Goal: Communication & Community: Answer question/provide support

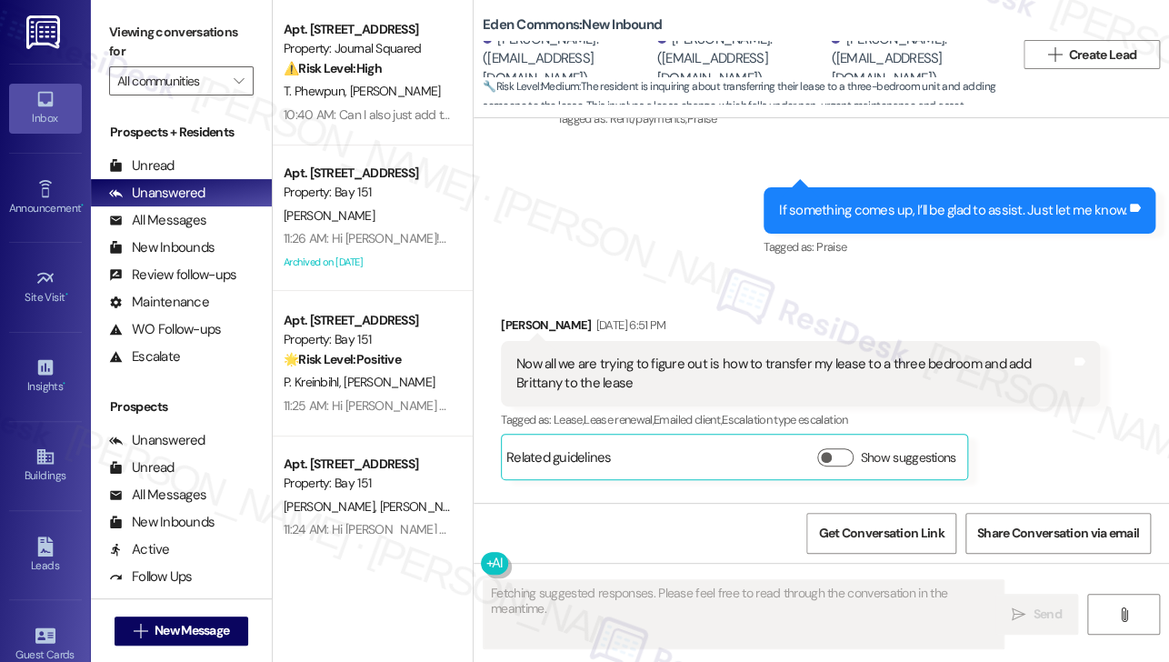
scroll to position [2807, 0]
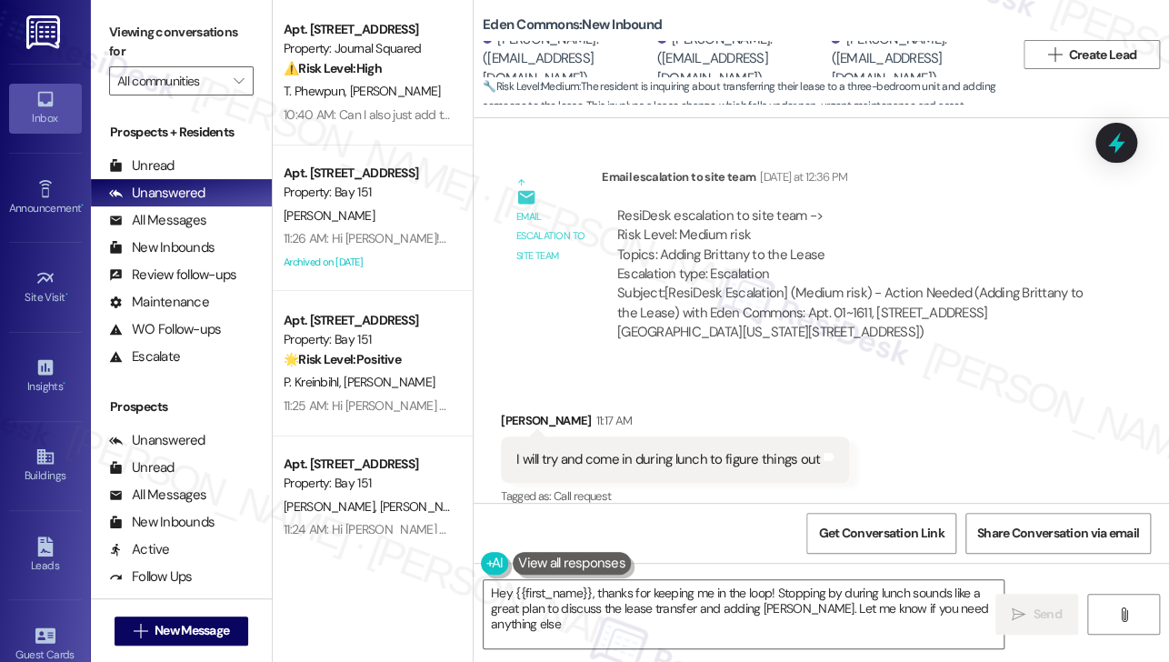
type textarea "Hey {{first_name}}, thanks for keeping me in the loop! Stopping by during lunch…"
click at [911, 604] on textarea "Hey {{first_name}}, thanks for keeping me in the loop! Stopping by during lunch…" at bounding box center [744, 614] width 520 height 68
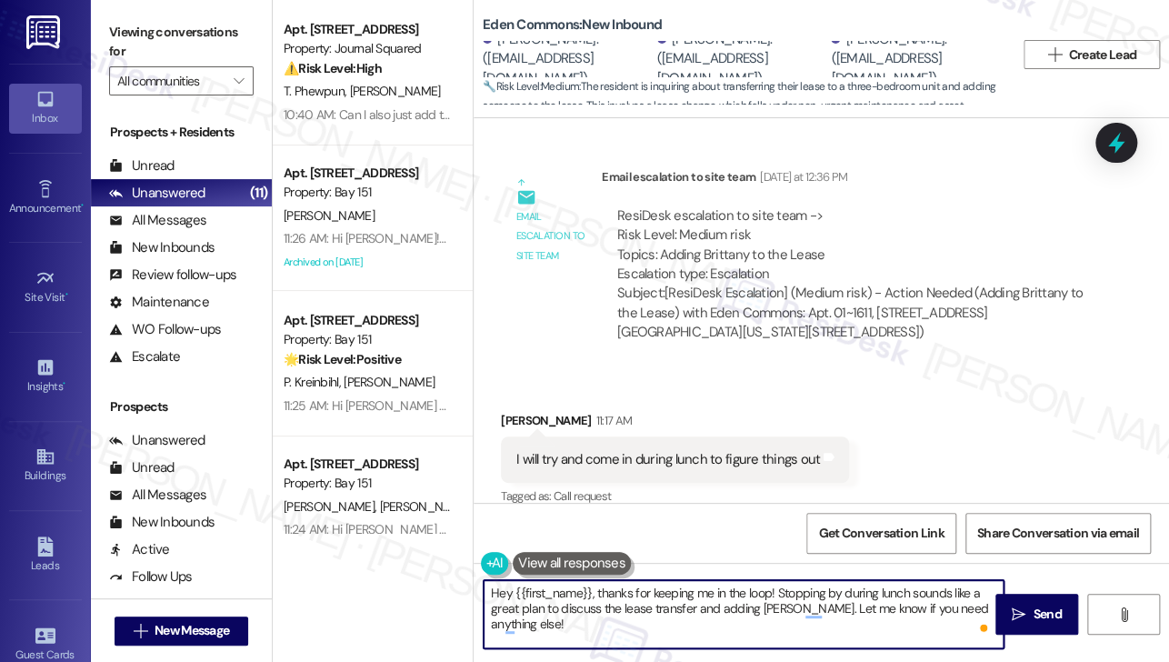
click at [640, 605] on textarea "Hey {{first_name}}, thanks for keeping me in the loop! Stopping by during lunch…" at bounding box center [744, 614] width 520 height 68
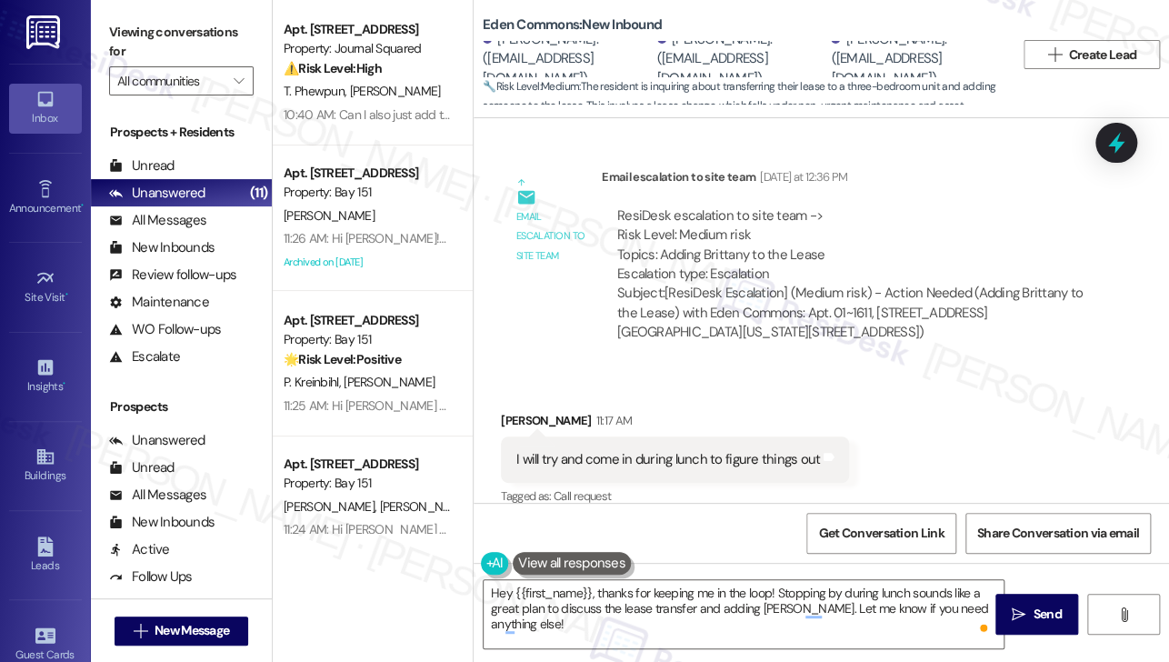
click at [727, 450] on div "I will try and come in during lunch to figure things out" at bounding box center [668, 459] width 304 height 19
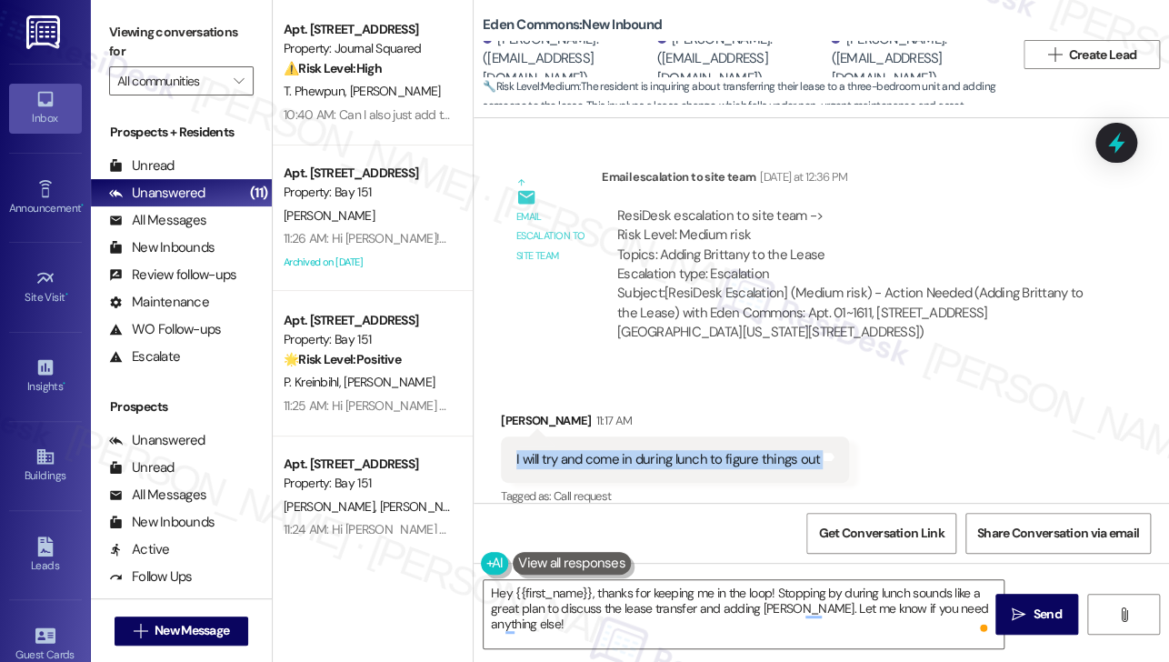
click at [727, 450] on div "I will try and come in during lunch to figure things out" at bounding box center [668, 459] width 304 height 19
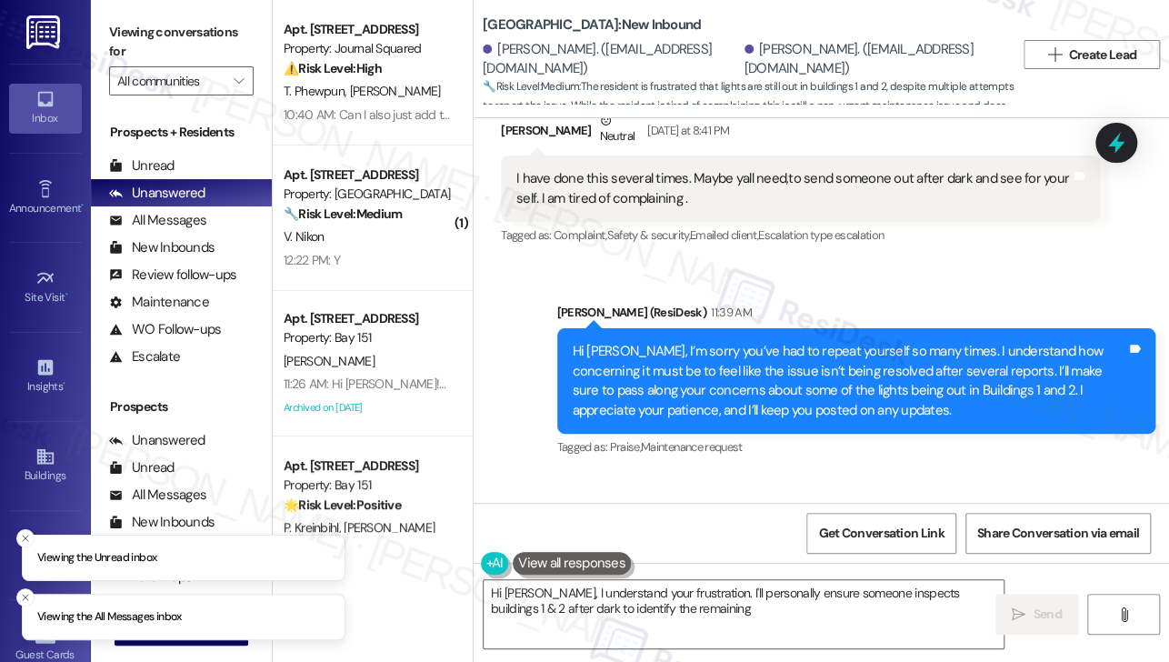
scroll to position [16698, 0]
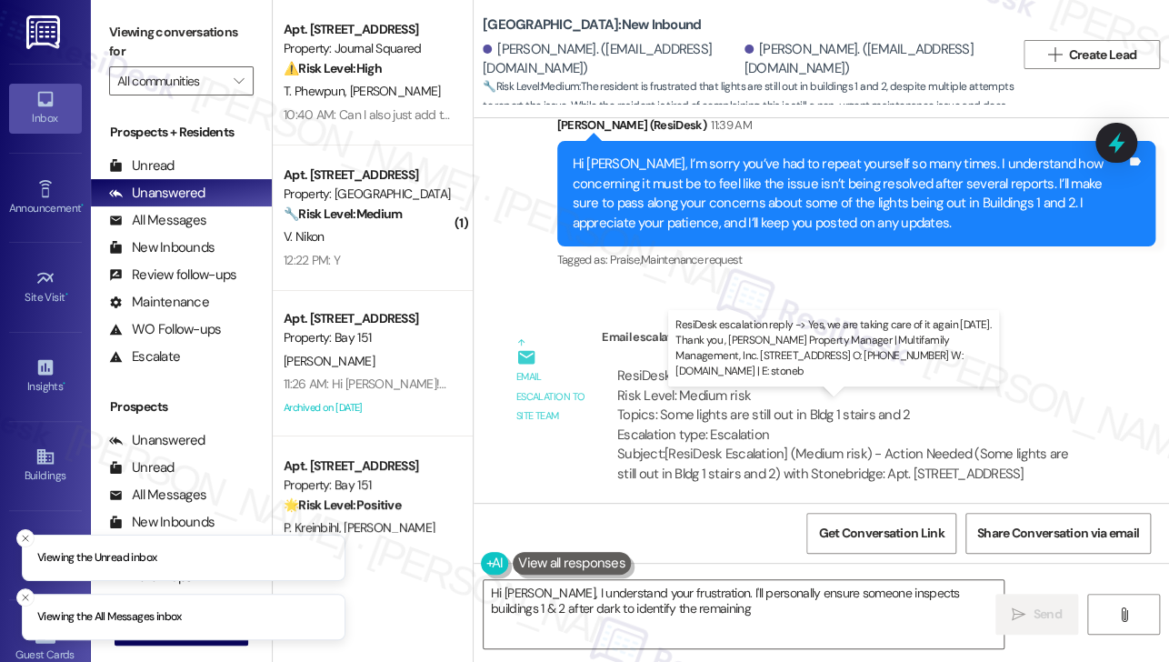
drag, startPoint x: 646, startPoint y: 416, endPoint x: 776, endPoint y: 418, distance: 130.0
click at [776, 591] on div "ResiDesk escalation reply -> Yes, we are taking care of it again [DATE]. Thank …" at bounding box center [849, 629] width 465 height 76
click at [776, 591] on div "ResiDesk escalation reply -> Yes, we are taking care of it again today. Thank y…" at bounding box center [849, 629] width 465 height 76
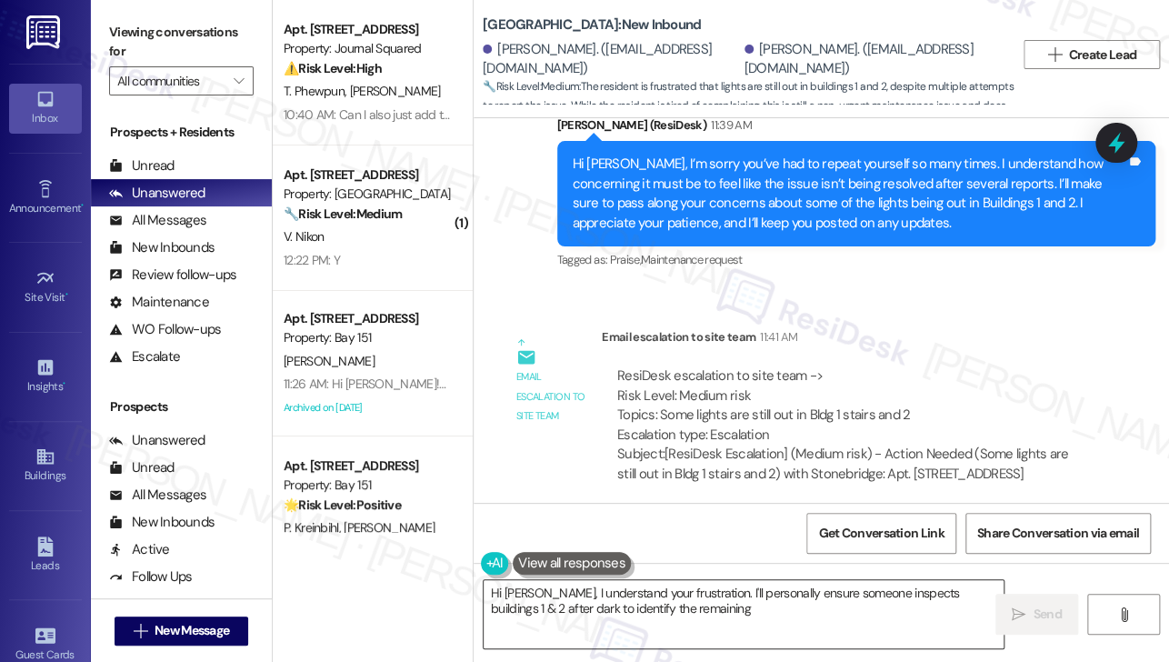
click at [607, 595] on textarea "Hi Margaret, I understand your frustration. I'll personally ensure someone insp…" at bounding box center [744, 614] width 520 height 68
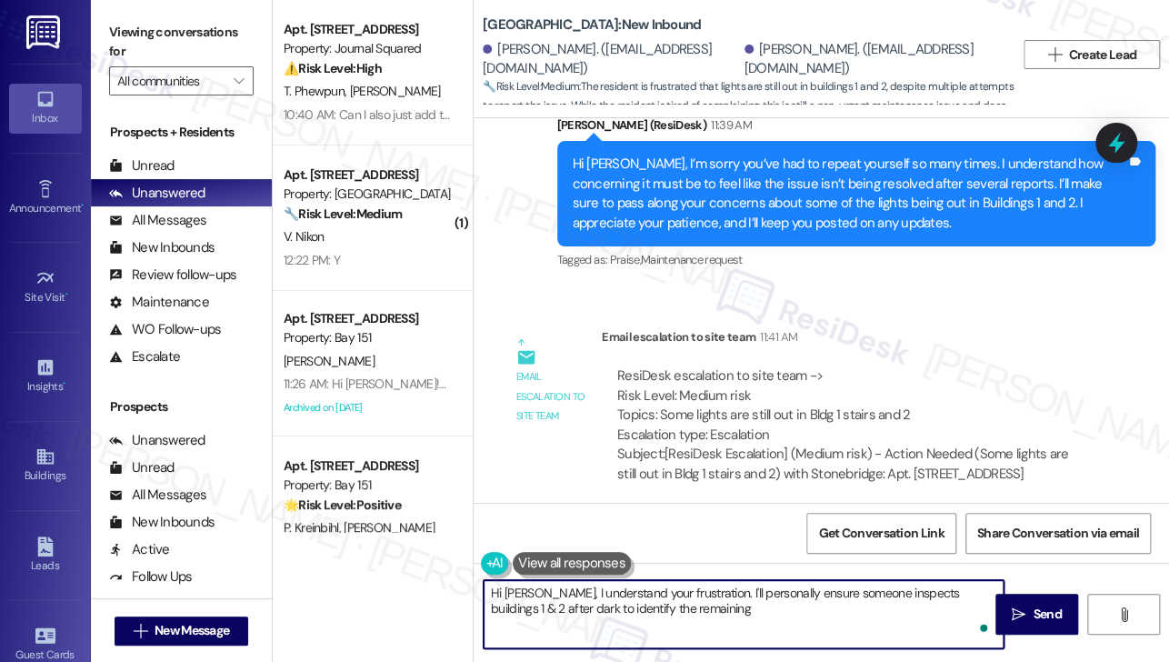
click at [735, 594] on textarea "Hi Margaret, I understand your frustration. I'll personally ensure someone insp…" at bounding box center [744, 614] width 520 height 68
drag, startPoint x: 968, startPoint y: 613, endPoint x: 554, endPoint y: 592, distance: 415.1
click at [554, 592] on textarea "Hi Margaret, I understand your frustration. I'll personally ensure someone insp…" at bounding box center [744, 614] width 520 height 68
paste textarea "we are taking care of it again today."
drag, startPoint x: 897, startPoint y: 594, endPoint x: 887, endPoint y: 595, distance: 10.0
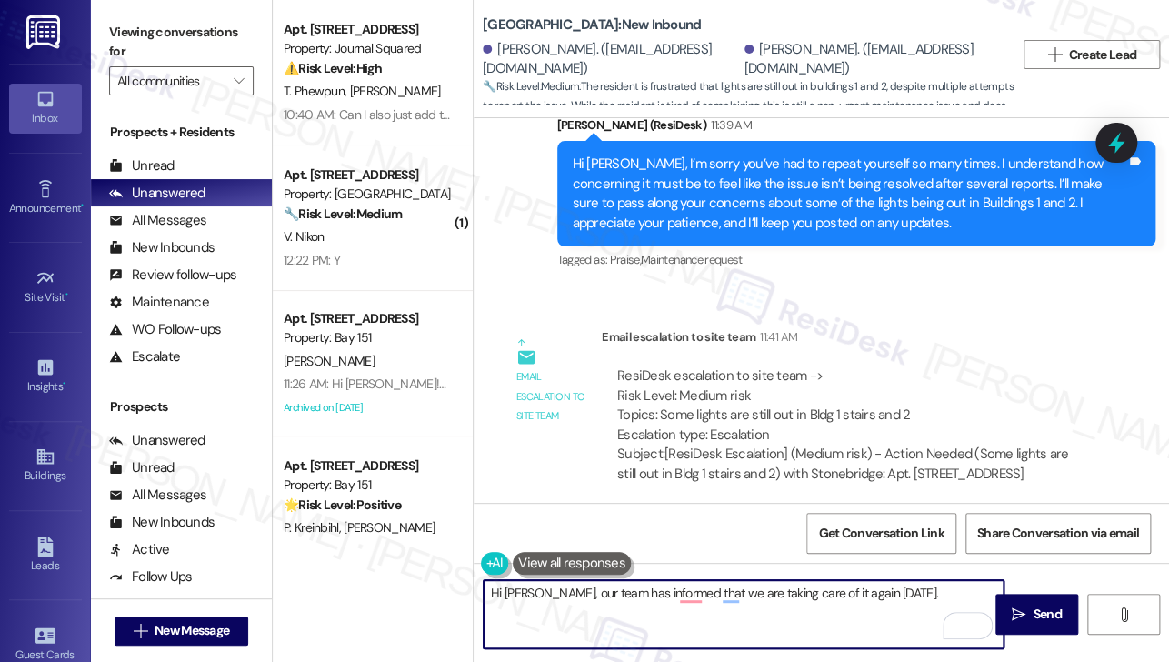
click at [887, 595] on textarea "Hi Margaret, our team has informed that we are taking care of it again today." at bounding box center [744, 614] width 520 height 68
click at [875, 595] on textarea "Hi Margaret, our team has informed that we are taking care of it again today." at bounding box center [744, 614] width 520 height 68
click at [915, 598] on textarea "Hi Margaret, our team has informed that we are taking care of it again today." at bounding box center [744, 614] width 520 height 68
click at [919, 587] on textarea "Hi Margaret, our team has informed us that we are taking care of it again today." at bounding box center [744, 614] width 520 height 68
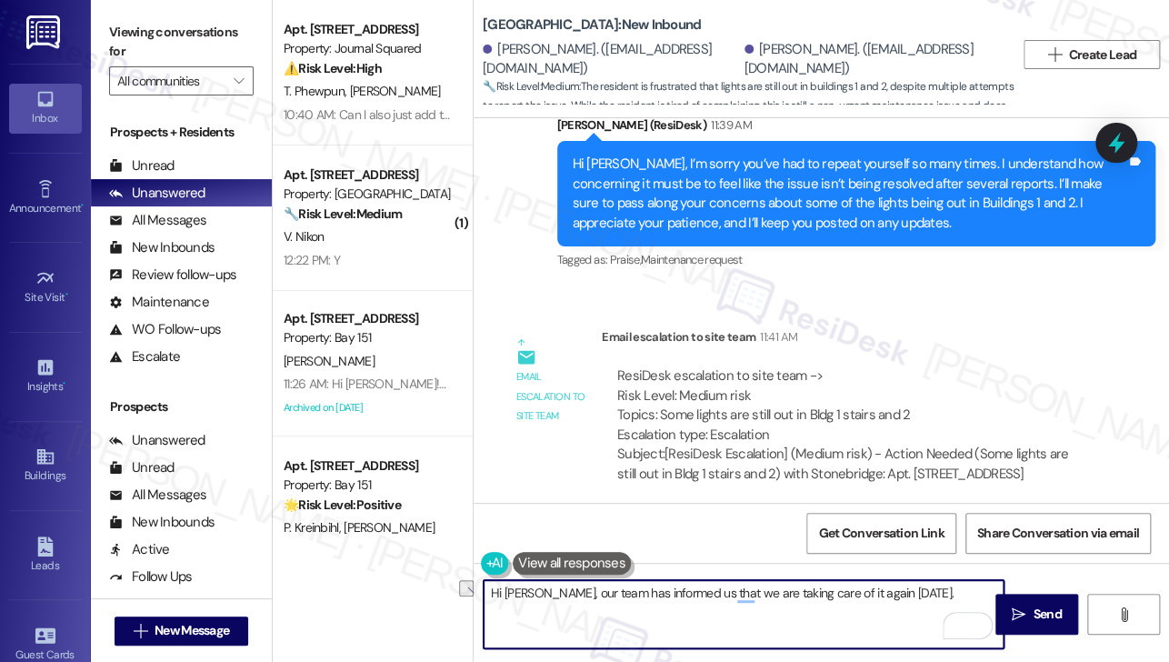
drag, startPoint x: 925, startPoint y: 593, endPoint x: 830, endPoint y: 591, distance: 94.6
click at [830, 591] on textarea "Hi Margaret, our team has informed us that we are taking care of it again today." at bounding box center [744, 614] width 520 height 68
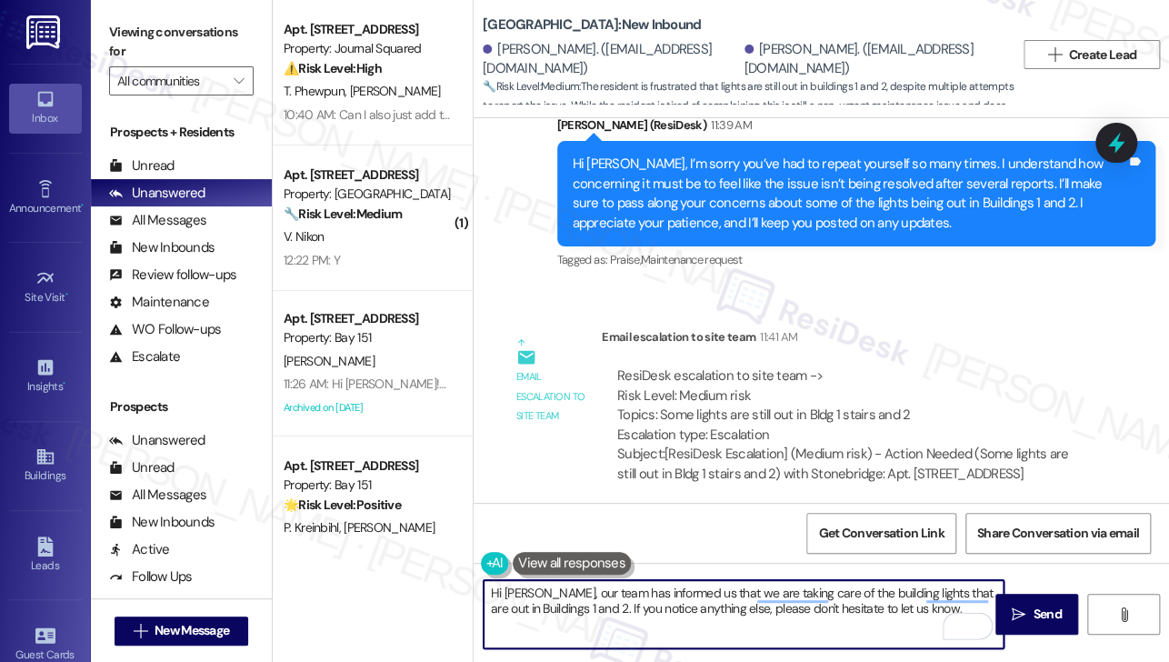
click at [918, 600] on textarea "Hi Margaret, our team has informed us that we are taking care of the building l…" at bounding box center [744, 614] width 520 height 68
click at [675, 595] on textarea "Hi Margaret, our team has informed us that we are taking care of the building l…" at bounding box center [744, 614] width 520 height 68
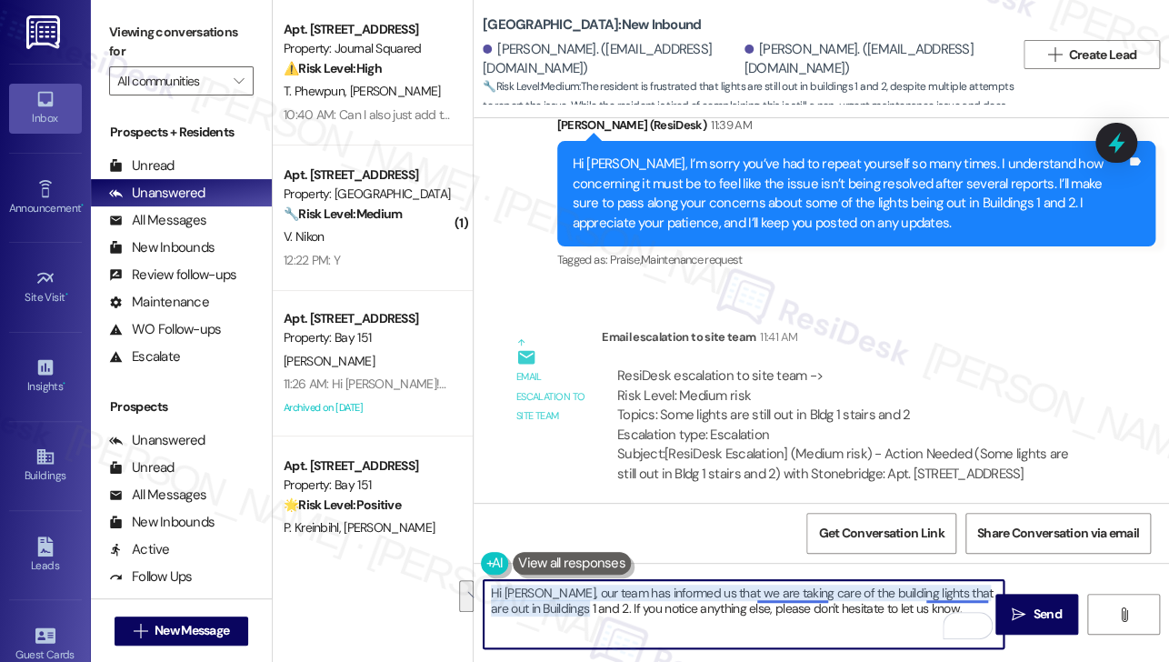
click at [771, 594] on textarea "Hi Margaret, our team has informed us that we are taking care of the building l…" at bounding box center [744, 614] width 520 height 68
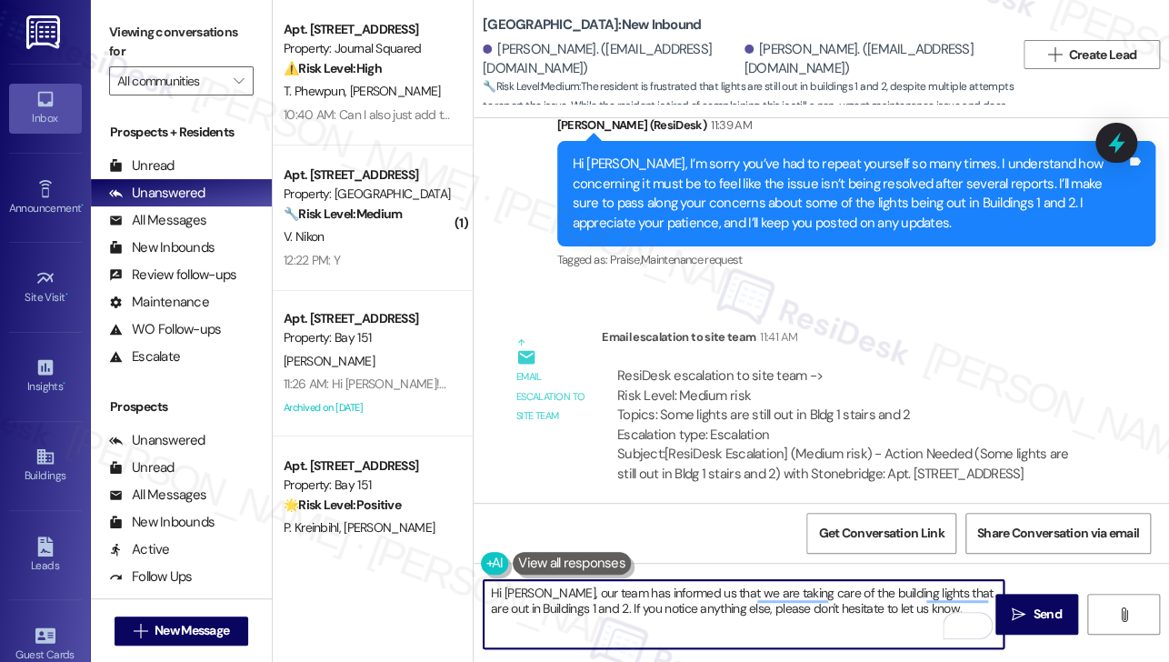
click at [702, 611] on textarea "Hi Margaret, our team has informed us that we are taking care of the building l…" at bounding box center [744, 614] width 520 height 68
click at [703, 610] on textarea "Hi Margaret, our team has informed us that we are taking care of the building l…" at bounding box center [744, 614] width 520 height 68
type textarea "Hi Margaret, our team has informed us that we are taking care of the building l…"
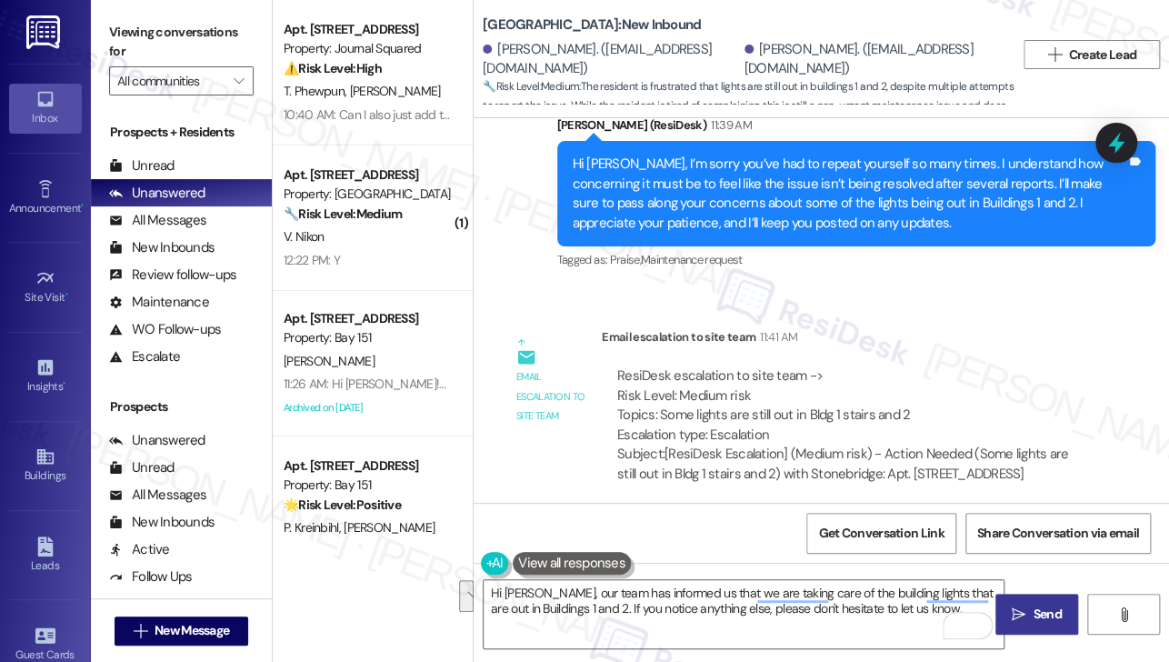
click at [1008, 603] on button " Send" at bounding box center [1036, 614] width 83 height 41
click at [781, 608] on div "Hi Margaret, our team has informed us that we are taking care of the building l…" at bounding box center [821, 631] width 695 height 136
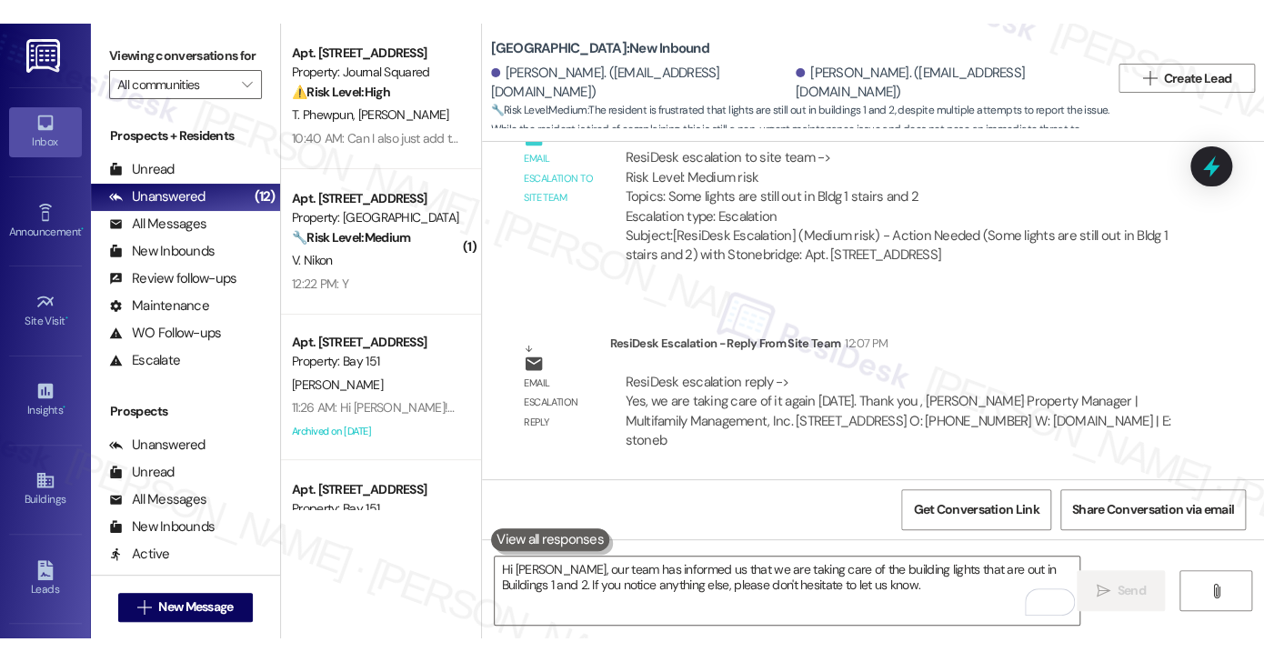
scroll to position [16406, 0]
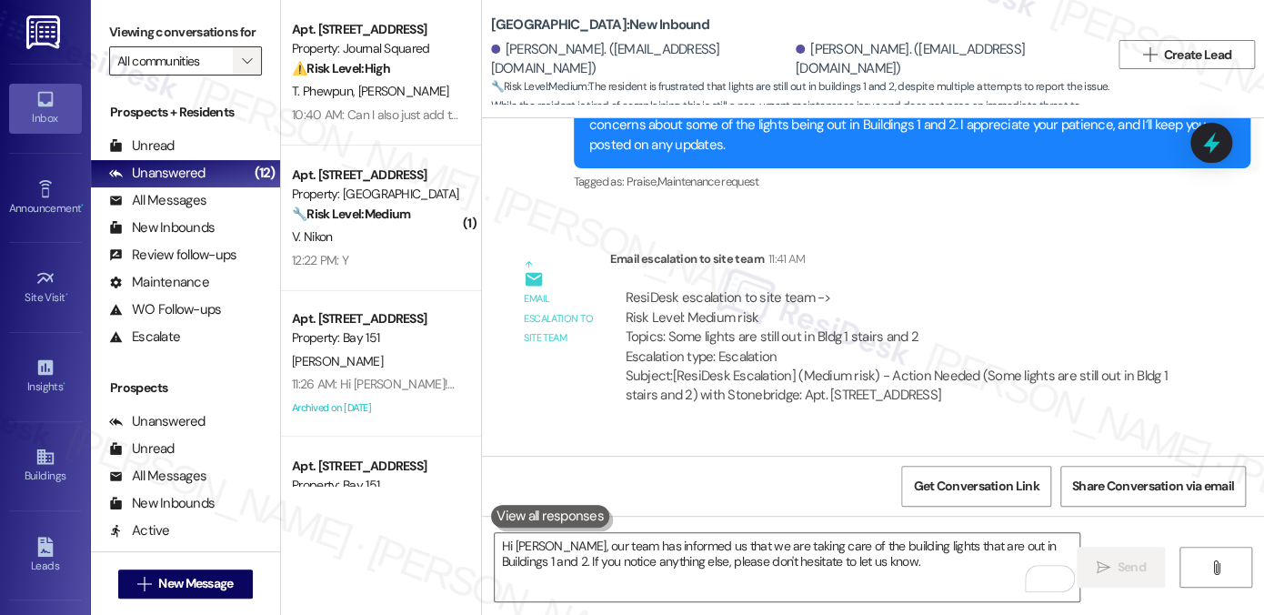
click at [242, 68] on icon "" at bounding box center [247, 61] width 10 height 15
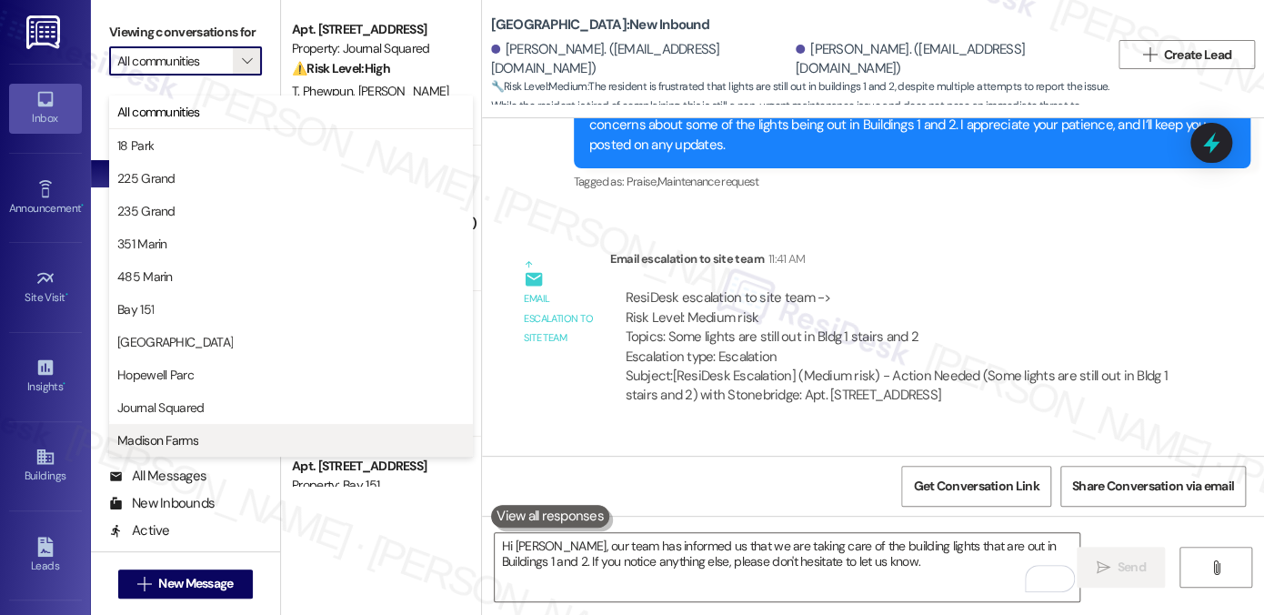
click at [163, 441] on span "Madison Farms" at bounding box center [157, 440] width 81 height 18
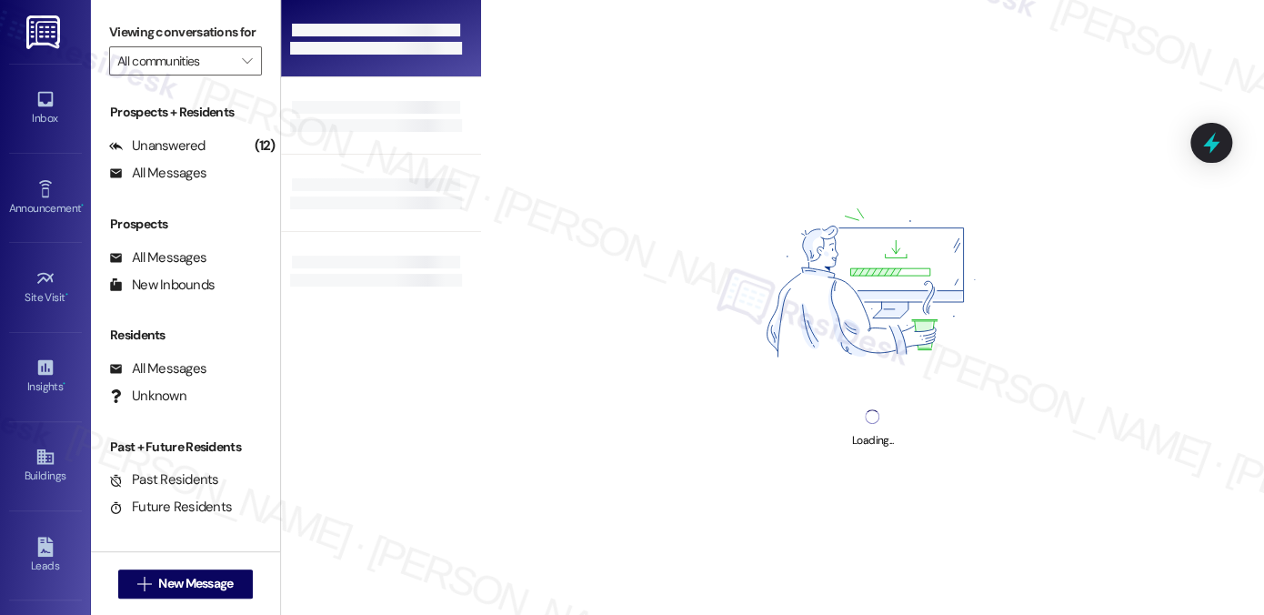
type input "Madison Farms"
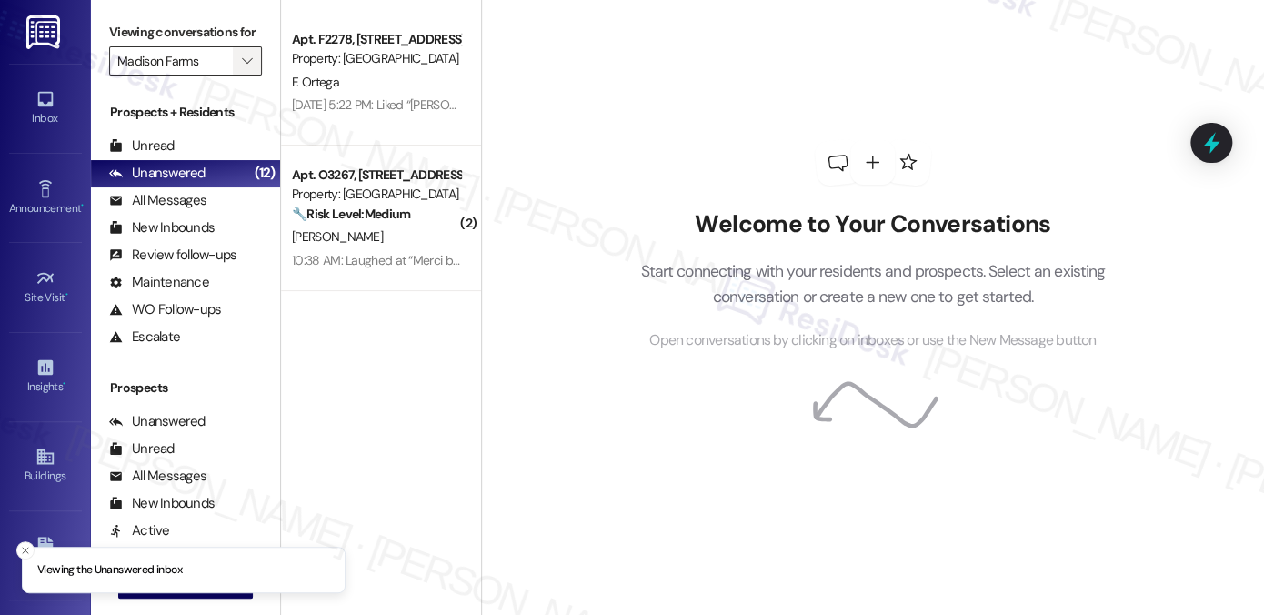
click at [244, 68] on icon "" at bounding box center [247, 61] width 10 height 15
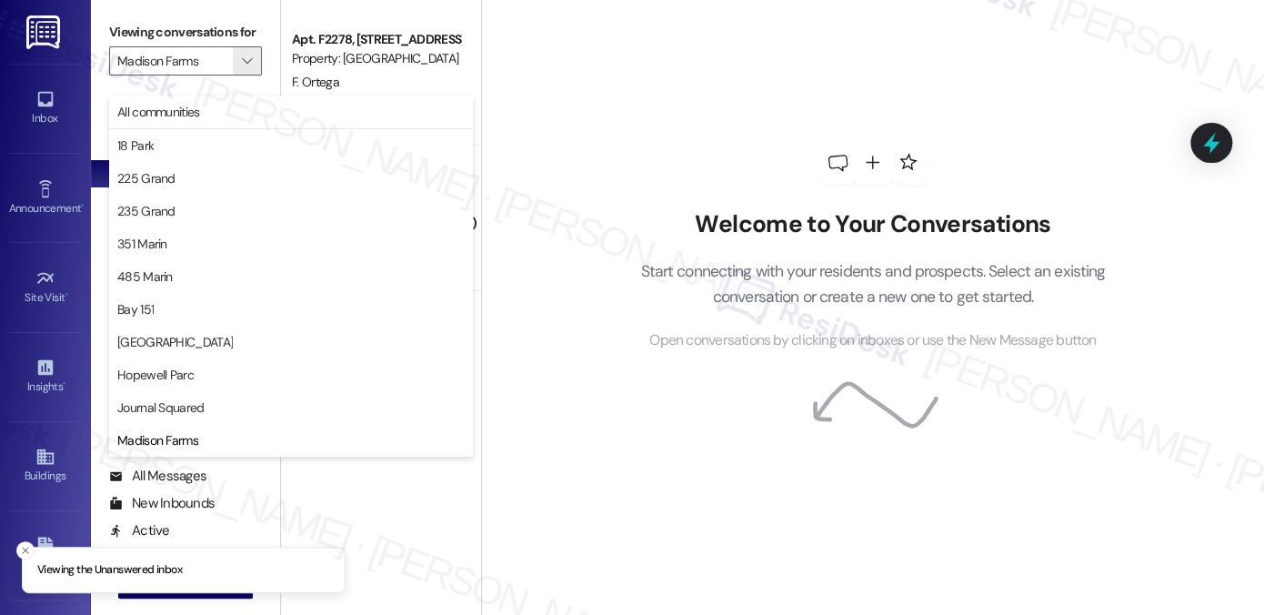
click at [601, 101] on div "Welcome to Your Conversations Start connecting with your residents and prospect…" at bounding box center [872, 246] width 545 height 492
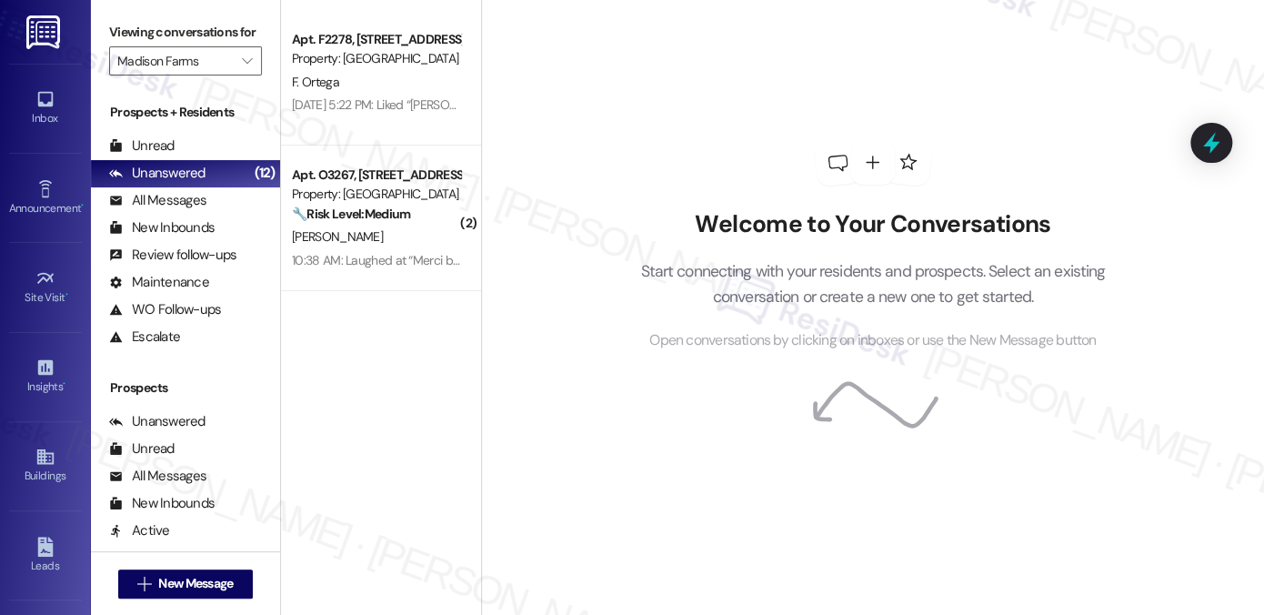
click at [623, 93] on div "Welcome to Your Conversations Start connecting with your residents and prospect…" at bounding box center [872, 246] width 545 height 492
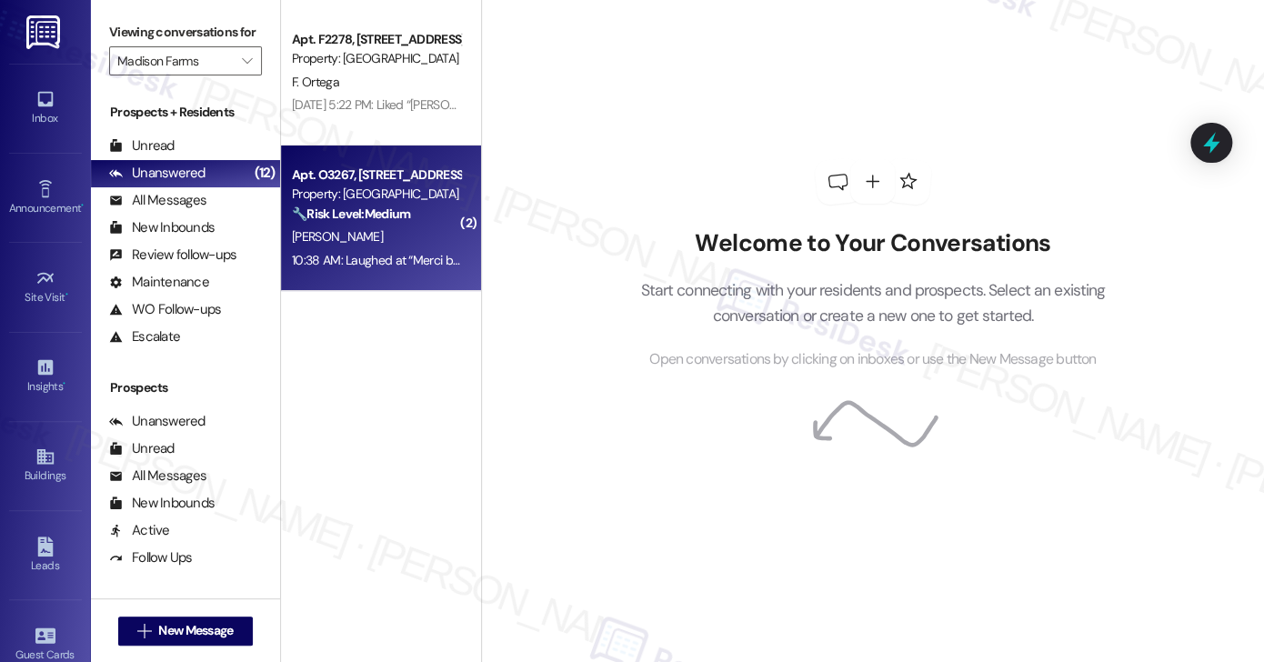
click at [402, 225] on div "E. Hartley" at bounding box center [376, 236] width 172 height 23
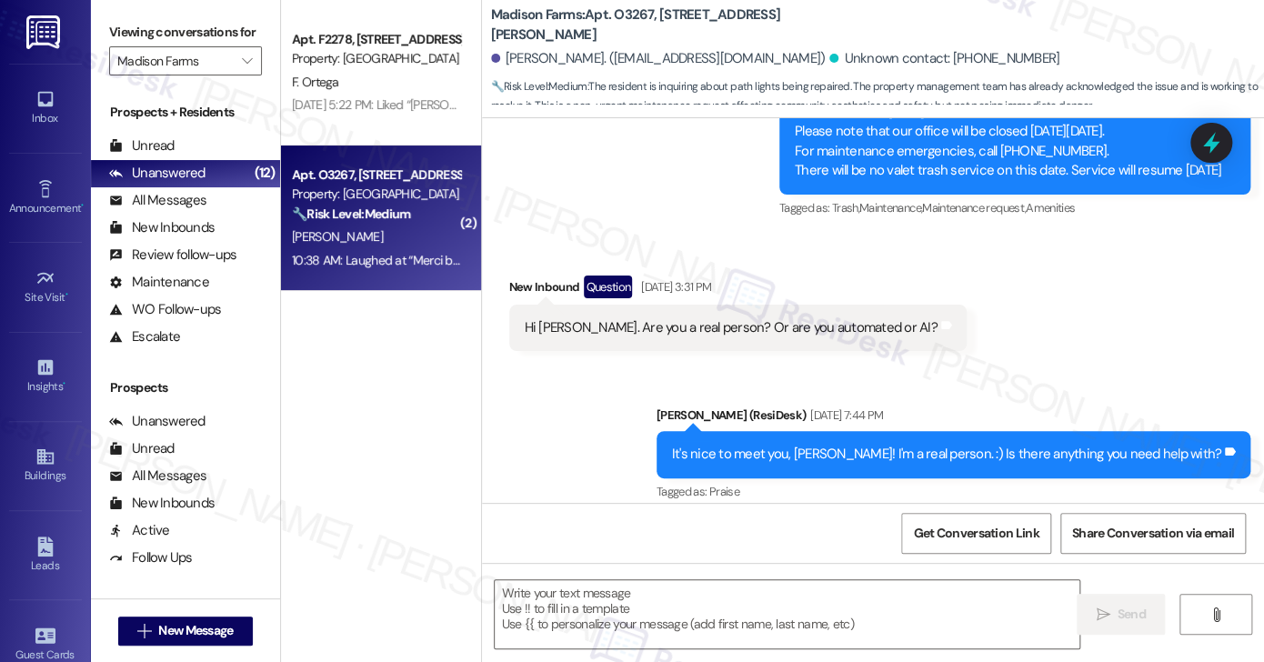
type textarea "Fetching suggested responses. Please feel free to read through the conversation…"
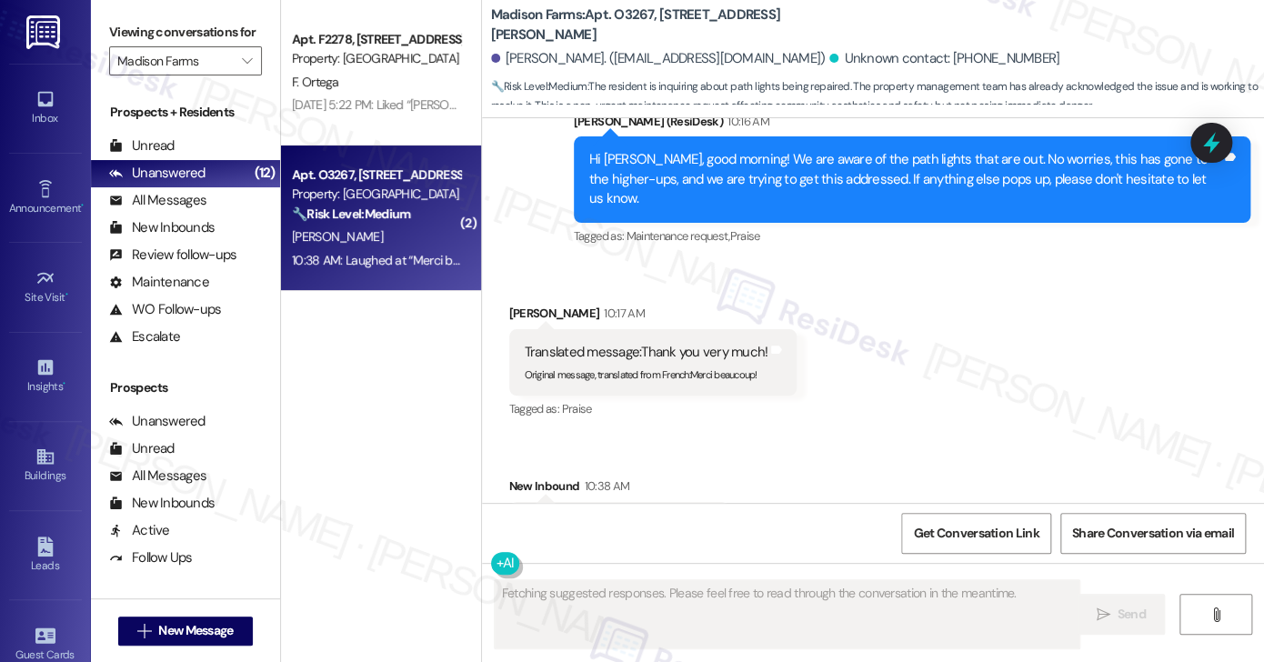
scroll to position [4559, 0]
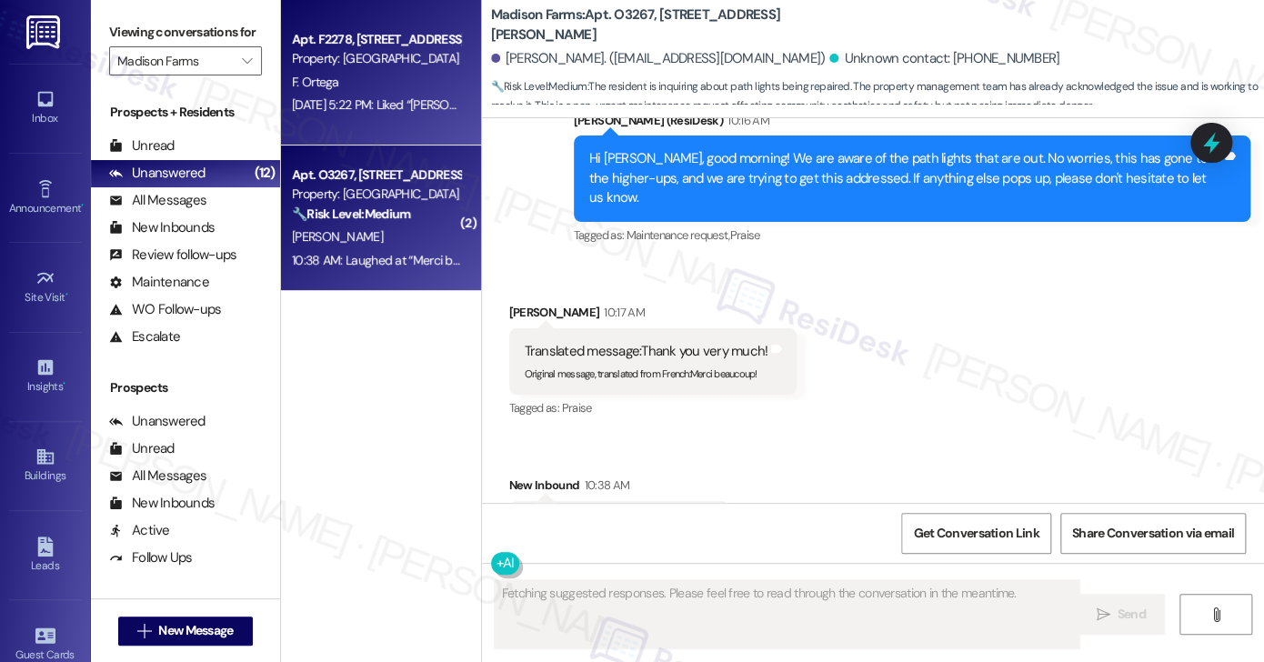
click at [372, 123] on div "Apt. F2278, 4883 Riley Road Property: Madison Farms F. Ortega Sep 12, 2025 at 5…" at bounding box center [381, 72] width 200 height 145
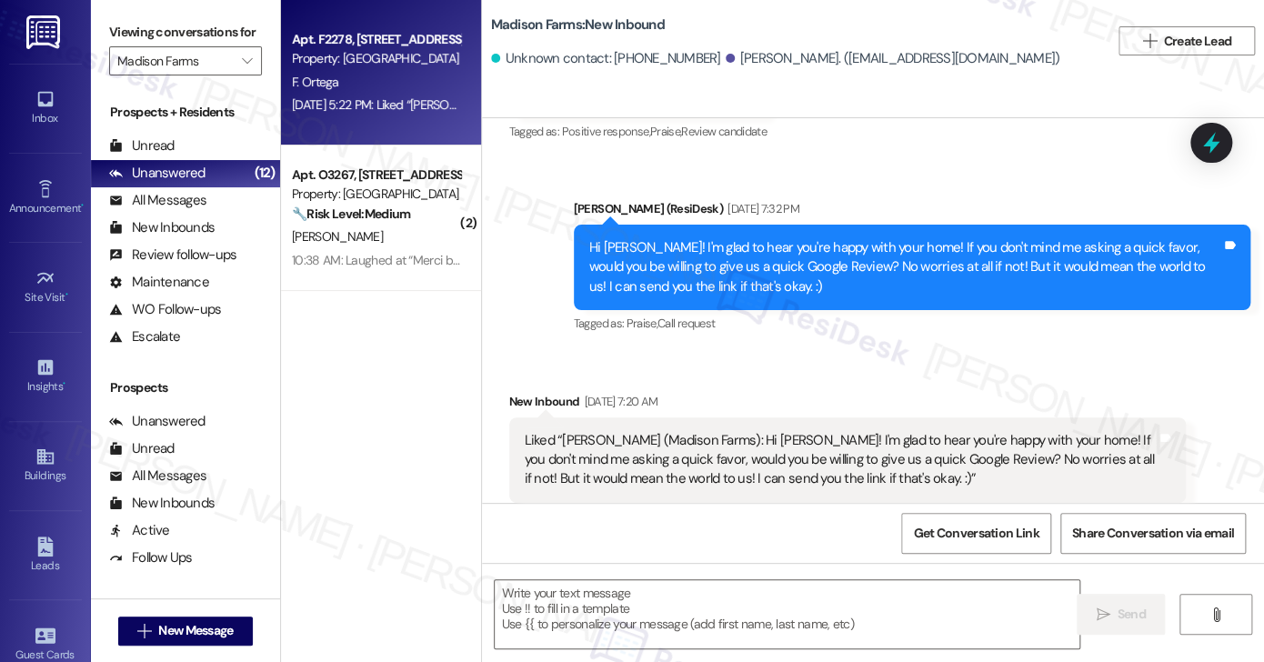
type textarea "Fetching suggested responses. Please feel free to read through the conversation…"
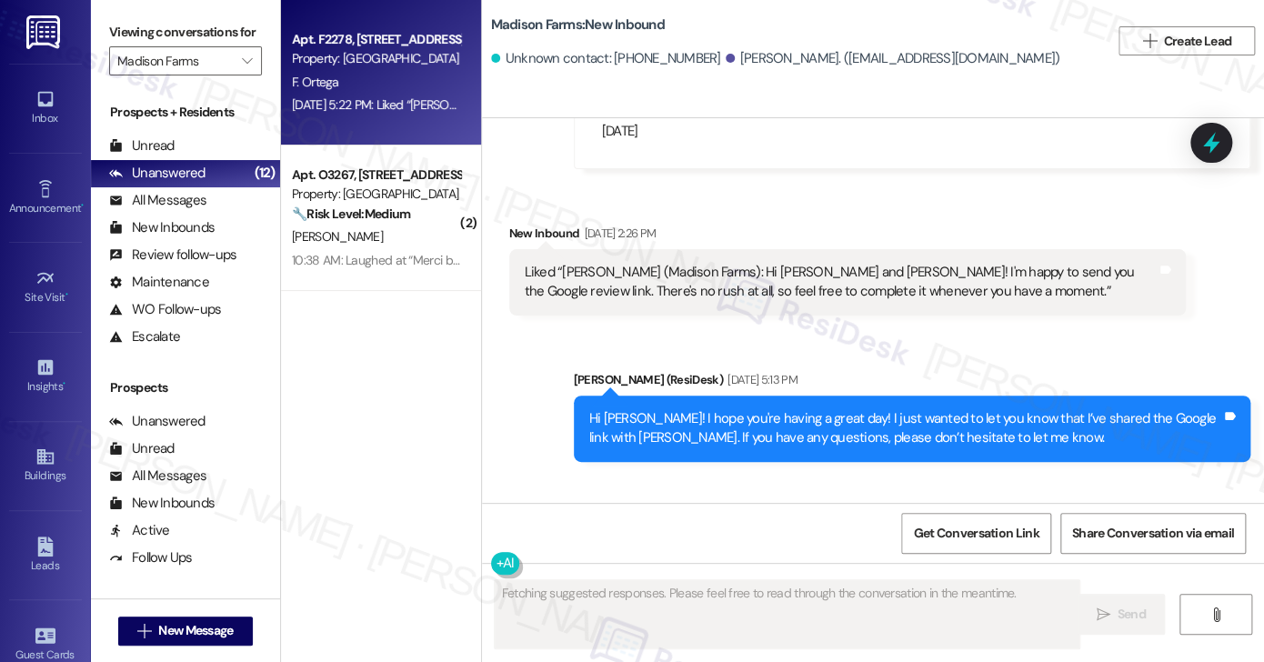
scroll to position [4615, 0]
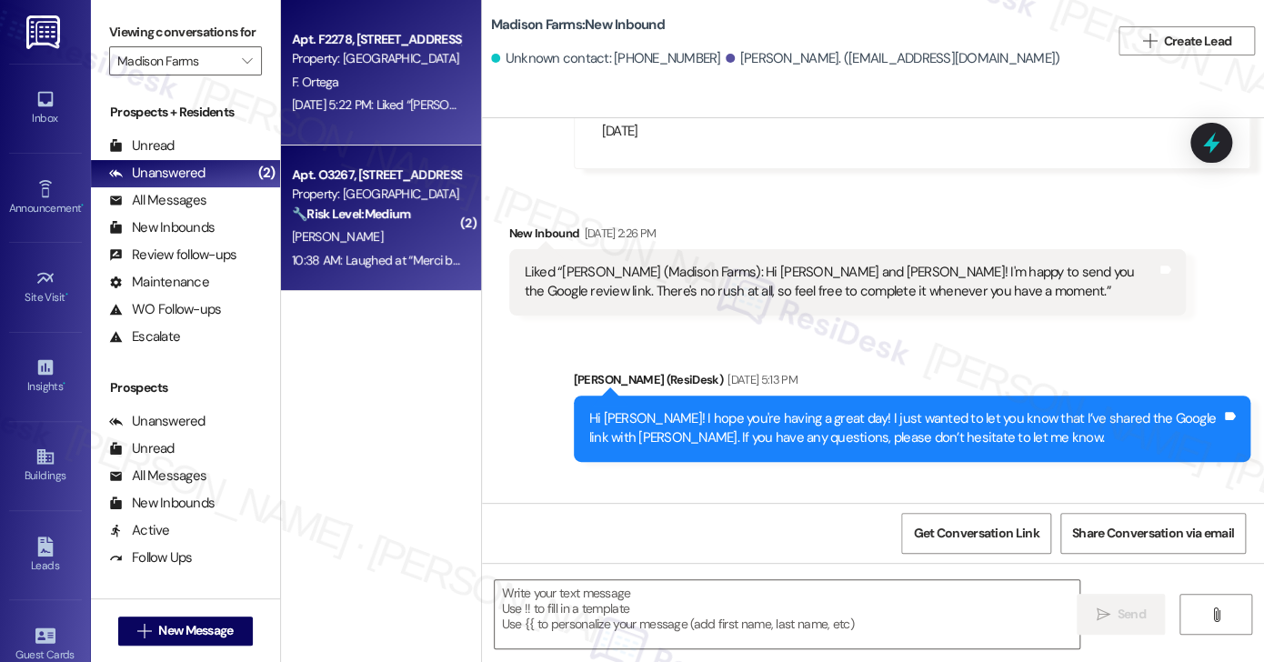
click at [348, 247] on div "E. Hartley" at bounding box center [376, 236] width 172 height 23
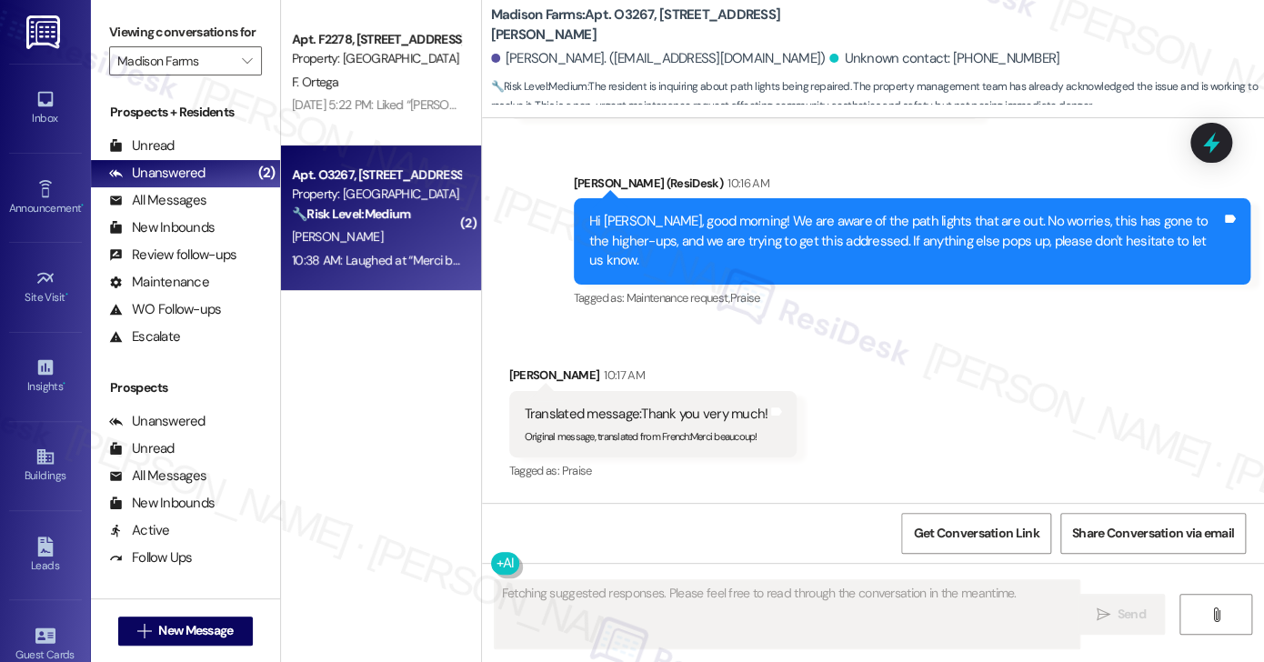
scroll to position [4469, 0]
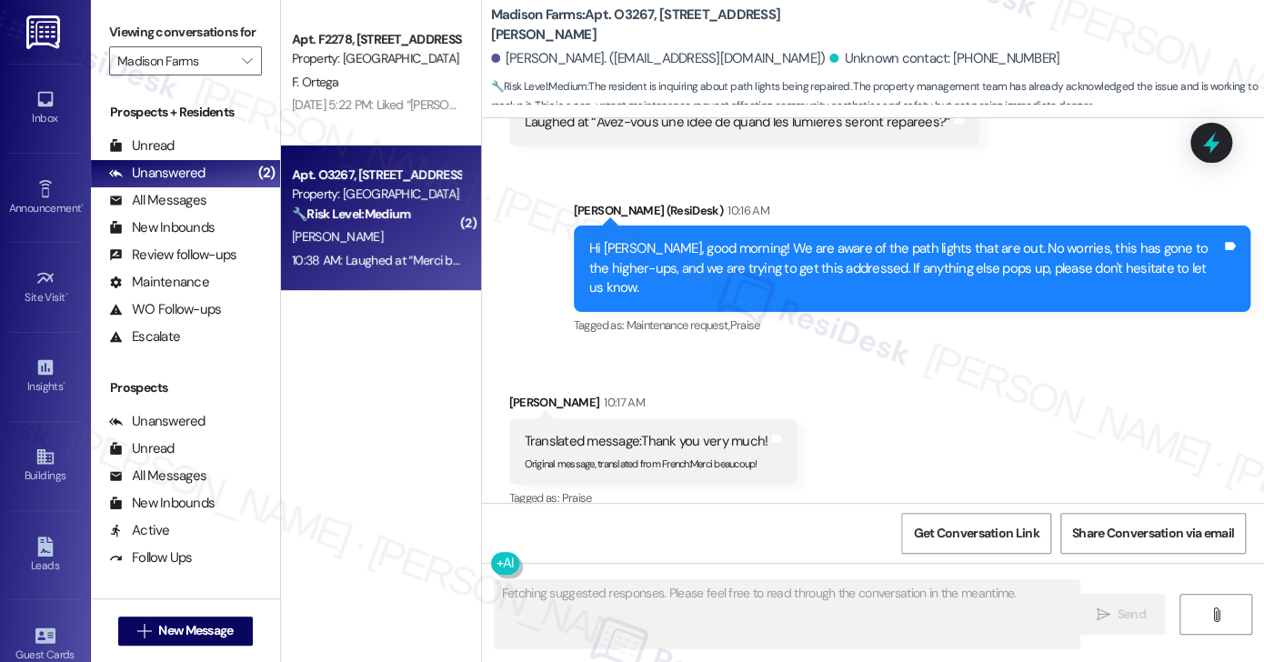
click at [685, 239] on div "Hi Ethan, good morning! We are aware of the path lights that are out. No worrie…" at bounding box center [905, 268] width 632 height 58
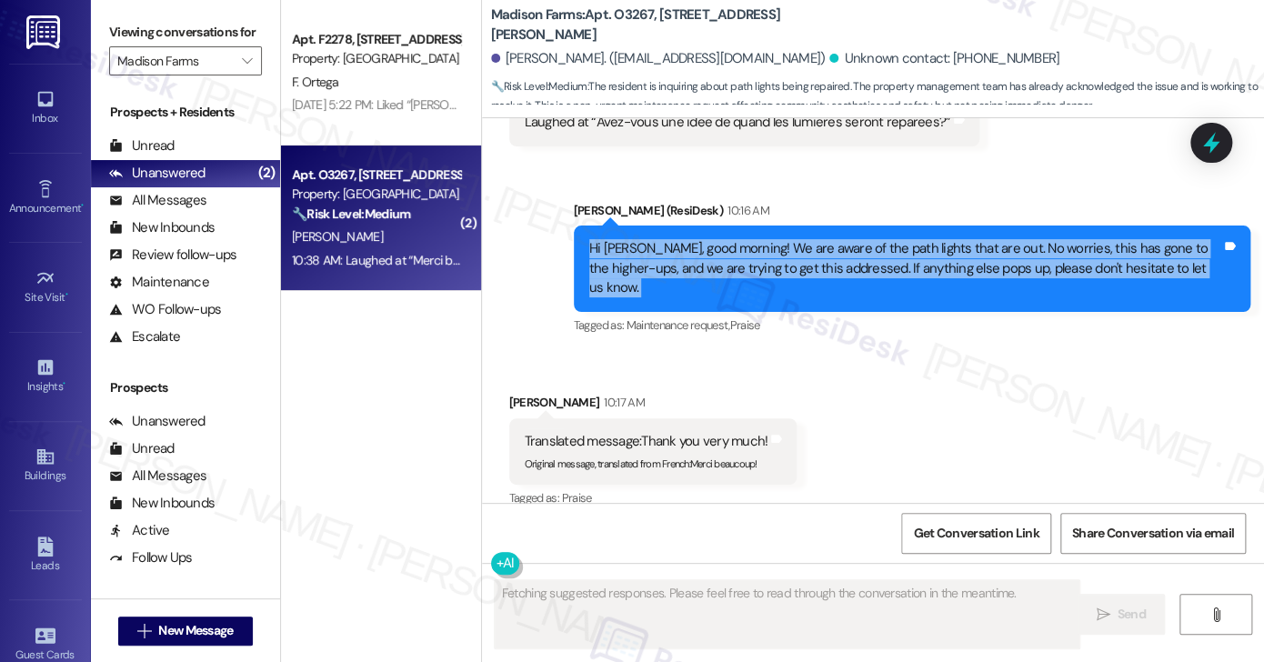
click at [685, 239] on div "Hi Ethan, good morning! We are aware of the path lights that are out. No worrie…" at bounding box center [905, 268] width 632 height 58
click at [875, 239] on div "Hi Ethan, good morning! We are aware of the path lights that are out. No worrie…" at bounding box center [905, 268] width 632 height 58
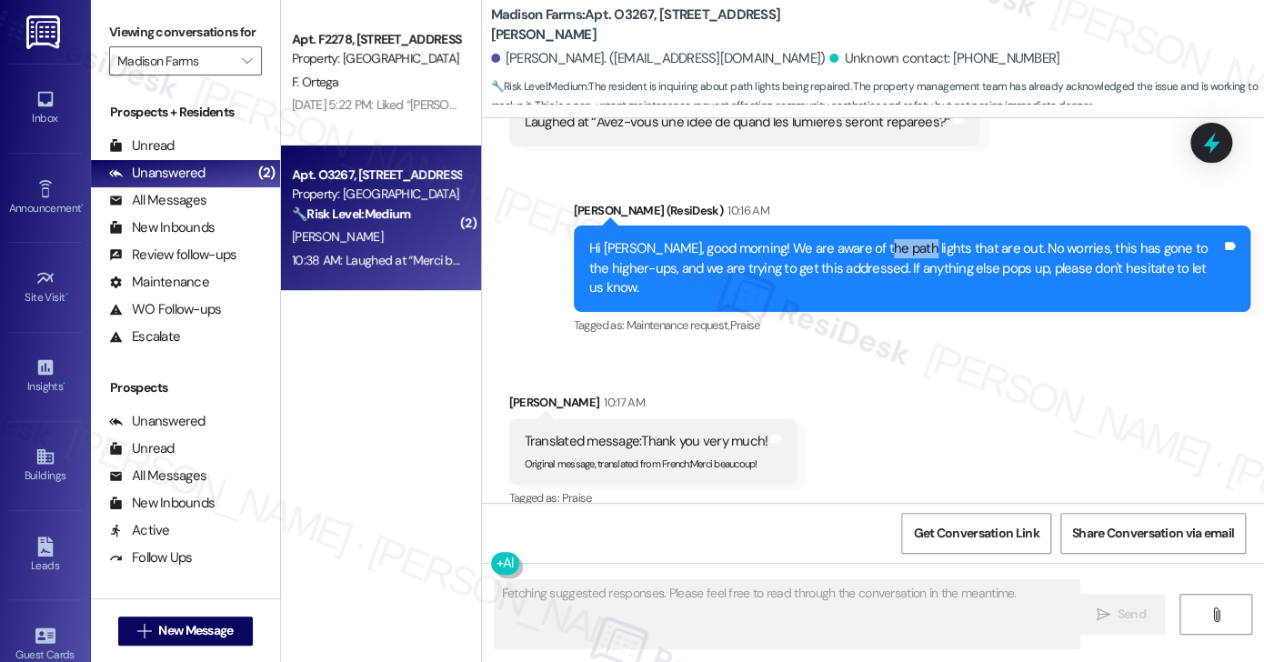
click at [875, 239] on div "Hi Ethan, good morning! We are aware of the path lights that are out. No worrie…" at bounding box center [905, 268] width 632 height 58
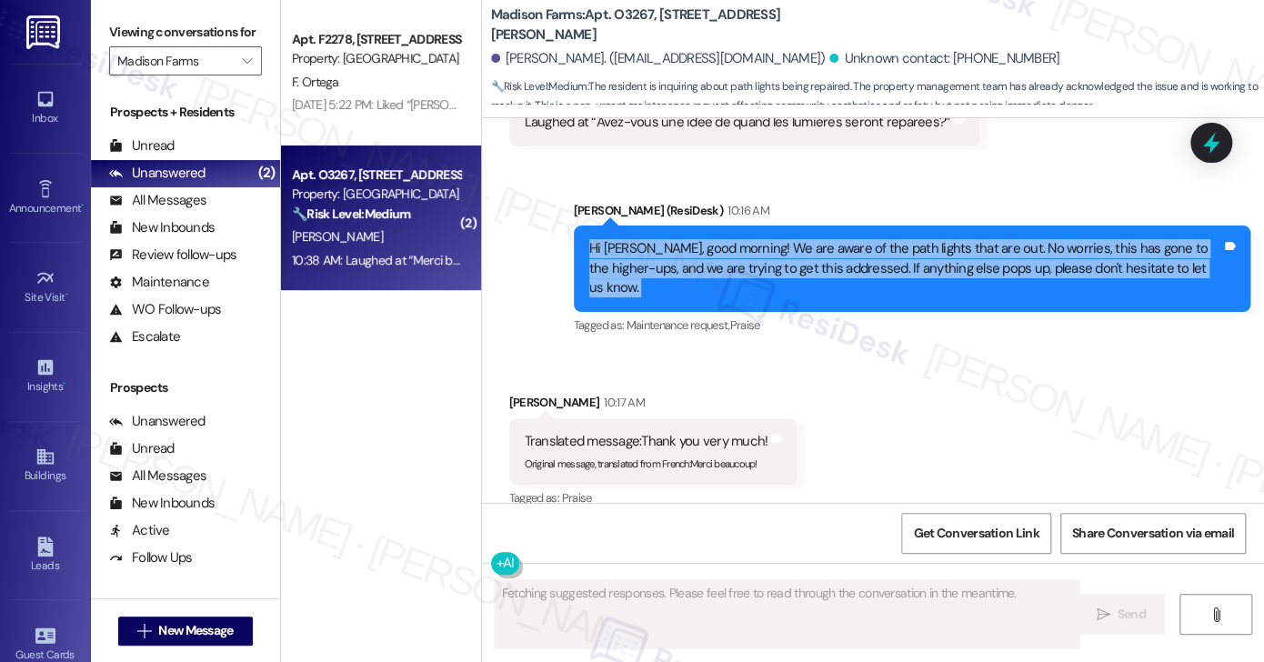
click at [875, 239] on div "Hi Ethan, good morning! We are aware of the path lights that are out. No worrie…" at bounding box center [905, 268] width 632 height 58
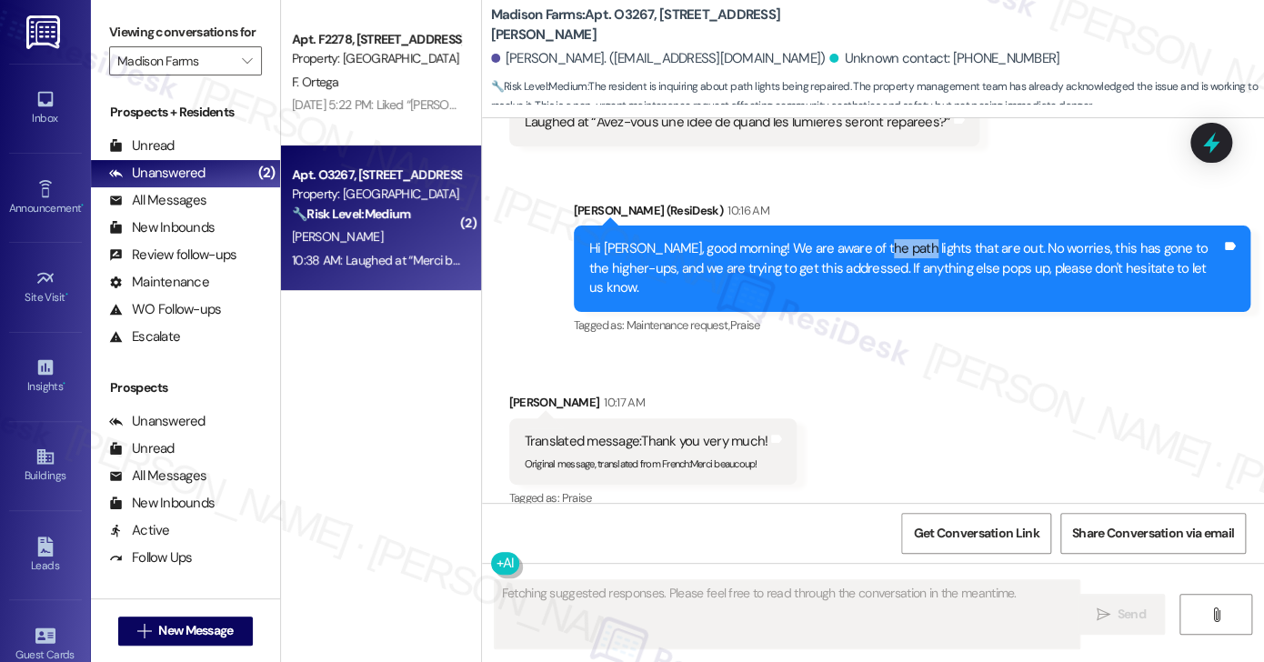
click at [875, 239] on div "Hi Ethan, good morning! We are aware of the path lights that are out. No worrie…" at bounding box center [905, 268] width 632 height 58
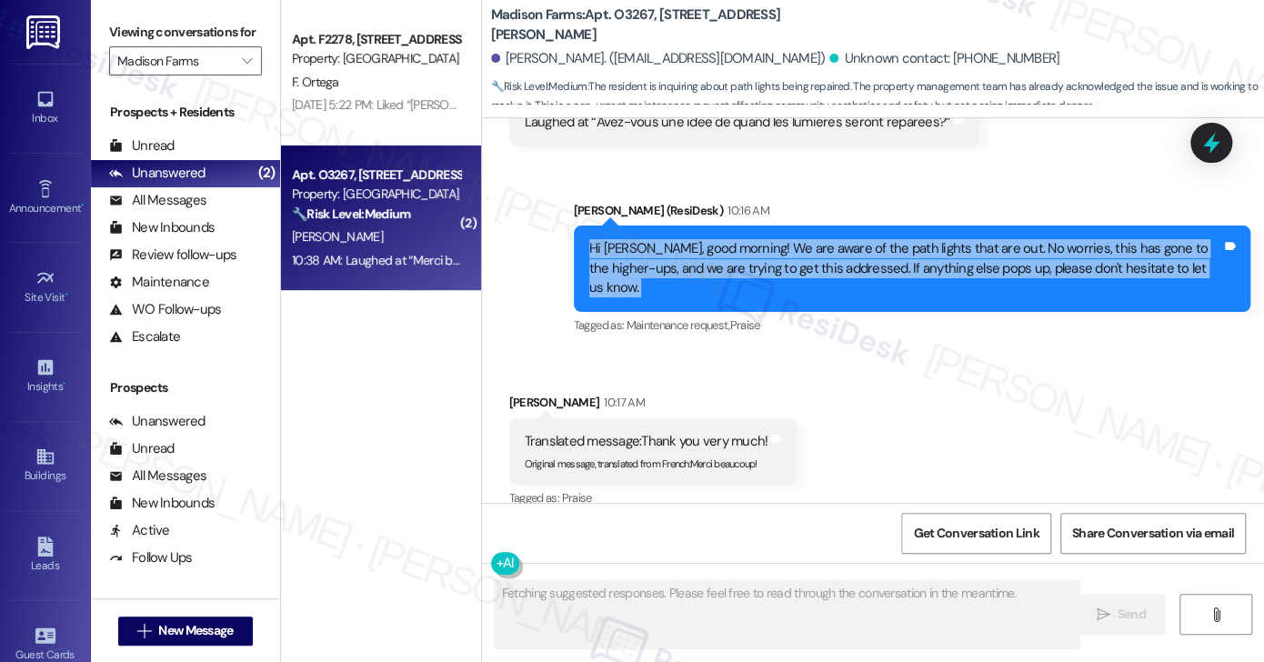
click at [875, 239] on div "Hi Ethan, good morning! We are aware of the path lights that are out. No worrie…" at bounding box center [905, 268] width 632 height 58
click at [753, 239] on div "Hi Ethan, good morning! We are aware of the path lights that are out. No worrie…" at bounding box center [905, 268] width 632 height 58
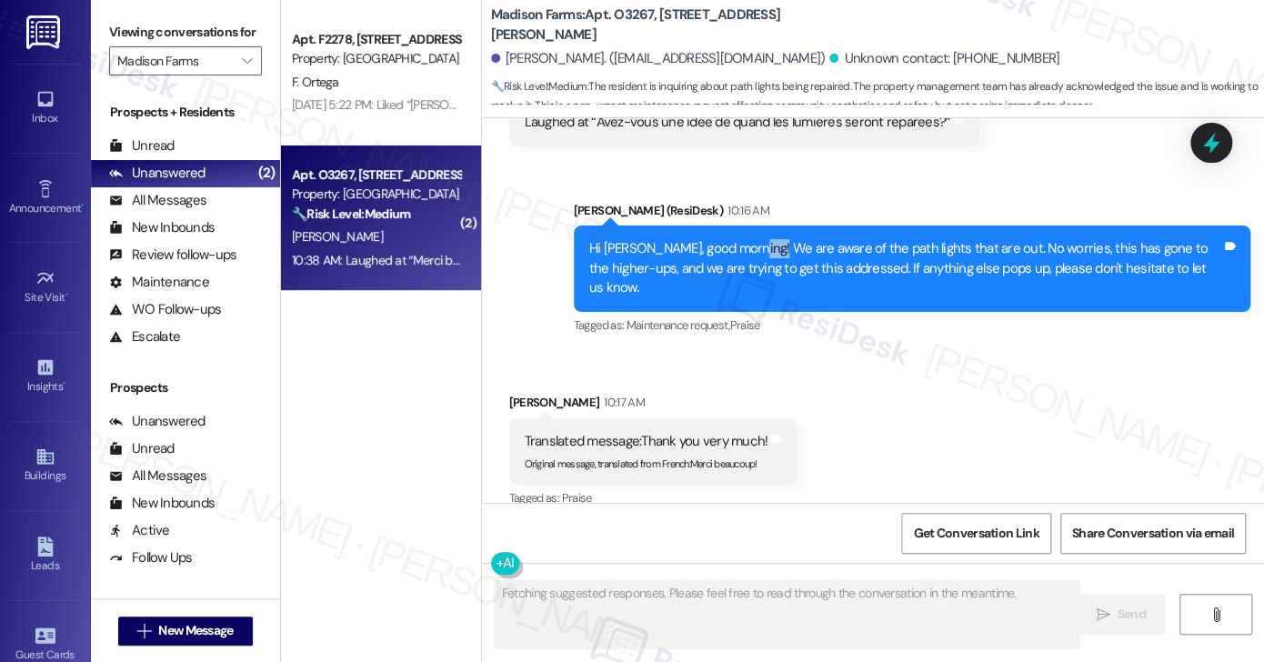
click at [753, 239] on div "Hi Ethan, good morning! We are aware of the path lights that are out. No worrie…" at bounding box center [905, 268] width 632 height 58
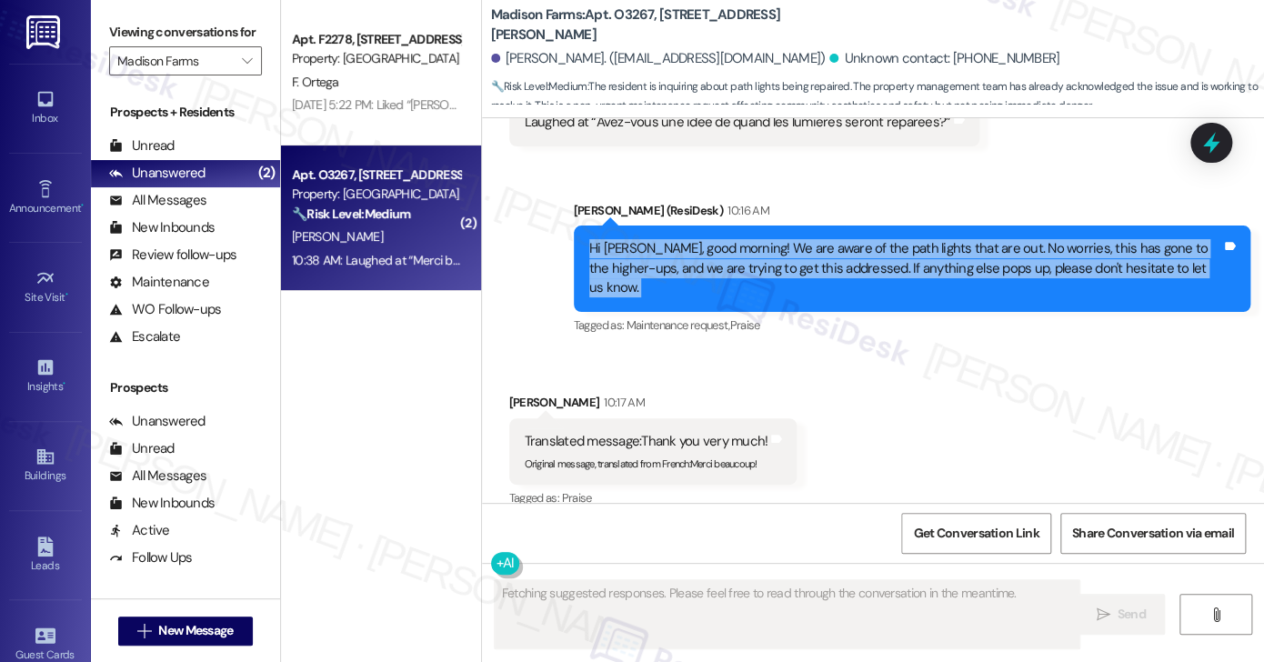
click at [753, 239] on div "Hi Ethan, good morning! We are aware of the path lights that are out. No worrie…" at bounding box center [905, 268] width 632 height 58
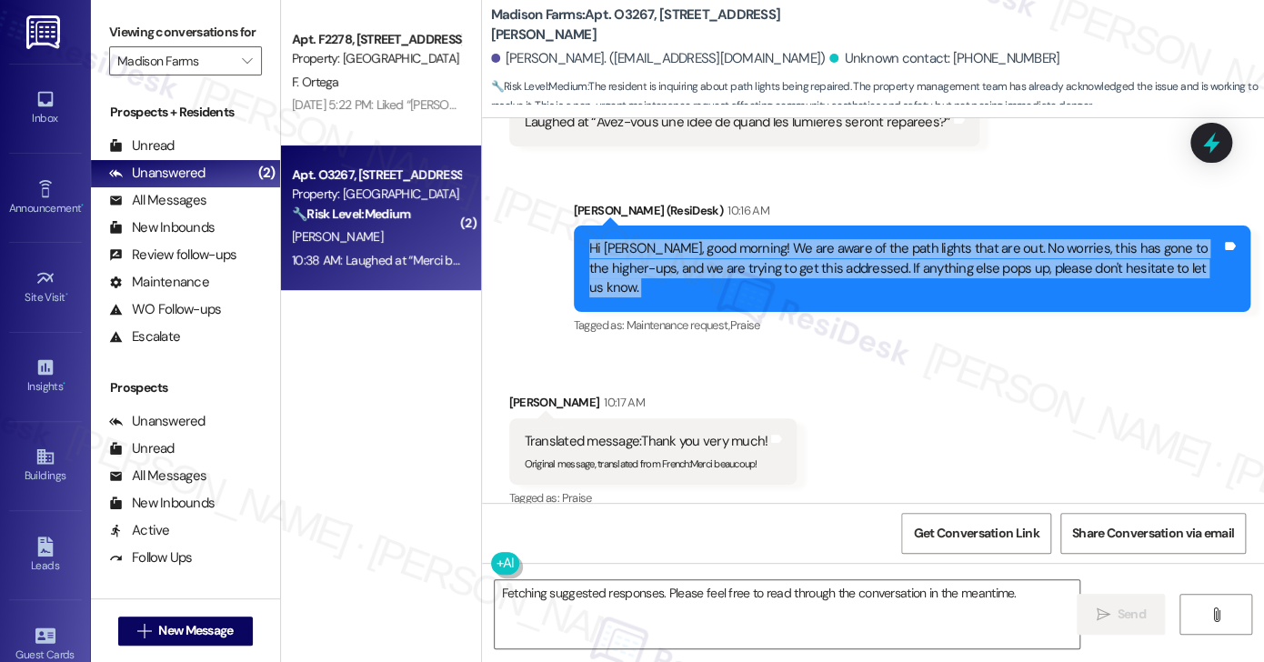
click at [853, 239] on div "Hi Ethan, good morning! We are aware of the path lights that are out. No worrie…" at bounding box center [905, 268] width 632 height 58
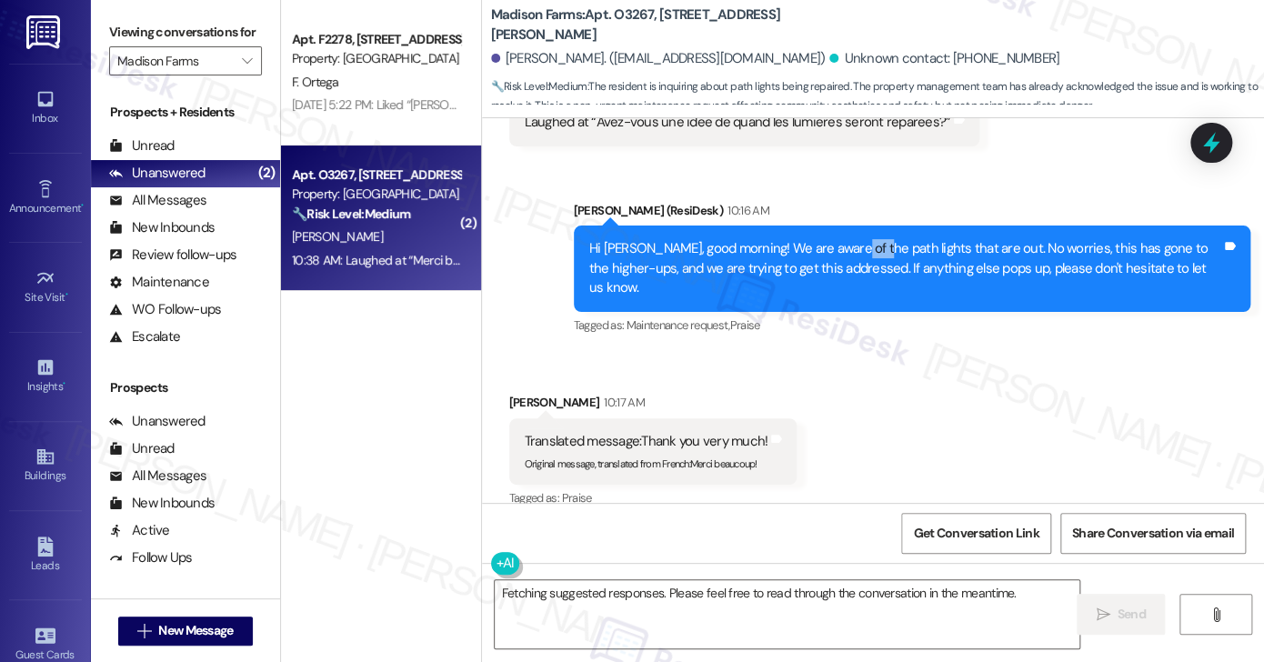
click at [853, 239] on div "Hi Ethan, good morning! We are aware of the path lights that are out. No worrie…" at bounding box center [905, 268] width 632 height 58
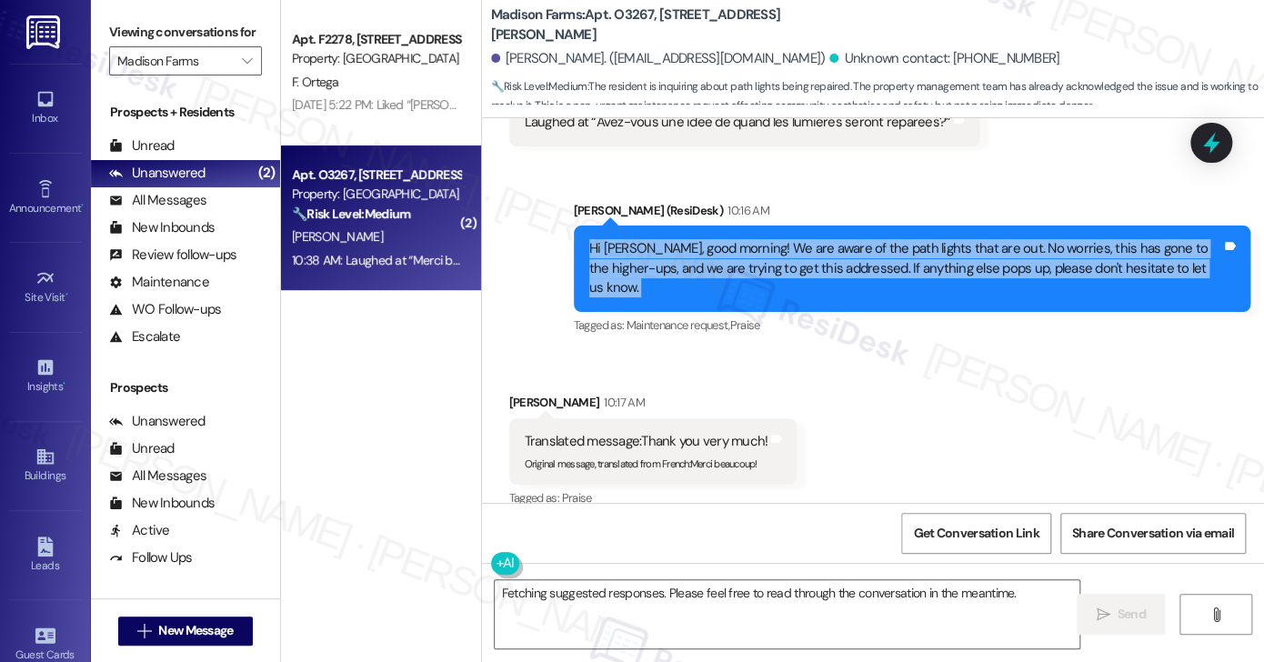
click at [853, 239] on div "Hi Ethan, good morning! We are aware of the path lights that are out. No worrie…" at bounding box center [905, 268] width 632 height 58
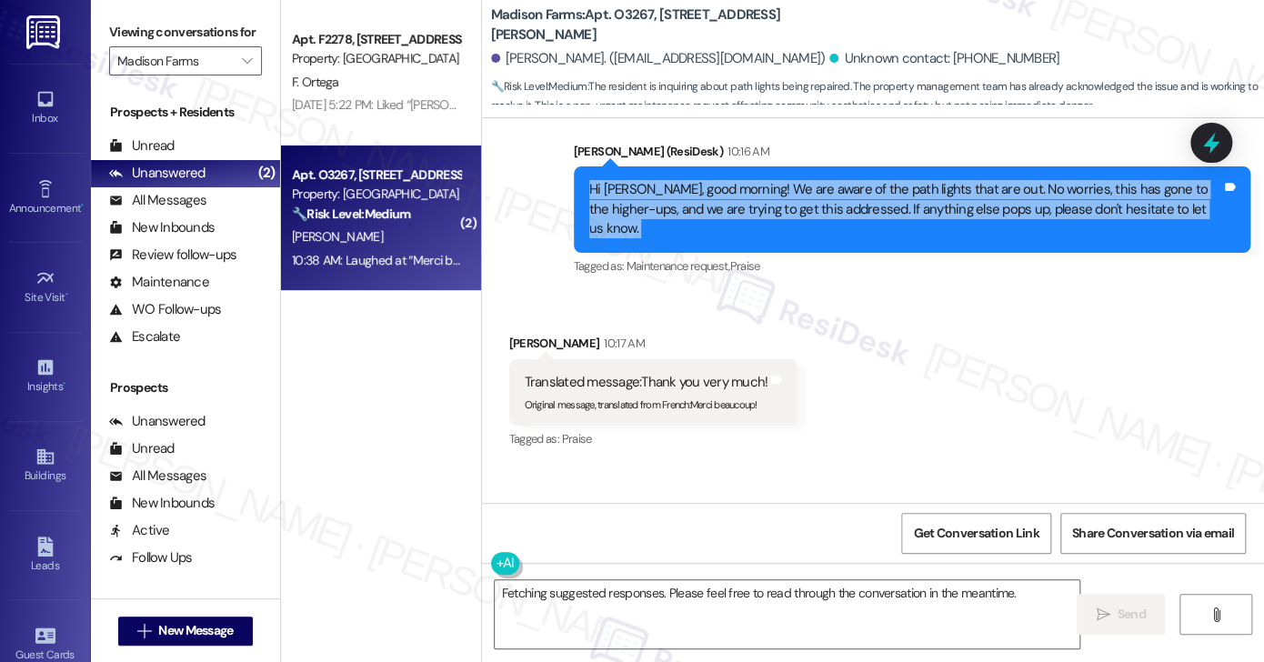
scroll to position [4559, 0]
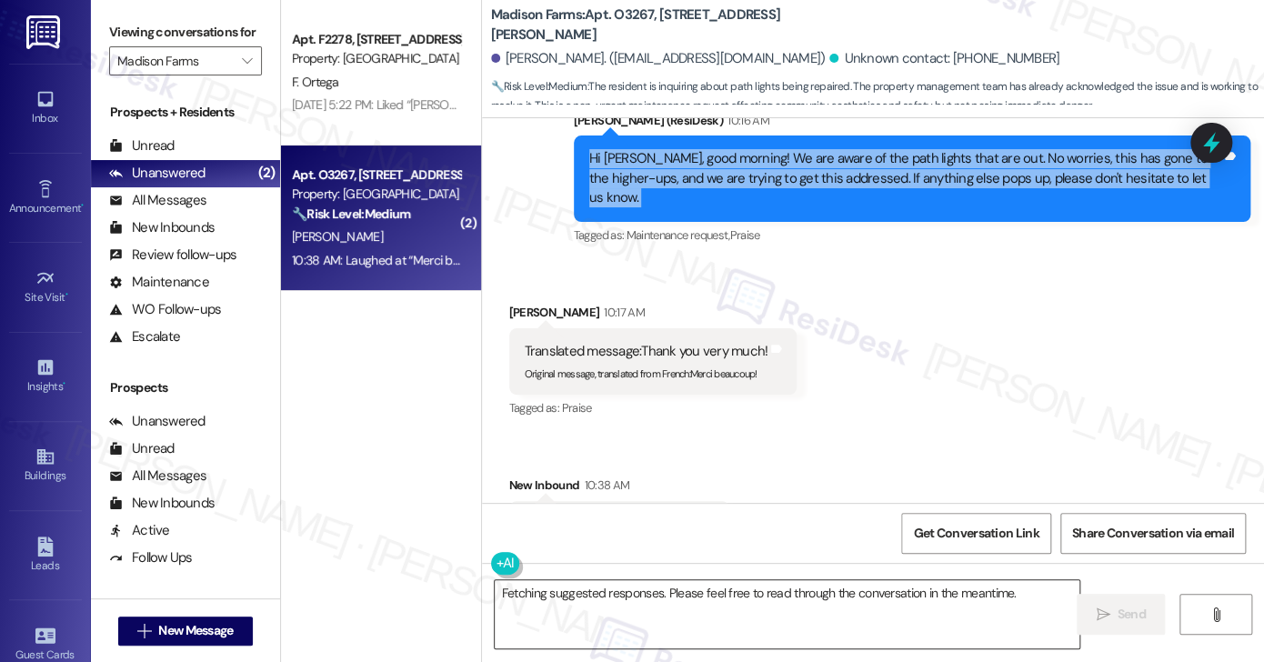
click at [664, 598] on textarea "Fetching suggested responses. Please feel free to read through the conversation…" at bounding box center [787, 614] width 585 height 68
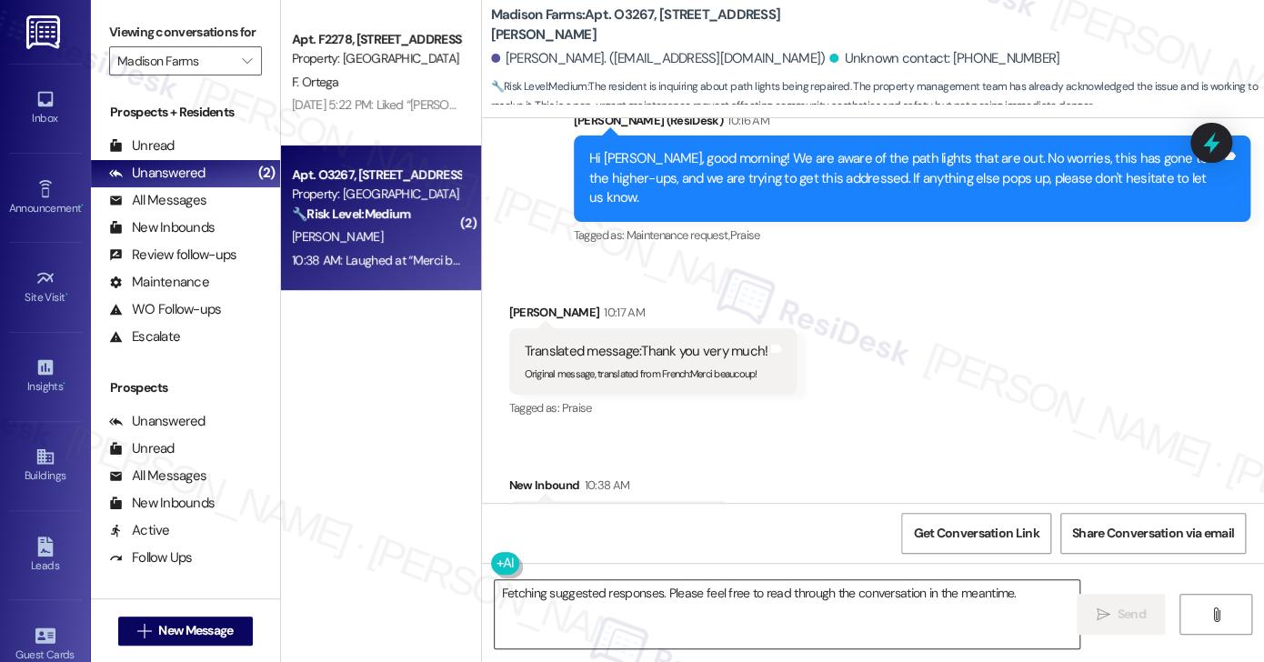
click at [664, 598] on textarea "Fetching suggested responses. Please feel free to read through the conversation…" at bounding box center [787, 614] width 585 height 68
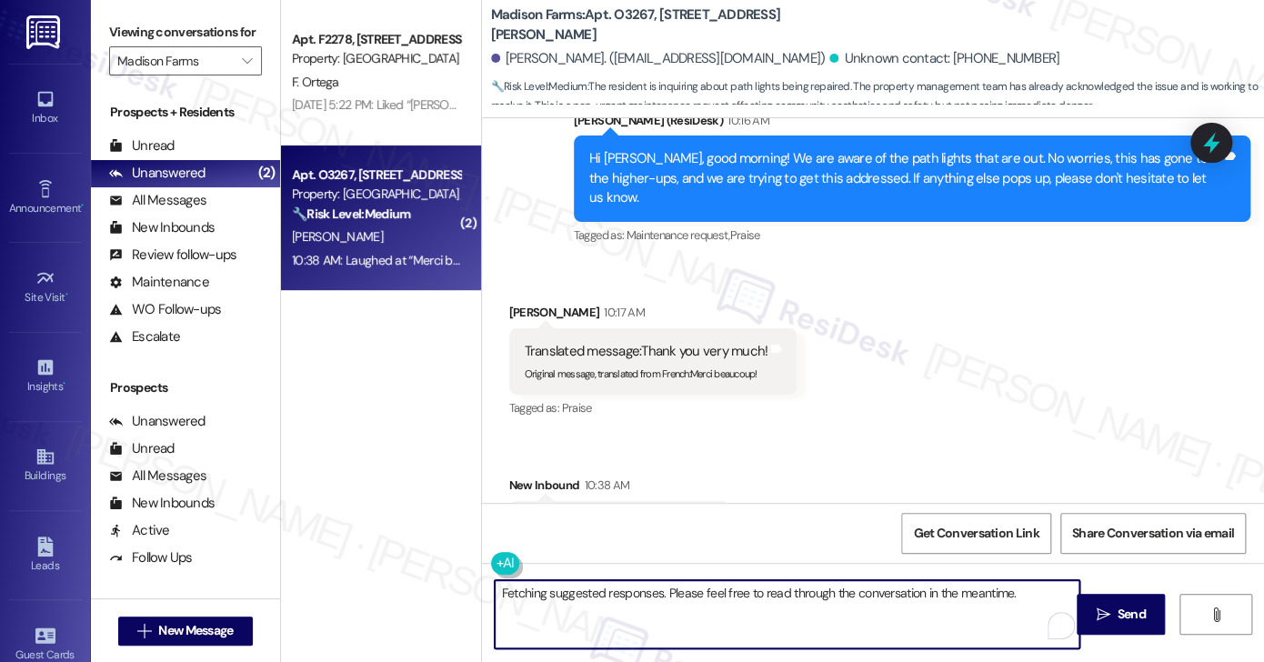
click at [664, 598] on textarea "Fetching suggested responses. Please feel free to read through the conversation…" at bounding box center [787, 614] width 585 height 68
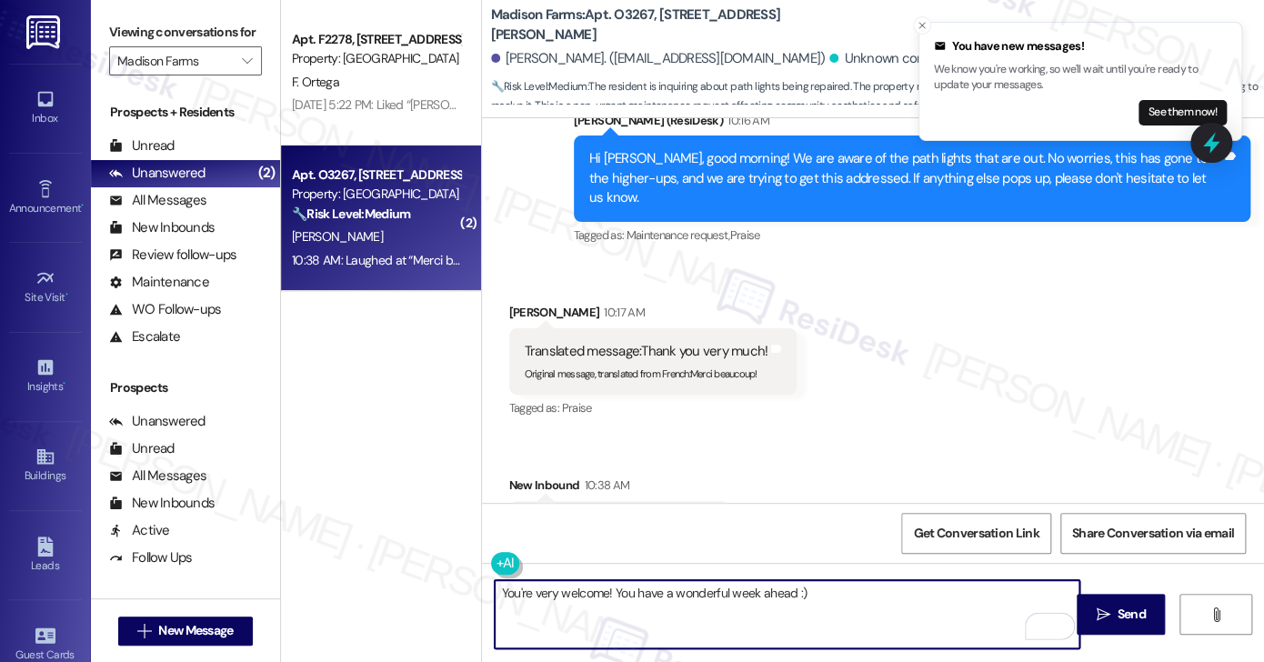
click at [825, 595] on textarea "You're very welcome! You have a wonderful week ahead :)" at bounding box center [787, 614] width 585 height 68
type textarea "You're very welcome! You have a wonderful week ahead :)"
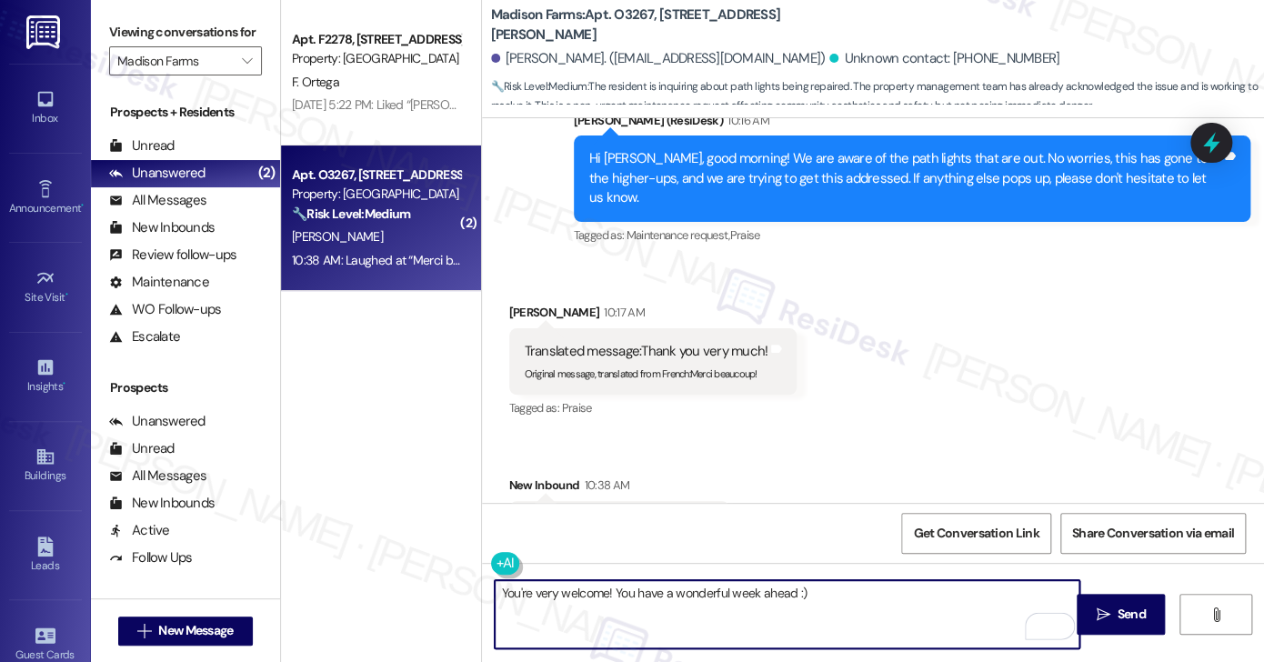
click at [940, 608] on textarea "You're very welcome! You have a wonderful week ahead :)" at bounding box center [787, 614] width 585 height 68
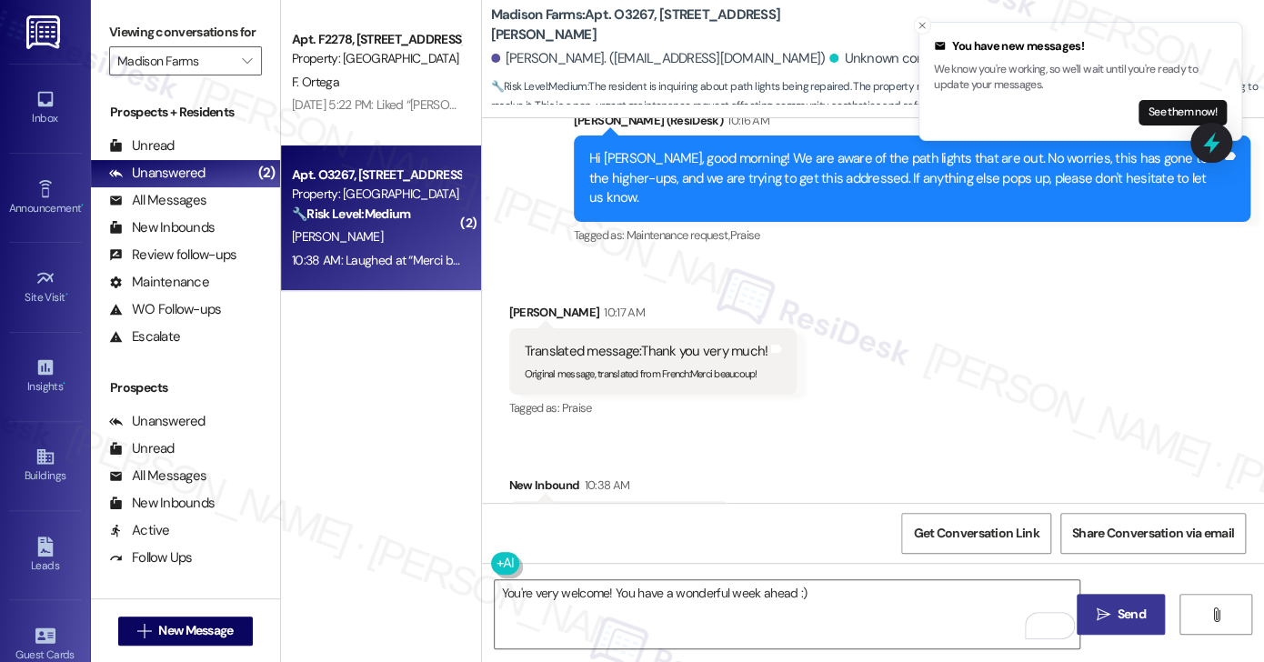
click at [1135, 615] on span "Send" at bounding box center [1130, 614] width 28 height 19
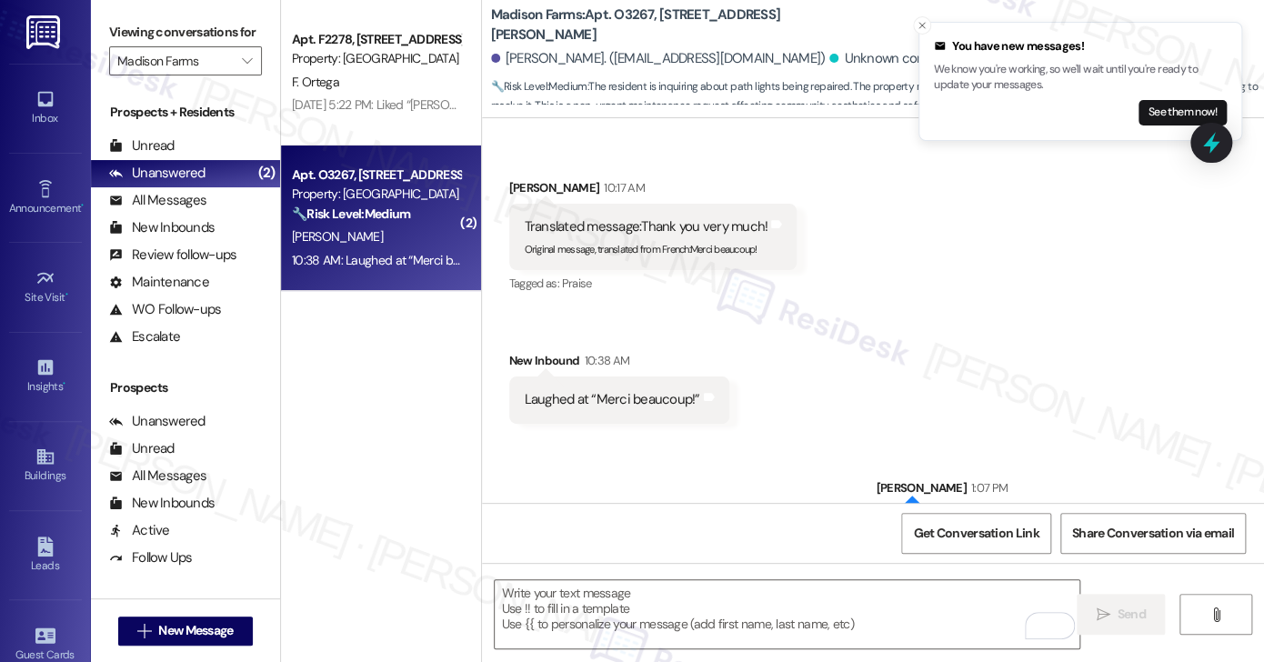
scroll to position [4686, 0]
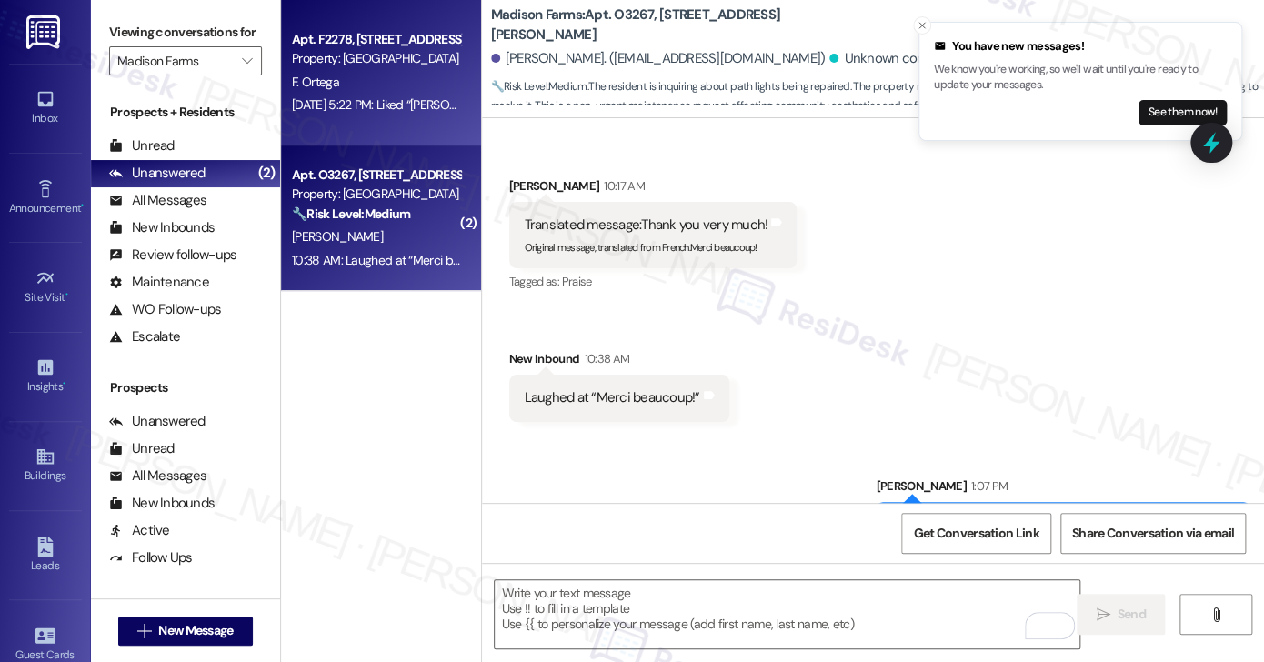
click at [347, 85] on div "F. Ortega" at bounding box center [376, 82] width 172 height 23
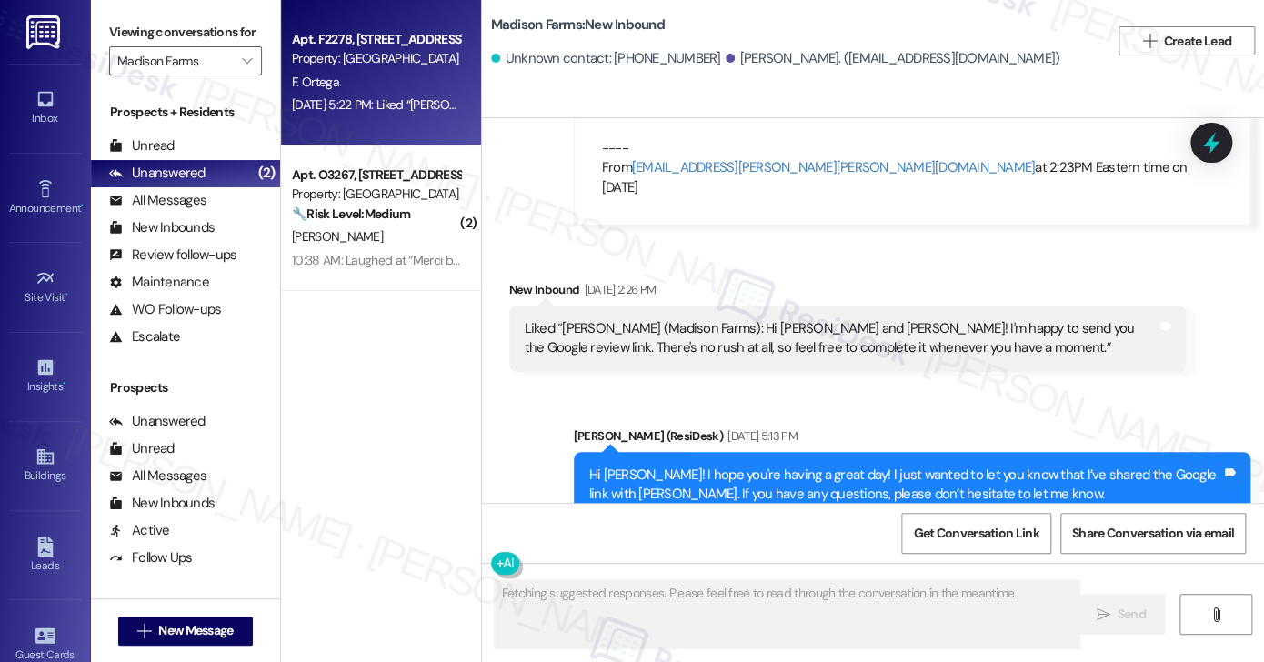
scroll to position [4615, 0]
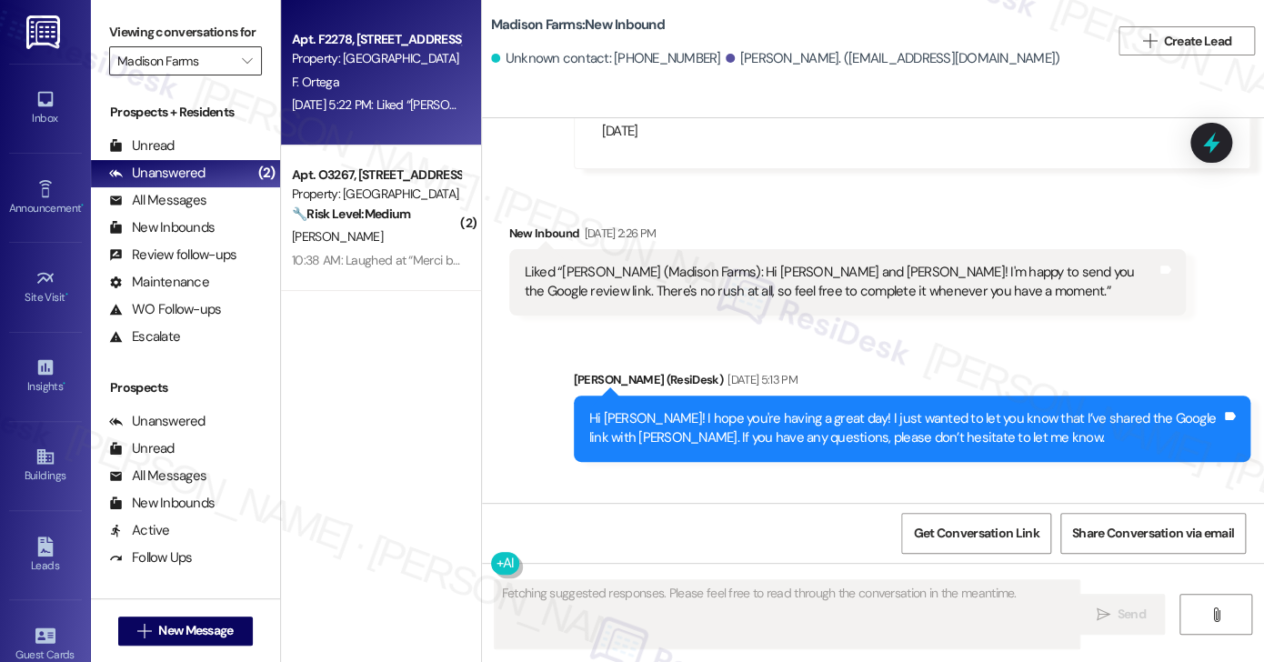
click at [204, 75] on input "Madison Farms" at bounding box center [174, 60] width 115 height 29
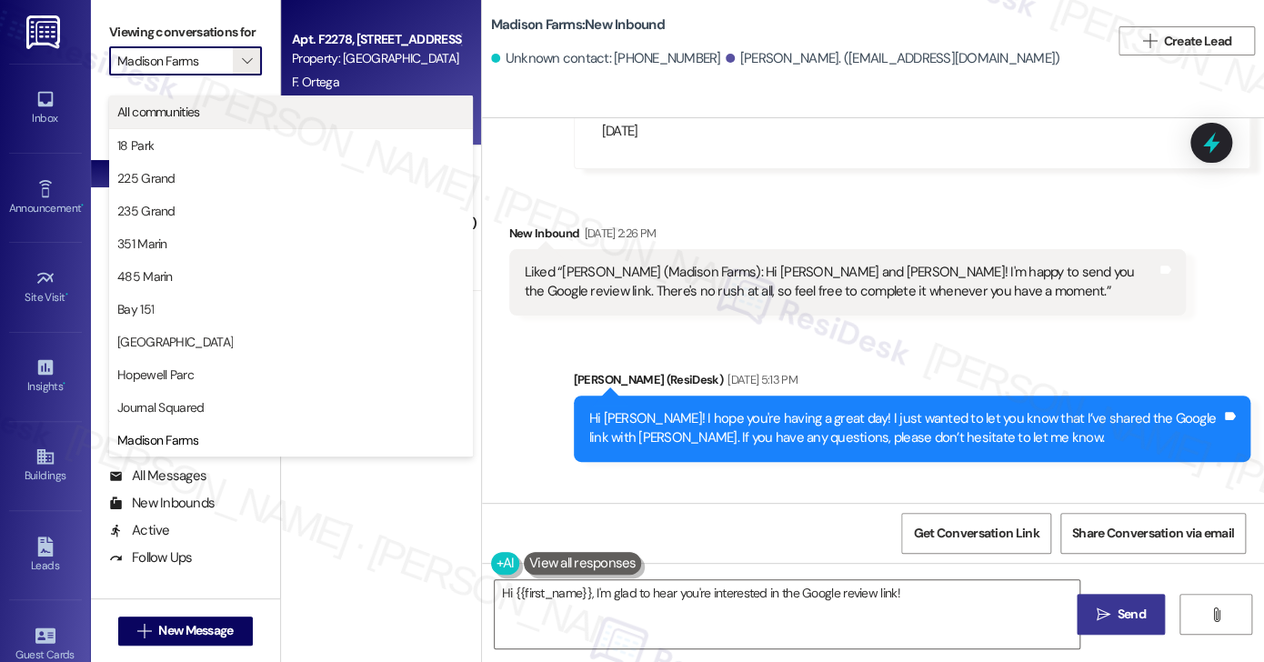
type textarea "Hi {{first_name}}, I'm glad to hear you're interested in the Google review link…"
click at [192, 116] on span "All communities" at bounding box center [158, 112] width 83 height 18
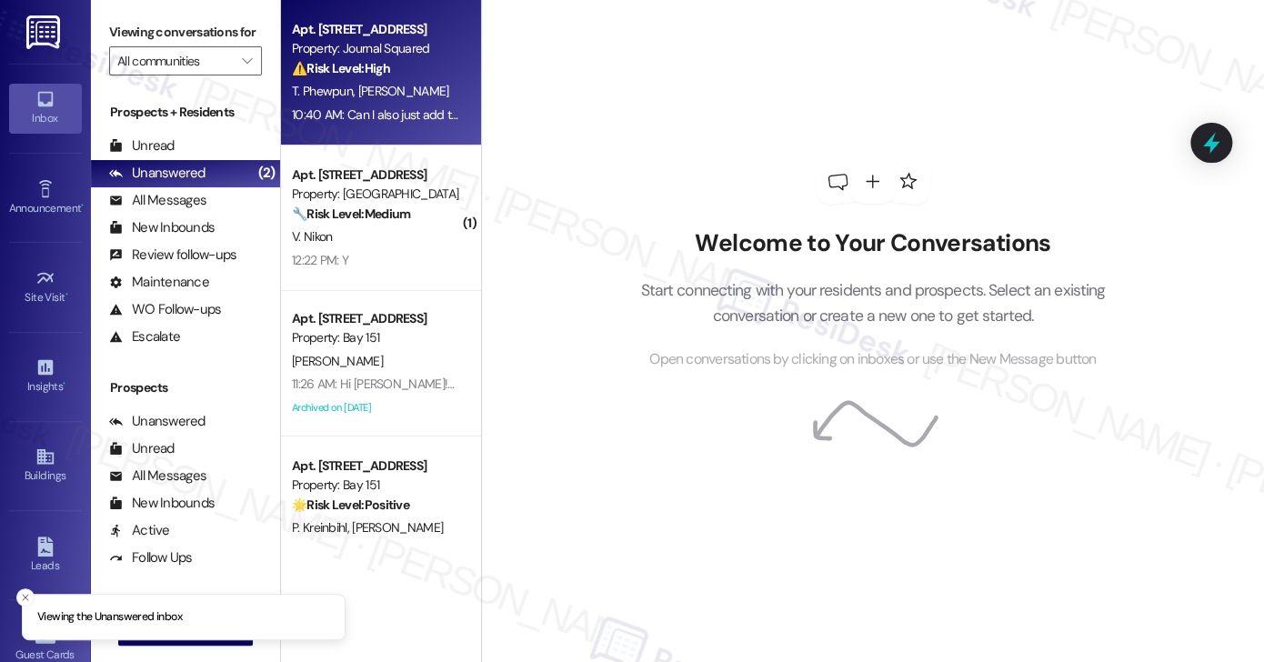
click at [415, 115] on div "10:40 AM: Can I also just add the Pelontons arent working. They are delayed and…" at bounding box center [540, 114] width 497 height 16
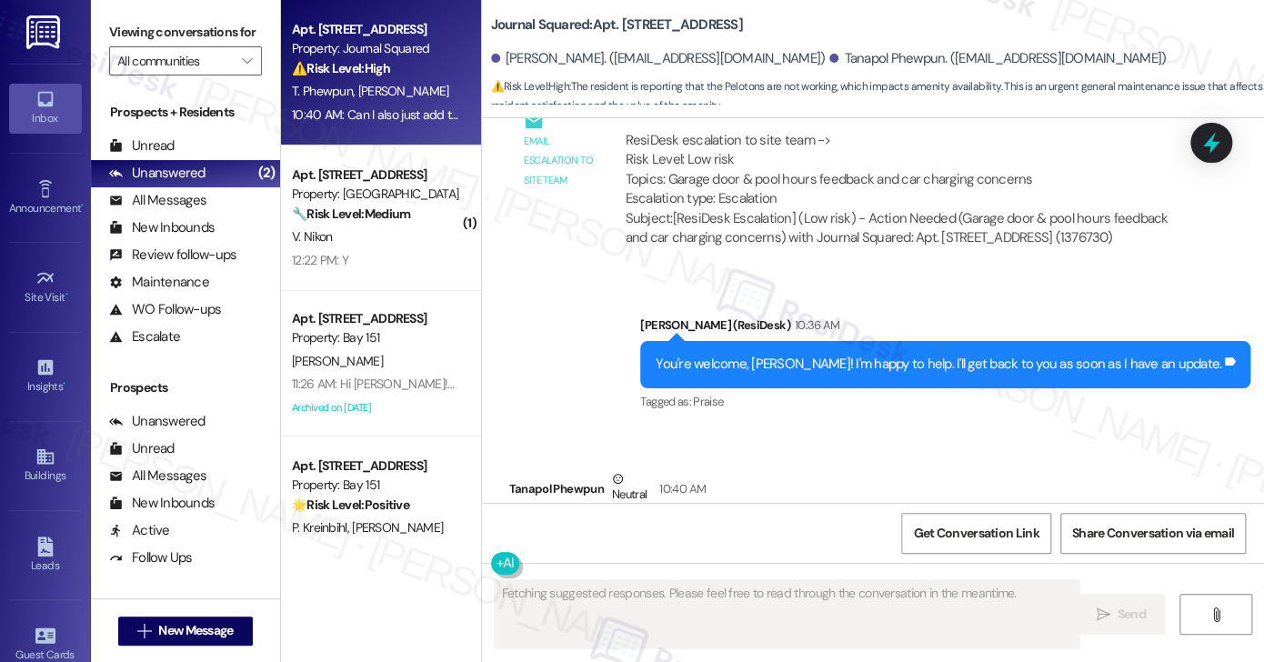
scroll to position [11309, 0]
click at [683, 527] on div "Can I also just add the Pelontons arent working. They are delayed and not signi…" at bounding box center [764, 536] width 479 height 19
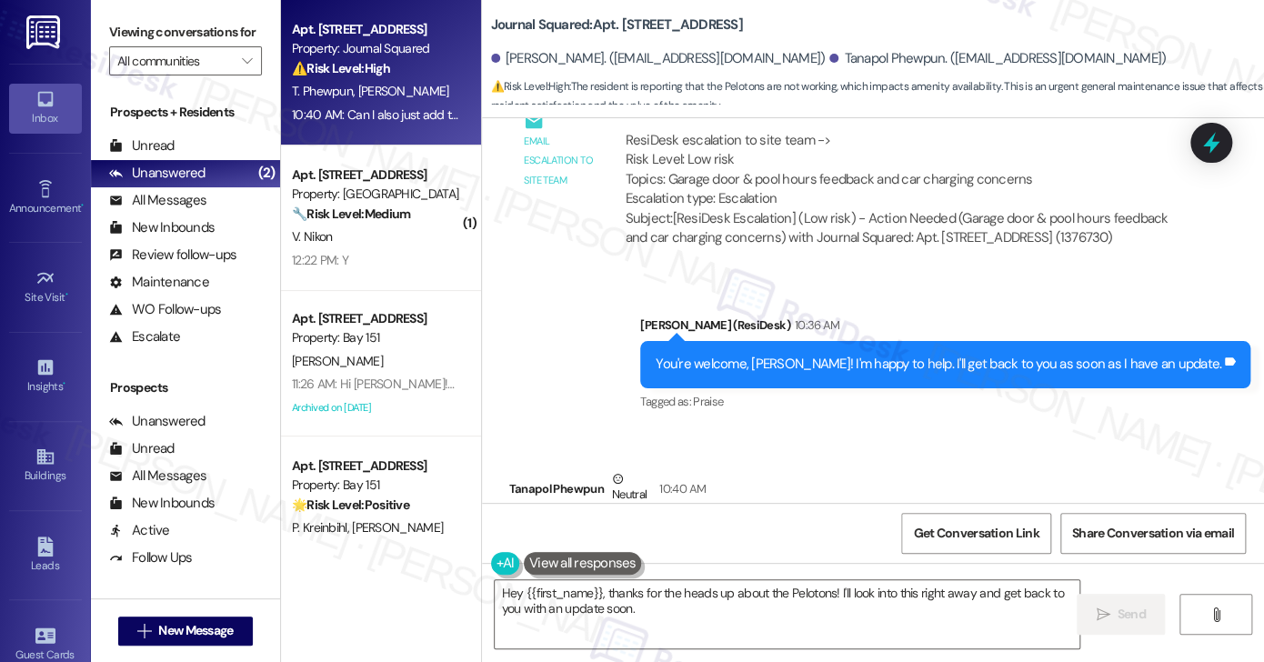
click at [784, 572] on div "Hey {{first_name}}, thanks for the heads up about the Pelotons! I'll look into …" at bounding box center [873, 631] width 783 height 136
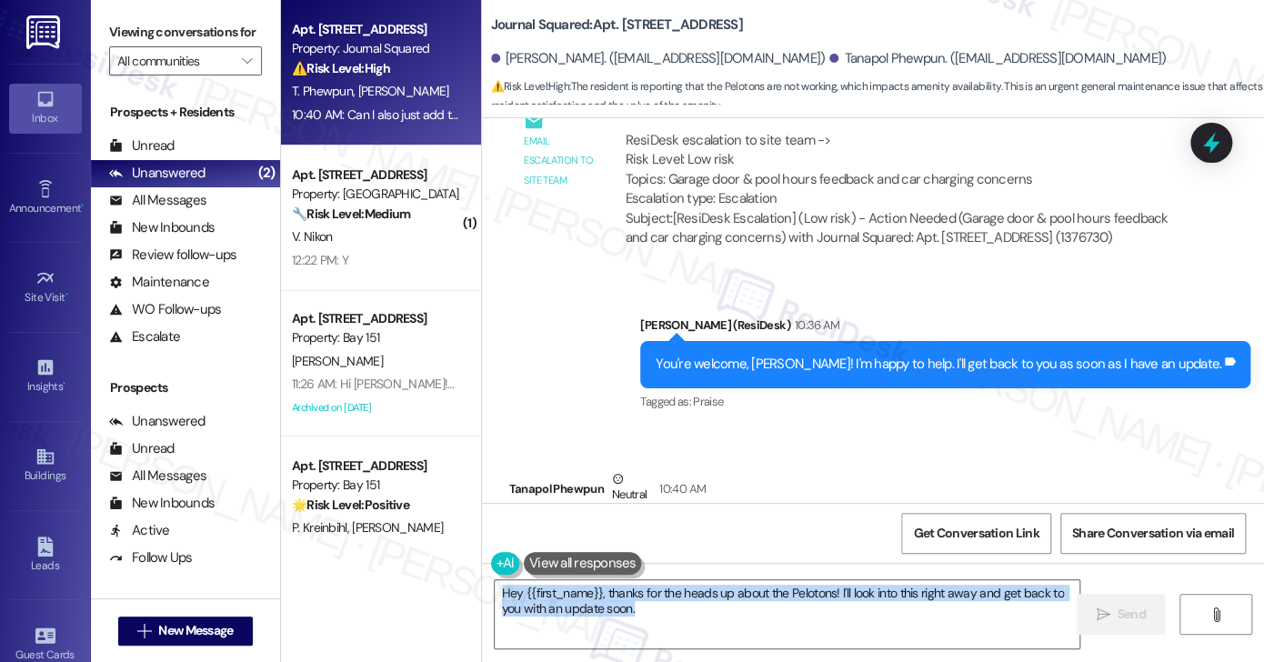
click at [784, 572] on div "Hey {{first_name}}, thanks for the heads up about the Pelotons! I'll look into …" at bounding box center [873, 631] width 783 height 136
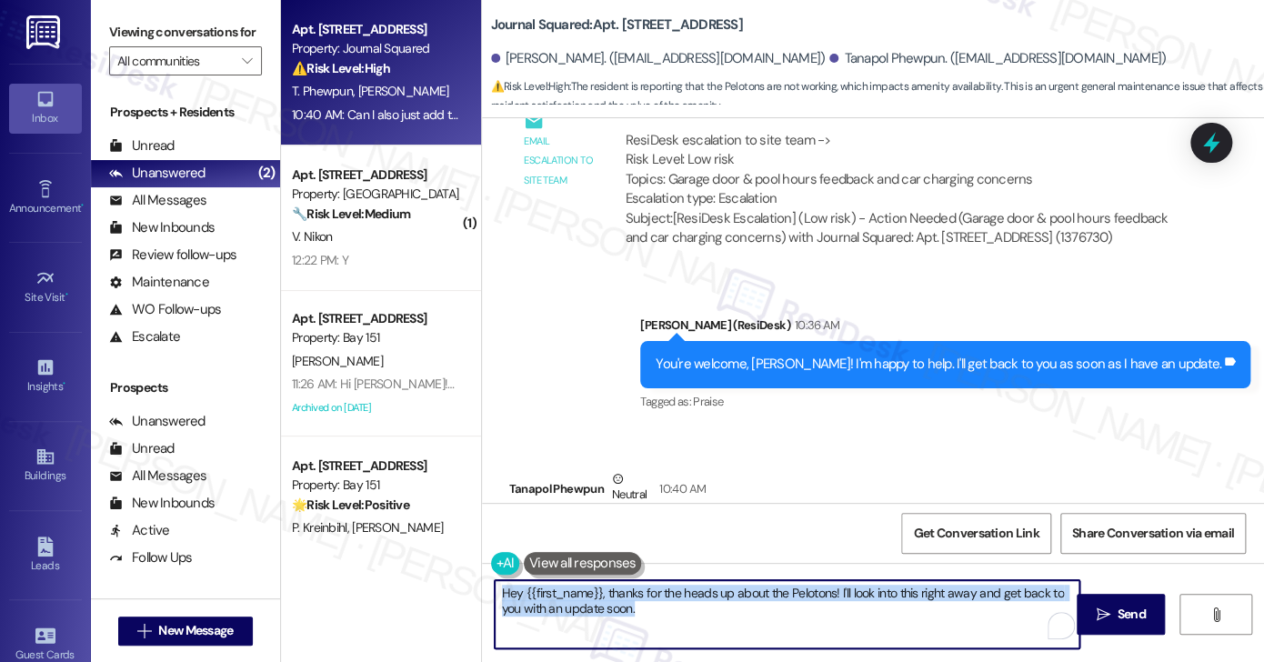
click at [706, 598] on textarea "Hey {{first_name}}, thanks for the heads up about the Pelotons! I'll look into …" at bounding box center [787, 614] width 585 height 68
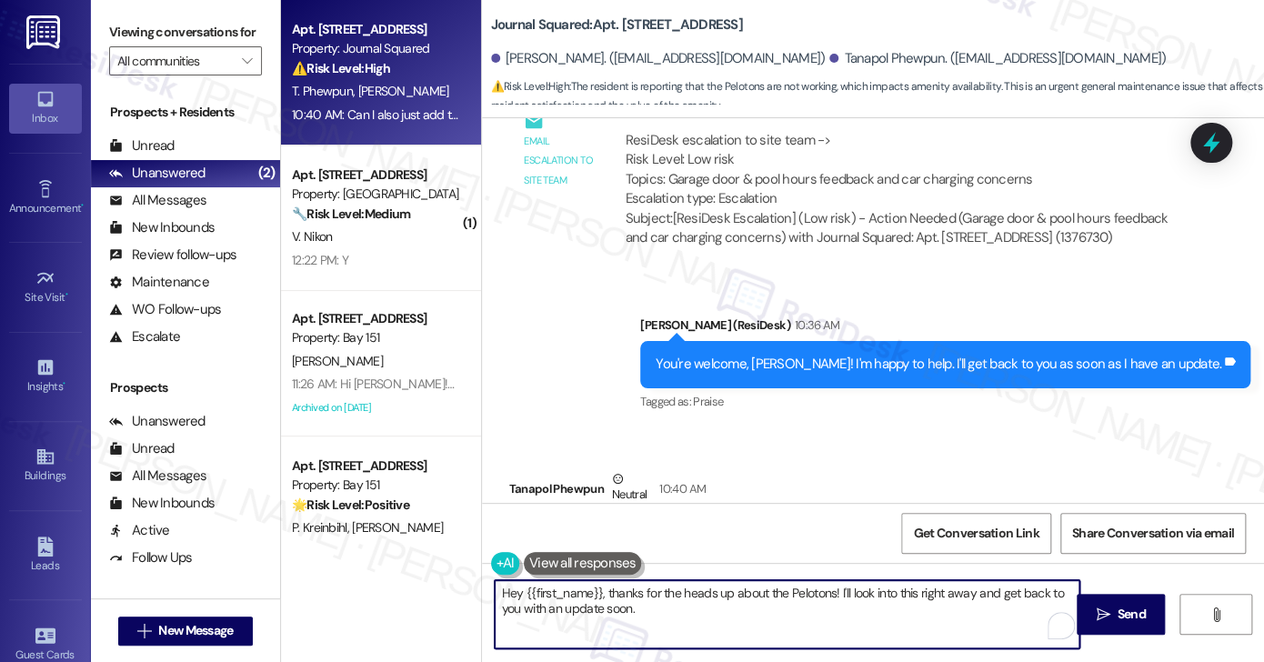
click at [495, 585] on textarea "Hey {{first_name}}, thanks for the heads up about the Pelotons! I'll look into …" at bounding box center [787, 614] width 585 height 68
click at [677, 611] on textarea "Hey {{first_name}}, thanks for the heads up about the Pelotons! I'll look into …" at bounding box center [787, 614] width 585 height 68
click at [665, 527] on div "Can I also just add the Pelontons arent working. They are delayed and not signi…" at bounding box center [764, 536] width 479 height 19
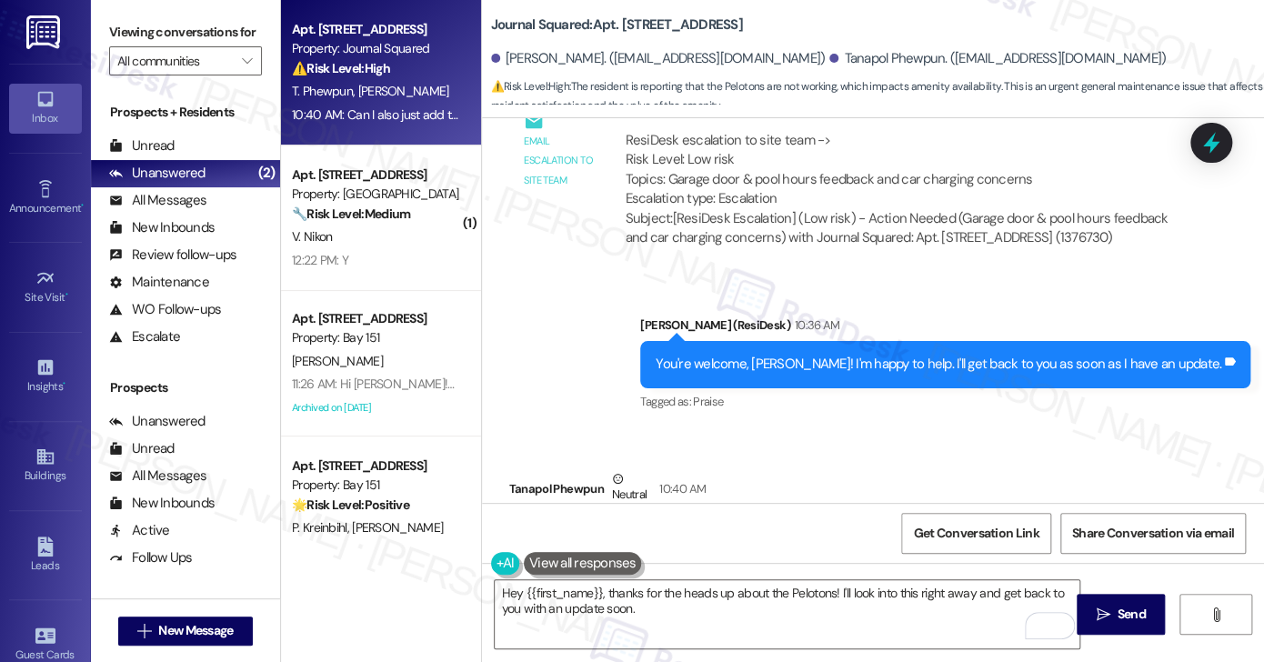
click at [665, 527] on div "Can I also just add the Pelontons arent working. They are delayed and not signi…" at bounding box center [764, 536] width 479 height 19
click at [629, 613] on textarea "Hey {{first_name}}, thanks for the heads up about the Pelotons! I'll look into …" at bounding box center [787, 614] width 585 height 68
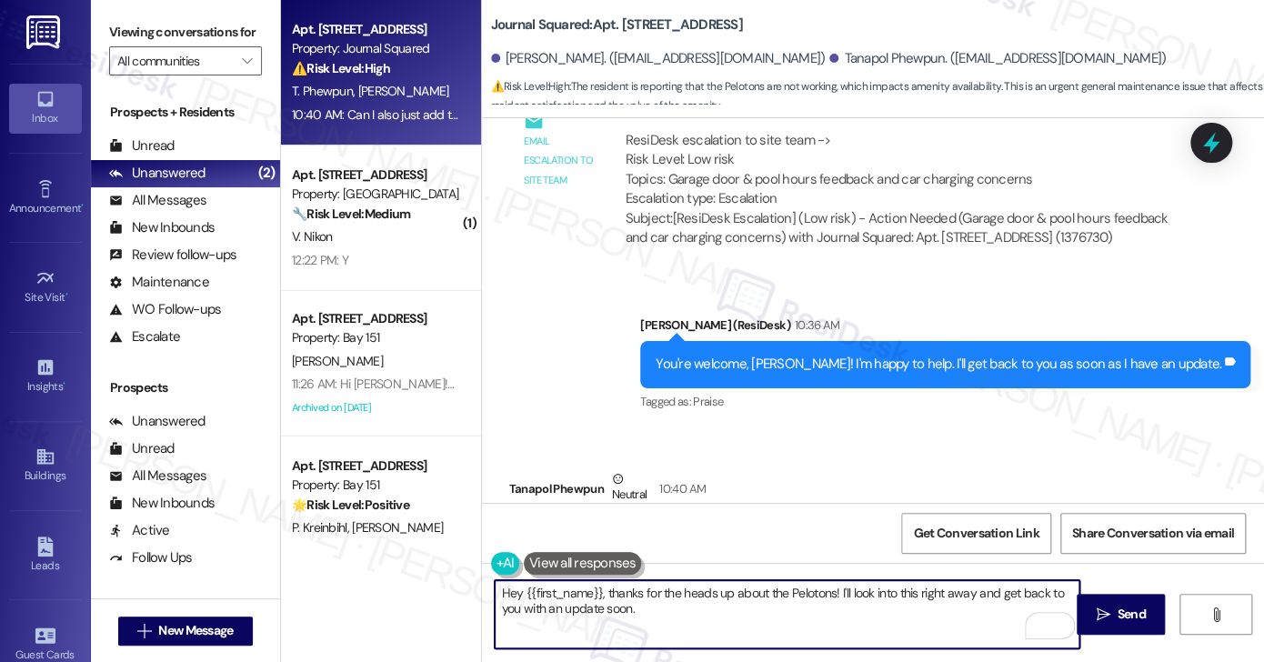
click at [525, 469] on div "Tanapol Phewpun Neutral 10:40 AM" at bounding box center [771, 491] width 524 height 45
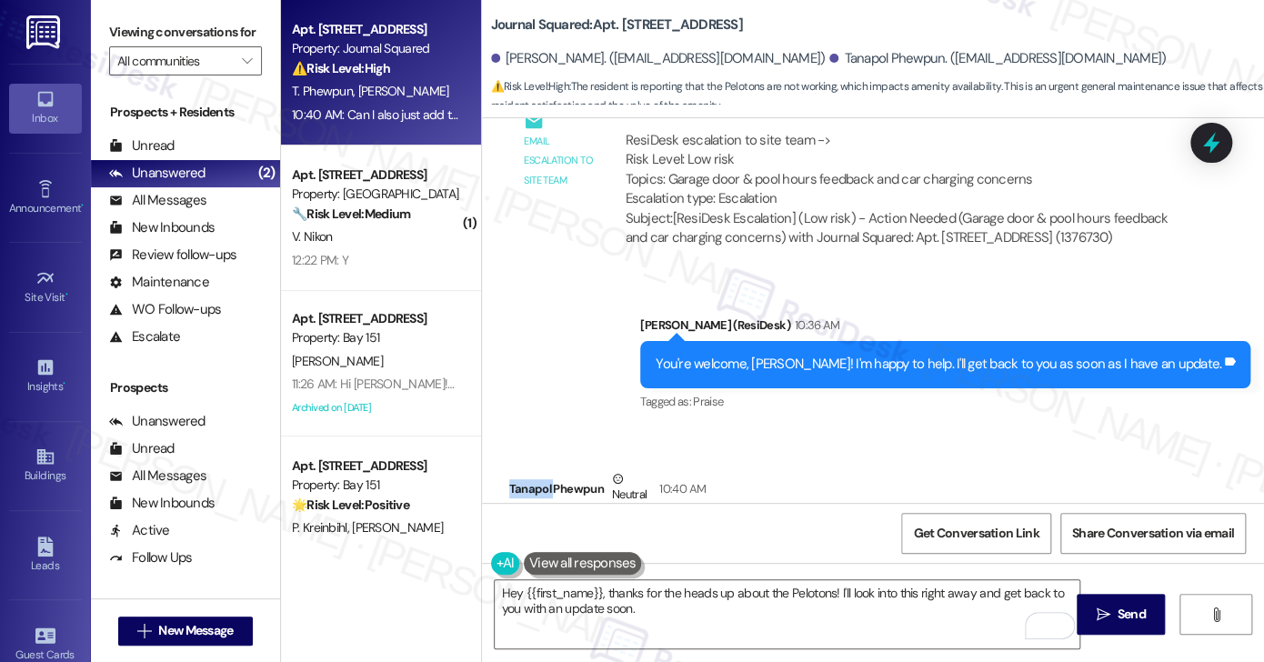
click at [525, 469] on div "Tanapol Phewpun Neutral 10:40 AM" at bounding box center [771, 491] width 524 height 45
click at [509, 589] on textarea "Hey {{first_name}}, thanks for the heads up about the Pelotons! I'll look into …" at bounding box center [787, 614] width 585 height 68
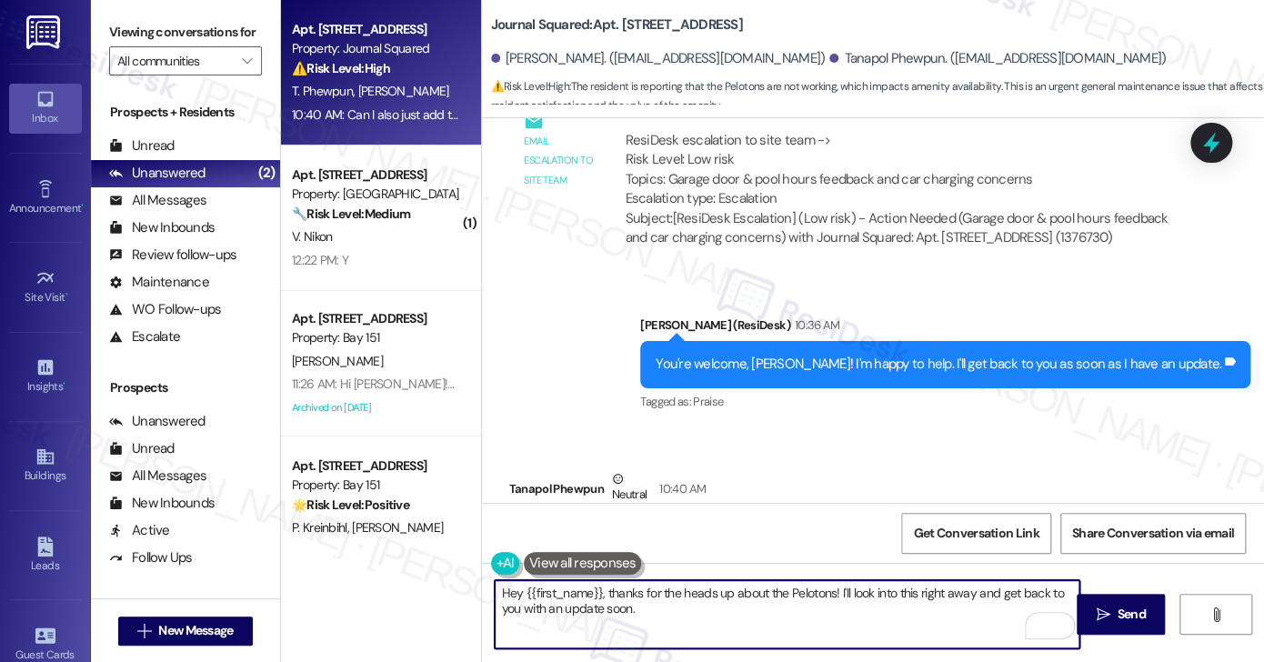
click at [509, 589] on textarea "Hey {{first_name}}, thanks for the heads up about the Pelotons! I'll look into …" at bounding box center [787, 614] width 585 height 68
drag, startPoint x: 706, startPoint y: 608, endPoint x: 691, endPoint y: 584, distance: 29.0
click at [691, 584] on textarea "Hi {{first_name}}, thanks for the heads up about the Pelotons! I'll look into t…" at bounding box center [787, 614] width 585 height 68
click at [797, 599] on textarea "Hi {{first_name}}, thanks for the heads up about the Pelotons! I'll look into t…" at bounding box center [787, 614] width 585 height 68
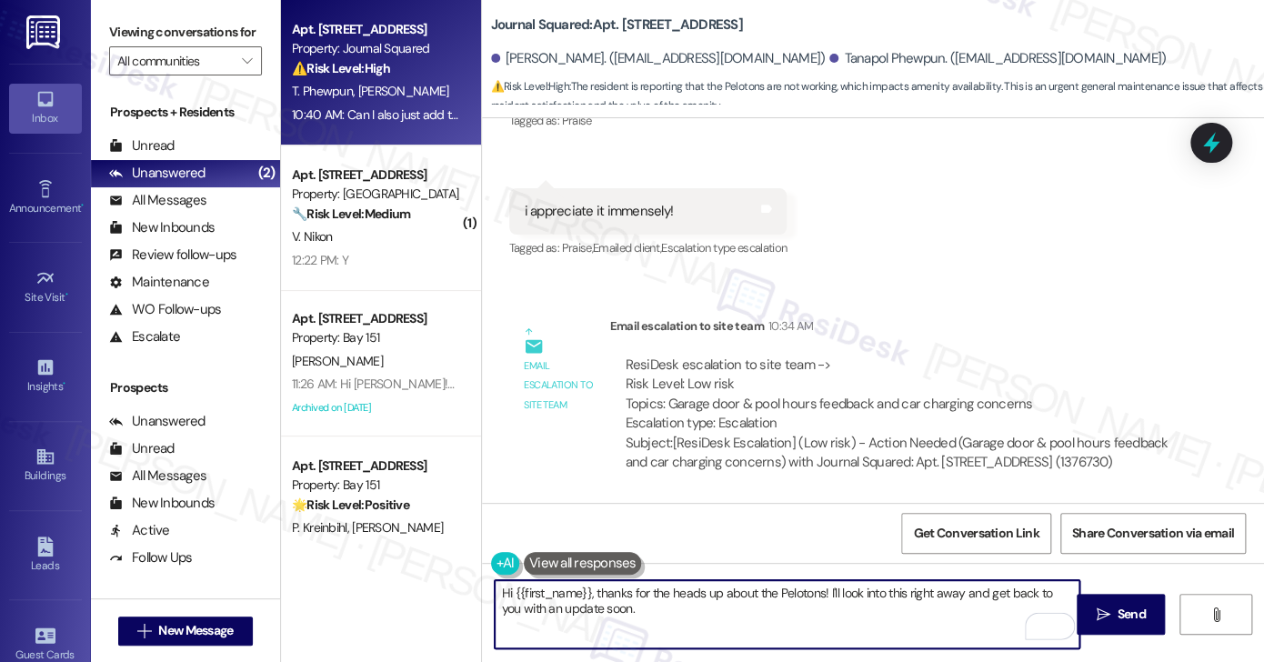
scroll to position [11037, 0]
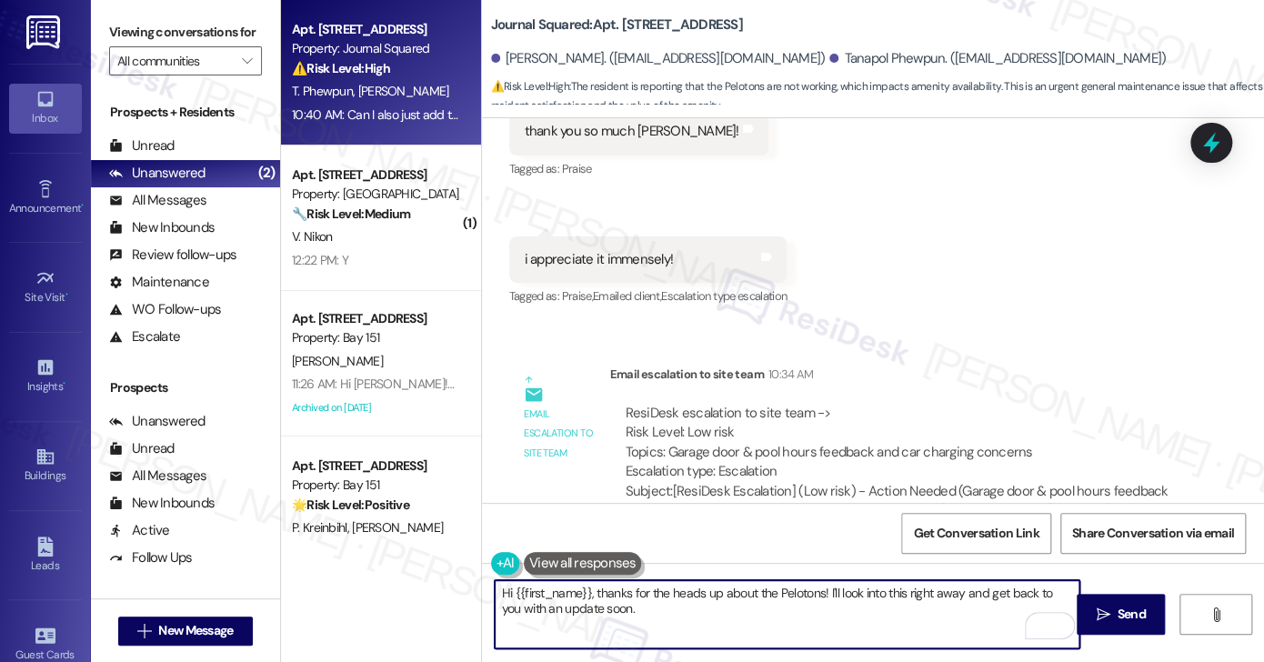
type textarea "Hi {{first_name}}, thanks for the heads up about the Pelotons! I'll look into t…"
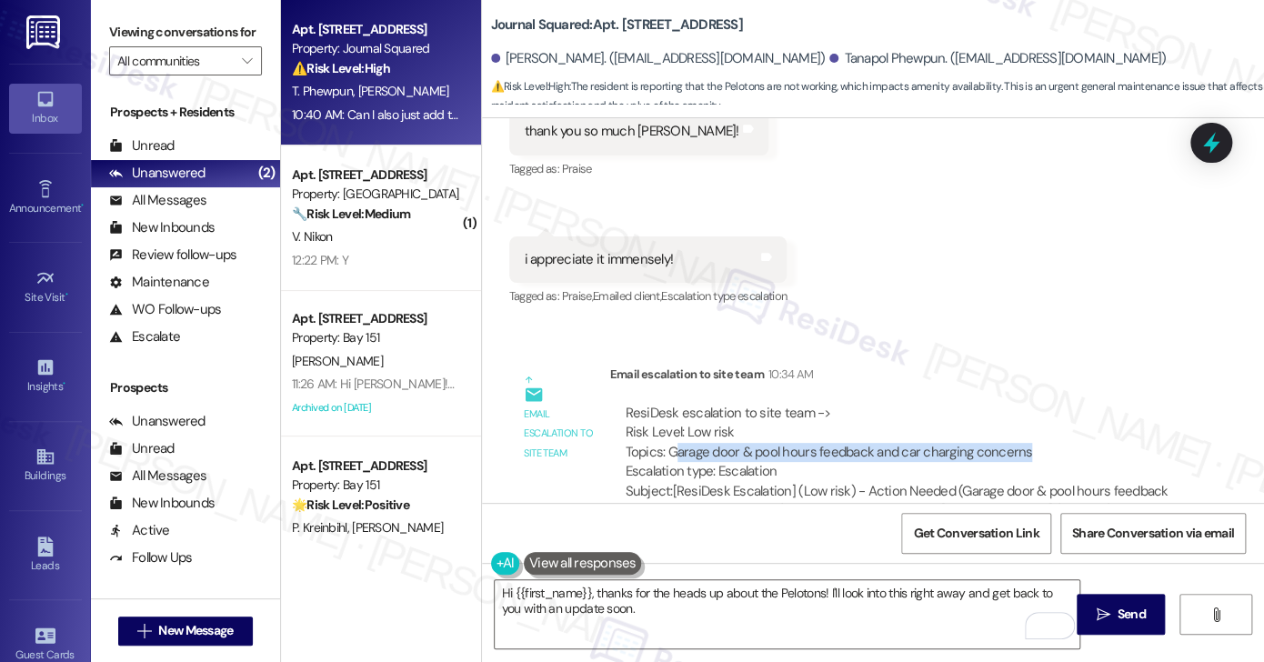
drag, startPoint x: 665, startPoint y: 352, endPoint x: 1040, endPoint y: 355, distance: 374.6
click at [1040, 404] on div "ResiDesk escalation to site team -> Risk Level: Low risk Topics: Garage door & …" at bounding box center [897, 443] width 545 height 78
drag, startPoint x: 1040, startPoint y: 355, endPoint x: 734, endPoint y: 351, distance: 306.4
click at [734, 404] on div "ResiDesk escalation to site team -> Risk Level: Low risk Topics: Garage door & …" at bounding box center [897, 443] width 545 height 78
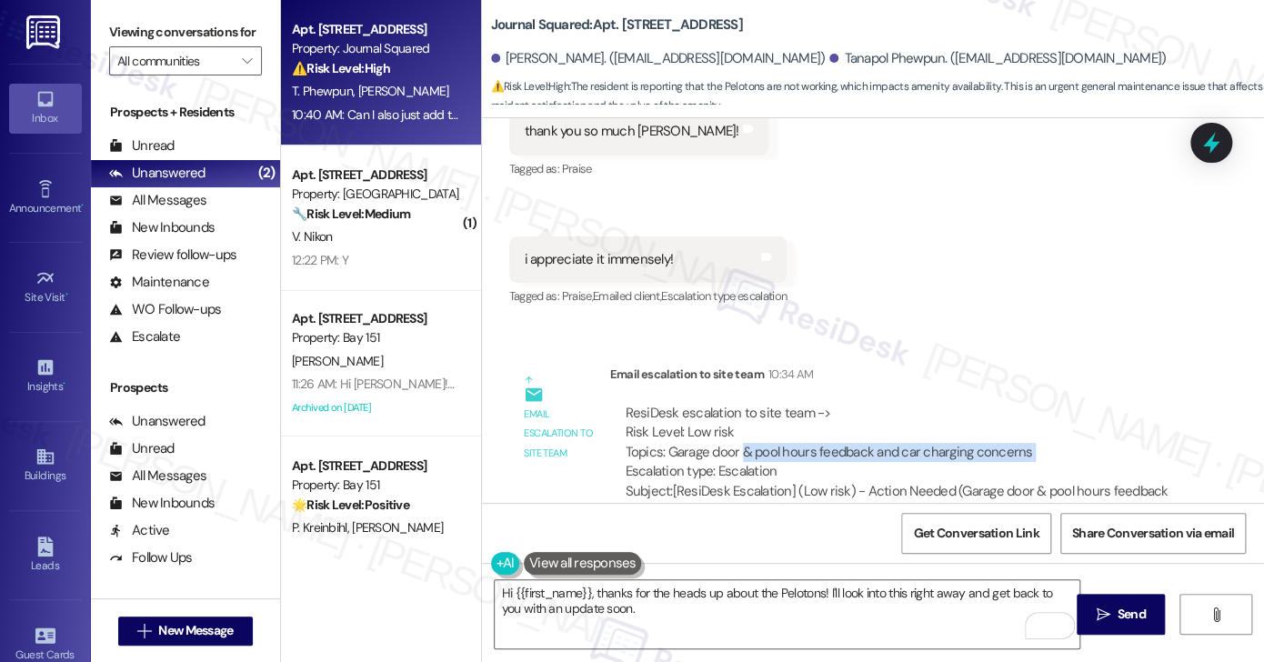
click at [734, 404] on div "ResiDesk escalation to site team -> Risk Level: Low risk Topics: Garage door & …" at bounding box center [897, 443] width 545 height 78
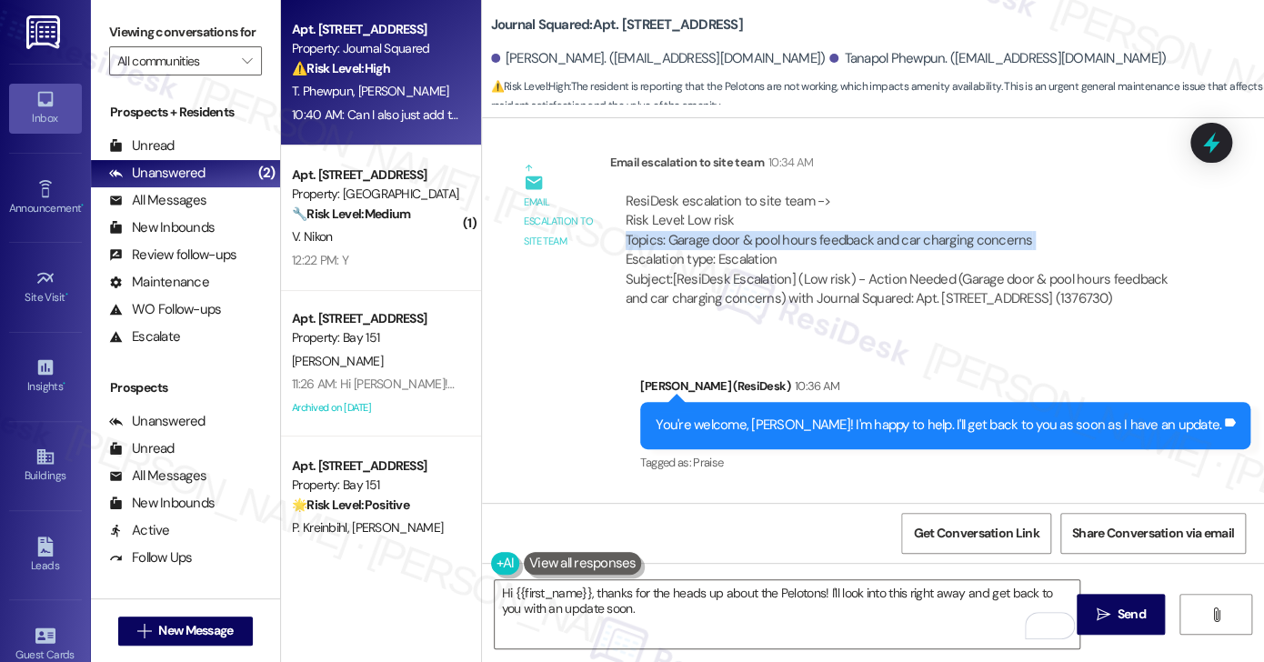
scroll to position [11309, 0]
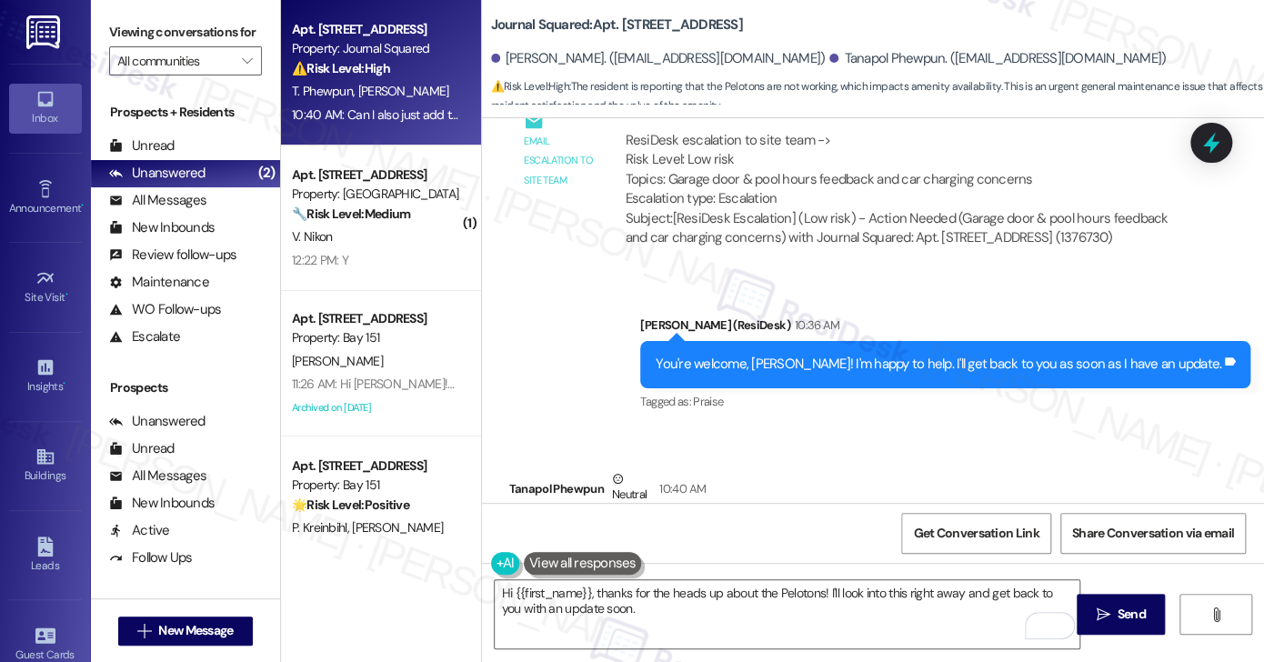
click at [567, 527] on div "Can I also just add the Pelontons arent working. They are delayed and not signi…" at bounding box center [764, 536] width 479 height 19
click at [749, 527] on div "Can I also just add the Pelontons arent working. They are delayed and not signi…" at bounding box center [764, 536] width 479 height 19
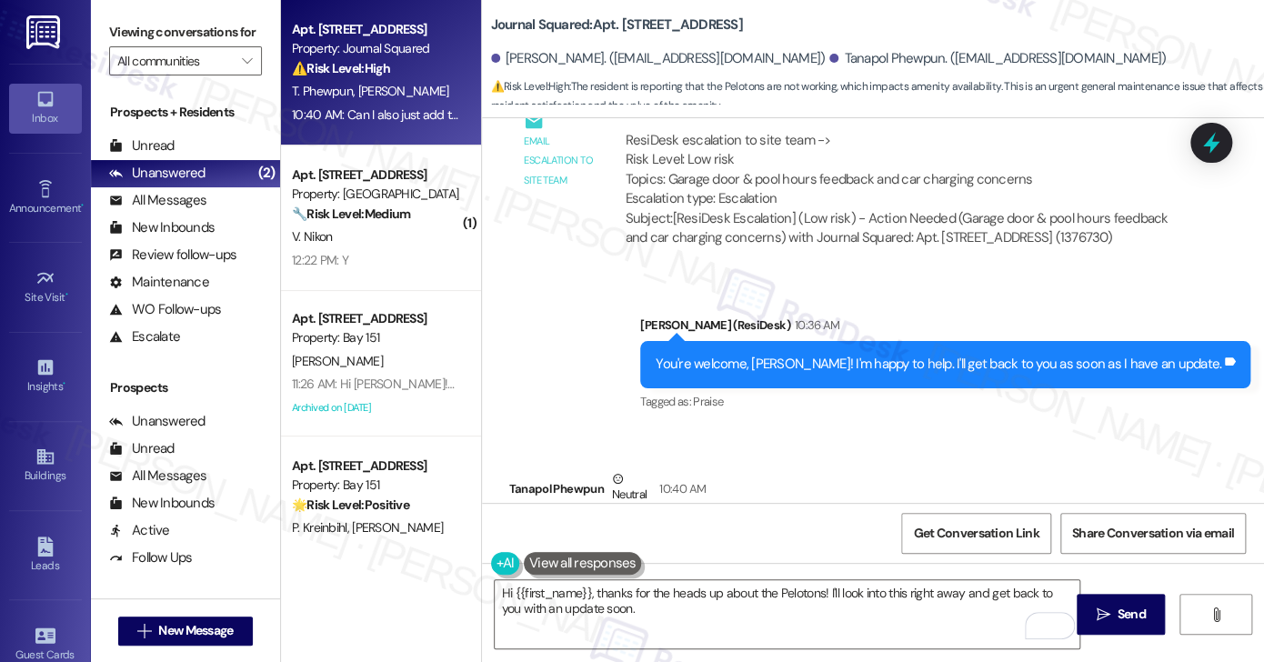
click at [749, 527] on div "Can I also just add the Pelontons arent working. They are delayed and not signi…" at bounding box center [764, 536] width 479 height 19
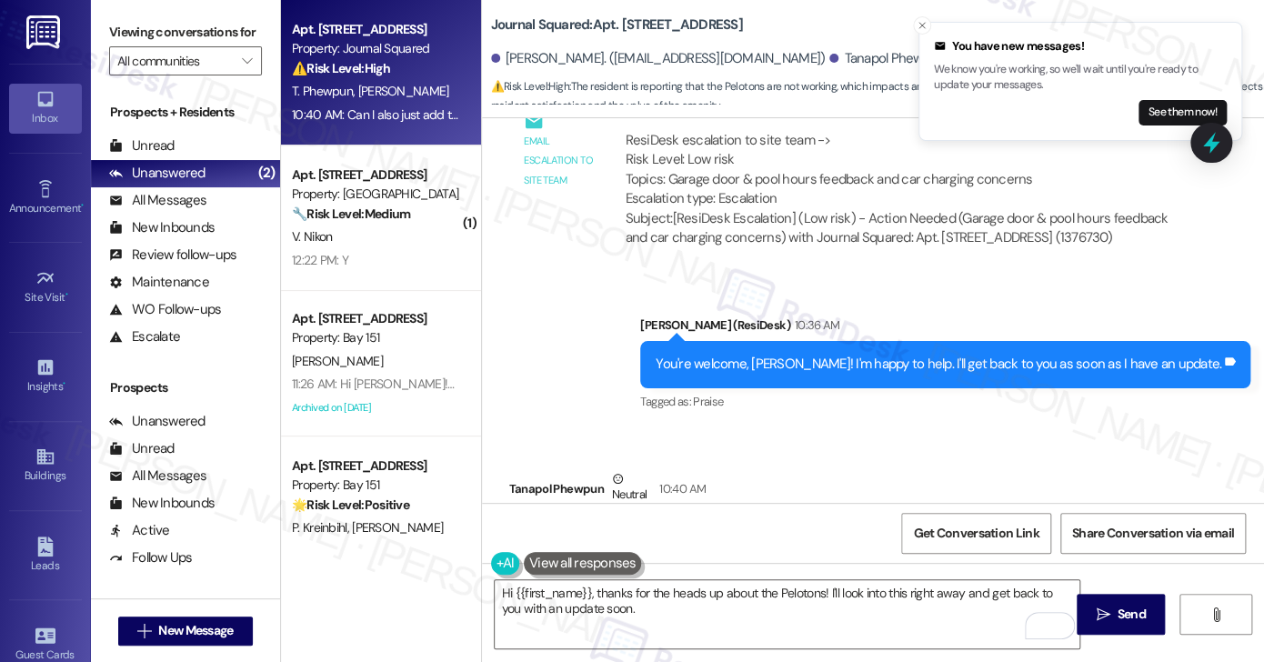
click at [665, 527] on div "Can I also just add the Pelontons arent working. They are delayed and not signi…" at bounding box center [764, 536] width 479 height 19
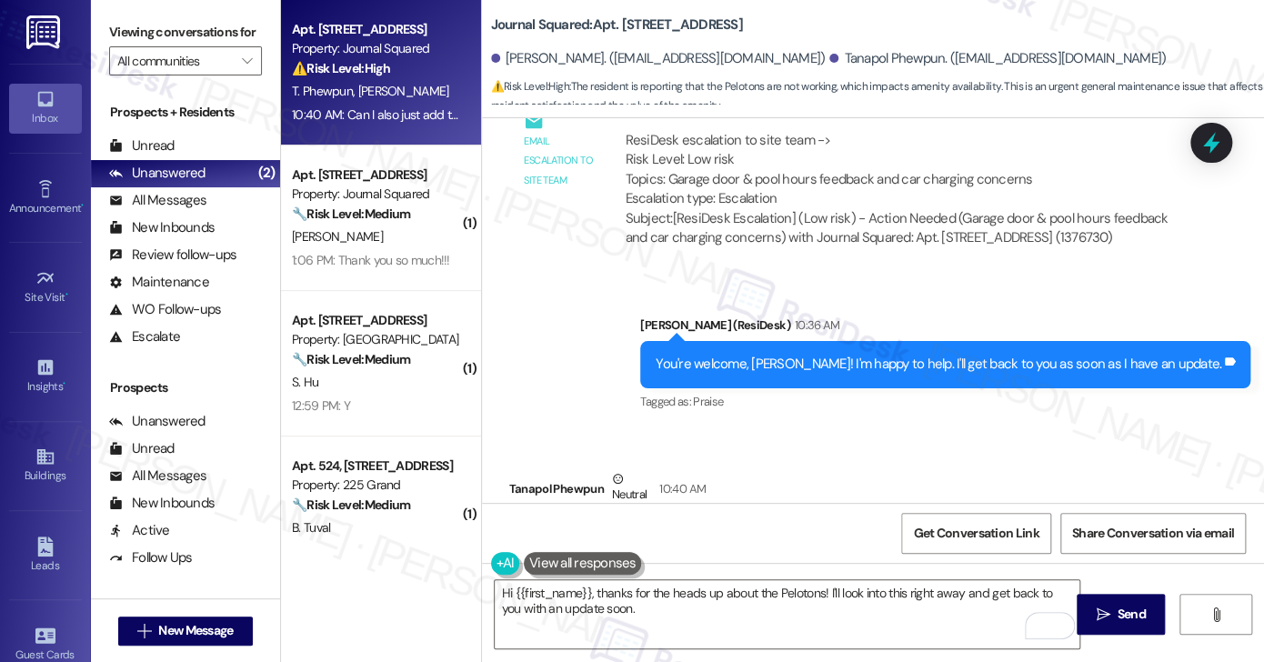
click at [804, 527] on div "Can I also just add the Pelontons arent working. They are delayed and not signi…" at bounding box center [764, 536] width 479 height 19
copy div "Can I also just add the Pelontons arent working. They are delayed and not signi…"
click at [154, 35] on label "Viewing conversations for" at bounding box center [185, 32] width 153 height 28
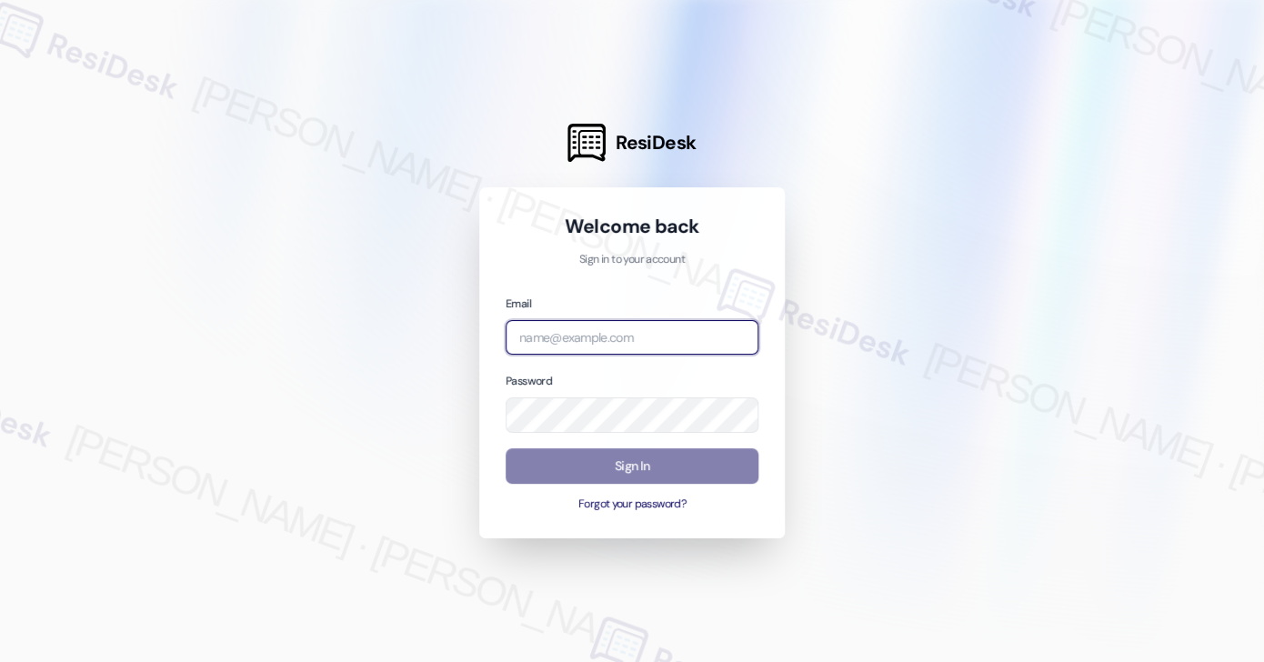
click at [580, 347] on input "email" at bounding box center [631, 337] width 253 height 35
type input "automated-surveys-kre-katrina.lopez@kre.com"
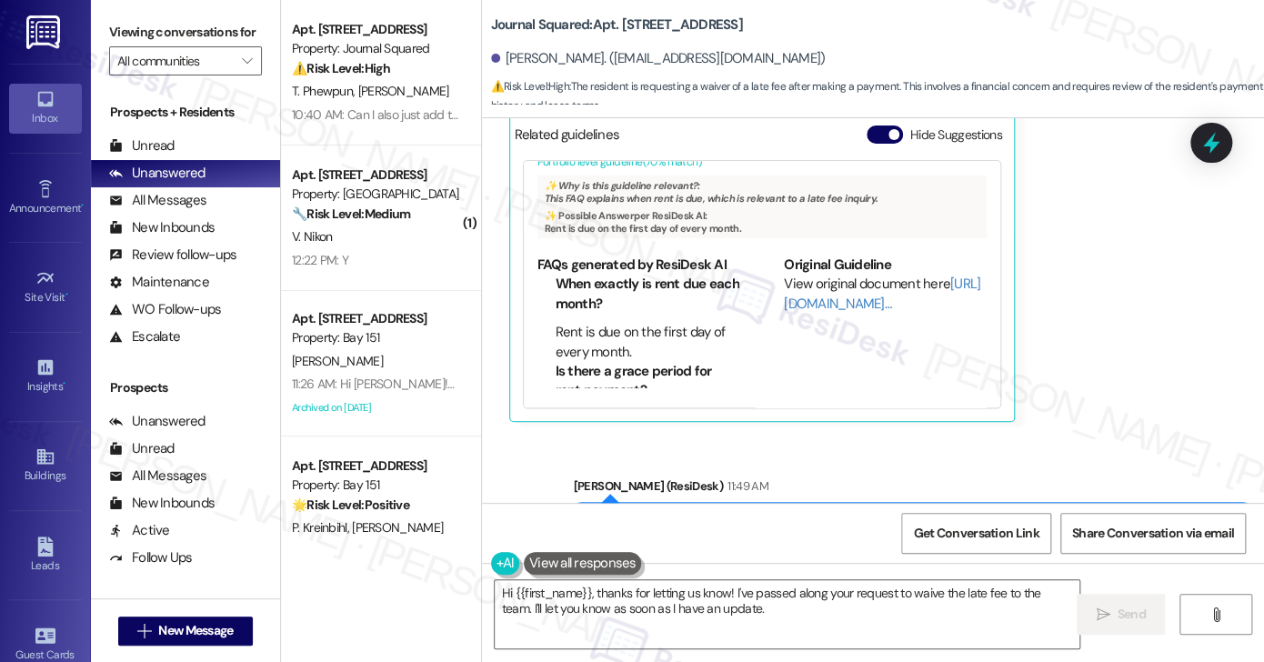
scroll to position [14135, 0]
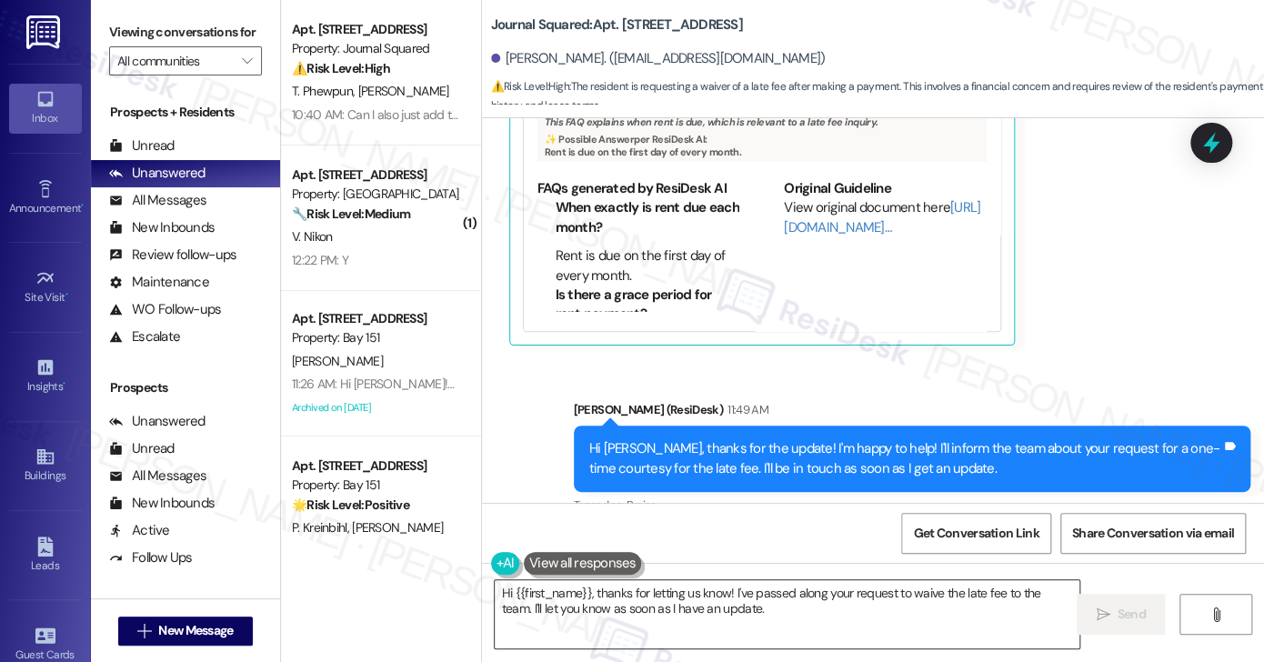
click at [764, 603] on textarea "Hi {{first_name}}, thanks for letting us know! I've passed along your request t…" at bounding box center [787, 614] width 585 height 68
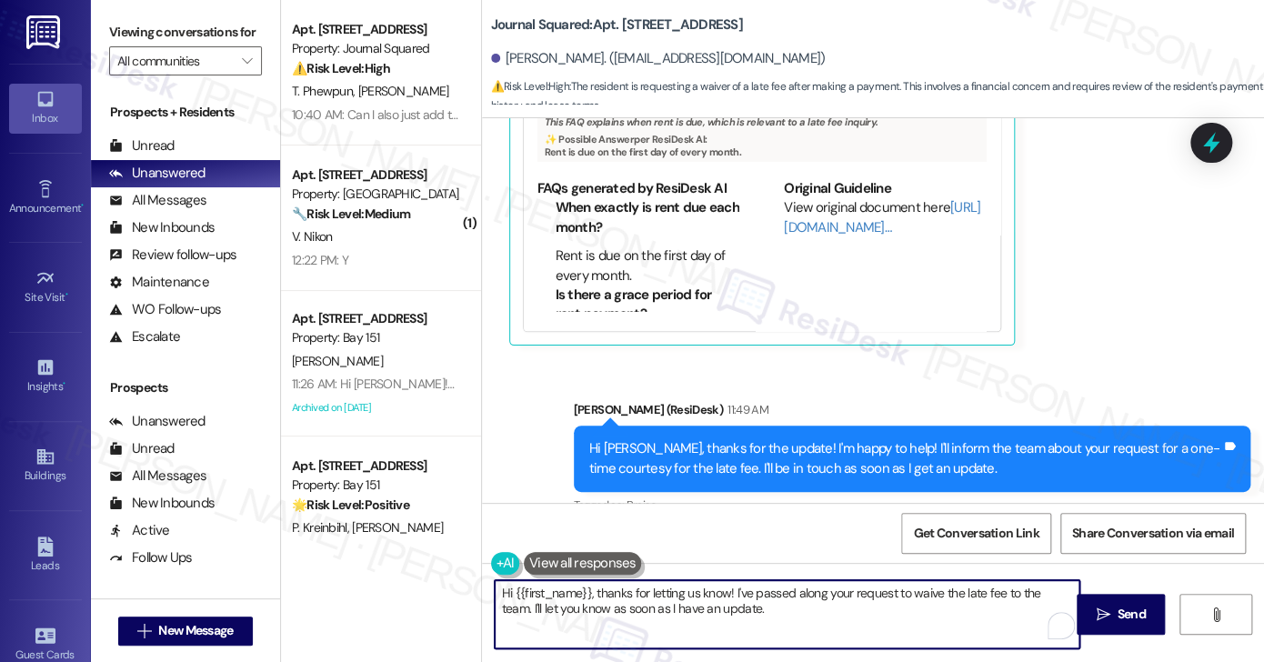
drag, startPoint x: 805, startPoint y: 603, endPoint x: 585, endPoint y: 586, distance: 219.7
click at [585, 586] on textarea "Hi {{first_name}}, thanks for letting us know! I've passed along your request t…" at bounding box center [787, 614] width 585 height 68
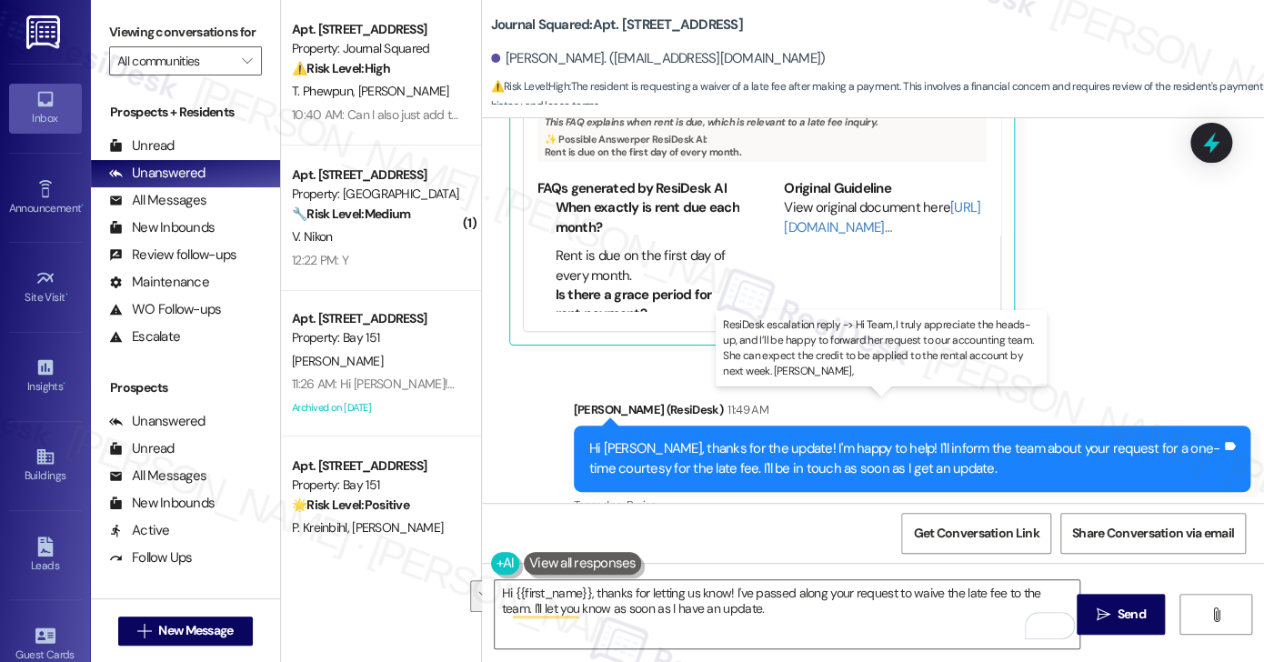
drag, startPoint x: 633, startPoint y: 424, endPoint x: 745, endPoint y: 425, distance: 112.7
click at [745, 612] on div "ResiDesk escalation reply -> Hi Team, I truly appreciate the heads-up, and I’ll…" at bounding box center [894, 650] width 539 height 76
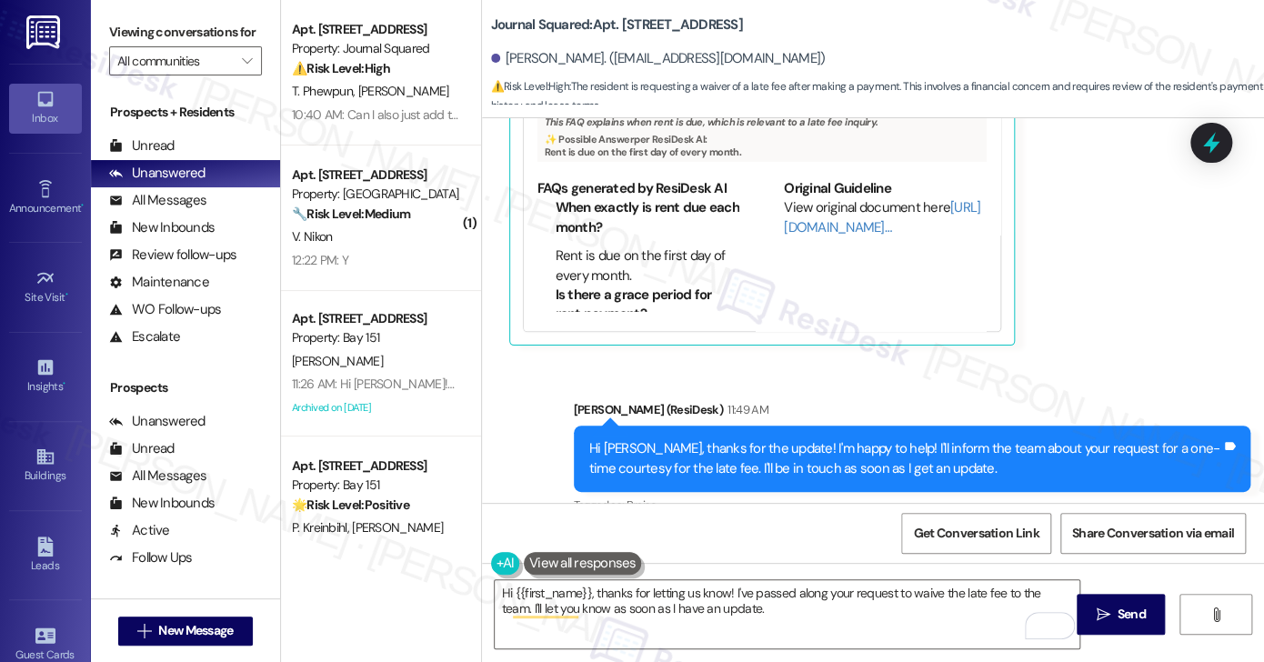
drag, startPoint x: 612, startPoint y: 417, endPoint x: 1161, endPoint y: 445, distance: 549.8
click at [1161, 598] on div "ResiDesk escalation reply -> Hi Team, I truly appreciate the heads-up, and I’ll…" at bounding box center [897, 650] width 575 height 105
click at [670, 603] on textarea "Hi {{first_name}}, thanks for letting us know! I've passed along your request t…" at bounding box center [787, 614] width 585 height 68
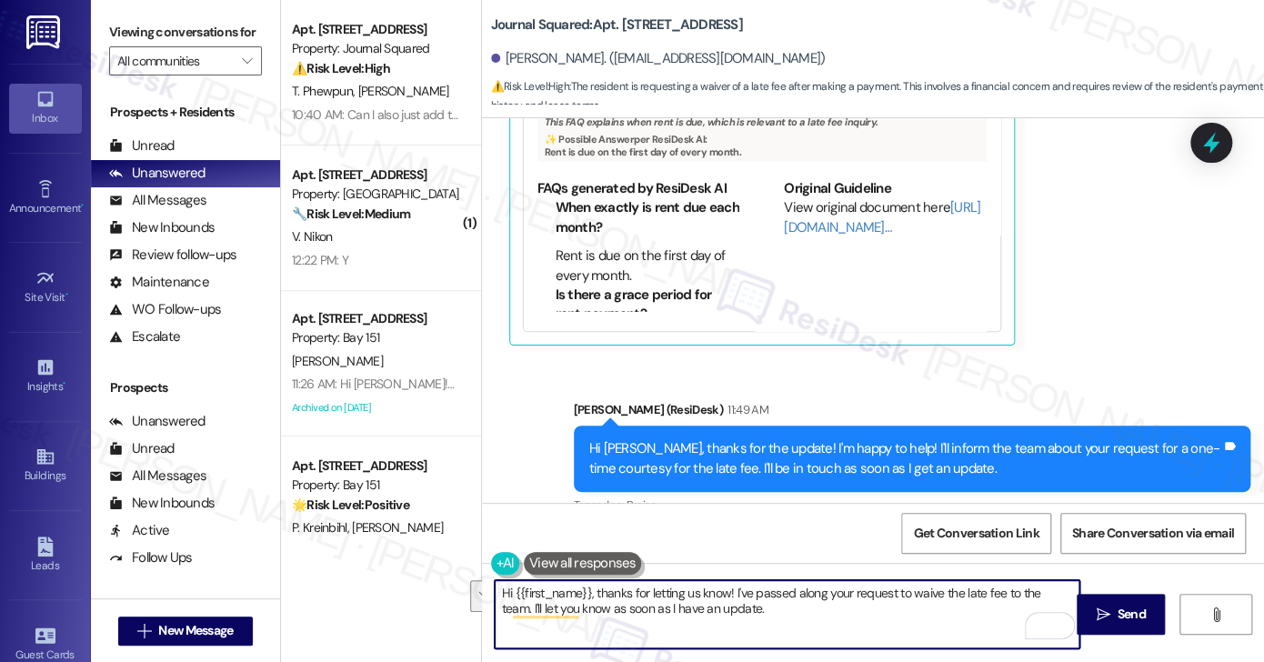
drag, startPoint x: 745, startPoint y: 610, endPoint x: 588, endPoint y: 587, distance: 158.9
click at [588, 587] on textarea "Hi {{first_name}}, thanks for letting us know! I've passed along your request t…" at bounding box center [787, 614] width 585 height 68
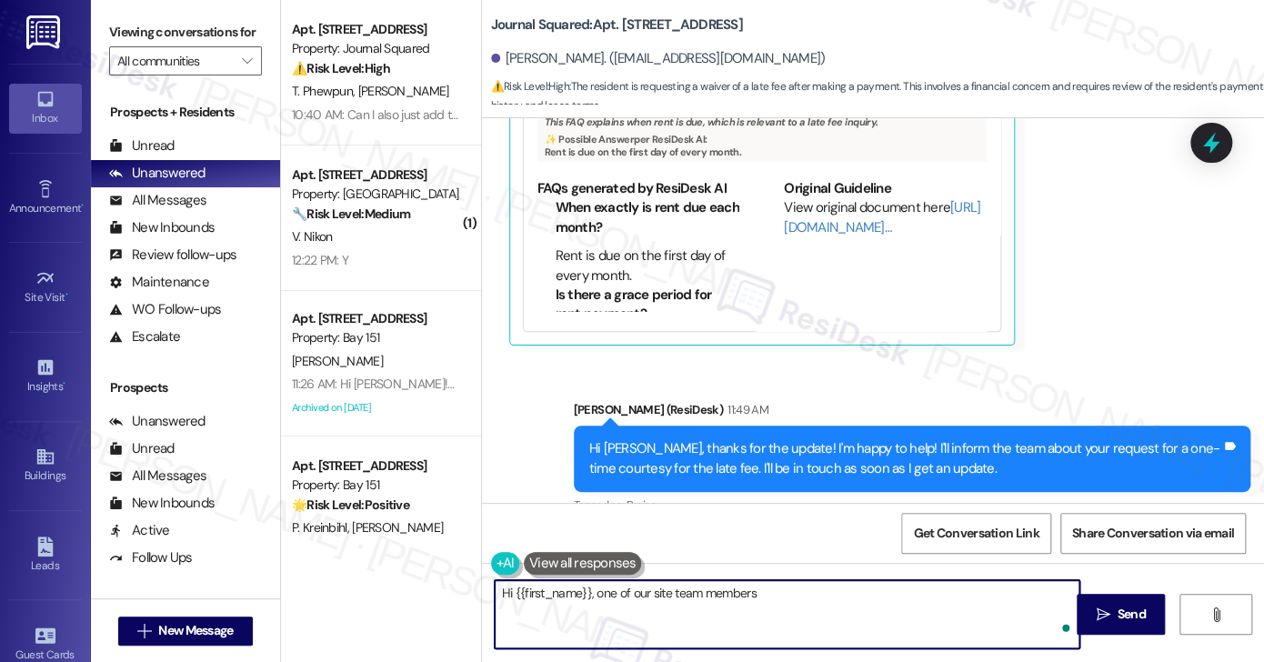
paste textarea "I'll be happy to forward her request to our accounting team. She can expect the…"
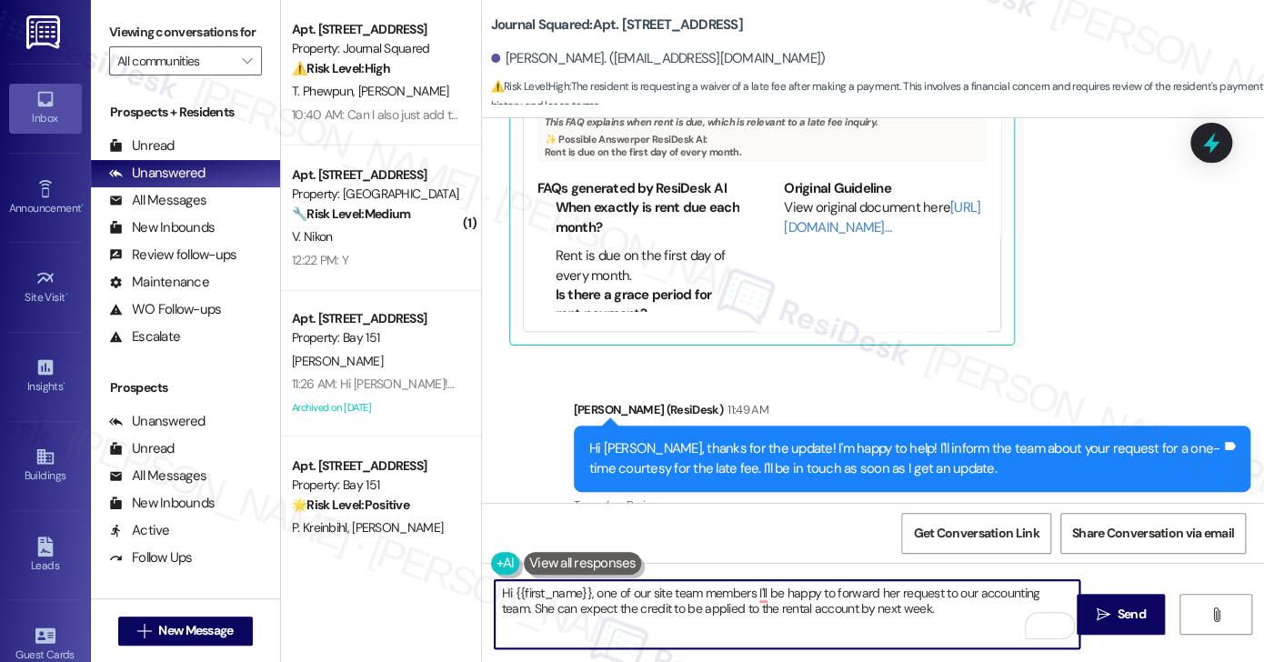
click at [703, 589] on textarea "Hi {{first_name}}, one of our site team members I'll be happy to forward her re…" at bounding box center [787, 614] width 585 height 68
click at [747, 594] on textarea "Hi {{first_name}}, one of our site team members I'll be happy to forward her re…" at bounding box center [787, 614] width 585 height 68
click at [755, 593] on textarea "Hi {{first_name}}, one of our site team members I'll be happy to forward her re…" at bounding box center [787, 614] width 585 height 68
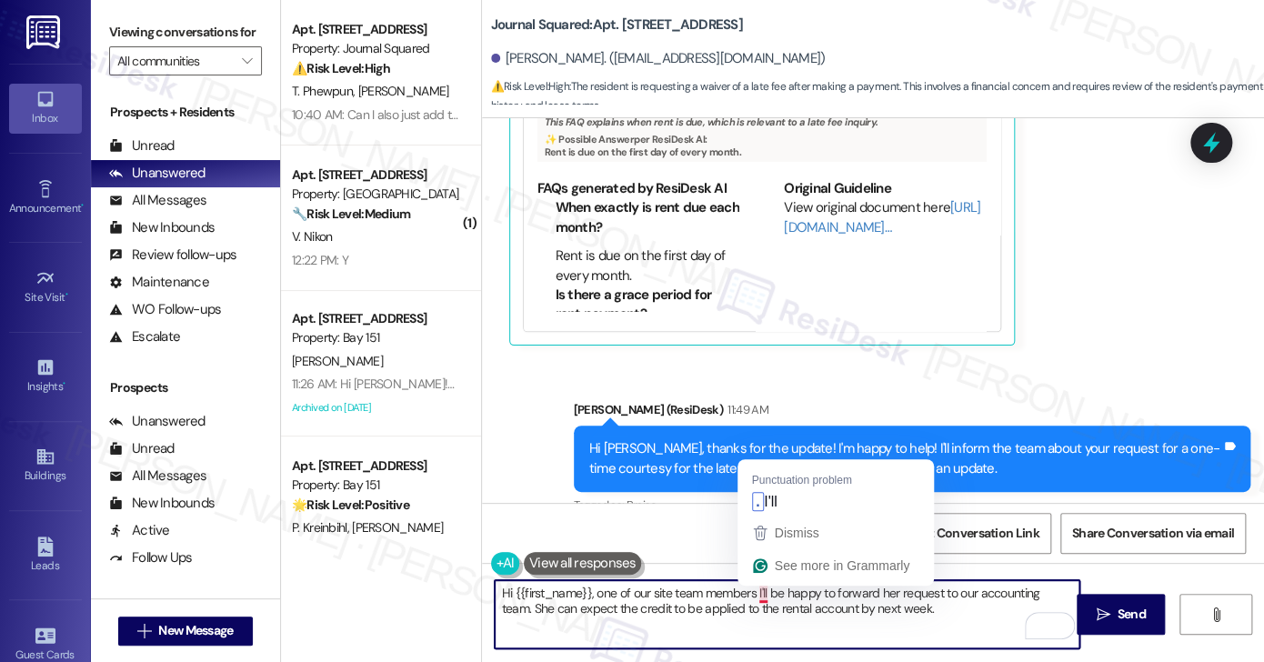
click at [755, 593] on textarea "Hi {{first_name}}, one of our site team members I'll be happy to forward her re…" at bounding box center [787, 614] width 585 height 68
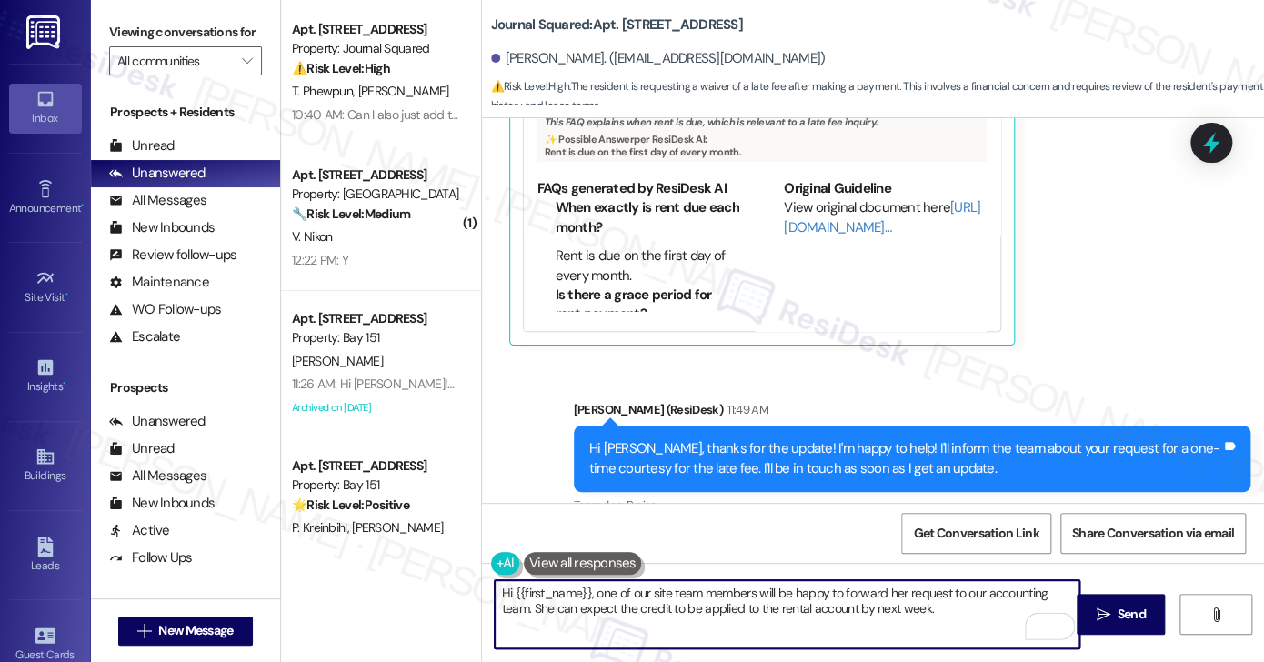
click at [891, 597] on textarea "Hi {{first_name}}, one of our site team members will be happy to forward her re…" at bounding box center [787, 614] width 585 height 68
click at [528, 605] on textarea "Hi {{first_name}}, one of our site team members will be happy to forward your r…" at bounding box center [787, 614] width 585 height 68
click at [938, 612] on textarea "Hi {{first_name}}, one of our site team members will be happy to forward your r…" at bounding box center [787, 614] width 585 height 68
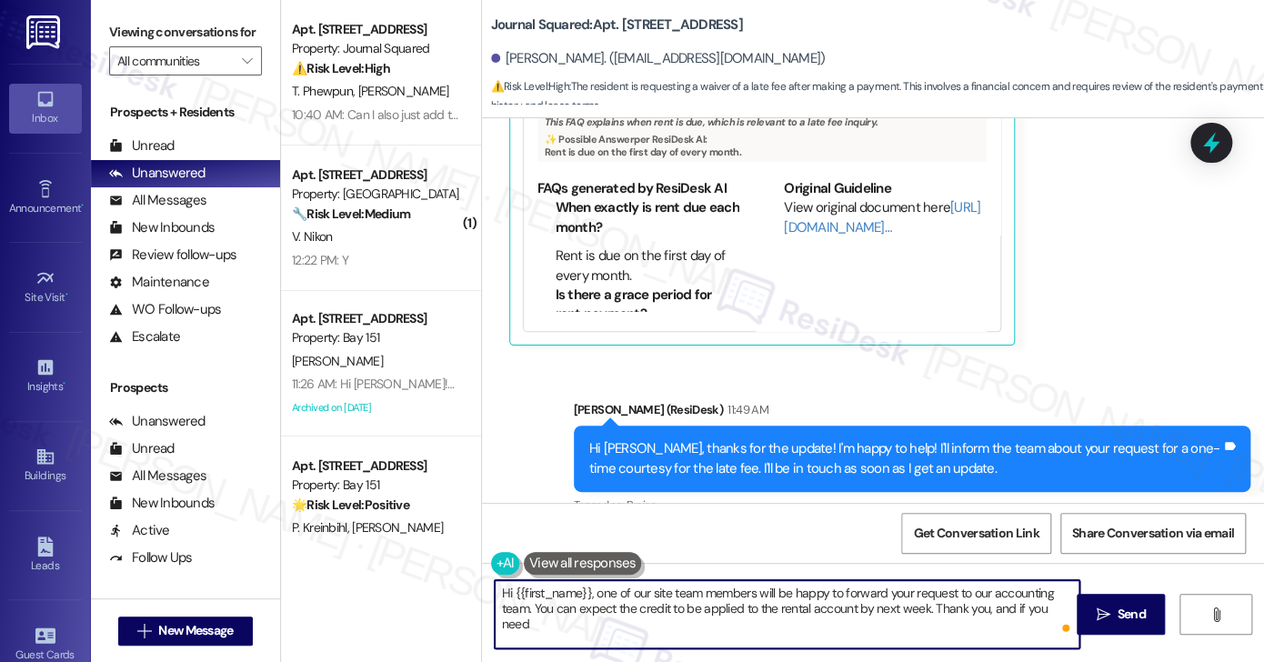
click at [1066, 606] on textarea "Hi {{first_name}}, one of our site team members will be happy to forward your r…" at bounding box center [787, 614] width 585 height 68
click at [750, 617] on textarea "Hi {{first_name}}, one of our site team members will be happy to forward your r…" at bounding box center [787, 614] width 585 height 68
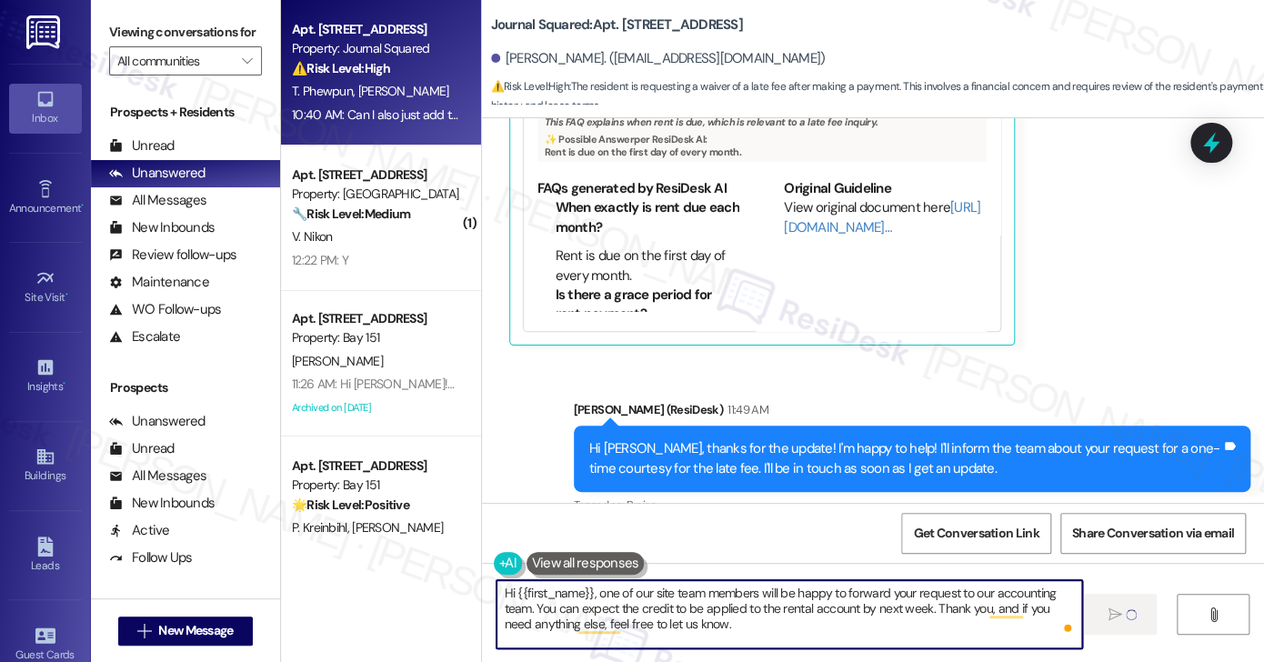
type textarea "Hi {{first_name}}, one of our site team members will be happy to forward your r…"
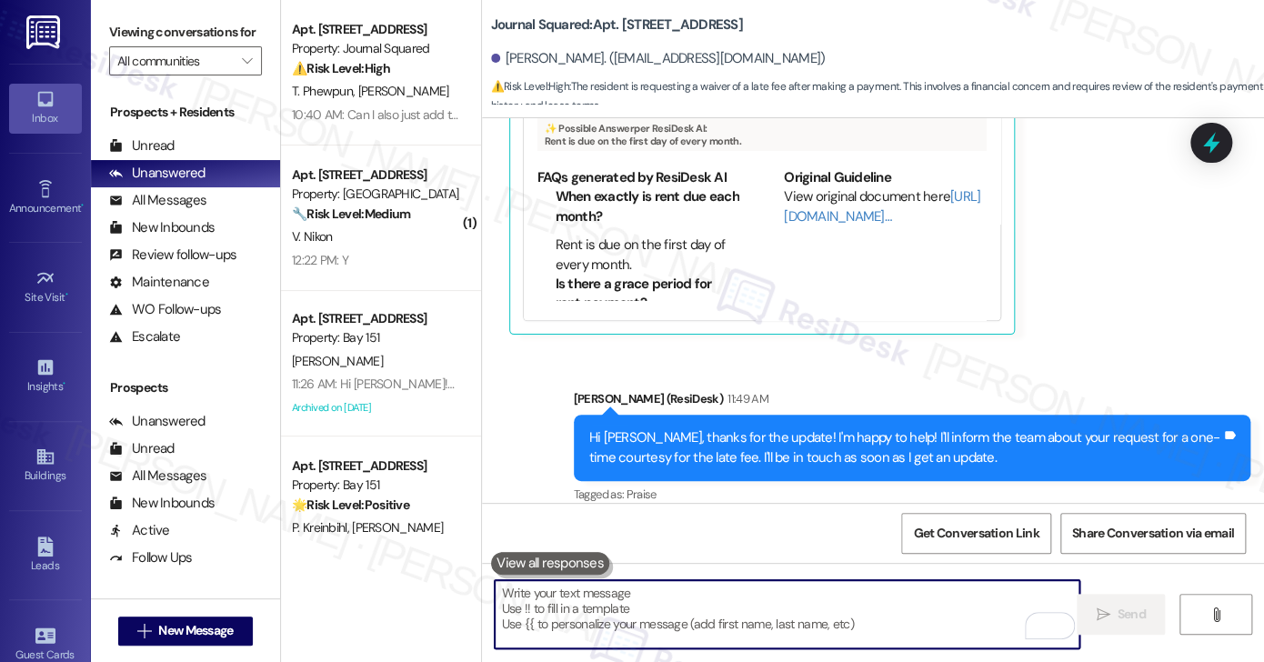
scroll to position [14301, 0]
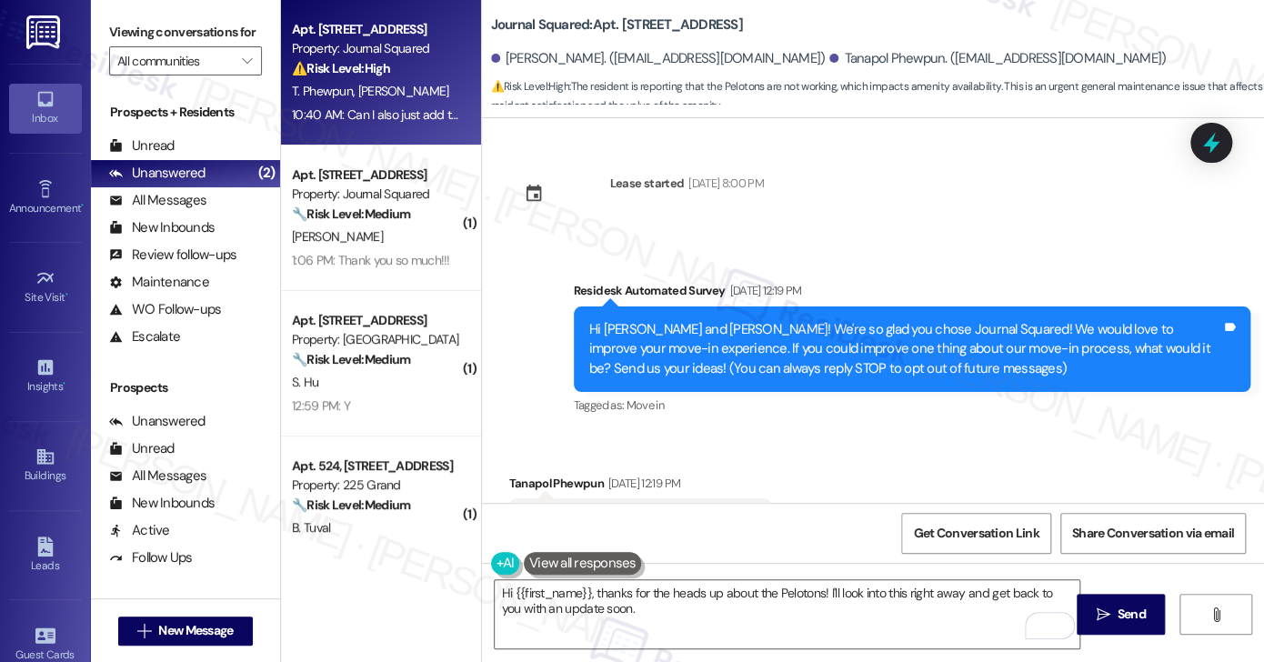
scroll to position [11309, 0]
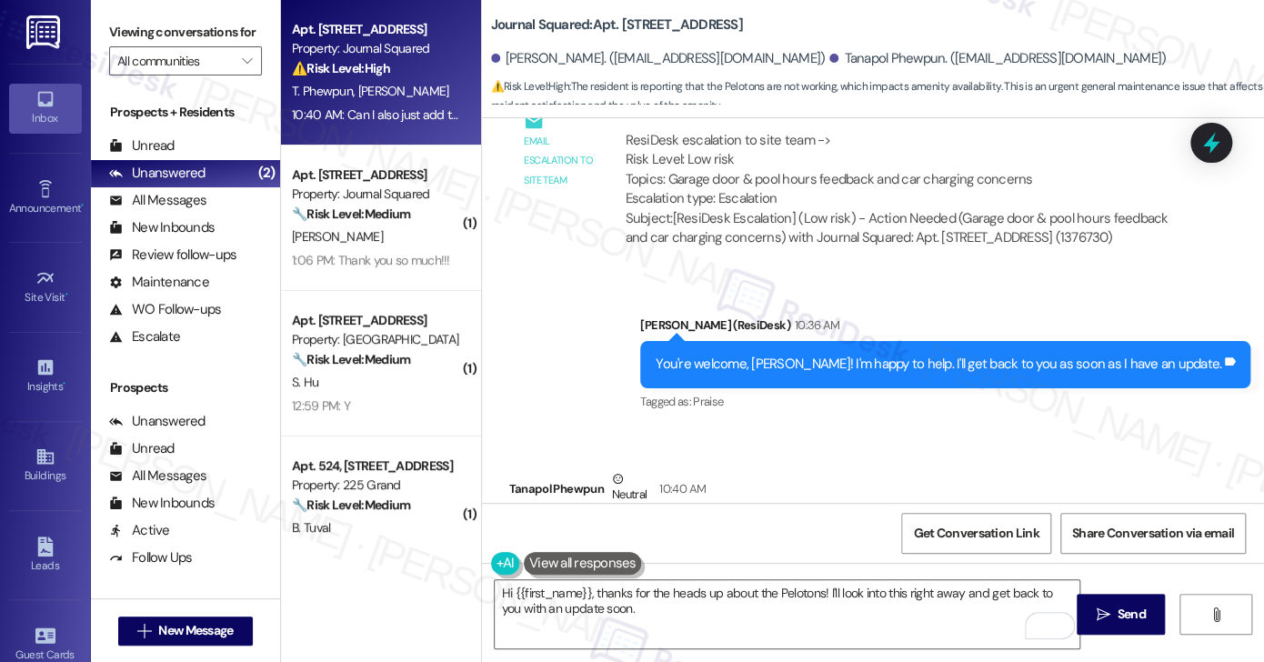
click at [133, 16] on div "Viewing conversations for All communities " at bounding box center [185, 47] width 189 height 94
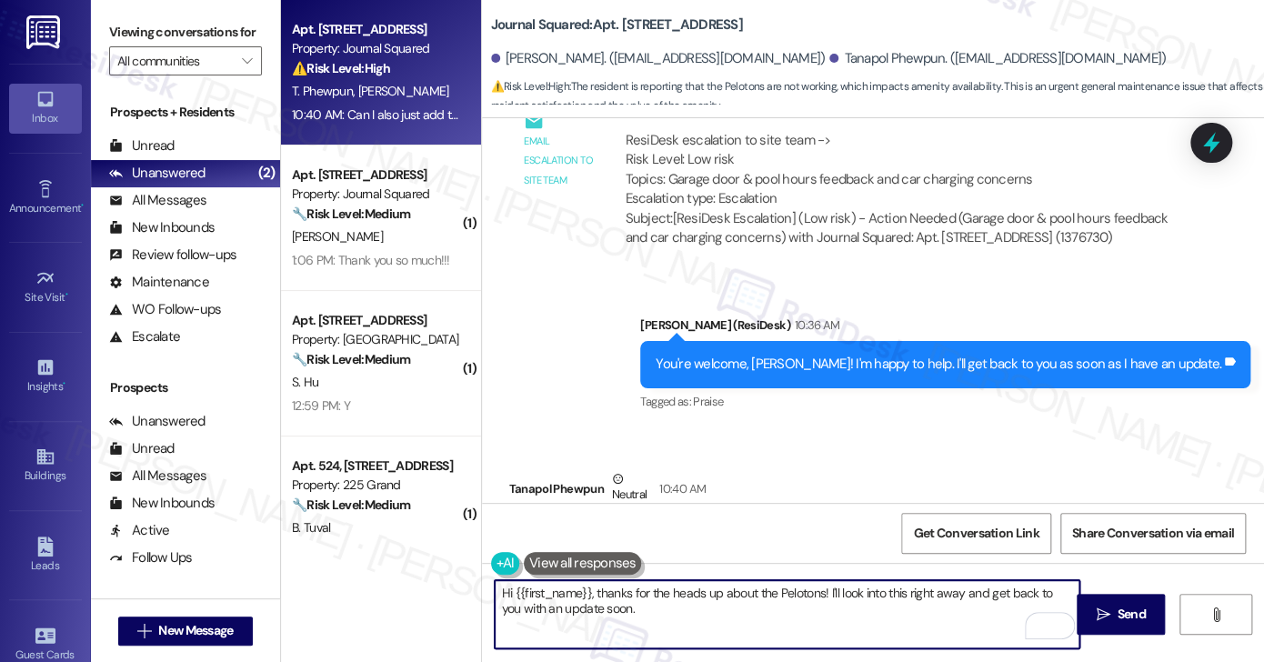
click at [661, 616] on textarea "Hi {{first_name}}, thanks for the heads up about the Pelotons! I'll look into t…" at bounding box center [787, 614] width 585 height 68
drag, startPoint x: 753, startPoint y: 614, endPoint x: 779, endPoint y: 588, distance: 36.6
click at [779, 588] on textarea "Hi {{first_name}}, thanks for the heads up about the Pelotons! I'll look into t…" at bounding box center [787, 614] width 585 height 68
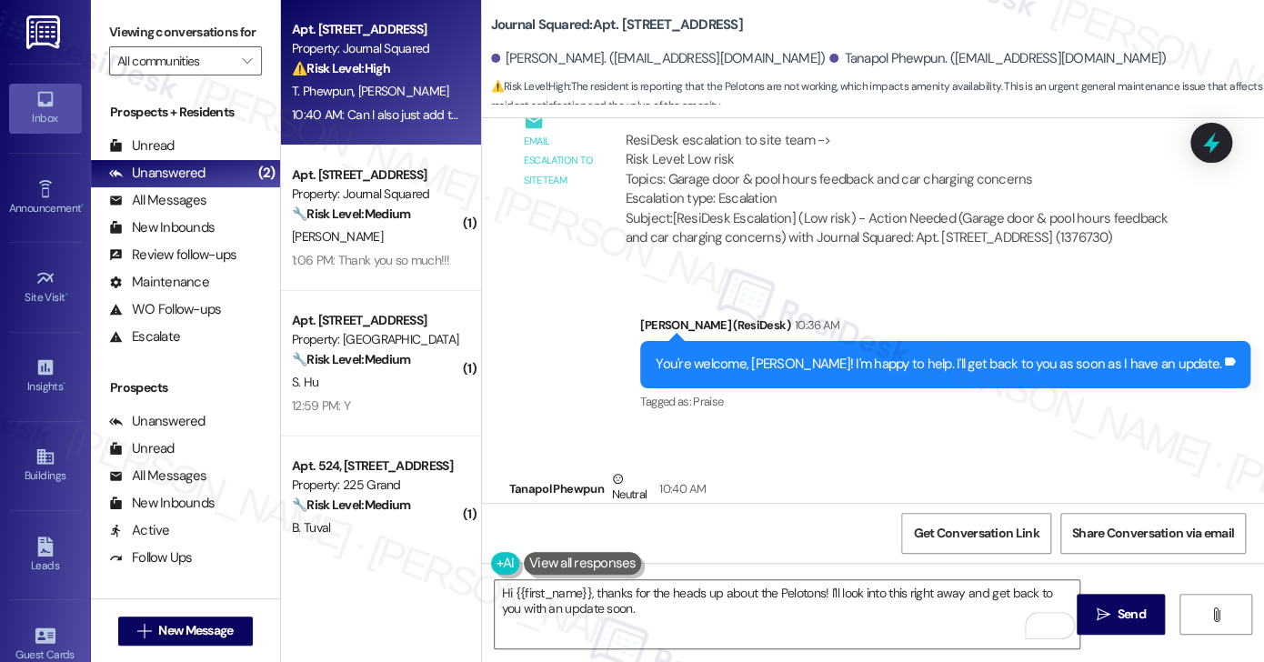
click at [211, 19] on label "Viewing conversations for" at bounding box center [185, 32] width 153 height 28
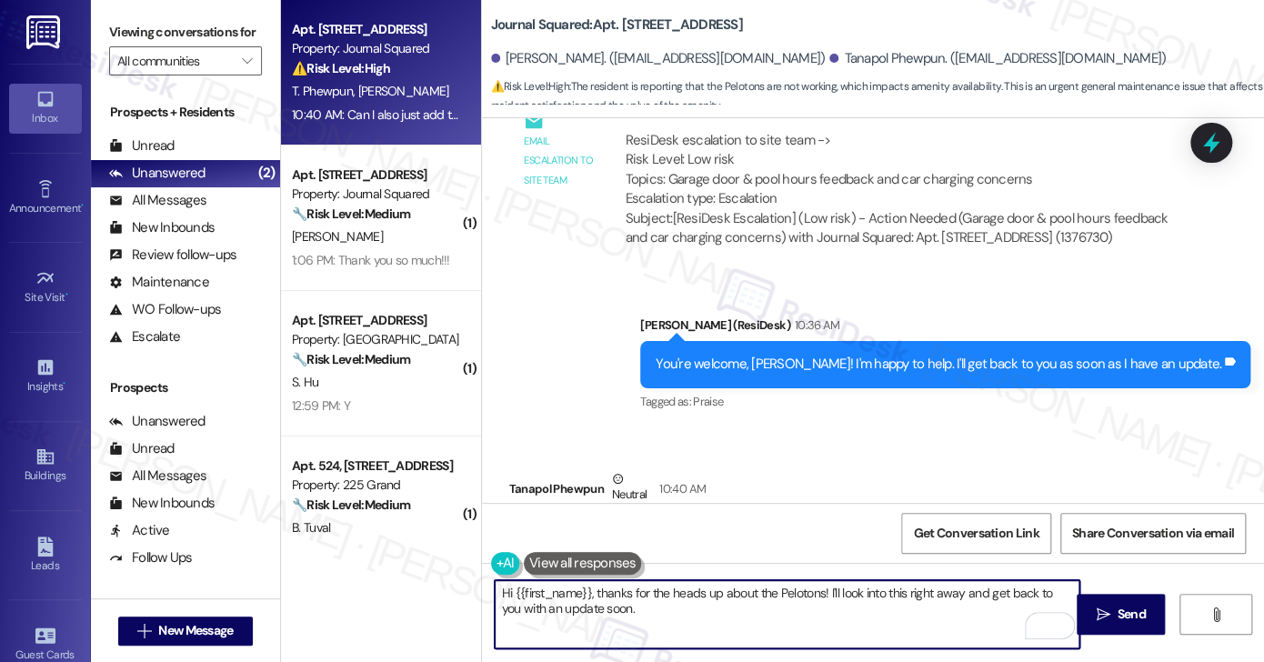
click at [676, 594] on textarea "Hi {{first_name}}, thanks for the heads up about the Pelotons! I'll look into t…" at bounding box center [787, 614] width 585 height 68
drag, startPoint x: 674, startPoint y: 607, endPoint x: 821, endPoint y: 590, distance: 148.3
click at [821, 590] on textarea "Hi {{first_name}}, thanks for the heads up about the Pelotons! I'll look into t…" at bounding box center [787, 614] width 585 height 68
paste textarea "When you say they’re delayed, is it during the touchscreen loading, or while ri…"
click at [723, 606] on textarea "Hi {{first_name}}, thanks for the heads up about the Pelotons! When you say the…" at bounding box center [787, 614] width 585 height 68
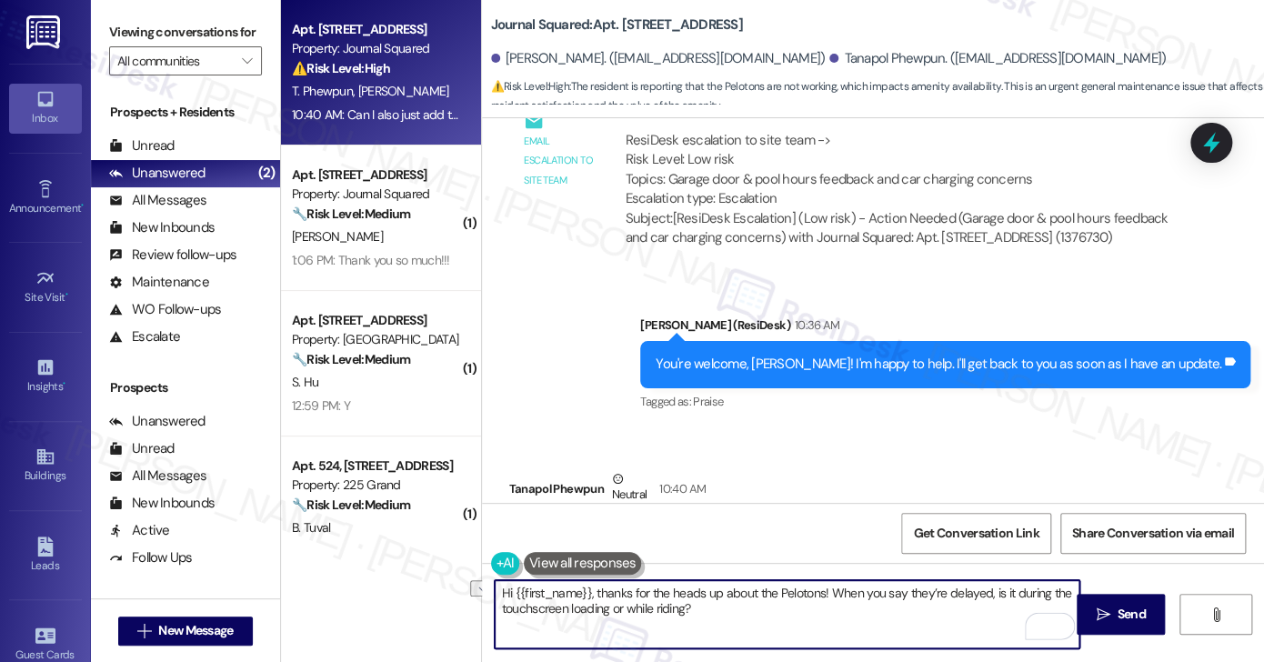
drag, startPoint x: 698, startPoint y: 611, endPoint x: 600, endPoint y: 611, distance: 98.2
click at [600, 611] on textarea "Hi {{first_name}}, thanks for the heads up about the Pelotons! When you say the…" at bounding box center [787, 614] width 585 height 68
click at [691, 617] on textarea "Hi {{first_name}}, thanks for the heads up about the Pelotons! When you say the…" at bounding box center [787, 614] width 585 height 68
drag, startPoint x: 716, startPoint y: 611, endPoint x: 600, endPoint y: 615, distance: 116.4
click at [600, 615] on textarea "Hi {{first_name}}, thanks for the heads up about the Pelotons! When you say the…" at bounding box center [787, 614] width 585 height 68
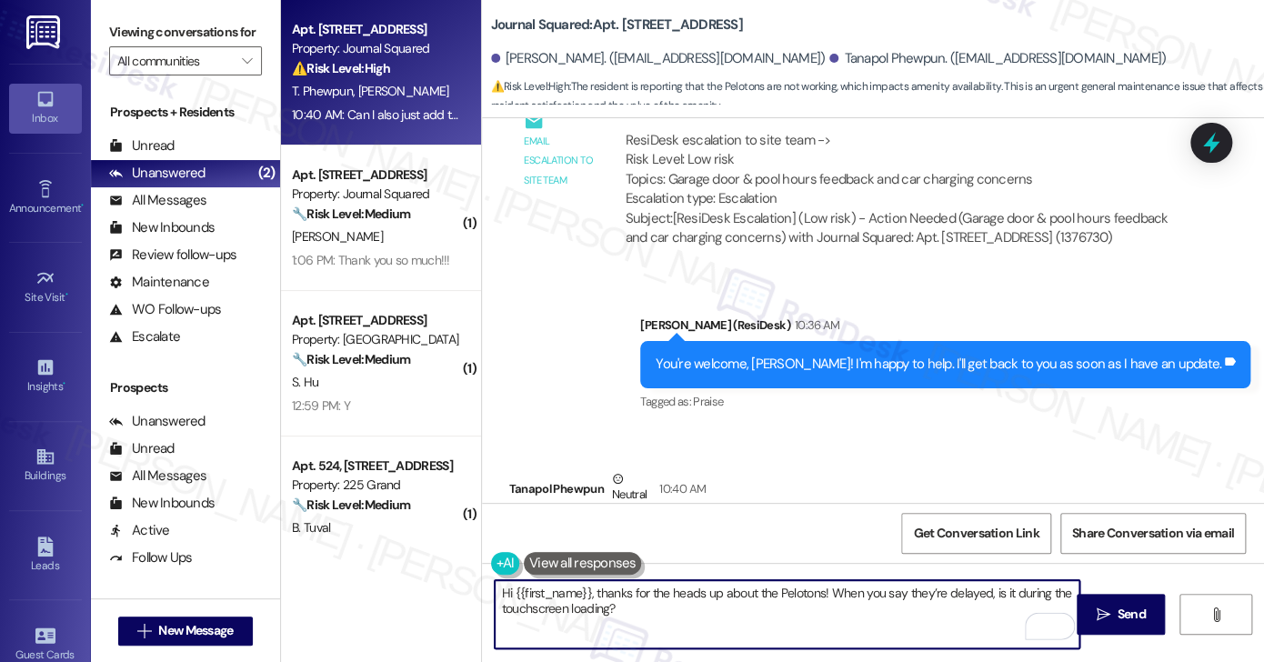
click at [664, 527] on div "Can I also just add the Pelontons arent working. They are delayed and not signi…" at bounding box center [764, 536] width 479 height 19
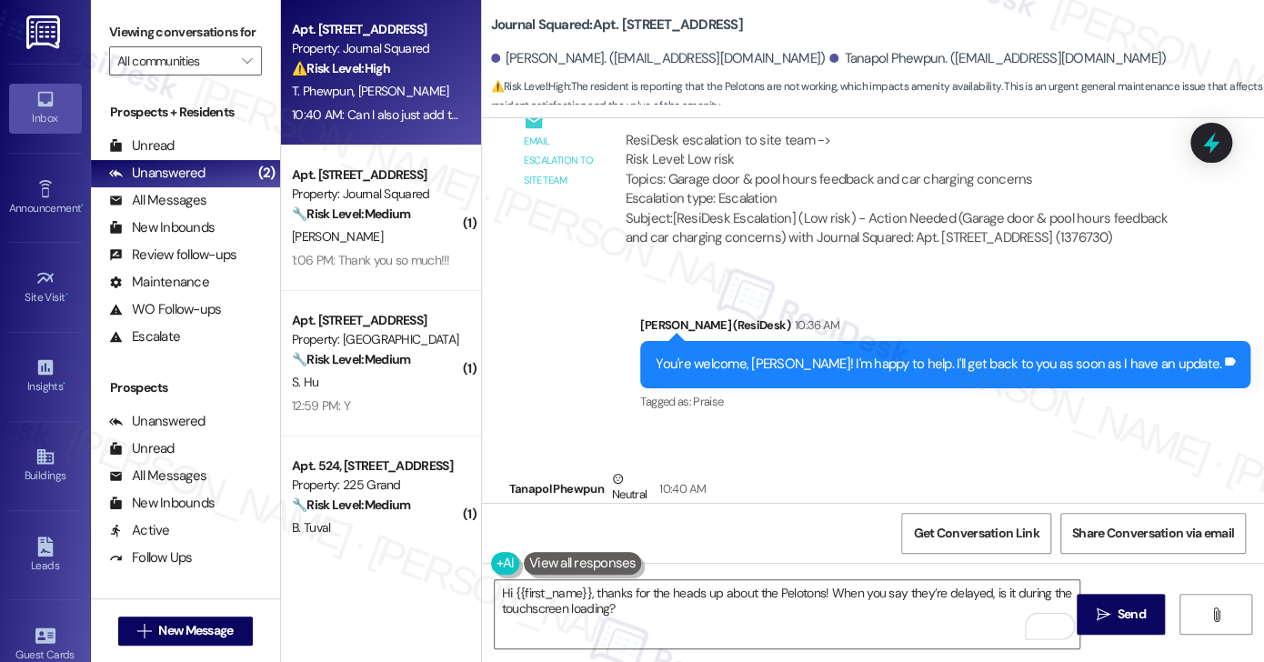
click at [664, 527] on div "Can I also just add the Pelontons arent working. They are delayed and not signi…" at bounding box center [764, 536] width 479 height 19
click at [667, 527] on div "Can I also just add the Pelontons arent working. They are delayed and not signi…" at bounding box center [764, 536] width 479 height 19
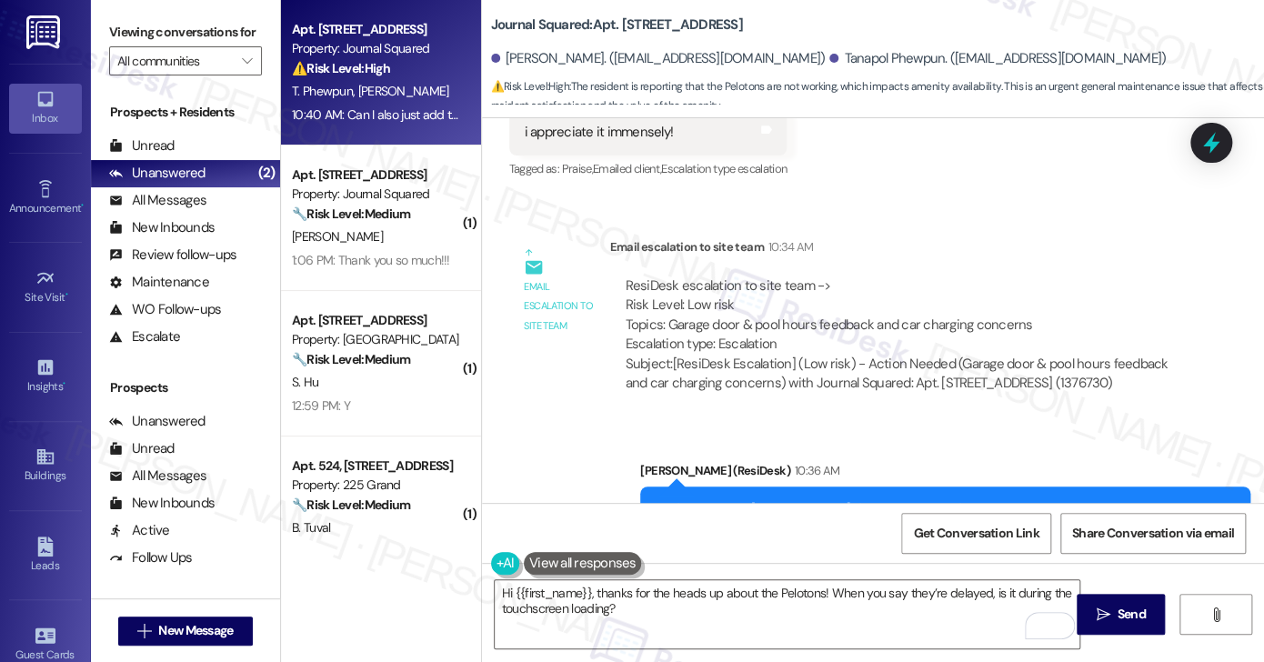
scroll to position [11037, 0]
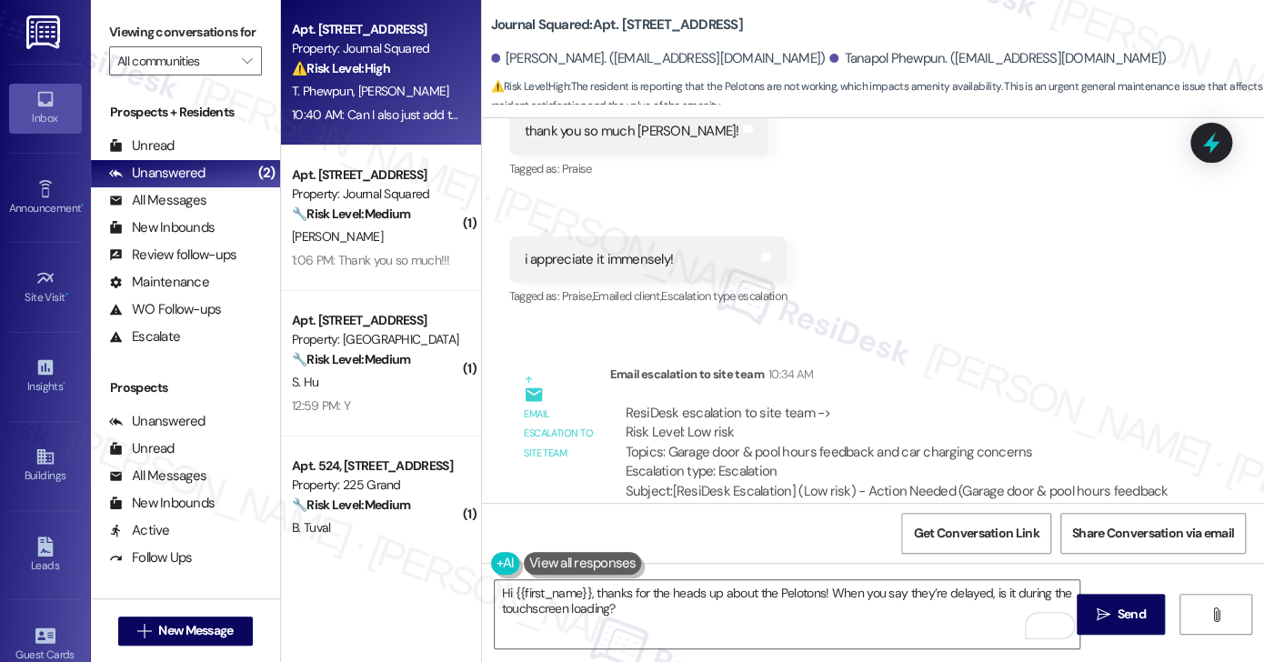
click at [185, 37] on label "Viewing conversations for" at bounding box center [185, 32] width 153 height 28
click at [684, 611] on textarea "Hi {{first_name}}, thanks for the heads up about the Pelotons! When you say the…" at bounding box center [787, 614] width 585 height 68
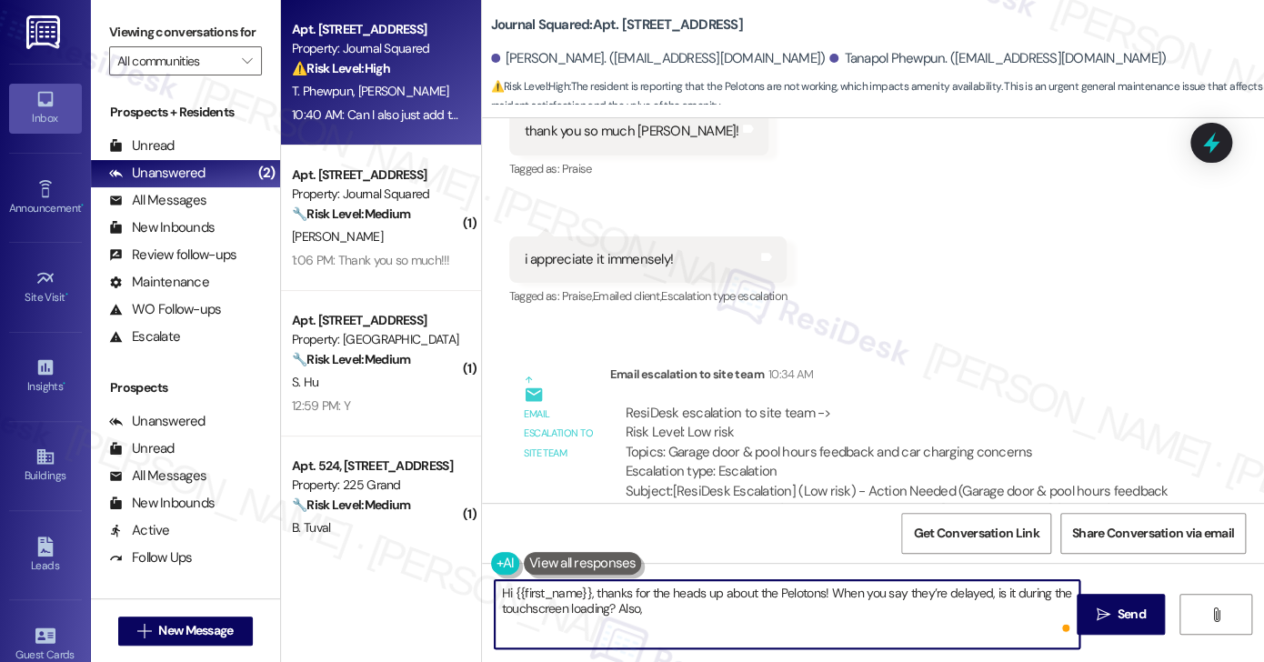
paste textarea "Have you noticed if the sign-in issue happens every time, or just occasionally?"
click at [793, 610] on textarea "Hi {{first_name}}, thanks for the heads up about the Pelotons! When you say the…" at bounding box center [787, 614] width 585 height 68
click at [916, 609] on textarea "Hi {{first_name}}, thanks for the heads up about the Pelotons! When you say the…" at bounding box center [787, 614] width 585 height 68
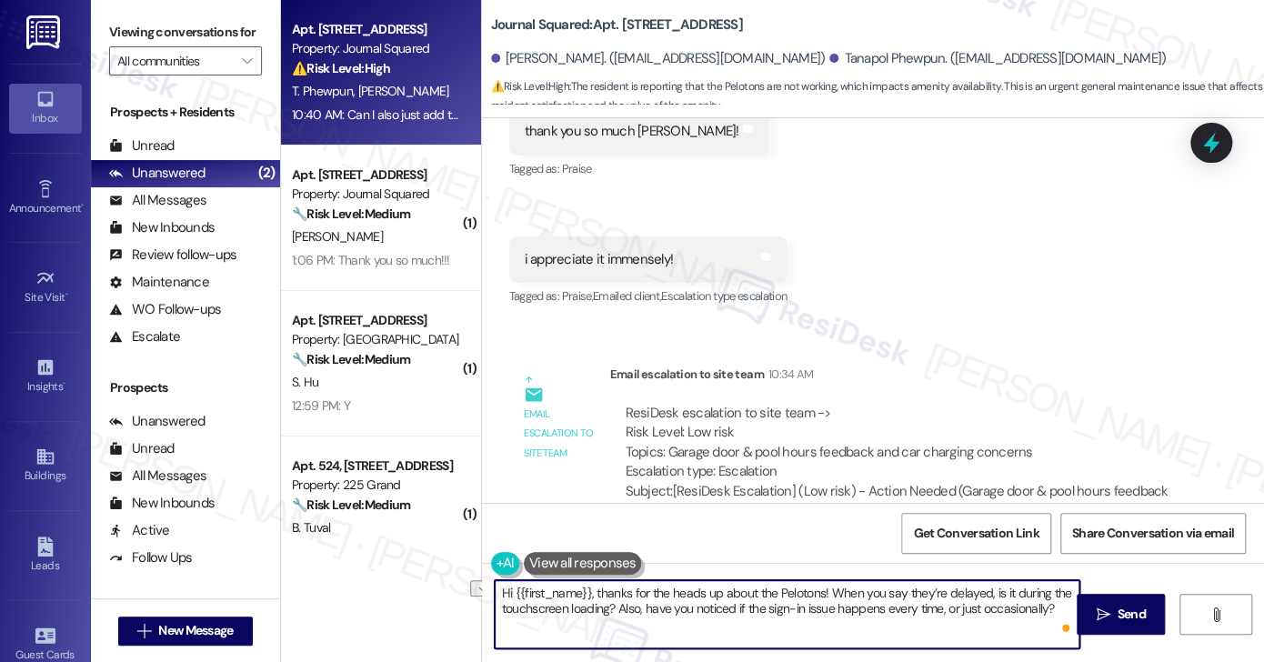
drag, startPoint x: 935, startPoint y: 608, endPoint x: 1010, endPoint y: 608, distance: 75.5
click at [1010, 608] on textarea "Hi {{first_name}}, thanks for the heads up about the Pelotons! When you say the…" at bounding box center [787, 614] width 585 height 68
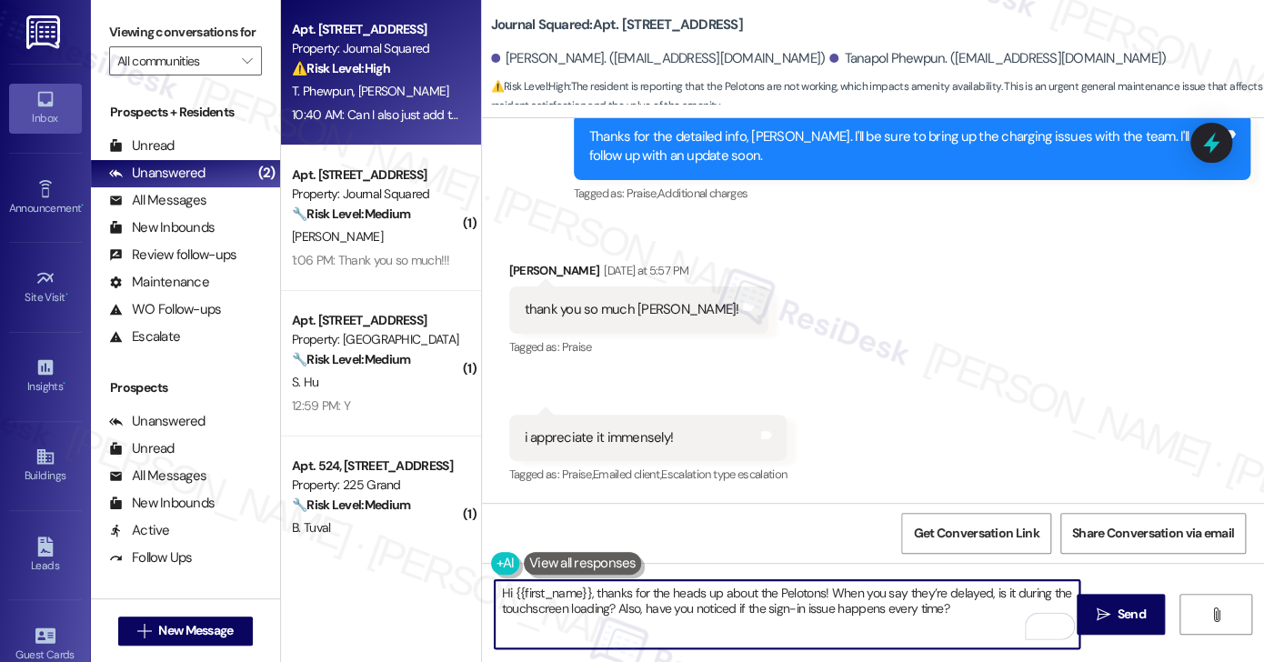
scroll to position [10855, 0]
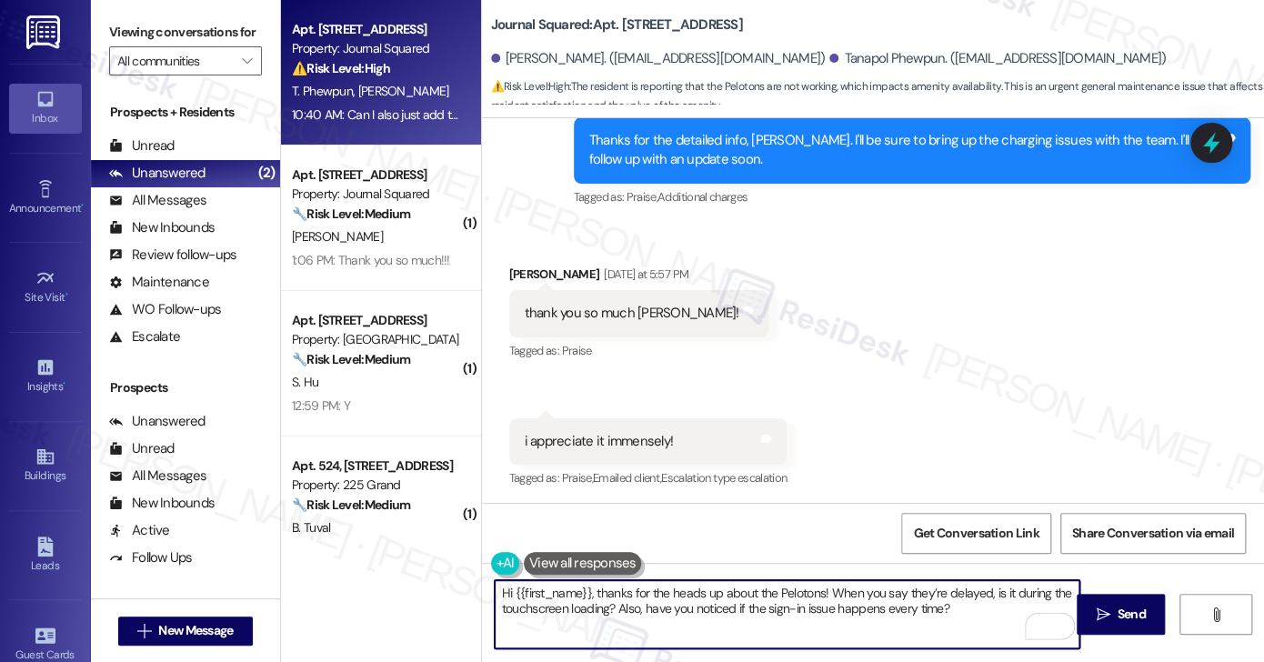
click at [535, 265] on div "Cameron Mcnutt Yesterday at 5:57 PM" at bounding box center [638, 277] width 259 height 25
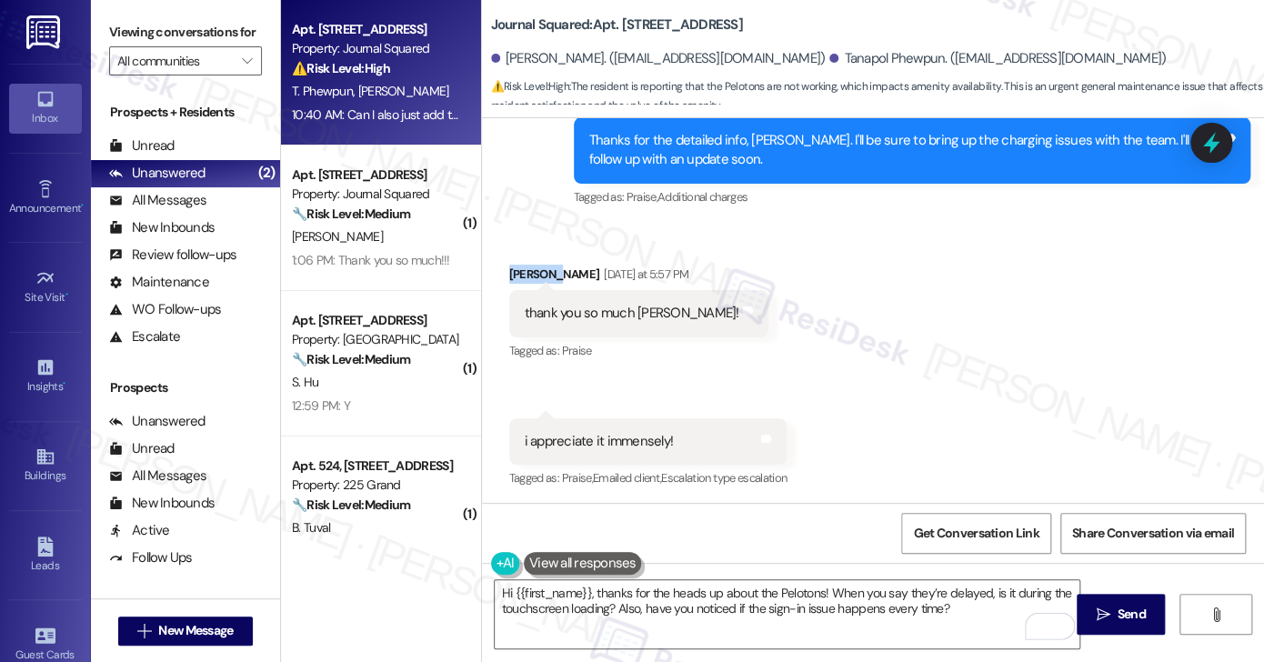
click at [535, 265] on div "Cameron Mcnutt Yesterday at 5:57 PM" at bounding box center [638, 277] width 259 height 25
copy div "Cameron"
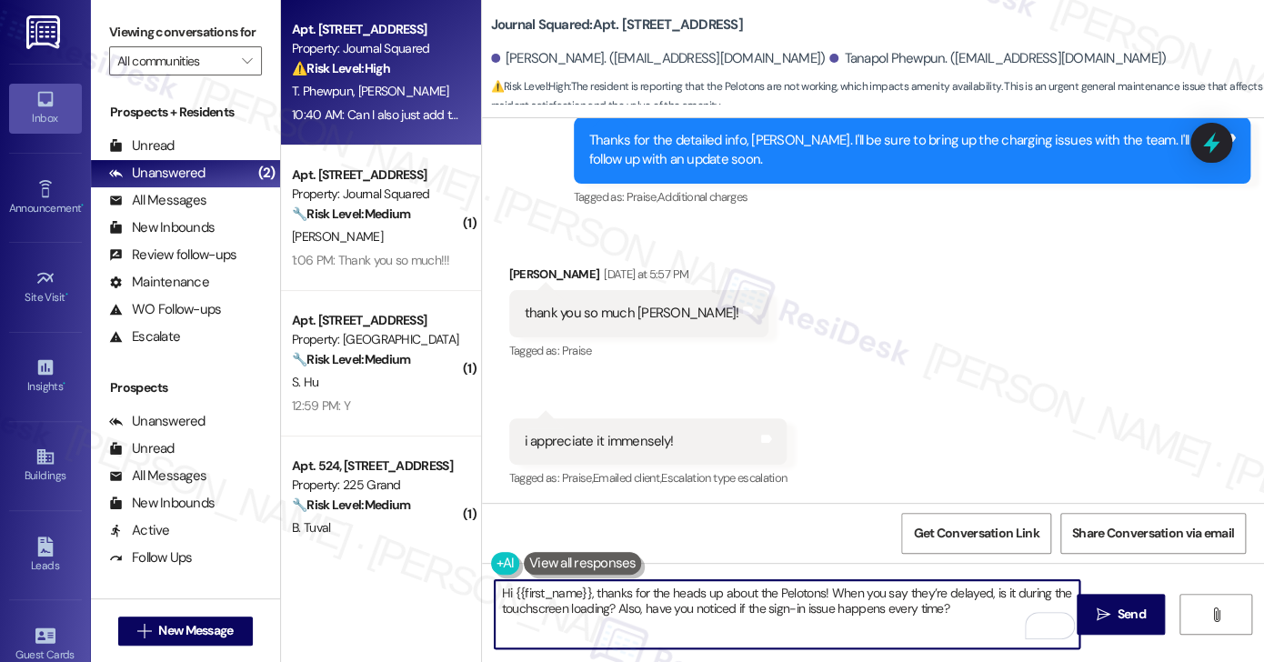
click at [509, 591] on textarea "Hi {{first_name}}, thanks for the heads up about the Pelotons! When you say the…" at bounding box center [787, 614] width 585 height 68
drag, startPoint x: 506, startPoint y: 588, endPoint x: 582, endPoint y: 577, distance: 76.2
click at [582, 577] on div "Hi {{first_name}}, thanks for the heads up about the Pelotons! When you say the…" at bounding box center [873, 631] width 783 height 136
paste textarea "Cameron"
click at [799, 588] on textarea "Hi Cameron, thanks for the heads up about the Pelotons! When you say they’re de…" at bounding box center [787, 614] width 585 height 68
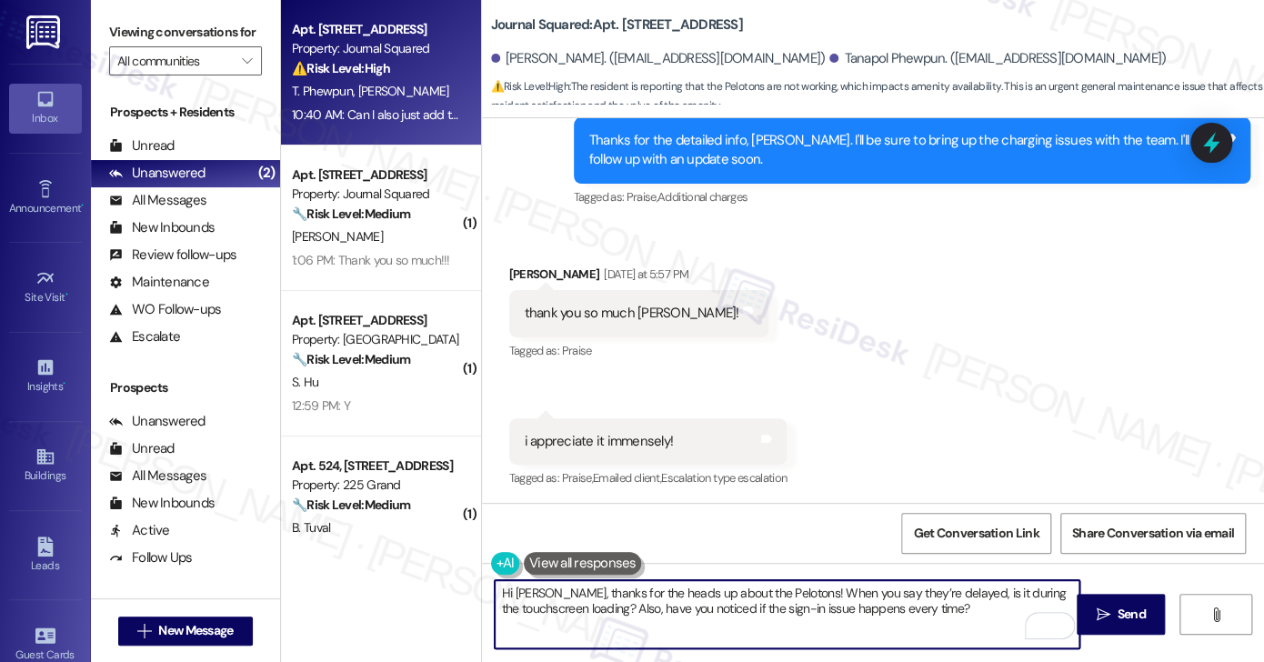
click at [799, 588] on textarea "Hi Cameron, thanks for the heads up about the Pelotons! When you say they’re de…" at bounding box center [787, 614] width 585 height 68
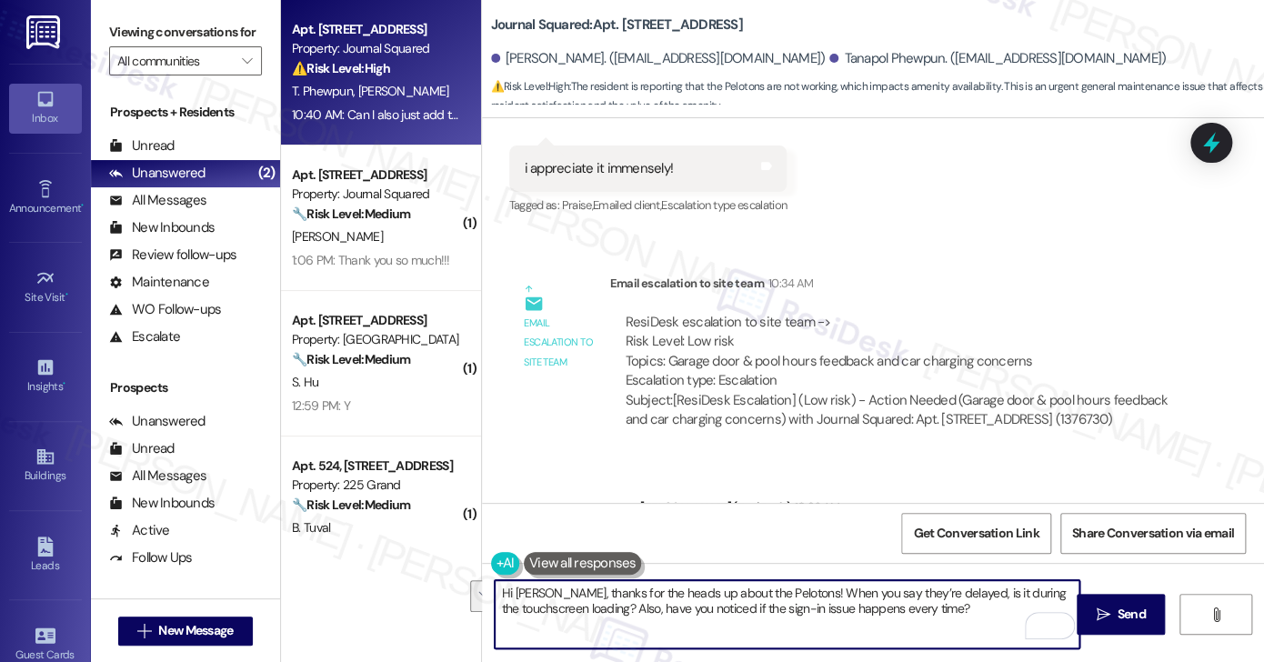
scroll to position [11309, 0]
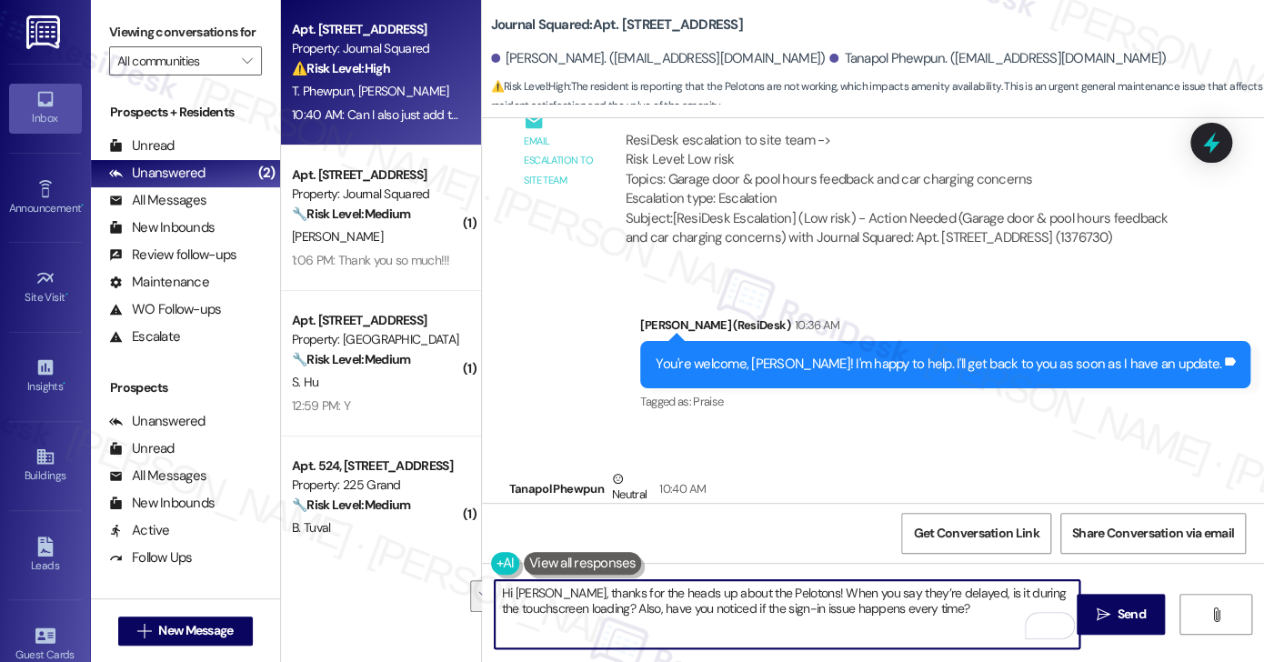
click at [562, 589] on textarea "Hi Cameron, thanks for the heads up about the Pelotons! When you say they’re de…" at bounding box center [787, 614] width 585 height 68
type textarea "Hi Cameron, good afternoon! Thanks for the heads up about the Pelotons! When yo…"
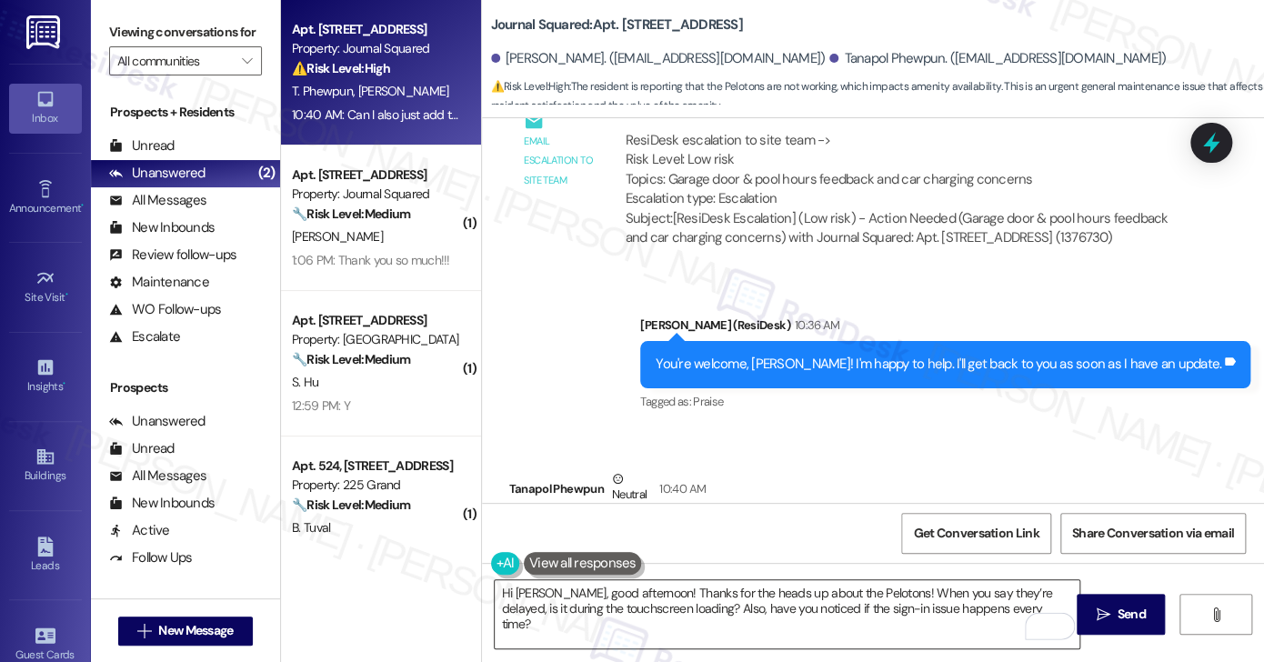
click at [865, 579] on div "Hi Cameron, good afternoon! Thanks for the heads up about the Pelotons! When yo…" at bounding box center [787, 614] width 586 height 70
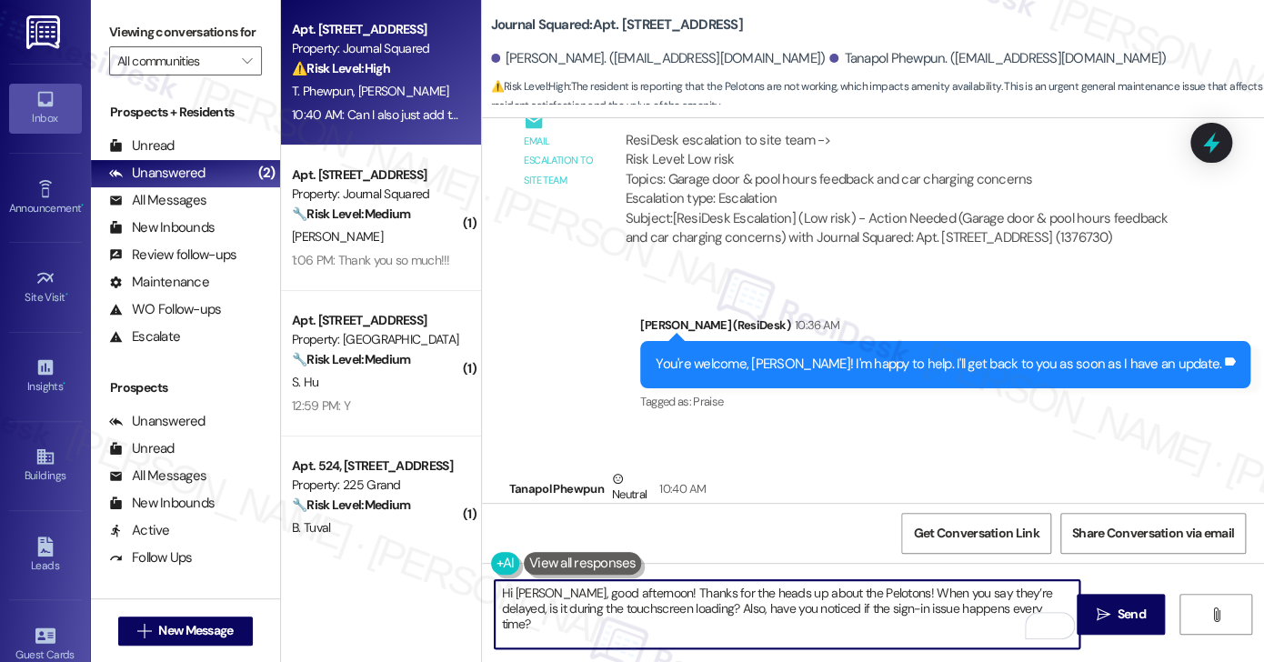
click at [936, 598] on textarea "Hi Cameron, good afternoon! Thanks for the heads up about the Pelotons! When yo…" at bounding box center [787, 614] width 585 height 68
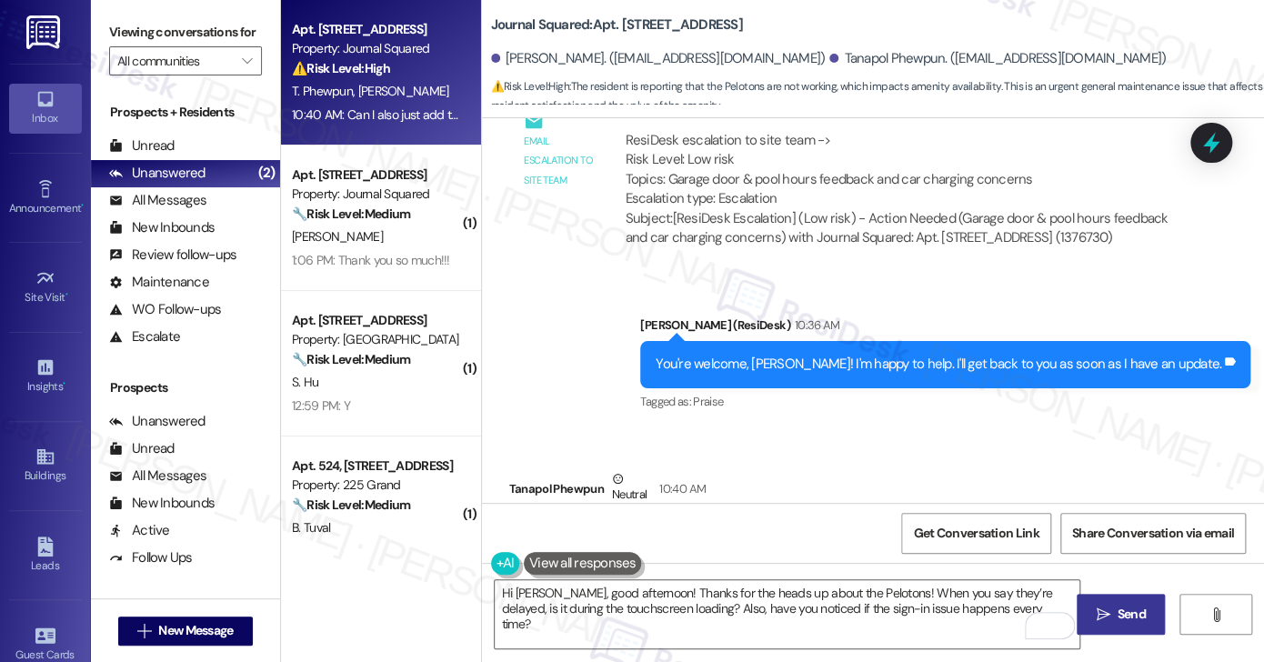
click at [1089, 603] on button " Send" at bounding box center [1120, 614] width 88 height 41
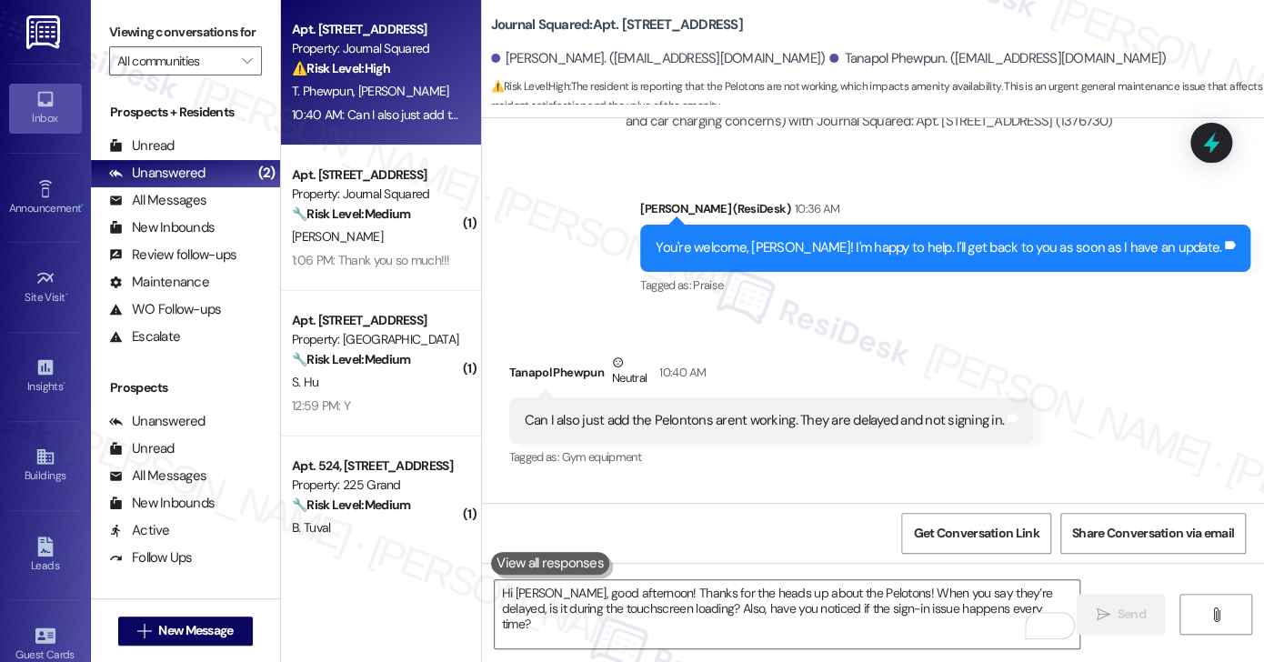
scroll to position [11456, 0]
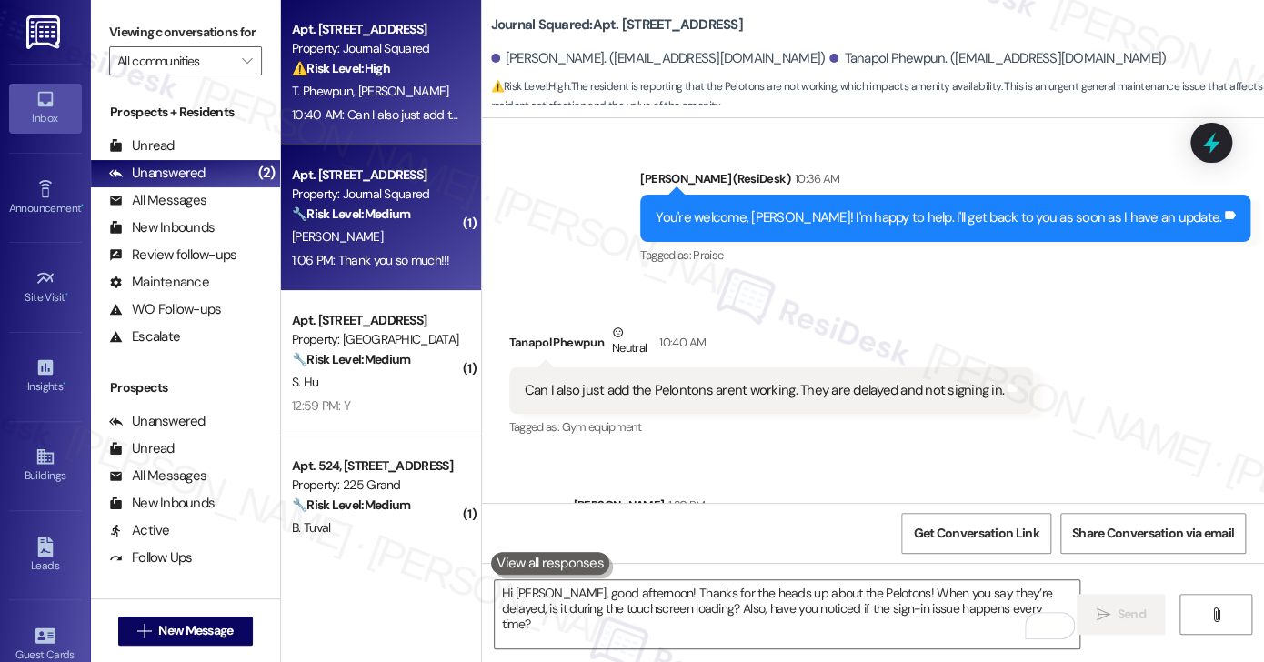
click at [357, 214] on strong "🔧 Risk Level: Medium" at bounding box center [351, 213] width 118 height 16
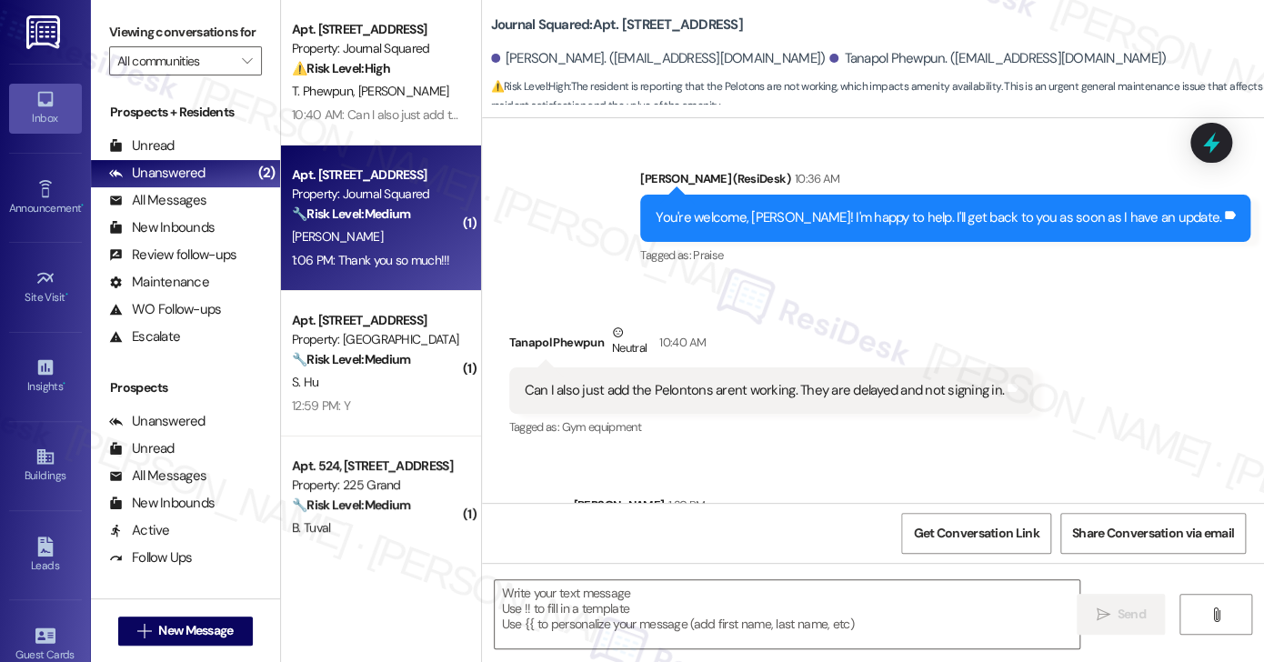
type textarea "Fetching suggested responses. Please feel free to read through the conversation…"
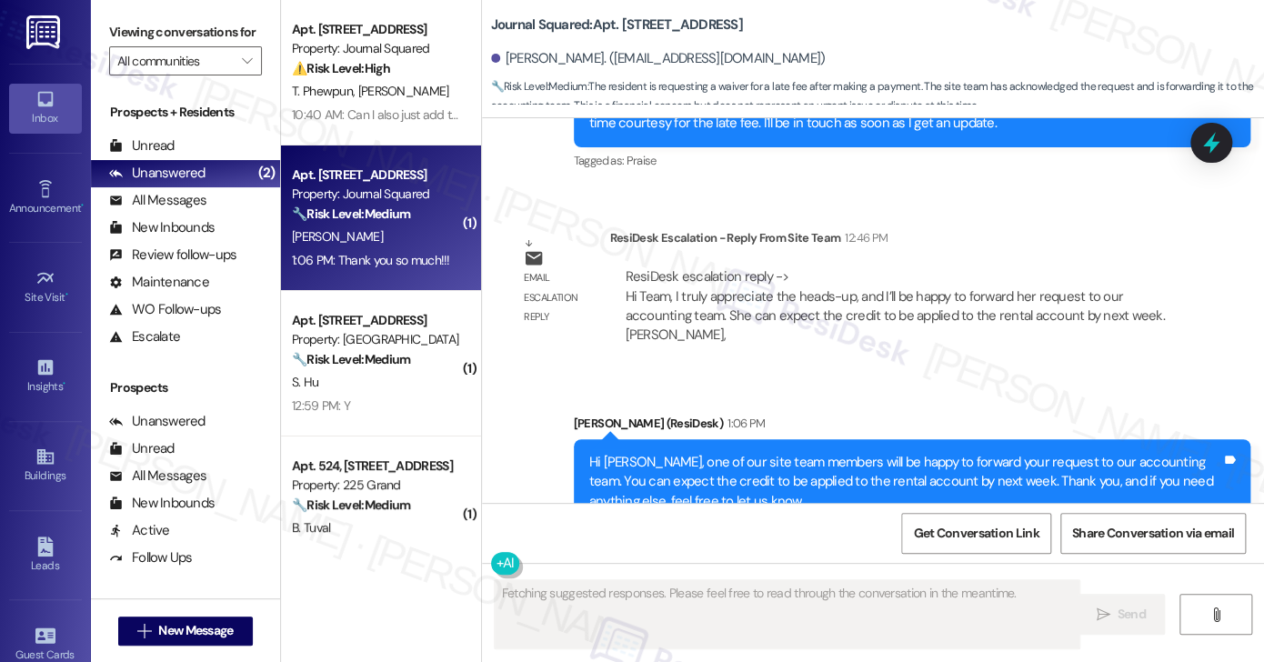
scroll to position [14216, 0]
click at [742, 452] on div "Hi Yixuan, one of our site team members will be happy to forward your request t…" at bounding box center [905, 481] width 632 height 58
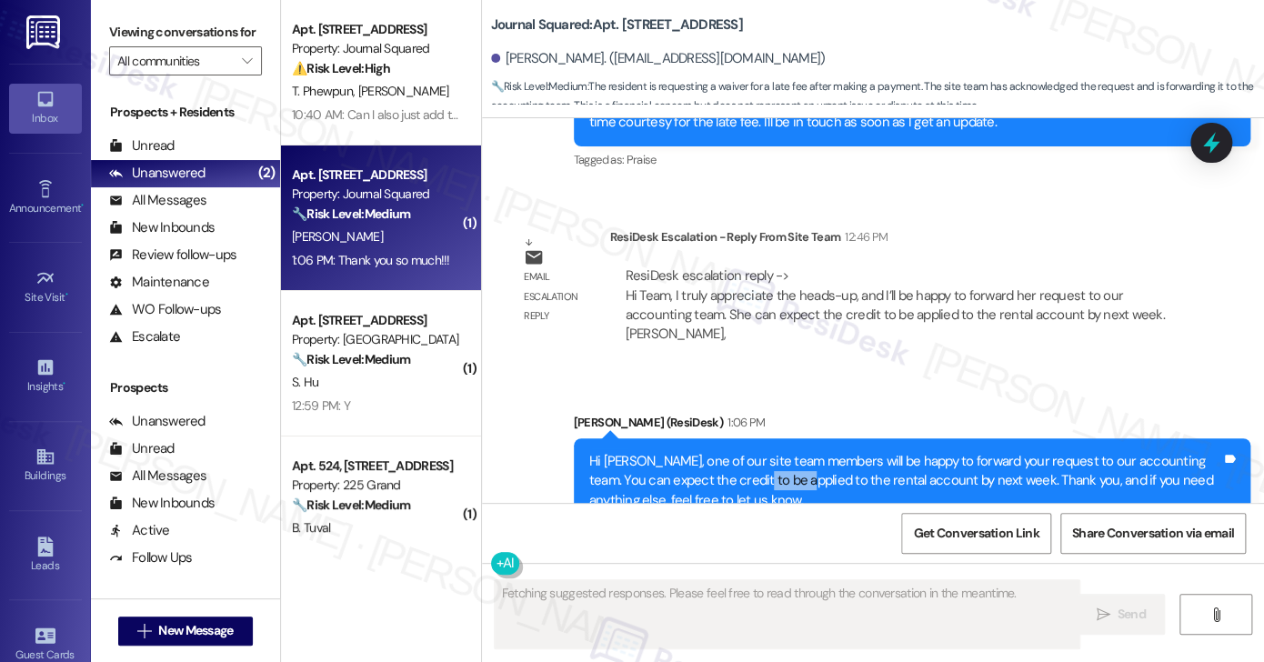
click at [742, 452] on div "Hi Yixuan, one of our site team members will be happy to forward your request t…" at bounding box center [905, 481] width 632 height 58
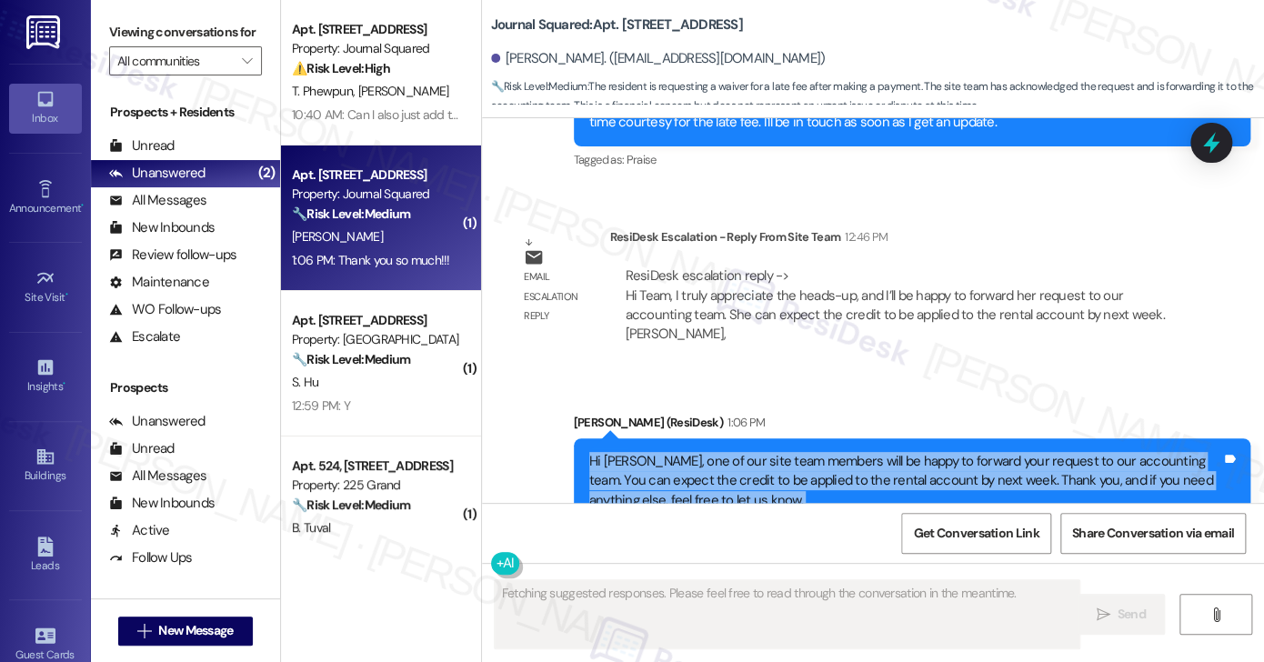
click at [742, 452] on div "Hi Yixuan, one of our site team members will be happy to forward your request t…" at bounding box center [905, 481] width 632 height 58
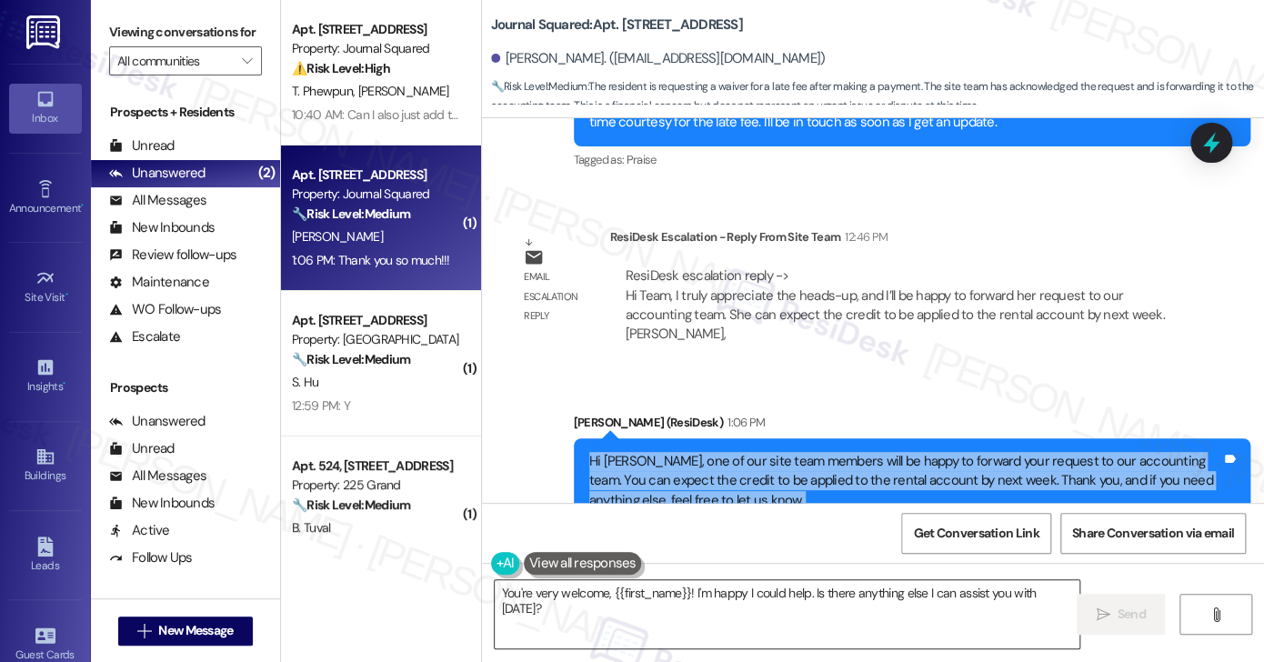
click at [692, 595] on textarea "You're very welcome, {{first_name}}! I'm happy I could help. Is there anything …" at bounding box center [787, 614] width 585 height 68
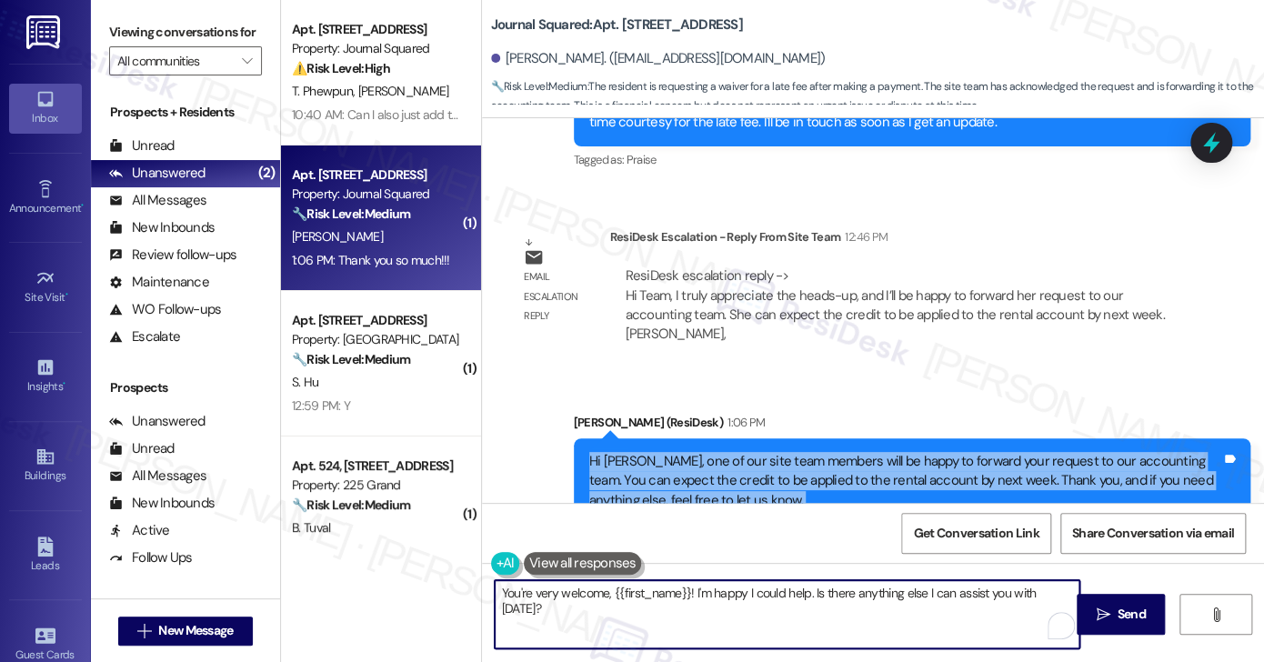
click at [692, 595] on textarea "You're very welcome, {{first_name}}! I'm happy I could help. Is there anything …" at bounding box center [787, 614] width 585 height 68
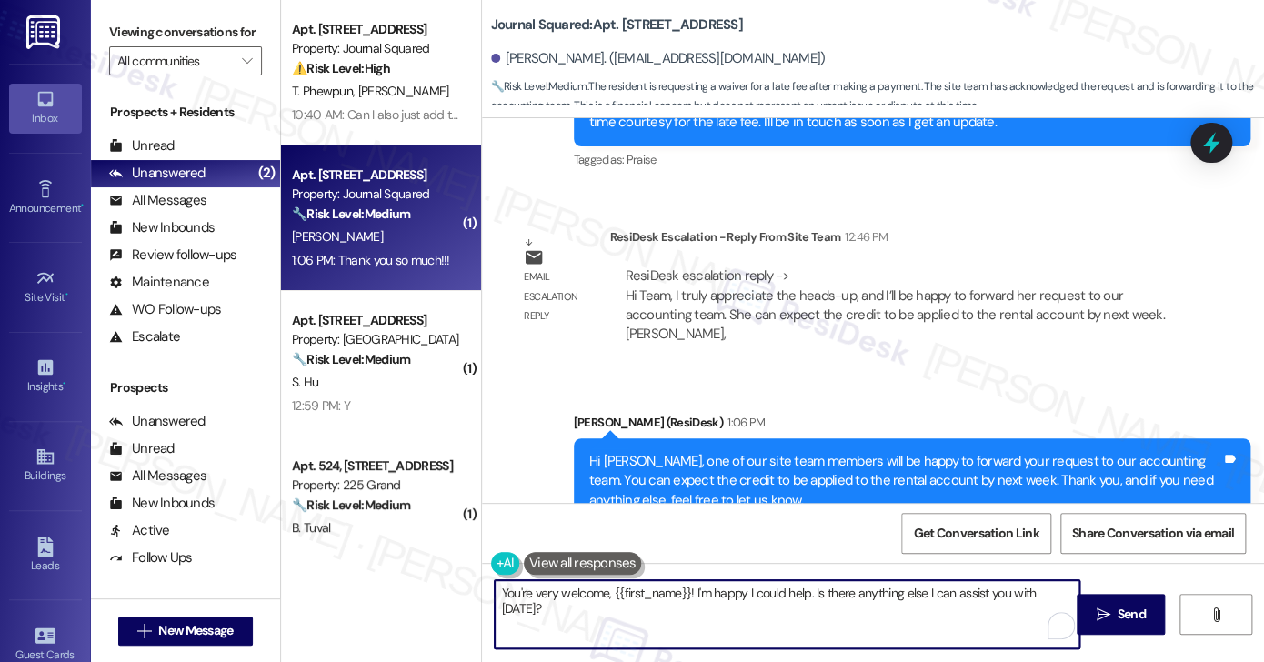
click at [692, 595] on textarea "You're very welcome, {{first_name}}! I'm happy I could help. Is there anything …" at bounding box center [787, 614] width 585 height 68
drag, startPoint x: 687, startPoint y: 592, endPoint x: 1211, endPoint y: 605, distance: 523.8
click at [1211, 605] on div "You're very welcome, {{first_name}}! I'm happy I could help. Is there anything …" at bounding box center [873, 631] width 783 height 136
click at [724, 581] on textarea "You're very welcome, {{first_name}}" at bounding box center [787, 614] width 585 height 68
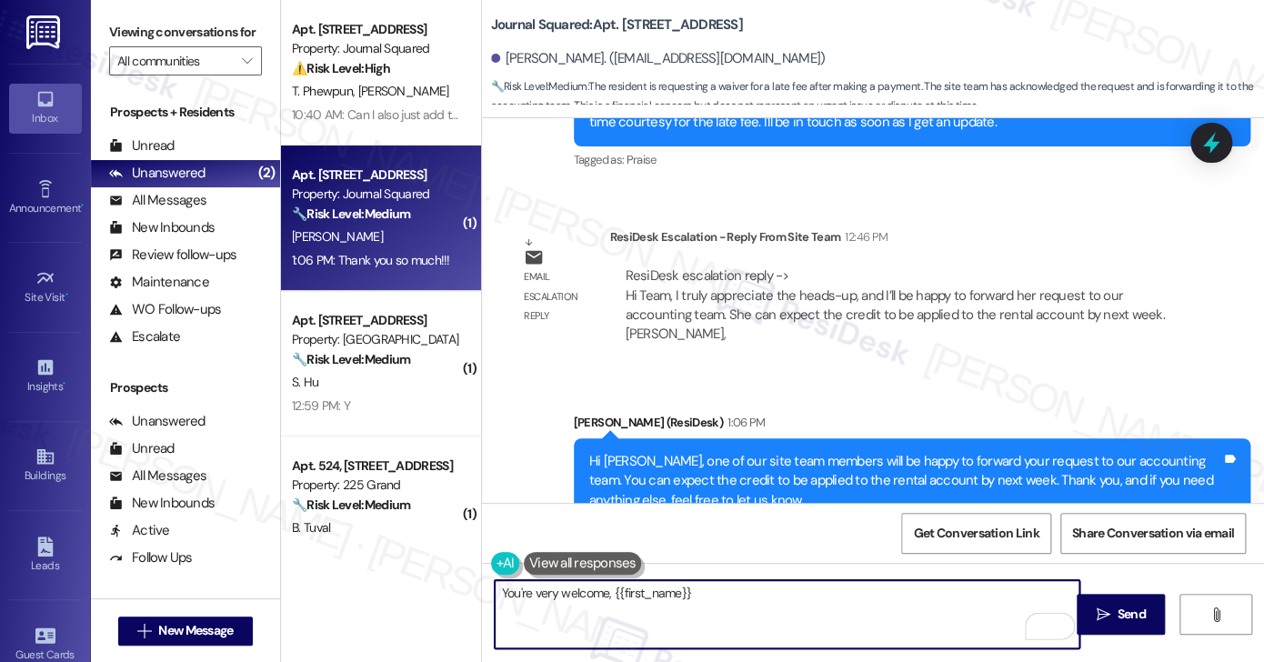
drag, startPoint x: 720, startPoint y: 595, endPoint x: 606, endPoint y: 588, distance: 113.8
click at [606, 588] on textarea "You're very welcome, {{first_name}}" at bounding box center [787, 614] width 585 height 68
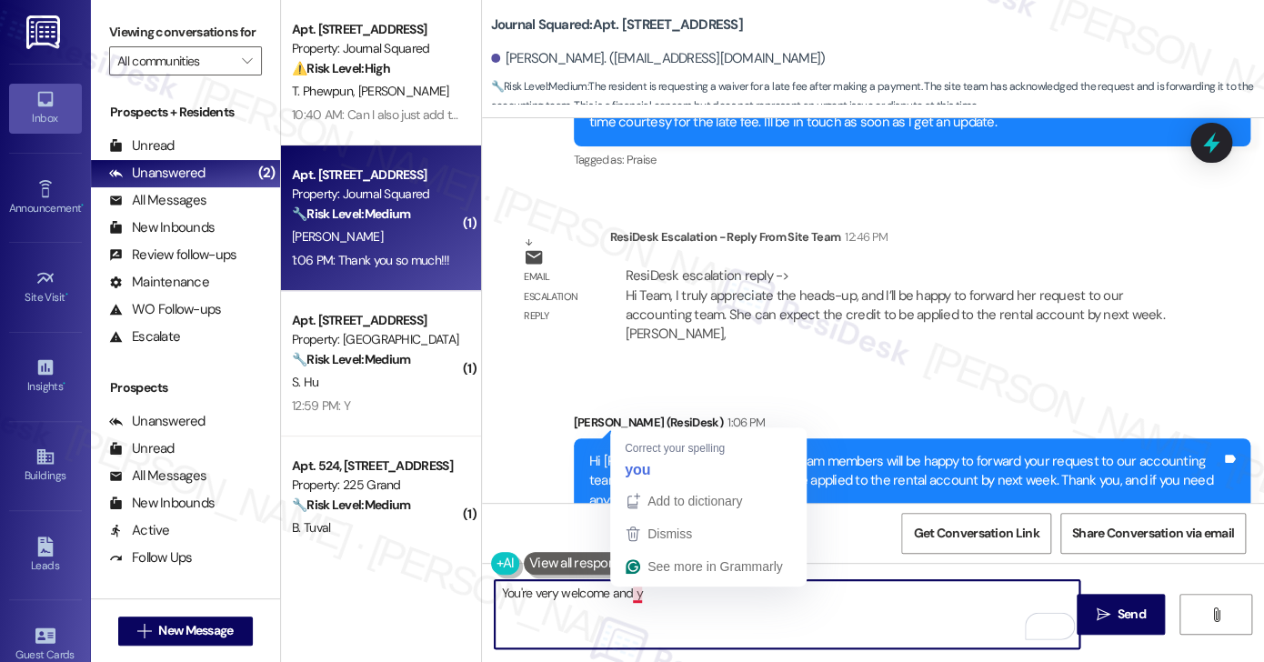
drag, startPoint x: 688, startPoint y: 595, endPoint x: 626, endPoint y: 593, distance: 61.9
click at [626, 593] on textarea "You're very welcome and y" at bounding box center [787, 614] width 585 height 68
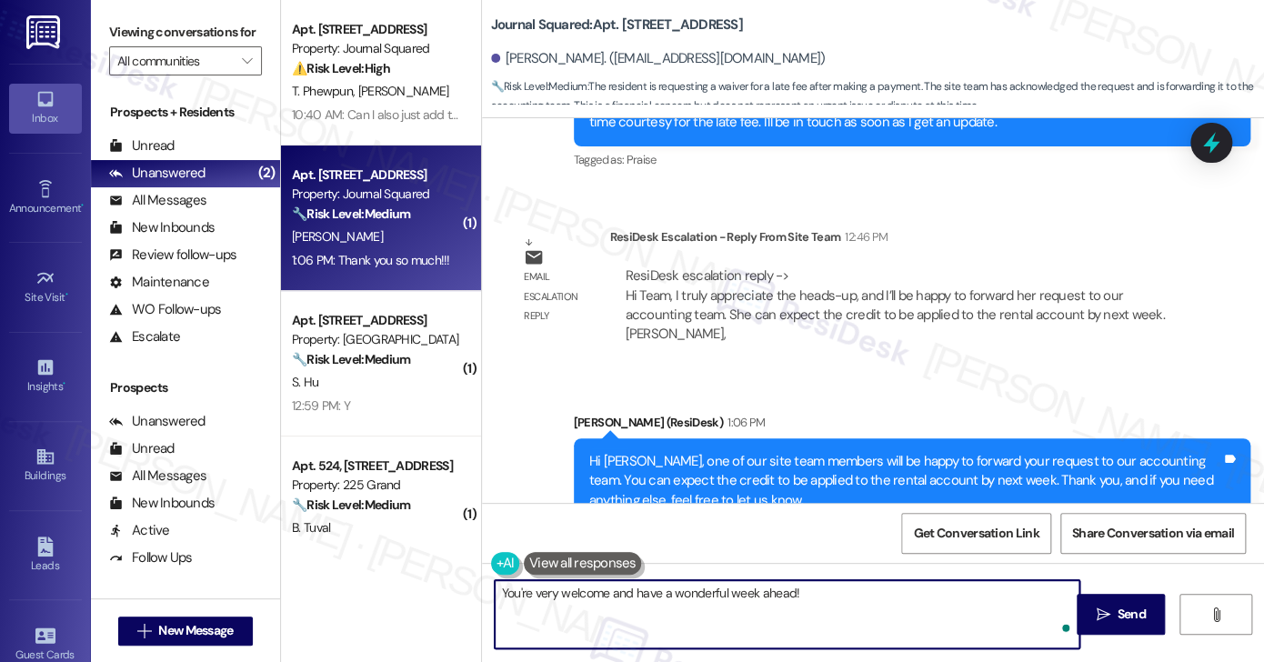
type textarea "You're very welcome and have a wonderful week ahead!"
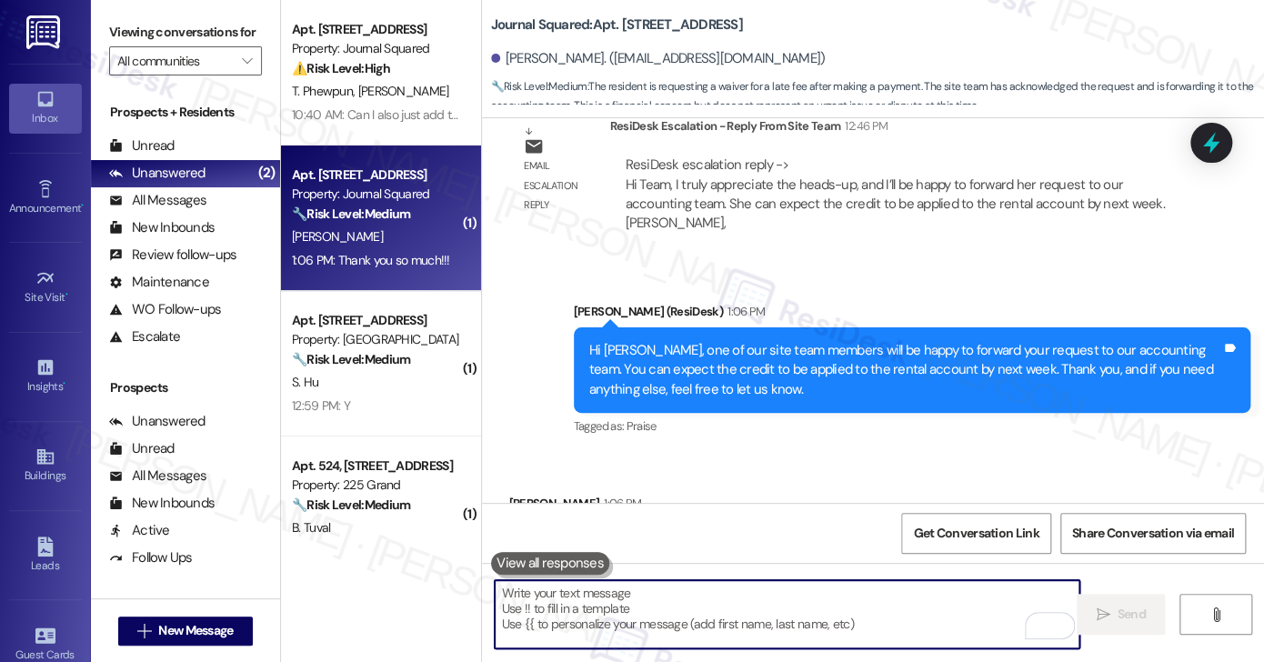
scroll to position [14343, 0]
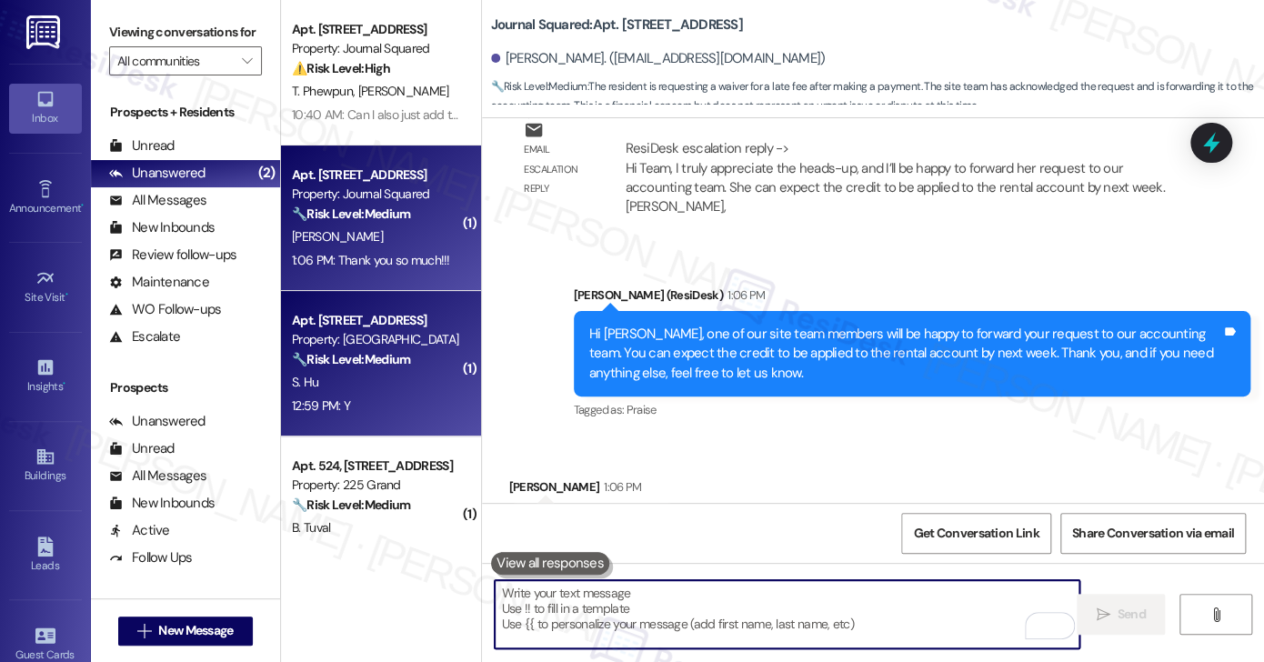
click at [294, 305] on div "Apt. 2106, 100 C. Columbus Drive Property: Grove Pointe 🔧 Risk Level: Medium Th…" at bounding box center [381, 363] width 200 height 145
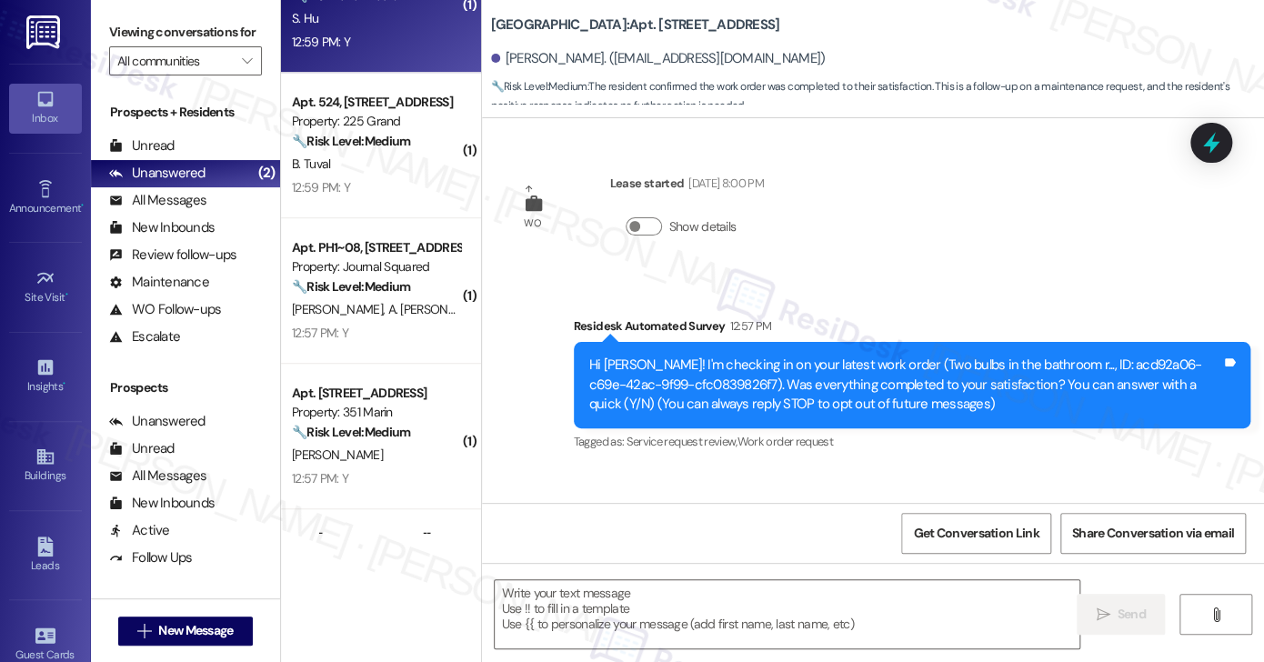
scroll to position [118, 0]
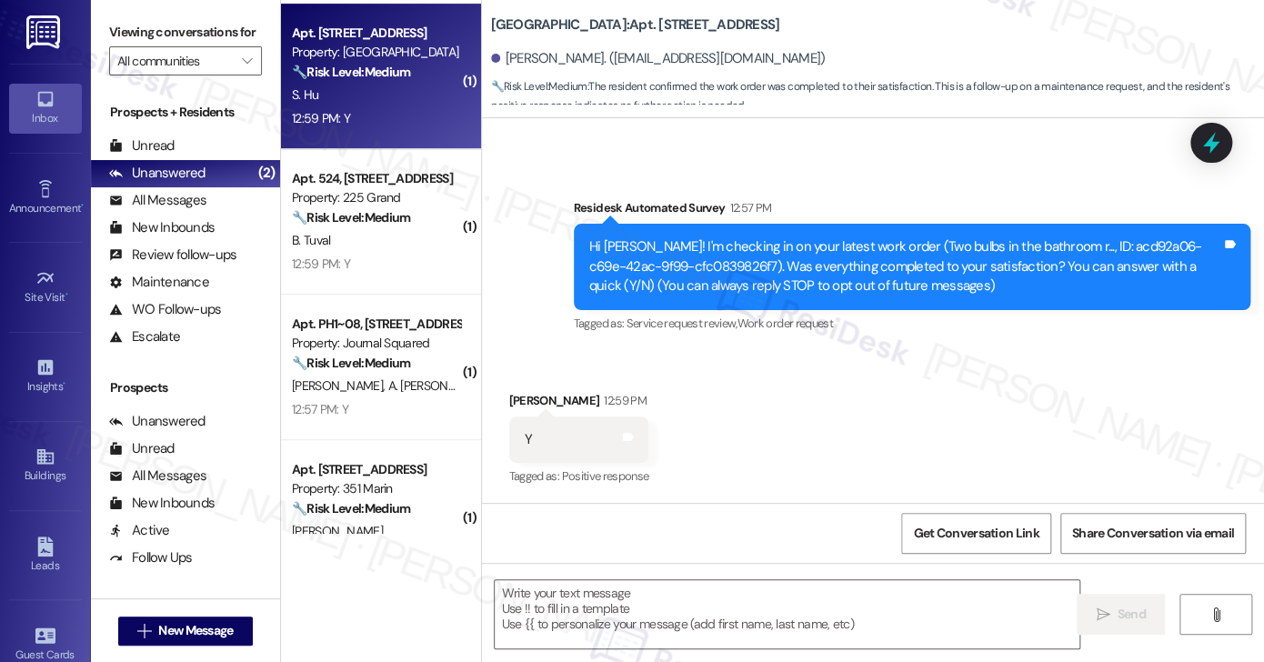
type textarea "Fetching suggested responses. Please feel free to read through the conversation…"
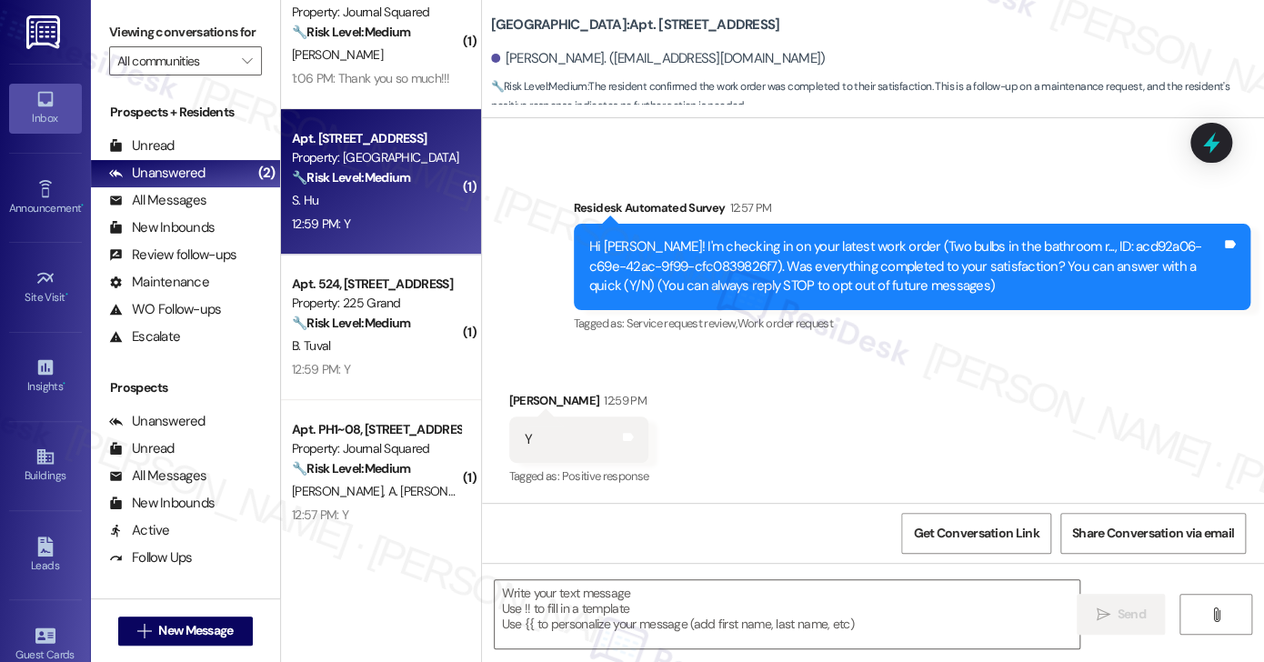
scroll to position [119, 0]
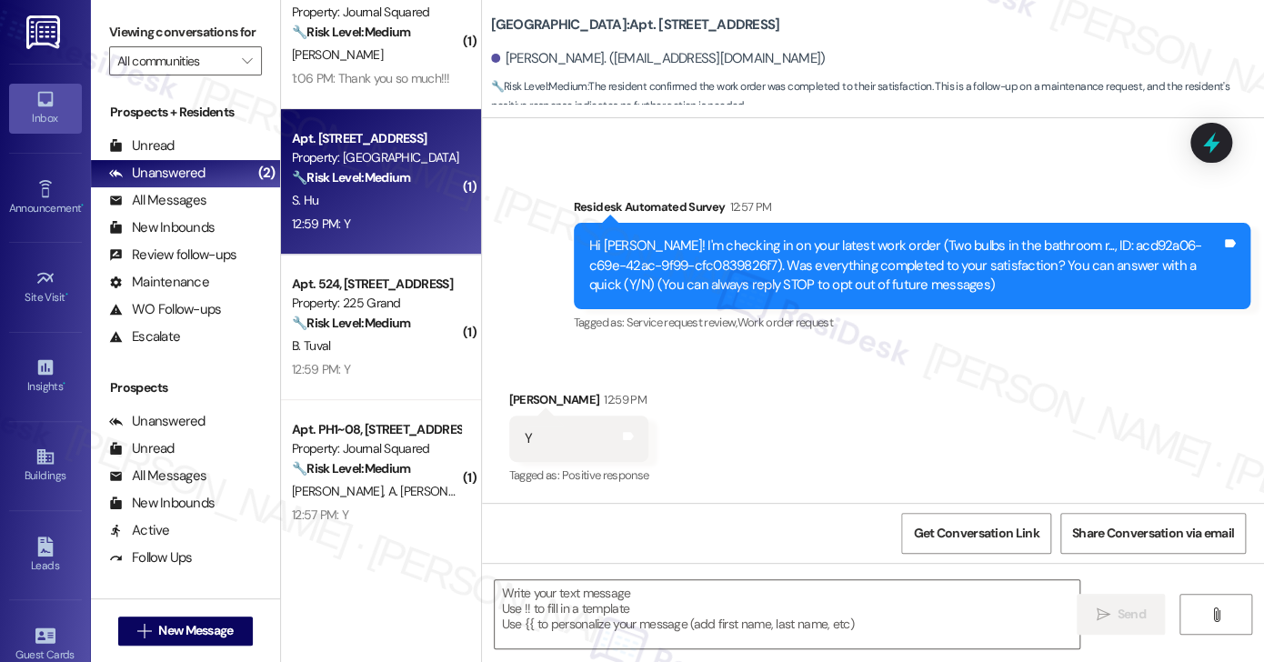
click at [215, 37] on label "Viewing conversations for" at bounding box center [185, 32] width 153 height 28
click at [565, 615] on textarea at bounding box center [787, 614] width 585 height 68
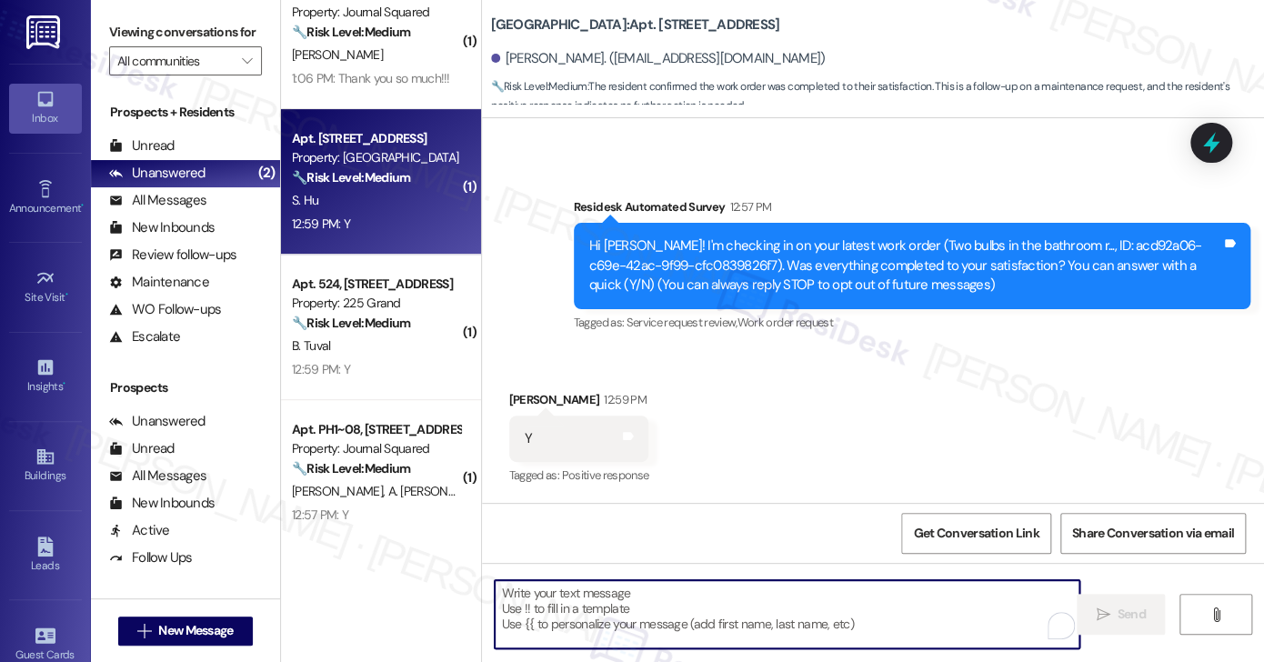
paste textarea "Hi {{first_name}}! I'm glad to hear that the latest work order was completed to…"
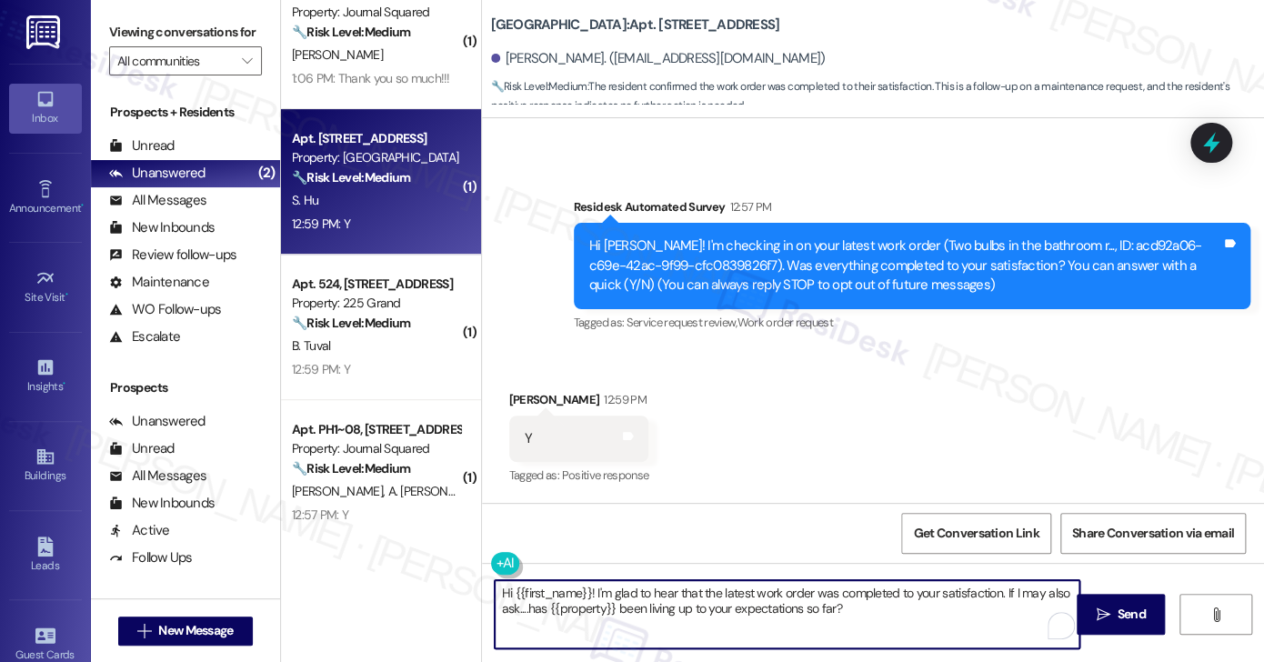
type textarea "Hi {{first_name}}! I'm glad to hear that the latest work order was completed to…"
click at [502, 385] on div "Received via SMS Shi Hu 12:59 PM Y Tags and notes Tagged as: Positive response …" at bounding box center [578, 439] width 167 height 126
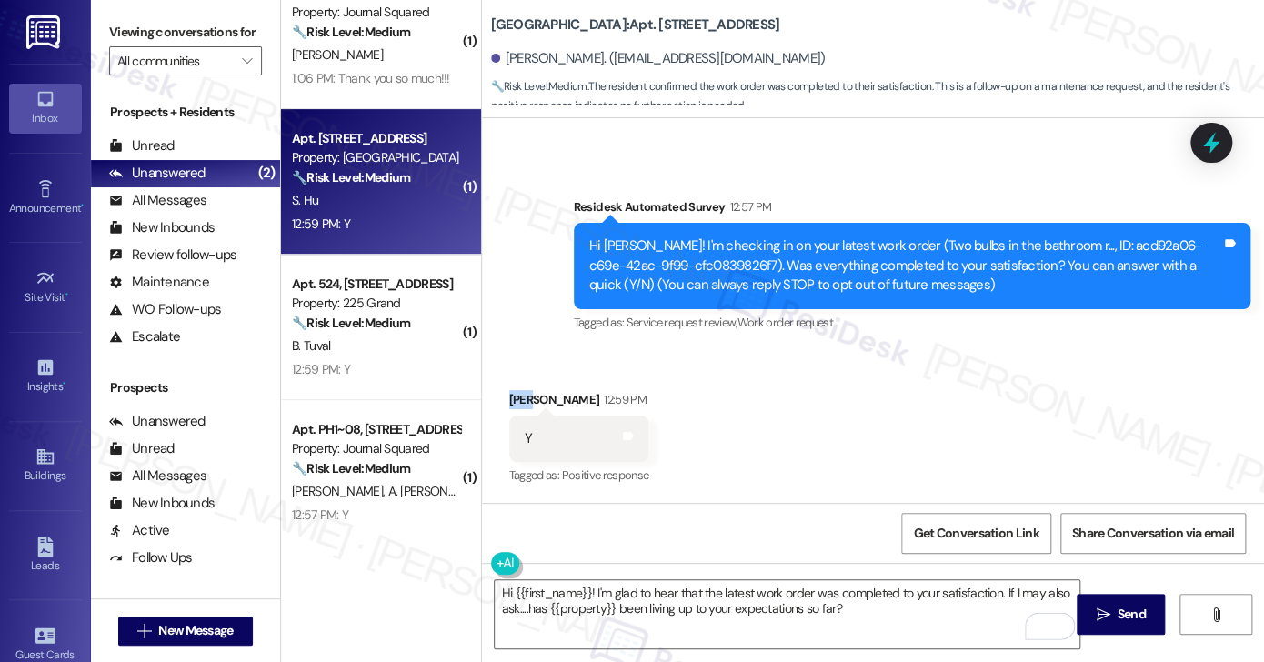
click at [502, 385] on div "Received via SMS Shi Hu 12:59 PM Y Tags and notes Tagged as: Positive response …" at bounding box center [578, 439] width 167 height 126
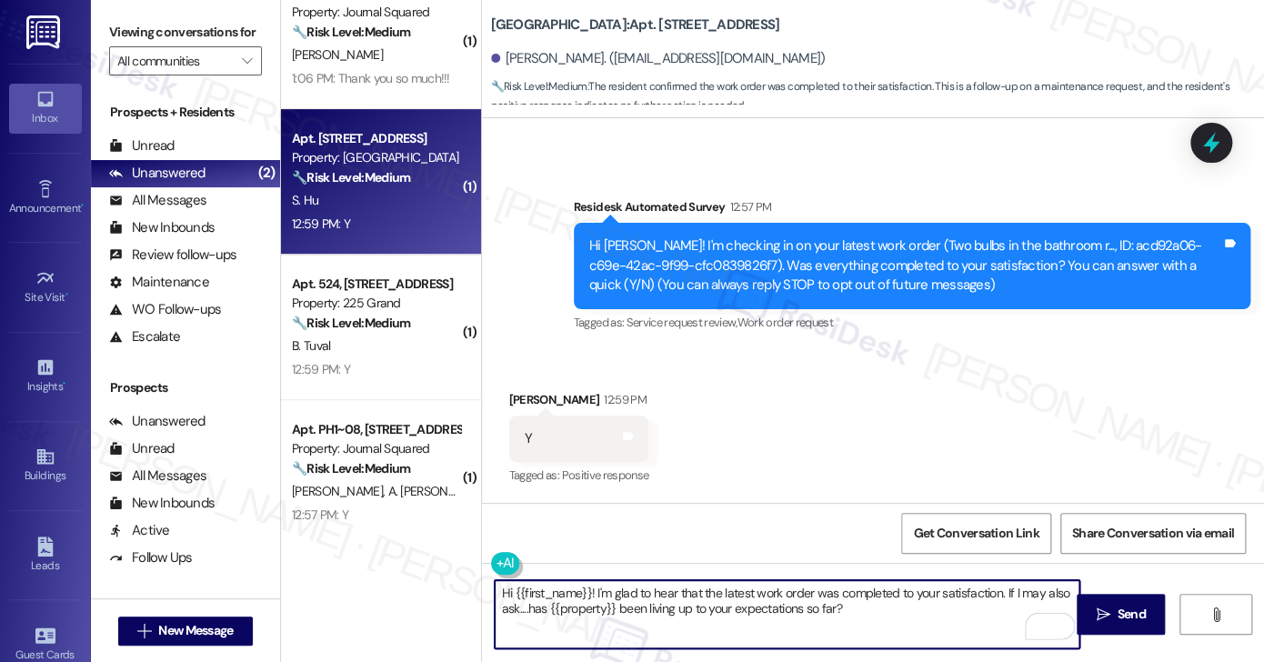
click at [756, 599] on textarea "Hi {{first_name}}! I'm glad to hear that the latest work order was completed to…" at bounding box center [787, 614] width 585 height 68
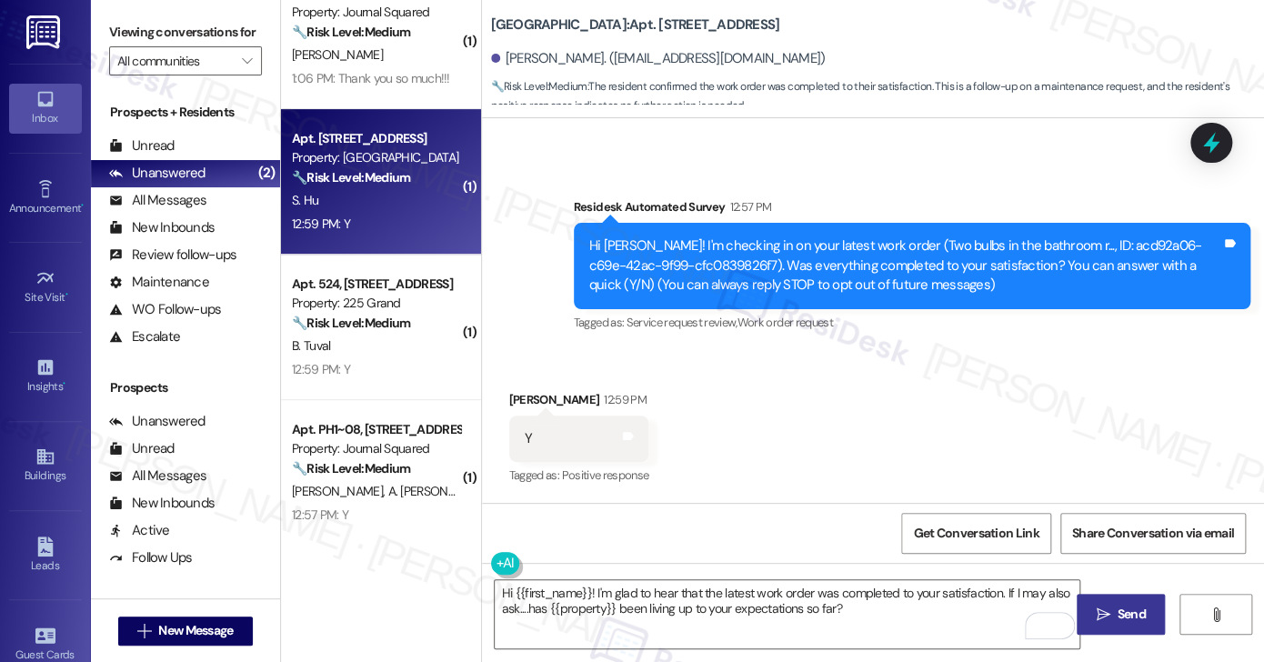
click at [1090, 597] on button " Send" at bounding box center [1120, 614] width 88 height 41
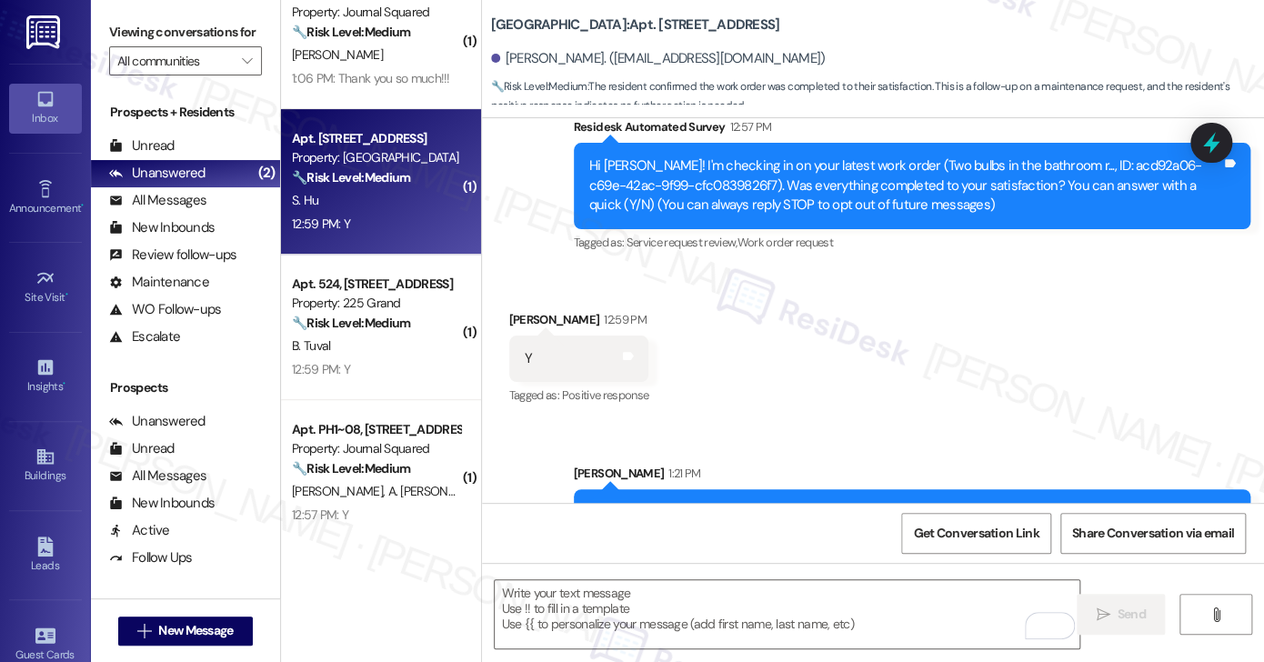
scroll to position [265, 0]
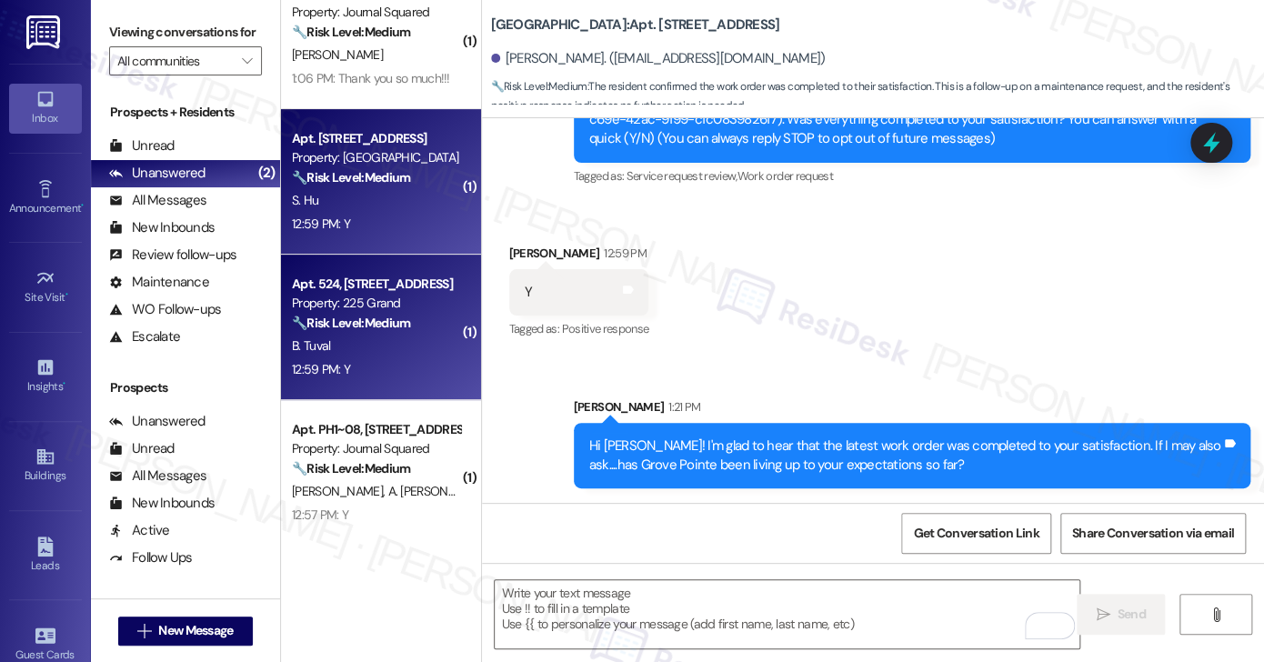
click at [363, 341] on div "B. Tuval" at bounding box center [376, 346] width 172 height 23
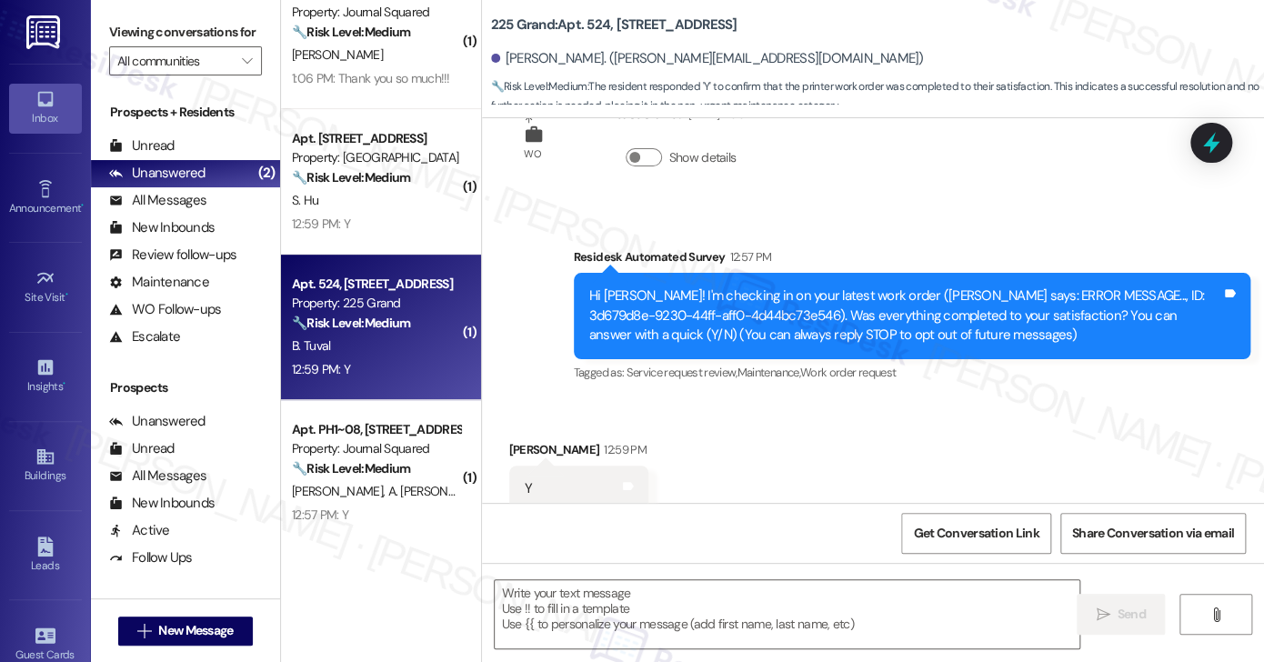
scroll to position [118, 0]
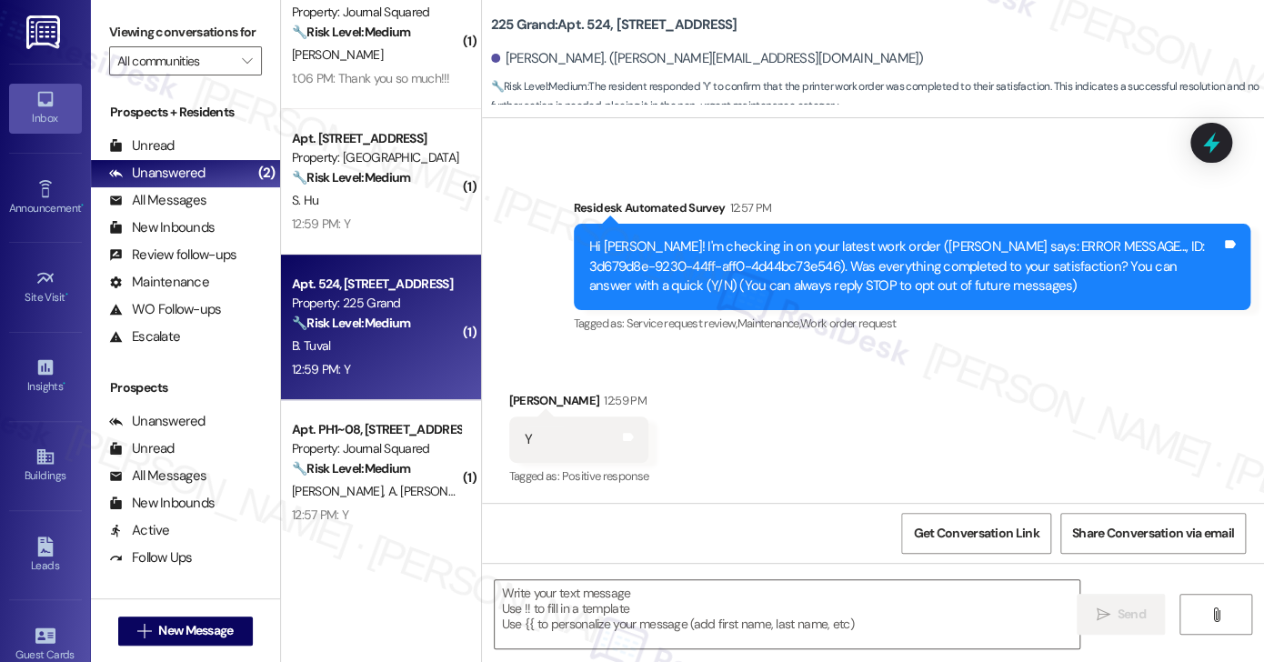
type textarea "Fetching suggested responses. Please feel free to read through the conversation…"
click at [665, 595] on textarea at bounding box center [787, 614] width 585 height 68
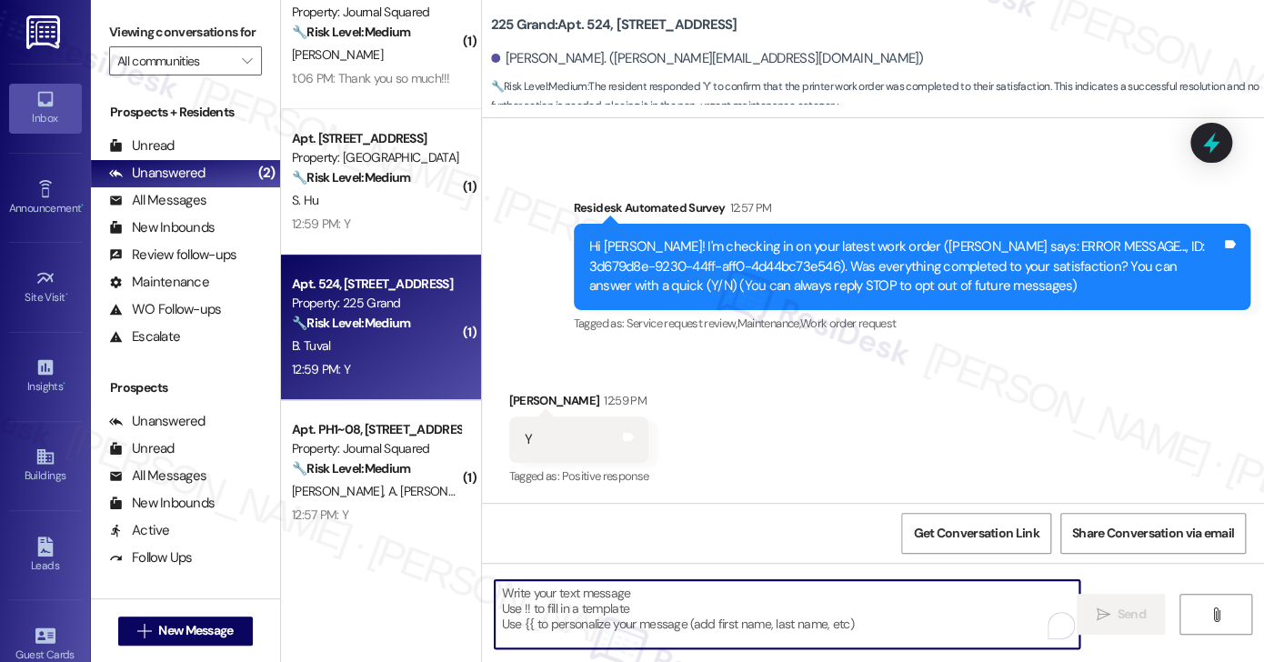
paste textarea "Hi {{first_name}}! I'm glad to hear that the latest work order was completed to…"
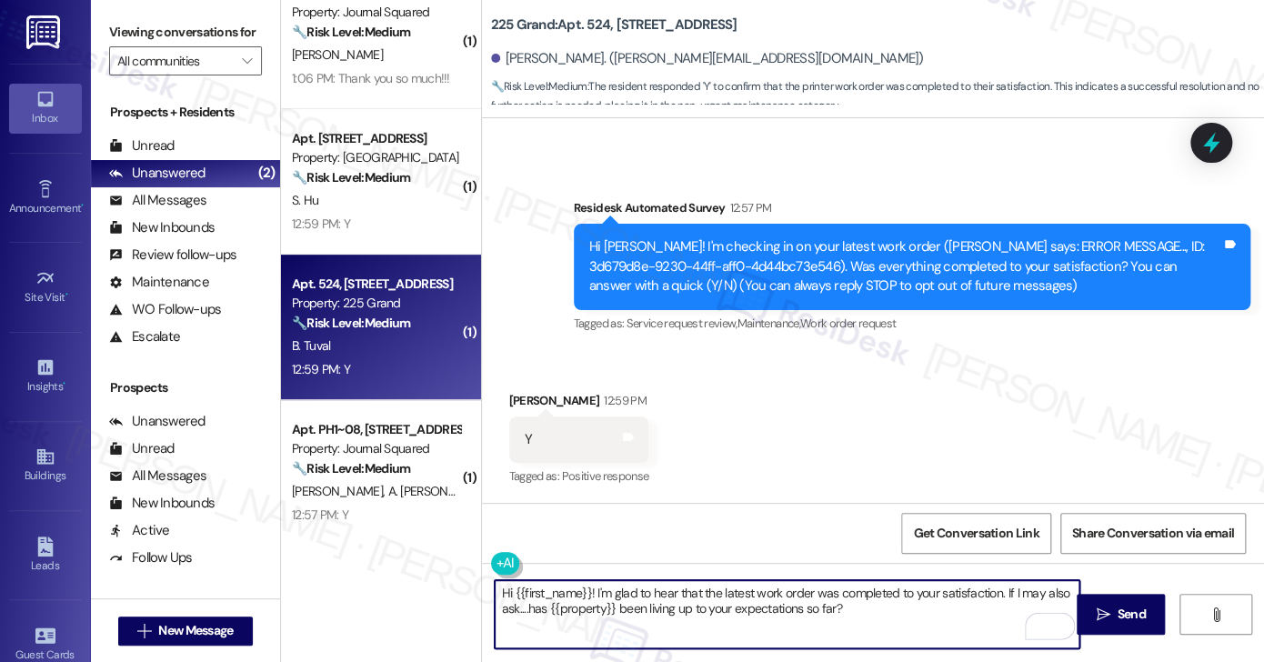
click at [828, 614] on textarea "Hi {{first_name}}! I'm glad to hear that the latest work order was completed to…" at bounding box center [787, 614] width 585 height 68
type textarea "Hi {{first_name}}! I'm glad to hear that the latest work order was completed to…"
click at [893, 617] on textarea "Hi {{first_name}}! I'm glad to hear that the latest work order was completed to…" at bounding box center [787, 614] width 585 height 68
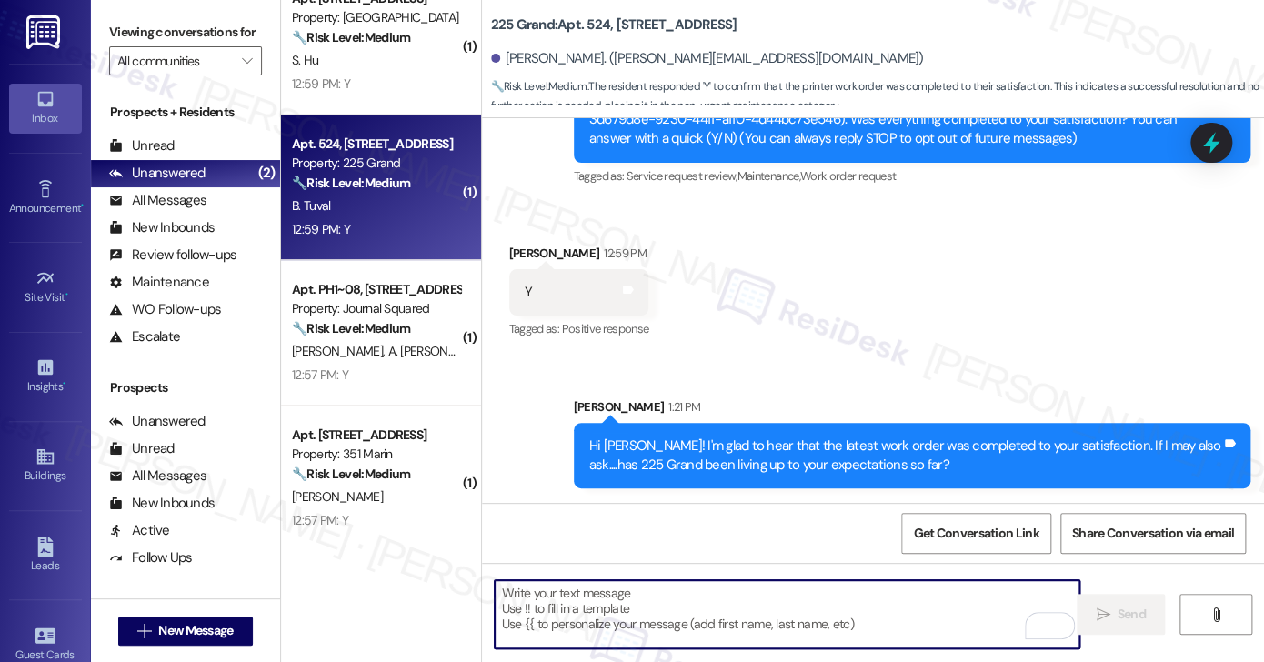
scroll to position [545, 0]
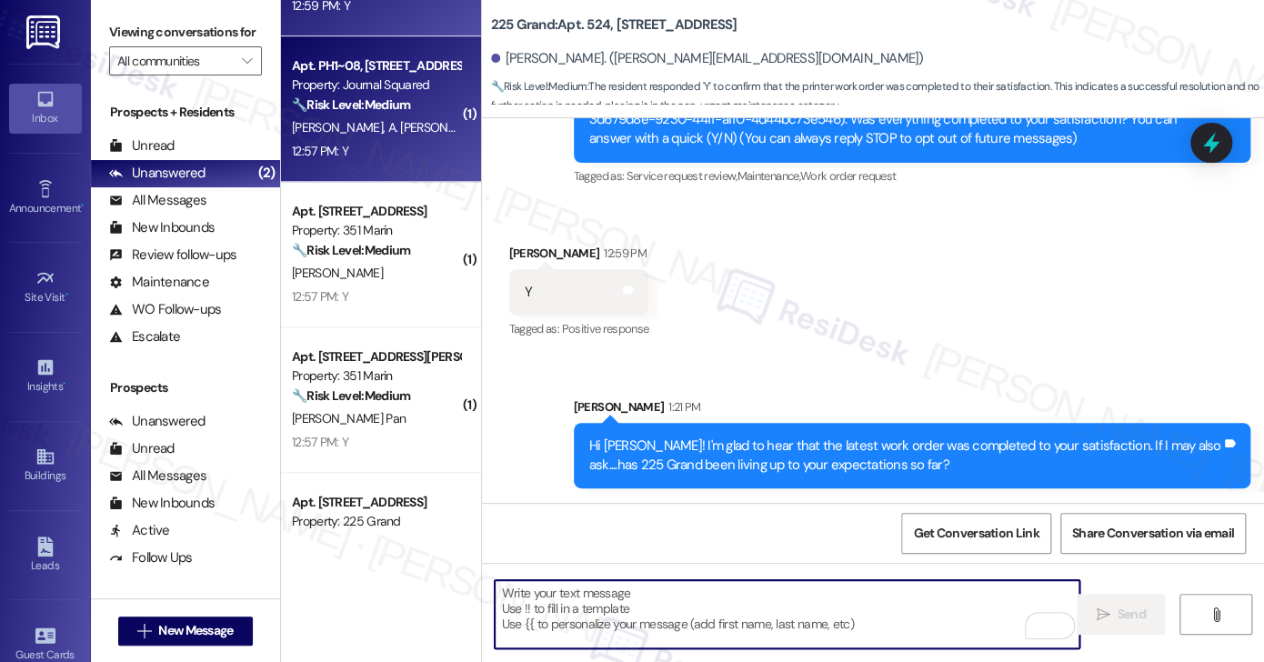
click at [427, 132] on div "C. Saporito A. Angeline Iv" at bounding box center [376, 127] width 172 height 23
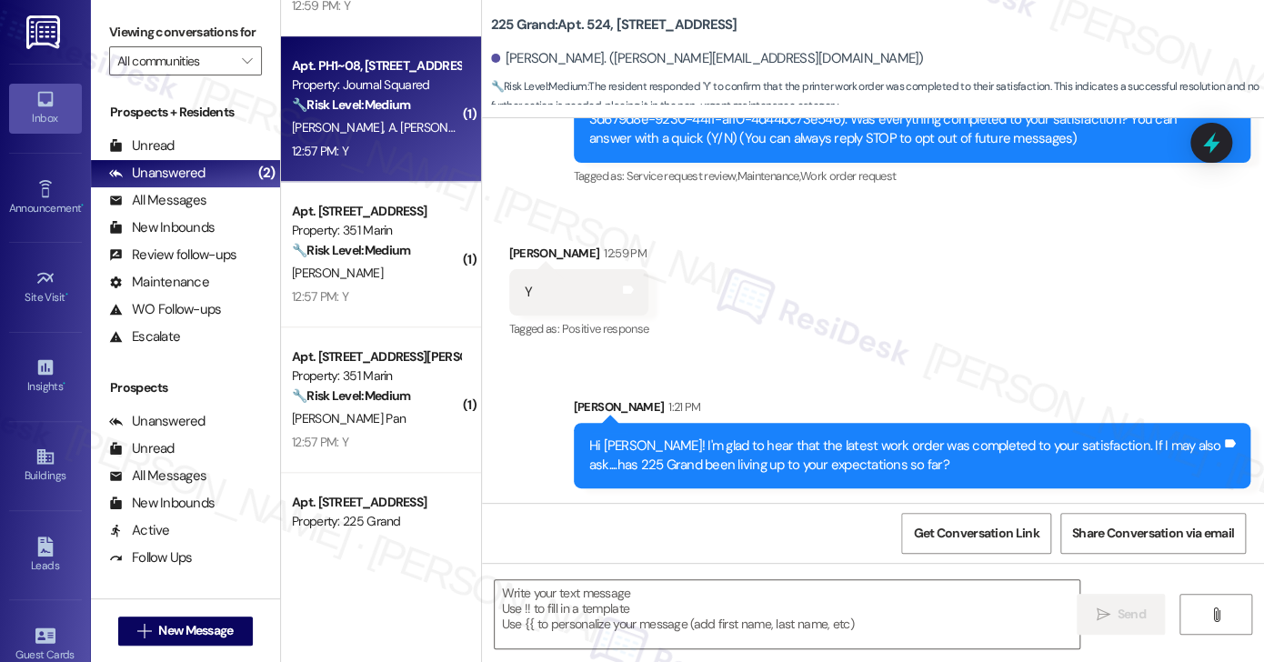
type textarea "Fetching suggested responses. Please feel free to read through the conversation…"
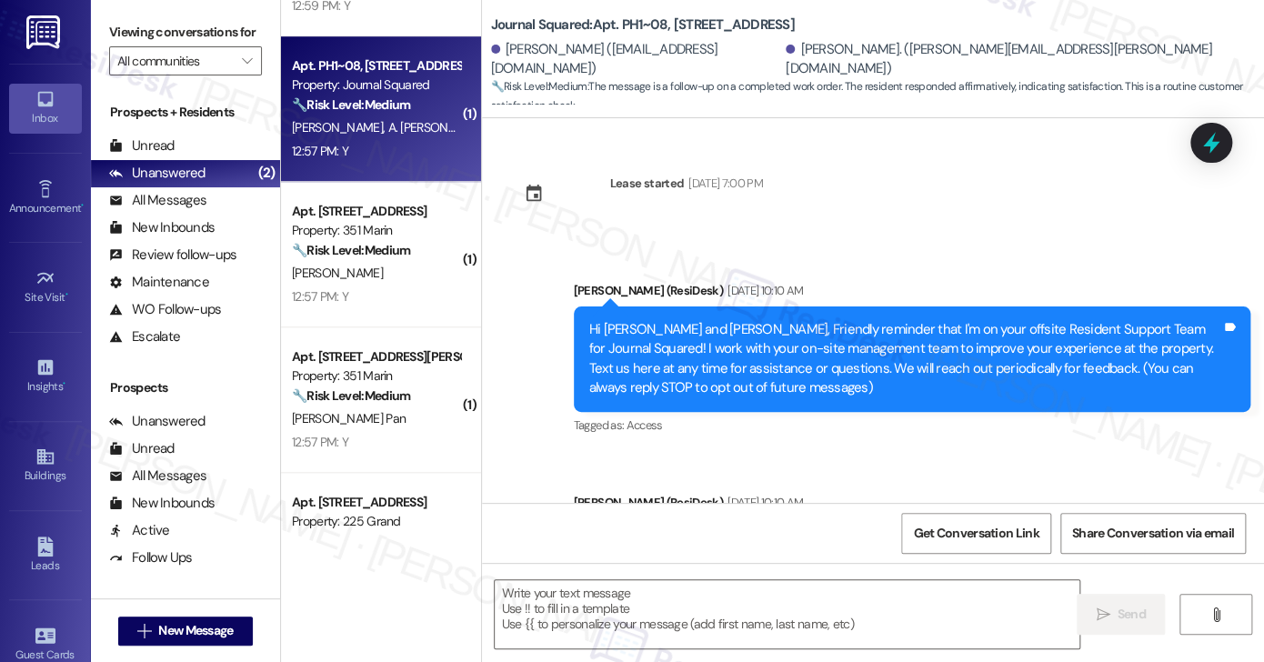
type textarea "Fetching suggested responses. Please feel free to read through the conversation…"
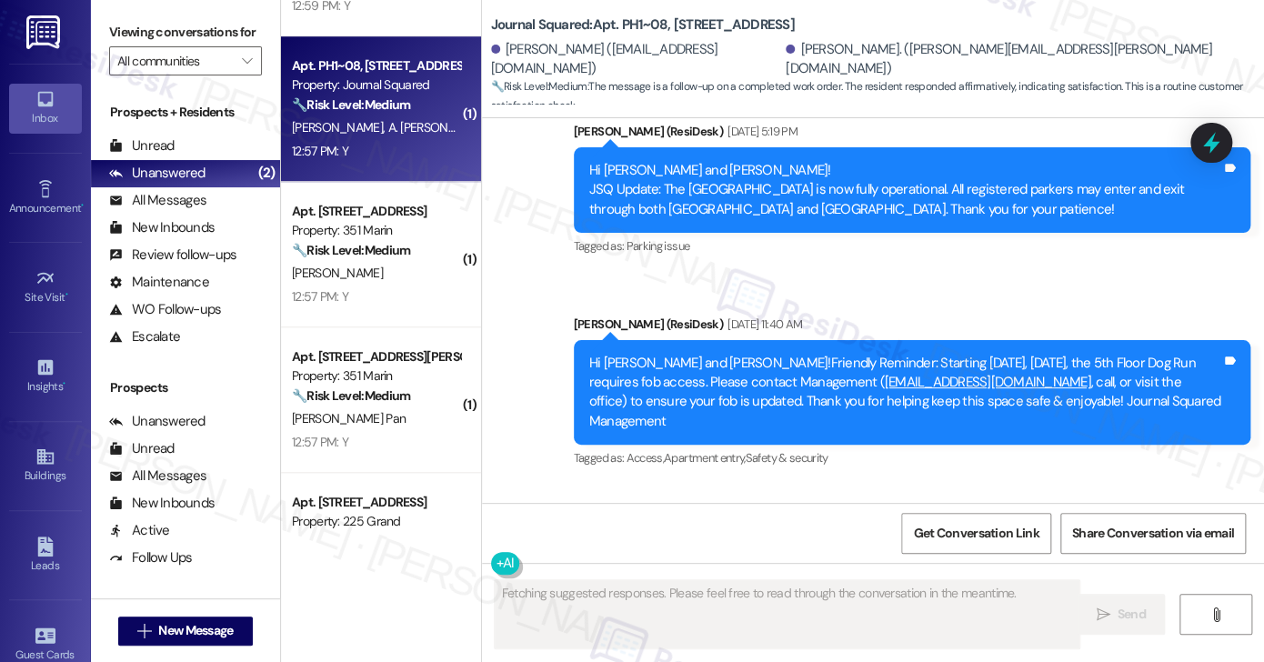
scroll to position [21389, 0]
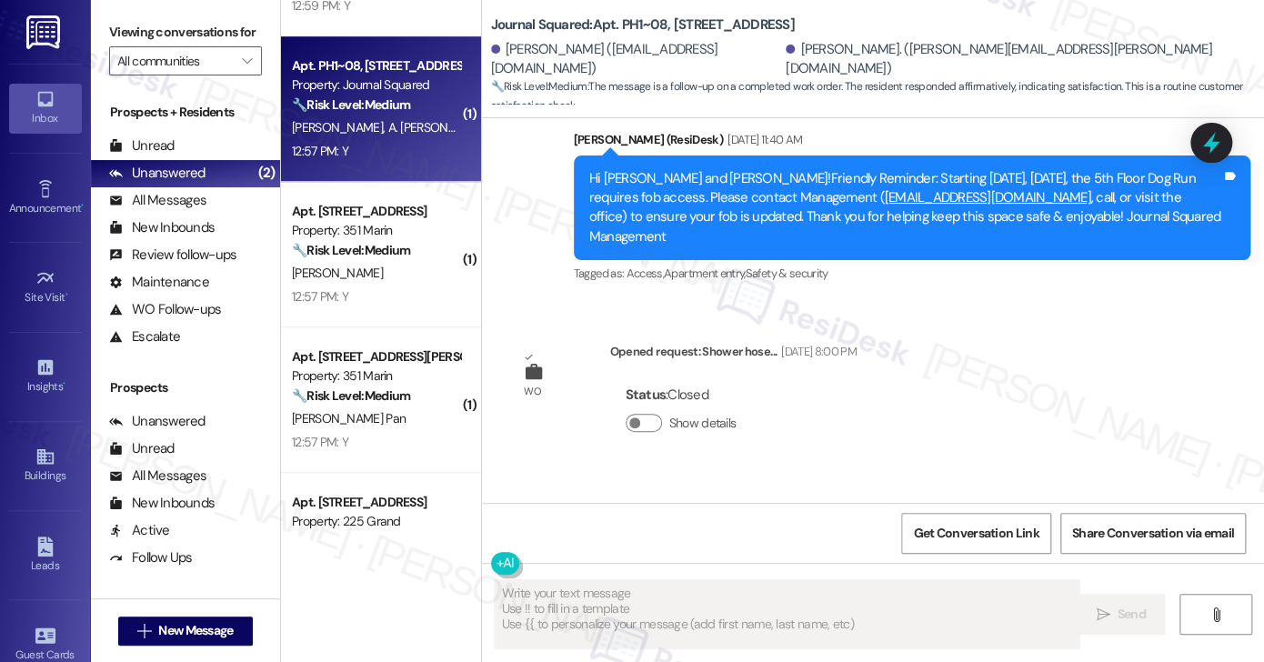
click at [728, 552] on div "Hi Alfred and Christopher! I'm checking in on your latest work order (Shower ho…" at bounding box center [905, 581] width 632 height 58
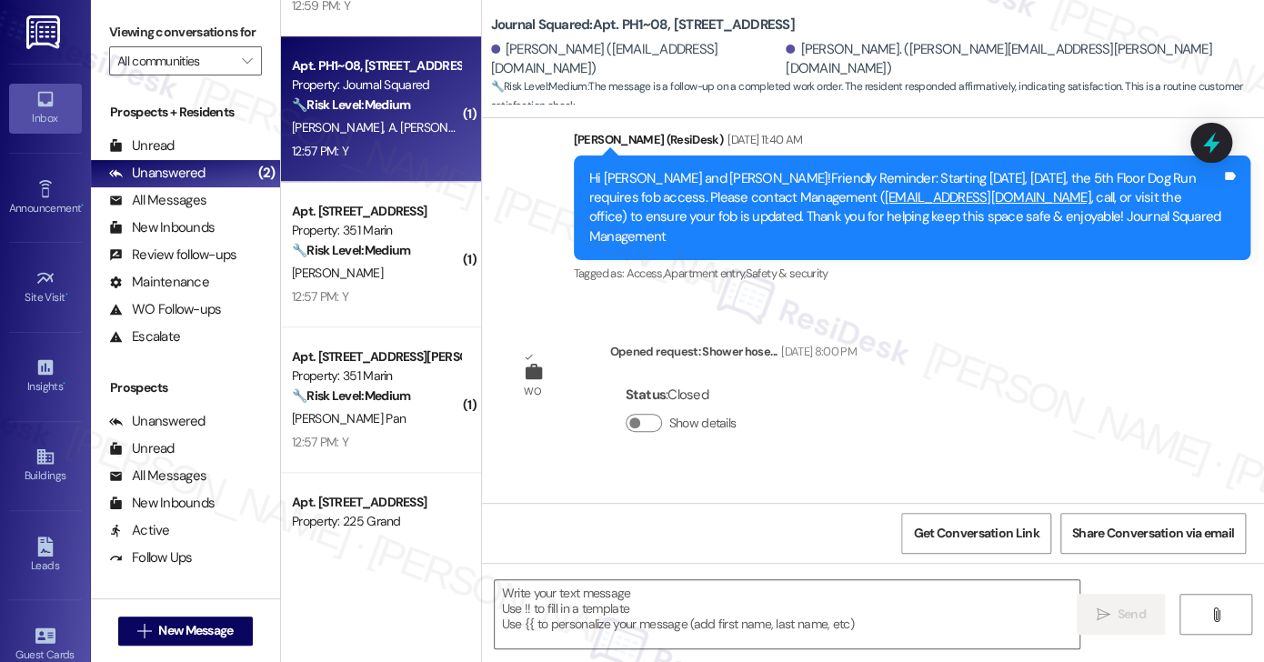
click at [728, 552] on div "Hi Alfred and Christopher! I'm checking in on your latest work order (Shower ho…" at bounding box center [905, 581] width 632 height 58
click at [567, 599] on textarea at bounding box center [787, 614] width 585 height 68
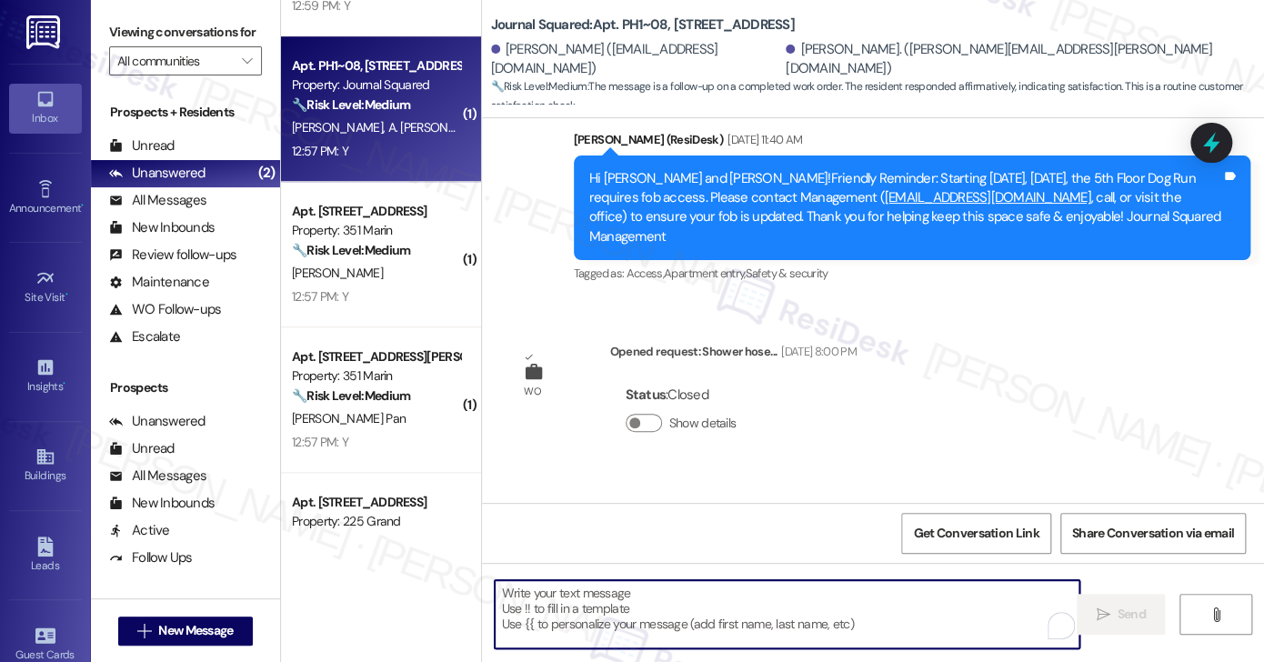
paste textarea "Hi {{first_name}}! I'm glad to hear that the latest work order was completed to…"
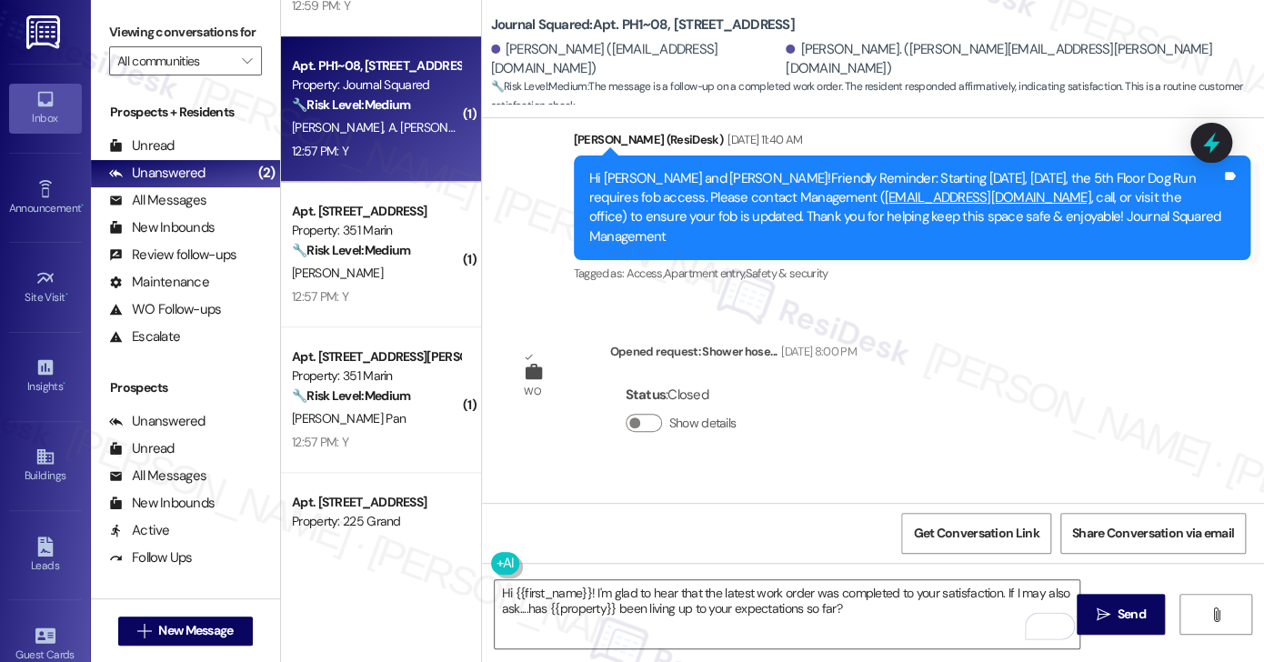
copy div "Christopher"
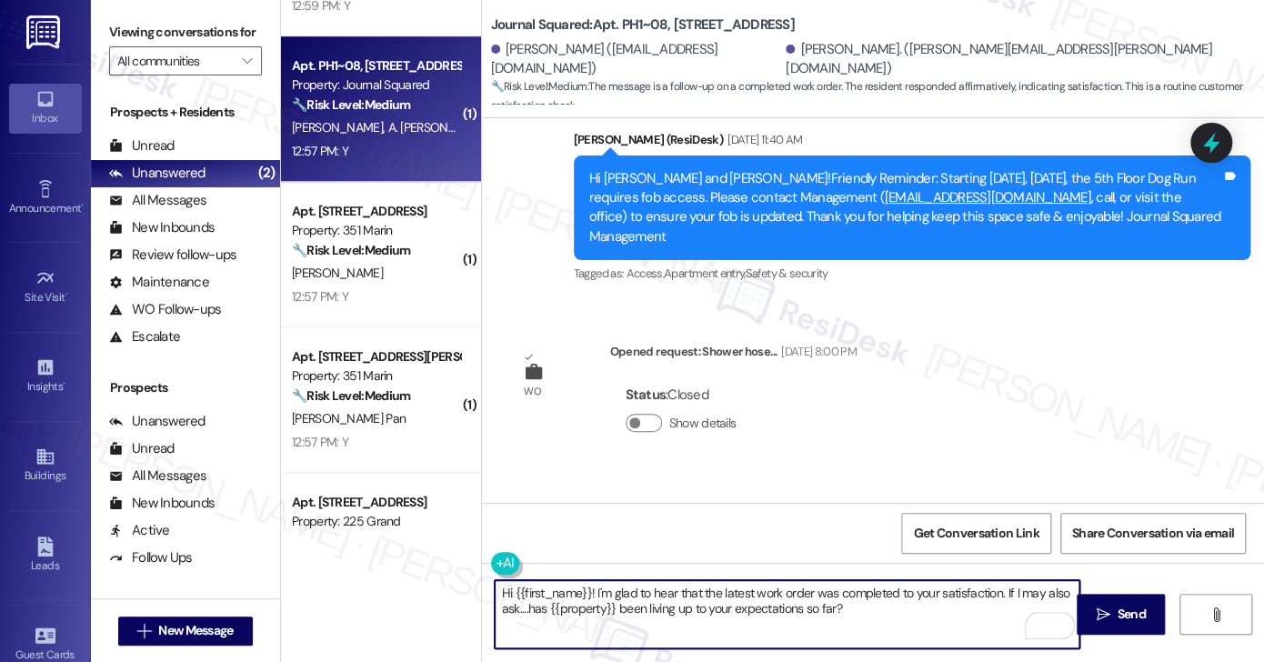
drag, startPoint x: 505, startPoint y: 590, endPoint x: 538, endPoint y: 589, distance: 33.6
click at [534, 590] on textarea "Hi {{first_name}}! I'm glad to hear that the latest work order was completed to…" at bounding box center [787, 614] width 585 height 68
drag, startPoint x: 585, startPoint y: 593, endPoint x: 506, endPoint y: 590, distance: 79.1
click at [506, 590] on textarea "Hi {{first_name}}! I'm glad to hear that the latest work order was completed to…" at bounding box center [787, 614] width 585 height 68
paste textarea "Christopher"
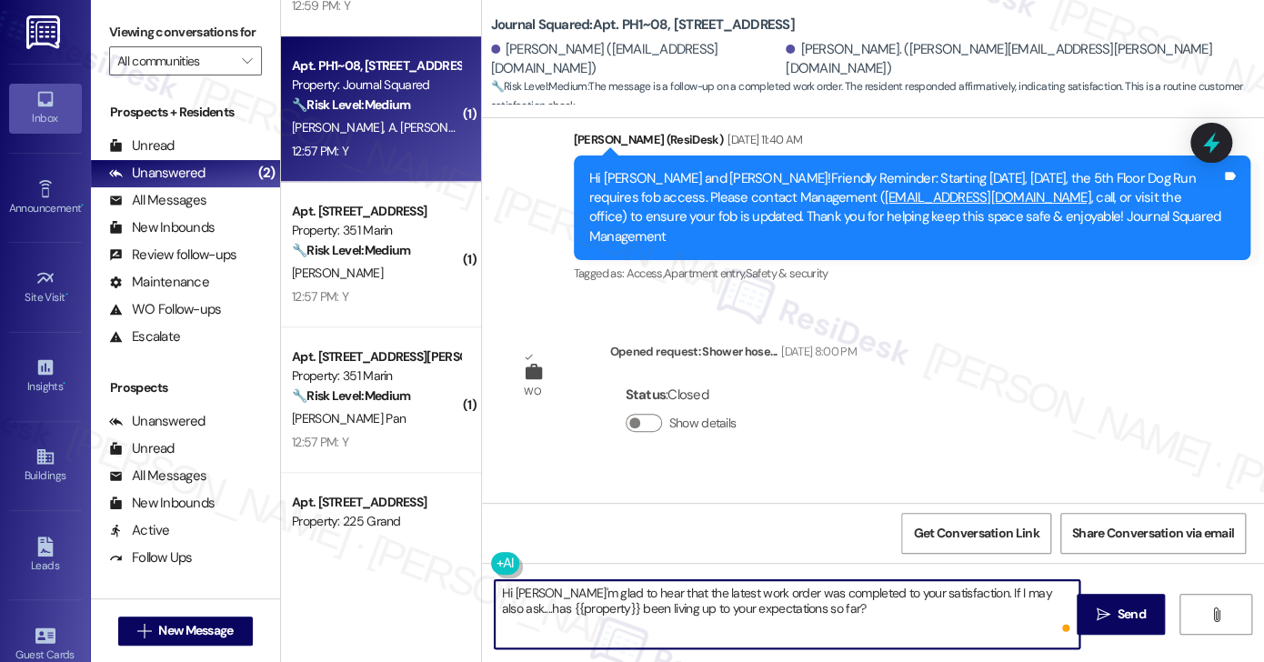
type textarea "Hi Christopher! I'm glad to hear that the latest work order was completed to yo…"
click at [765, 589] on textarea "Hi Christopher! I'm glad to hear that the latest work order was completed to yo…" at bounding box center [787, 614] width 585 height 68
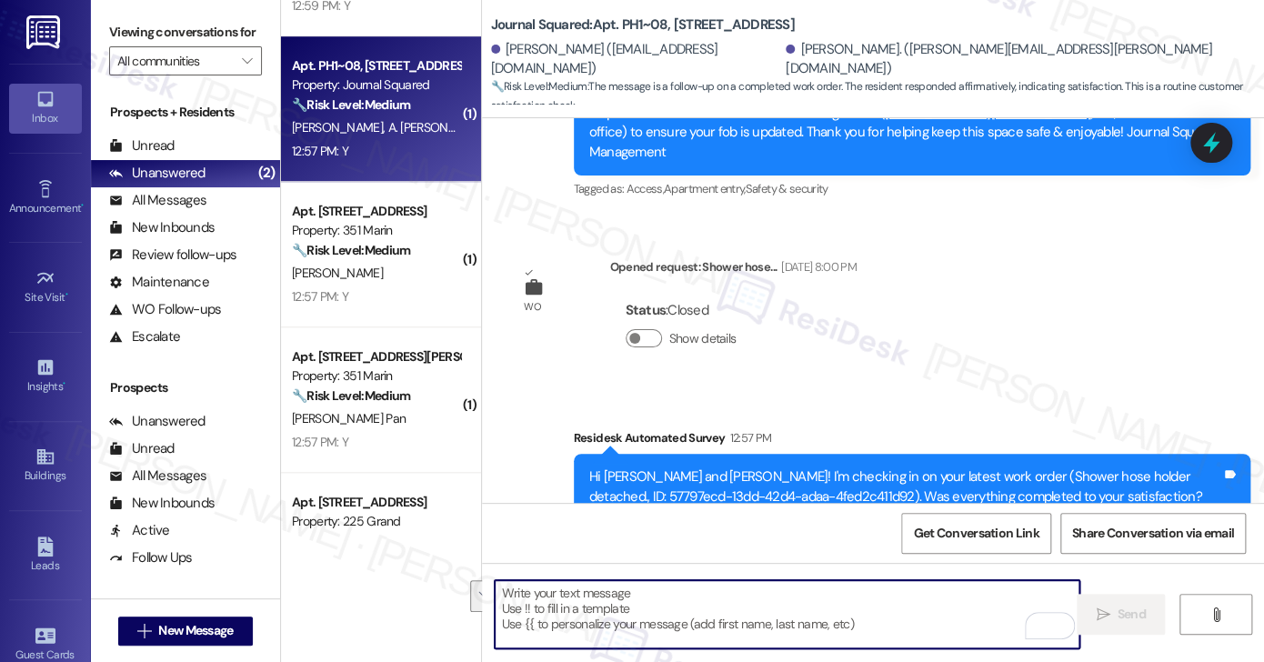
scroll to position [21535, 0]
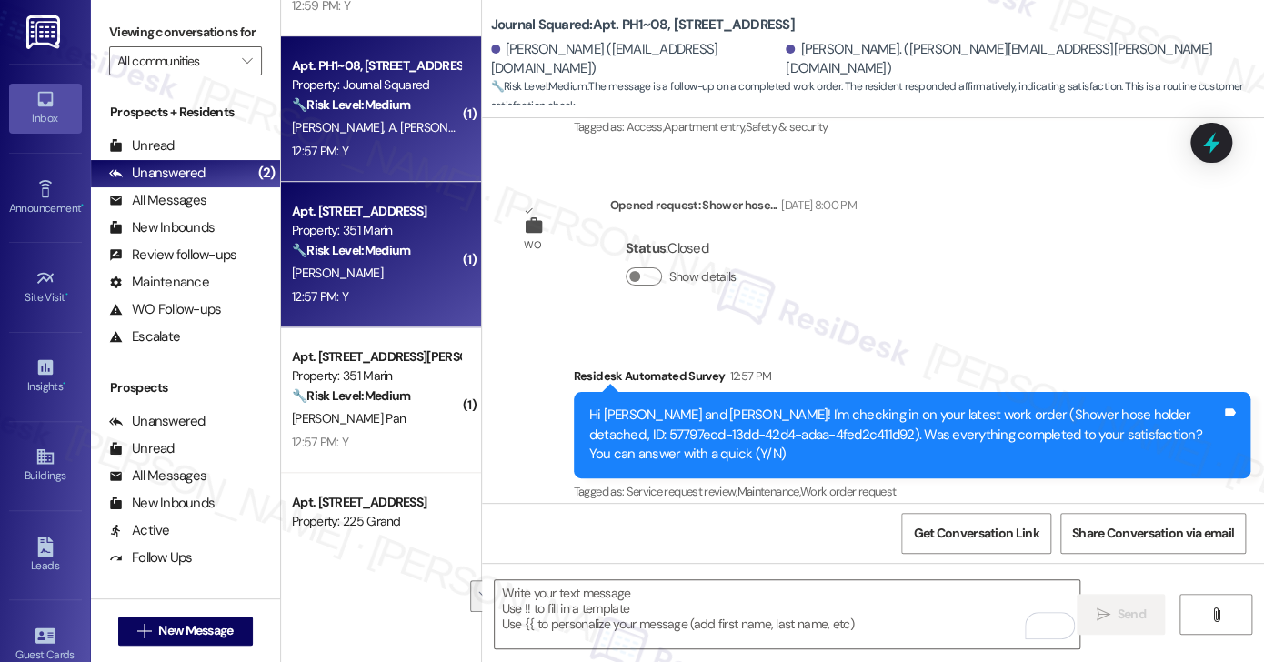
click at [353, 272] on div "J. Mawalla" at bounding box center [376, 273] width 172 height 23
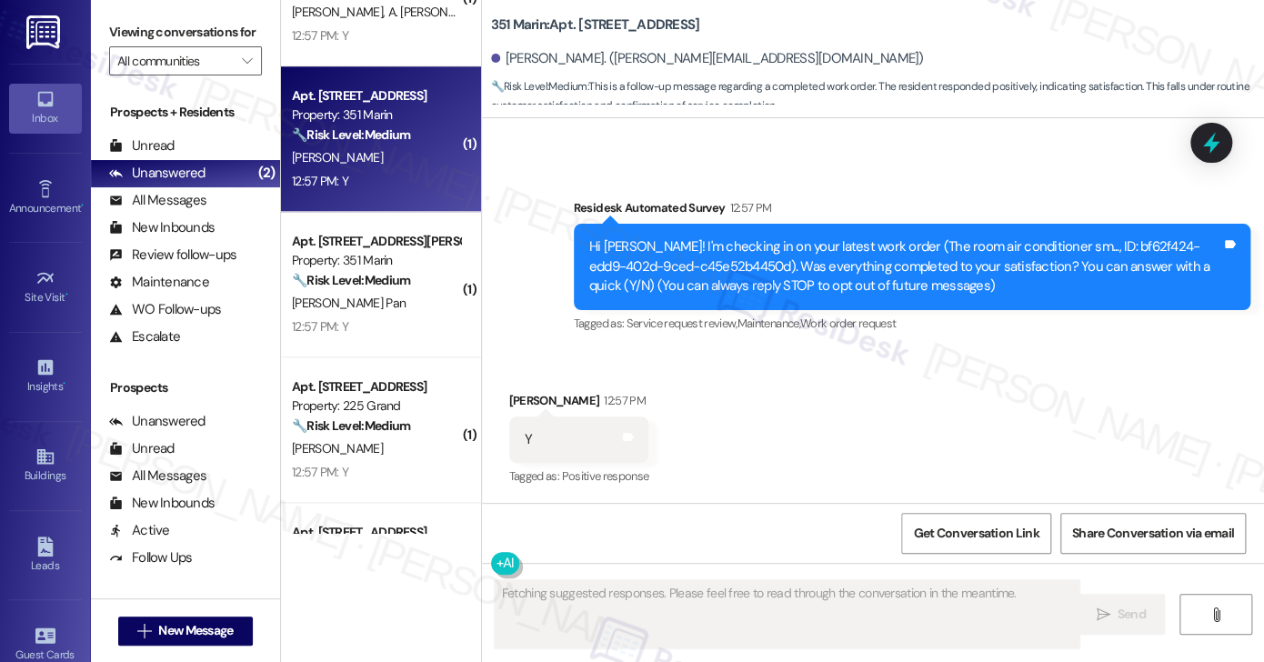
scroll to position [818, 0]
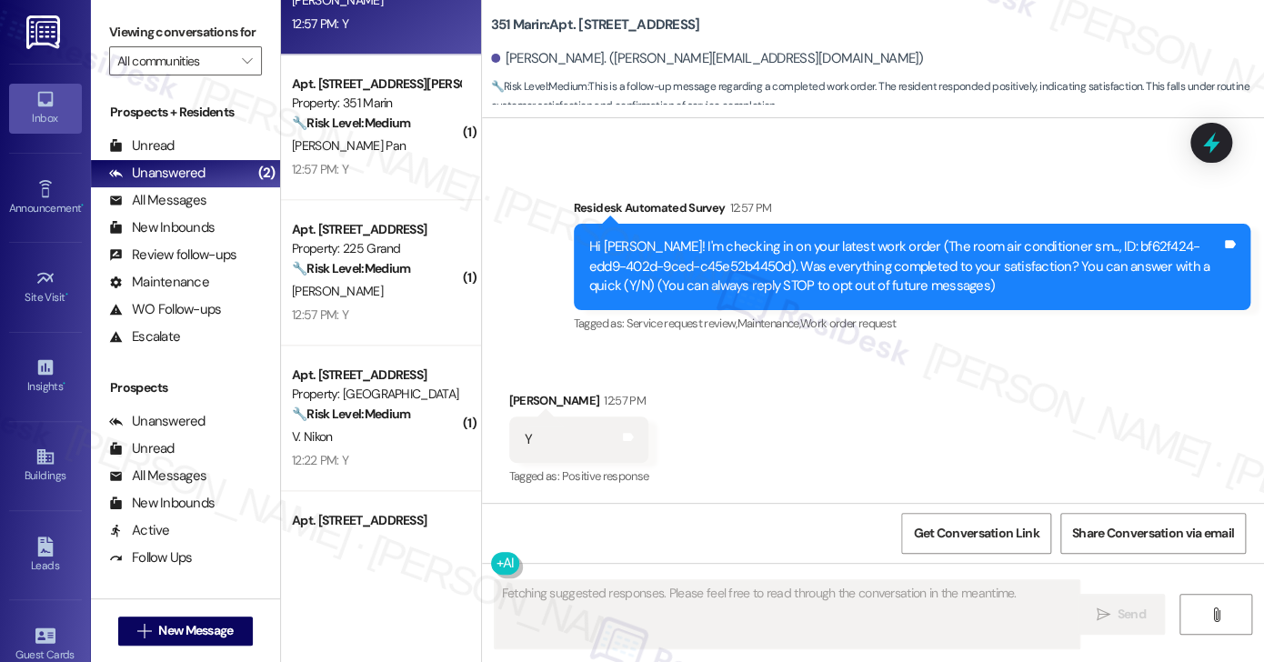
click at [589, 569] on div "Fetching suggested responses. Please feel free to read through the conversation…" at bounding box center [873, 631] width 783 height 136
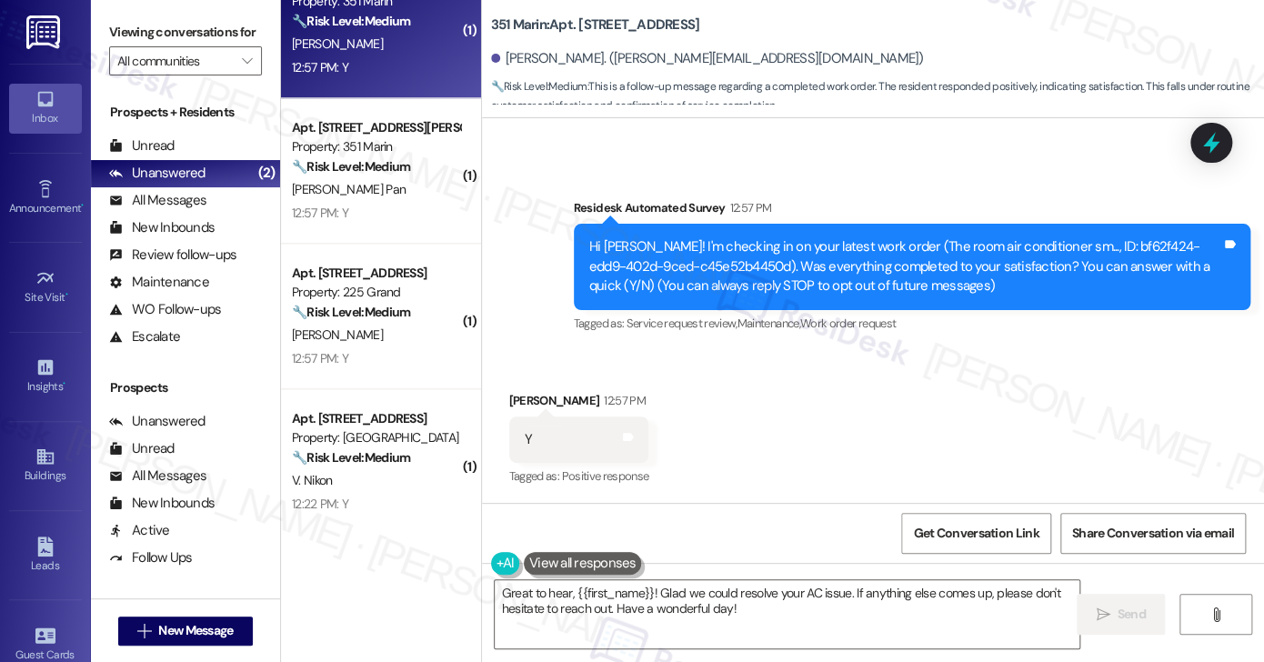
scroll to position [727, 0]
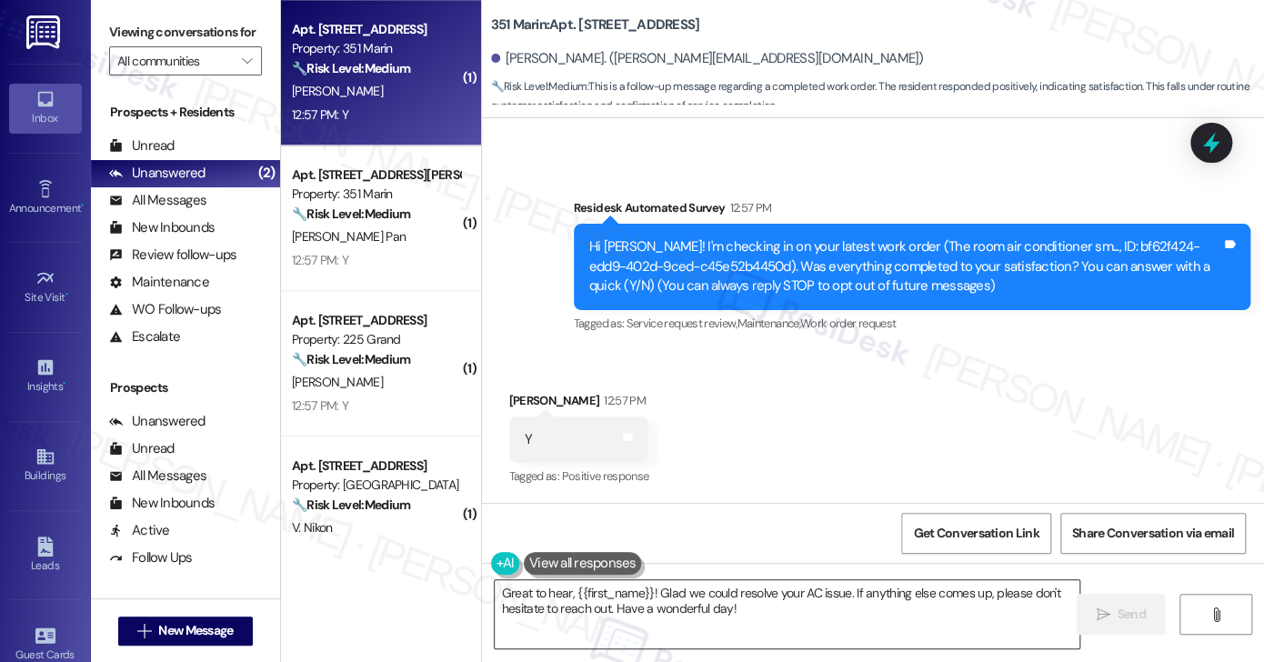
click at [716, 597] on textarea "Great to hear, {{first_name}}! Glad we could resolve your AC issue. If anything…" at bounding box center [787, 614] width 585 height 68
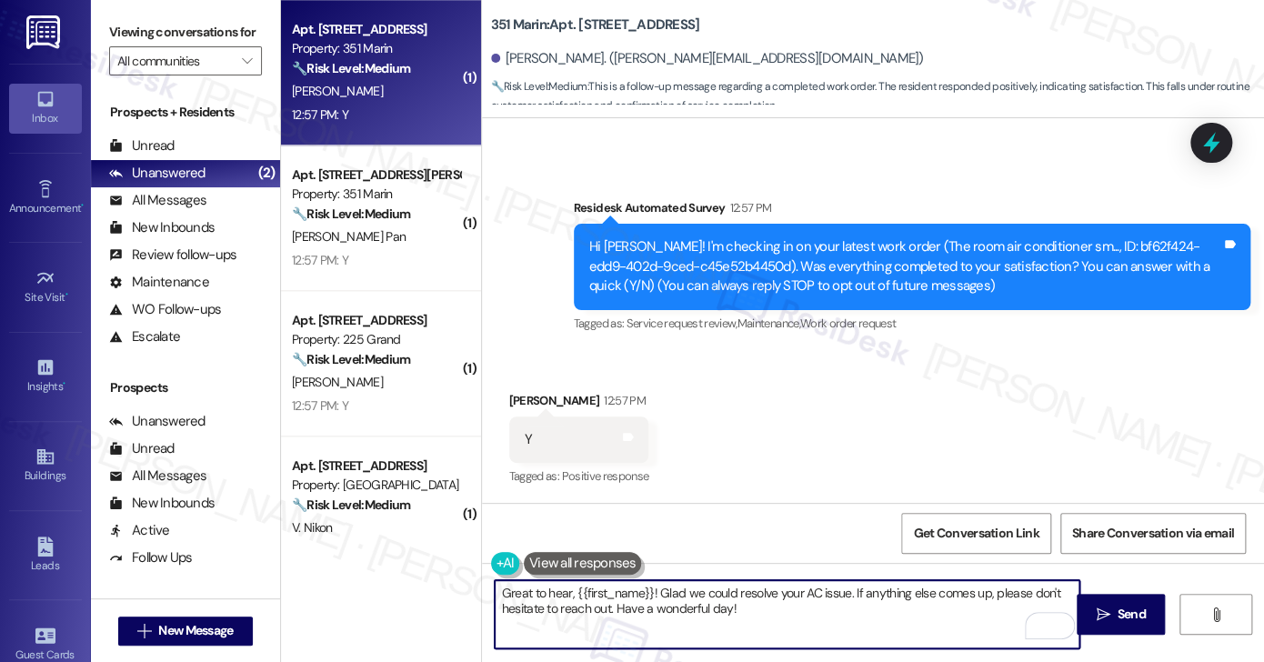
paste textarea "Christopher"
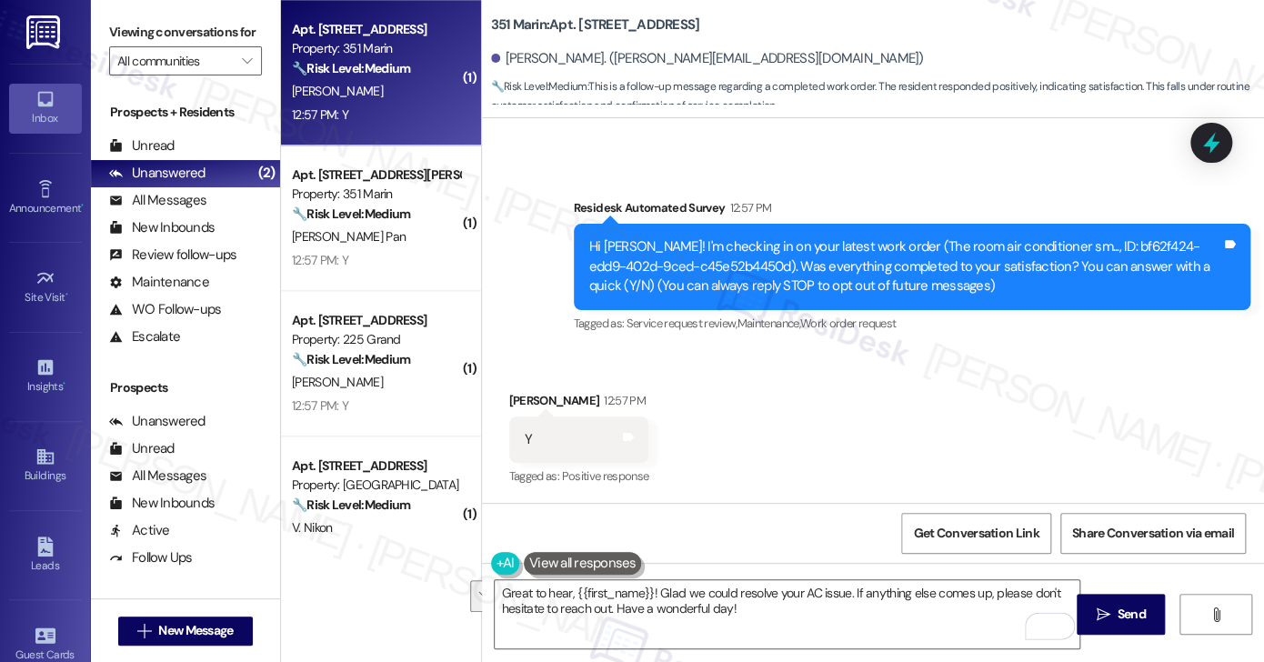
click at [193, 20] on label "Viewing conversations for" at bounding box center [185, 32] width 153 height 28
click at [739, 594] on textarea "Great to hear, {{first_name}}! Glad we could resolve your AC issue. If anything…" at bounding box center [787, 614] width 585 height 68
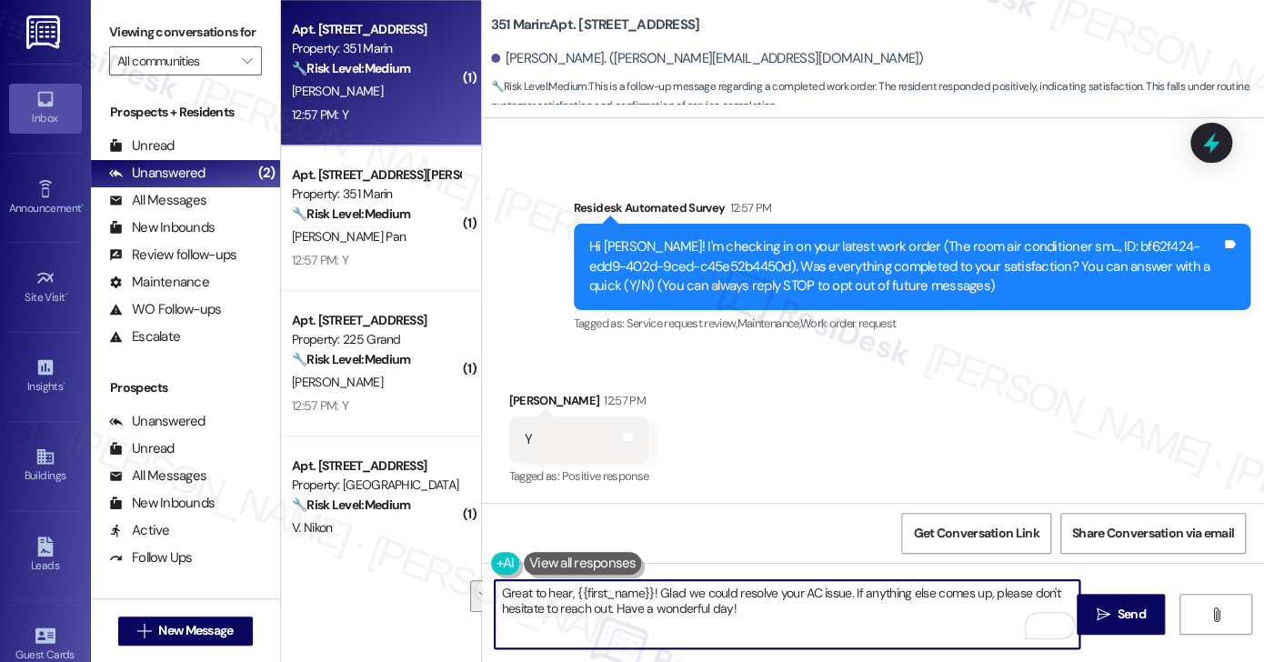
drag, startPoint x: 865, startPoint y: 616, endPoint x: 844, endPoint y: 590, distance: 33.6
click at [844, 590] on textarea "Great to hear, {{first_name}}! Glad we could resolve your AC issue. If anything…" at bounding box center [787, 614] width 585 height 68
paste textarea "Hi {{first_name}}! I'm glad to hear that the latest work order was completed to…"
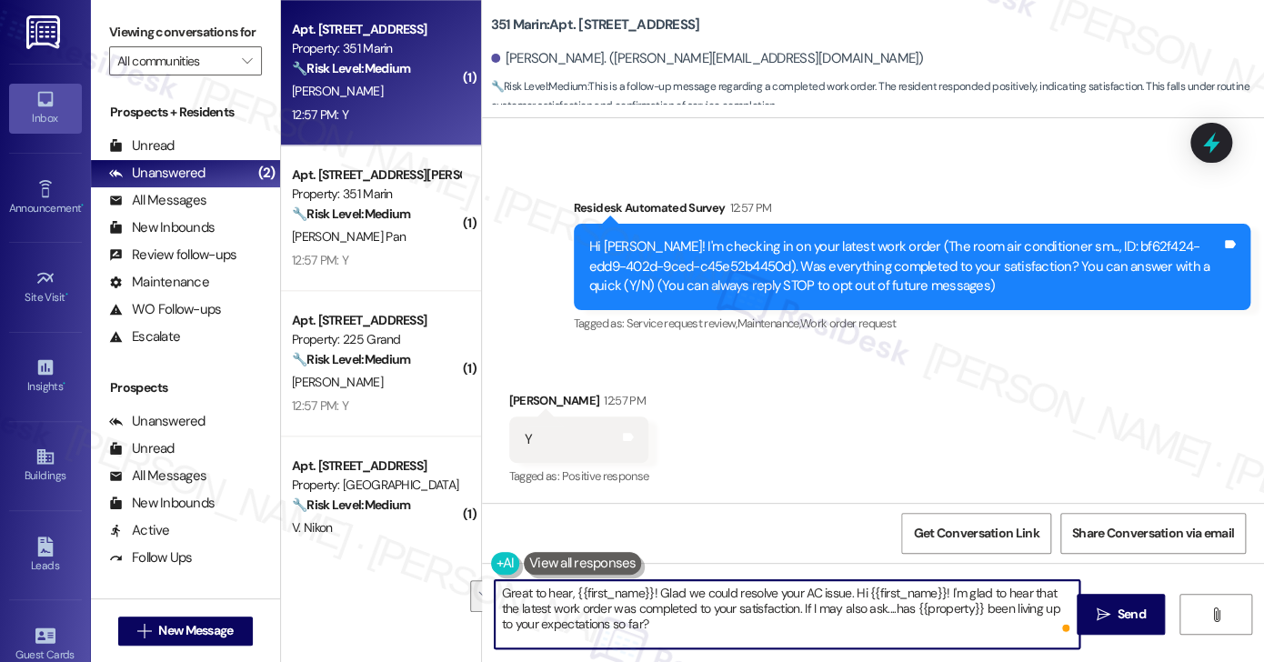
drag, startPoint x: 775, startPoint y: 614, endPoint x: 846, endPoint y: 580, distance: 79.3
click at [846, 580] on textarea "Great to hear, {{first_name}}! Glad we could resolve your AC issue. Hi {{first_…" at bounding box center [787, 614] width 585 height 68
type textarea "Great to hear, {{first_name}}! Glad we could resolve your AC issue. If I may al…"
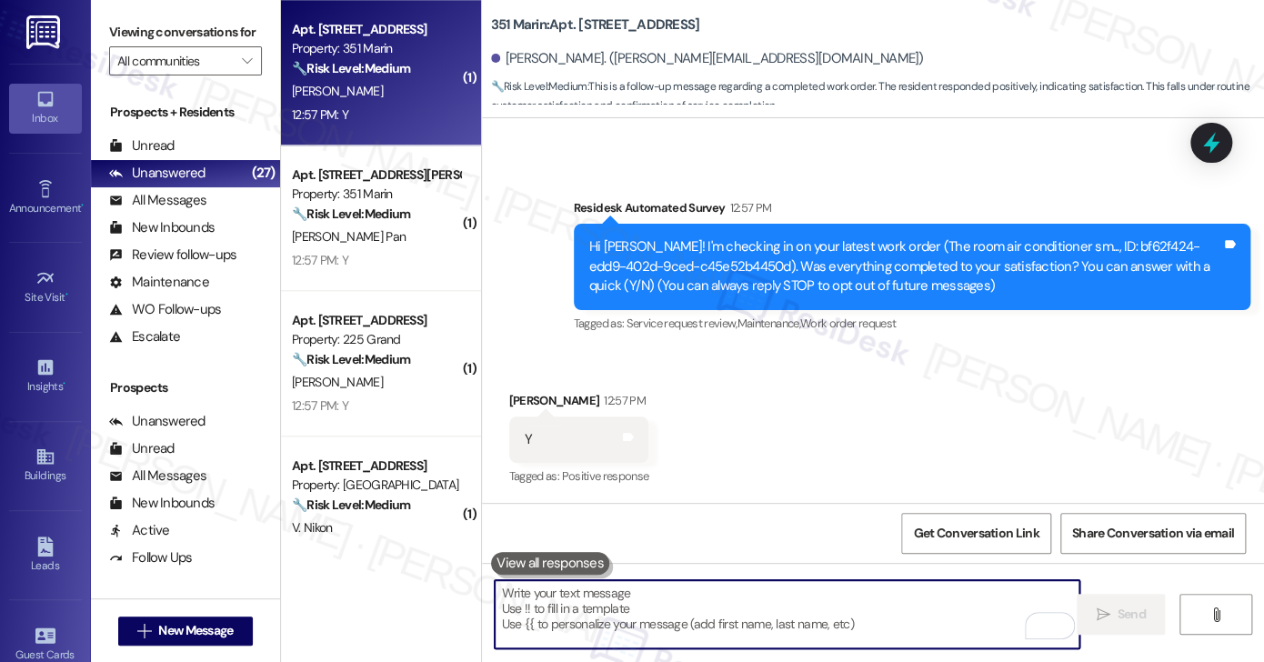
scroll to position [265, 0]
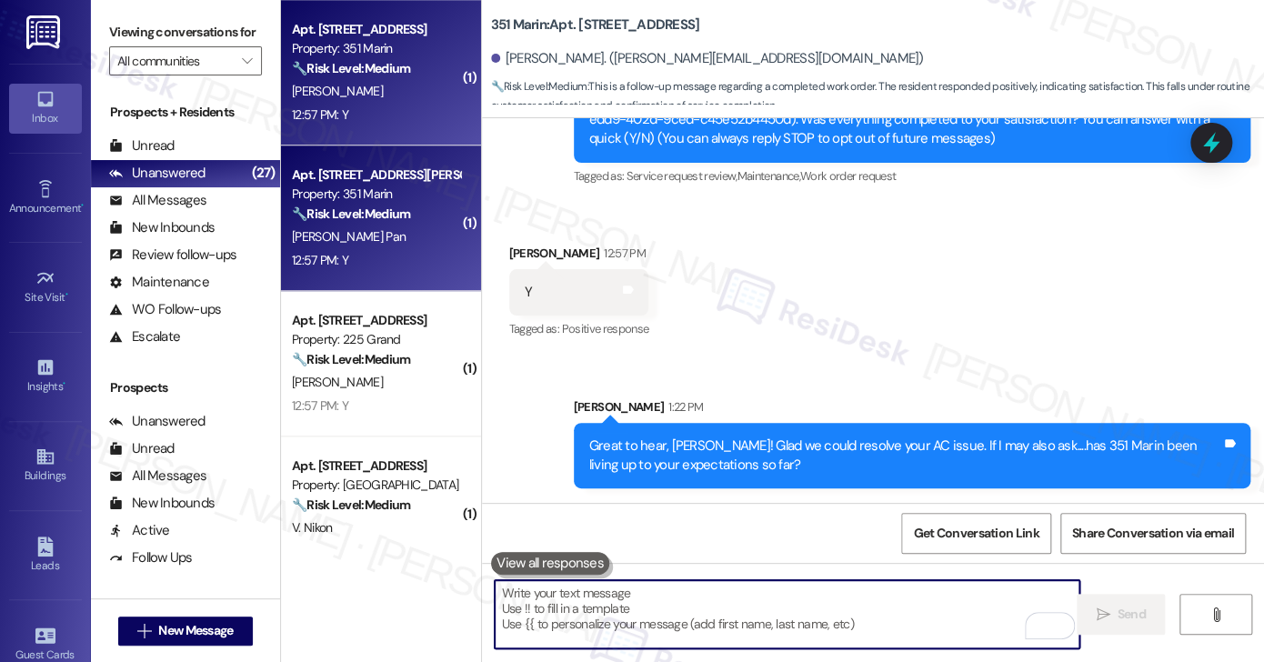
click at [439, 249] on div "12:57 PM: Y 12:57 PM: Y" at bounding box center [376, 260] width 172 height 23
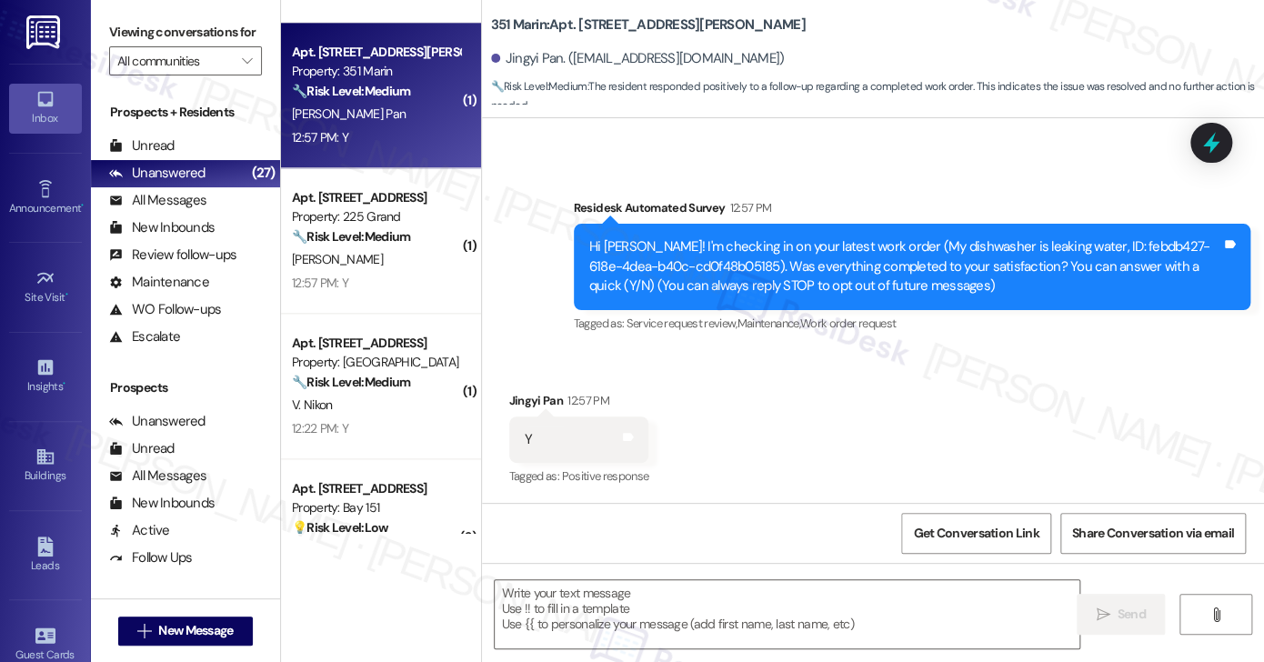
scroll to position [1000, 0]
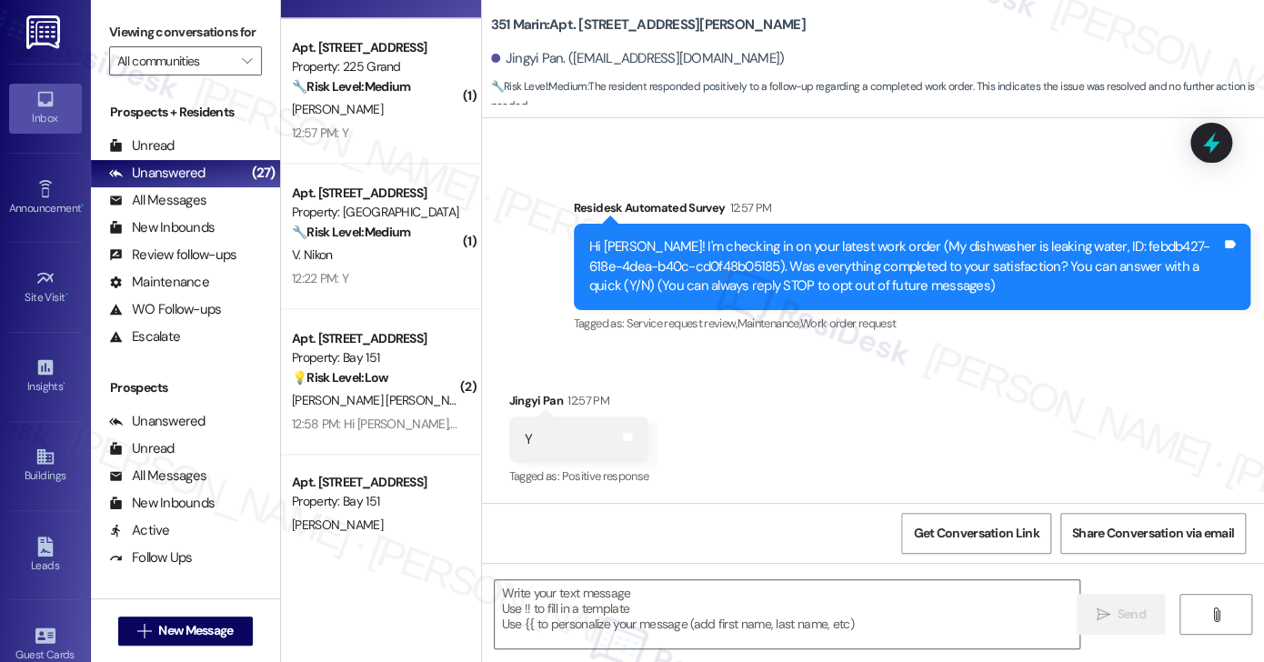
type textarea "Fetching suggested responses. Please feel free to read through the conversation…"
click at [619, 585] on textarea at bounding box center [787, 614] width 585 height 68
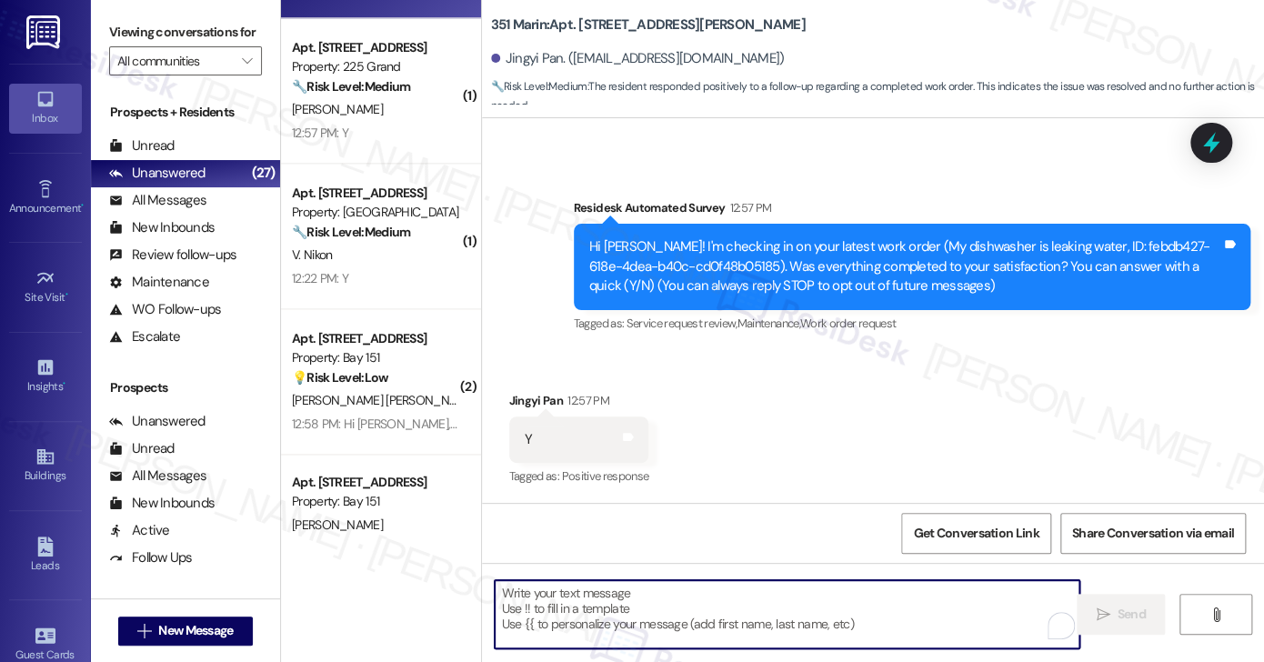
paste textarea "Hi {{first_name}}! I'm glad to hear that the latest work order was completed to…"
type textarea "Hi {{first_name}}! I'm glad to hear that the latest work order was completed to…"
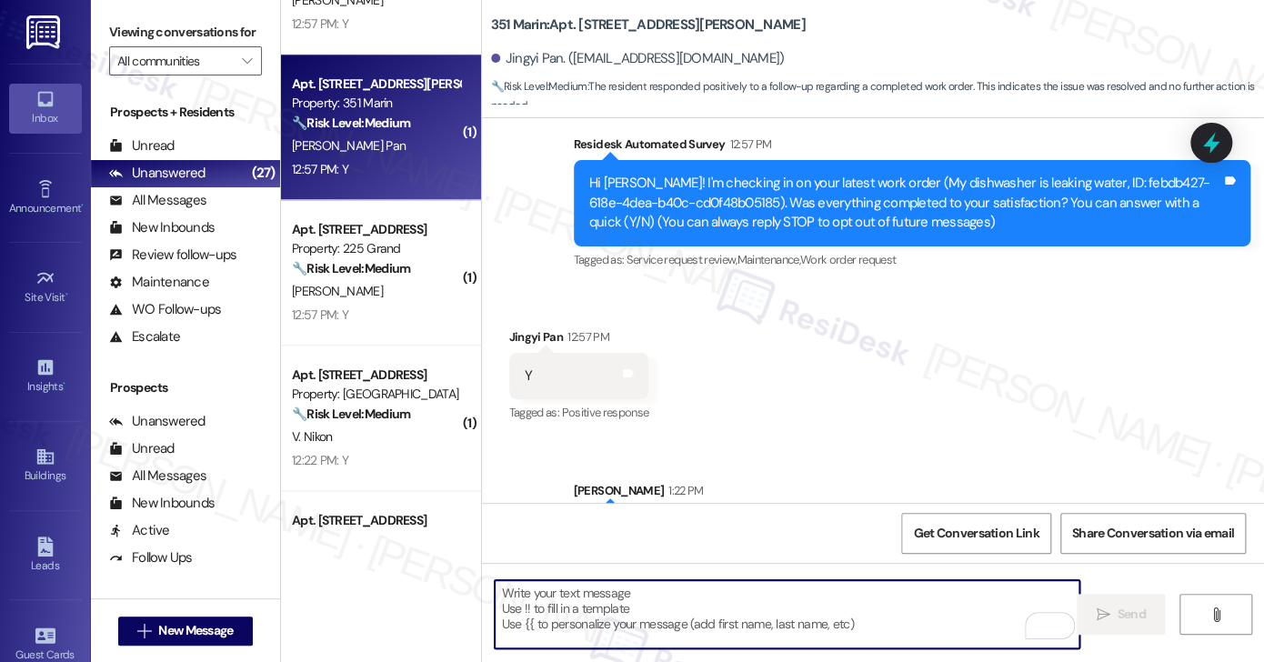
scroll to position [265, 0]
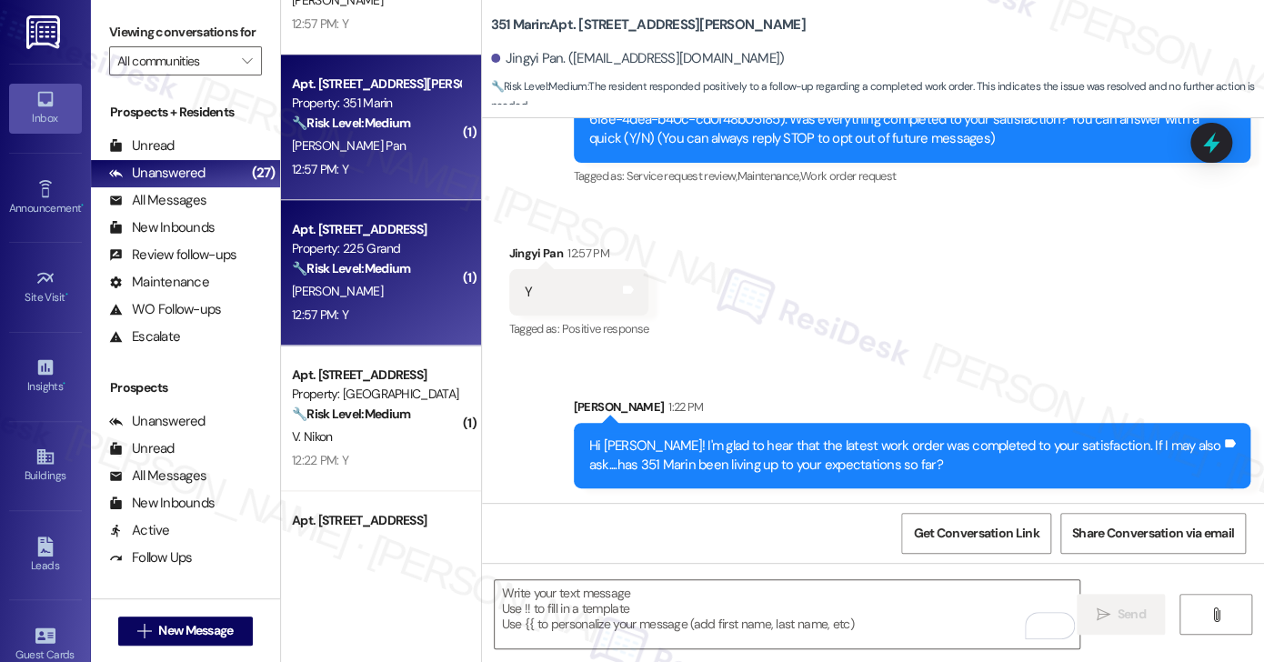
click at [396, 277] on div "🔧 Risk Level: Medium The resident responded 'Y' to a follow-up question about a…" at bounding box center [376, 268] width 168 height 19
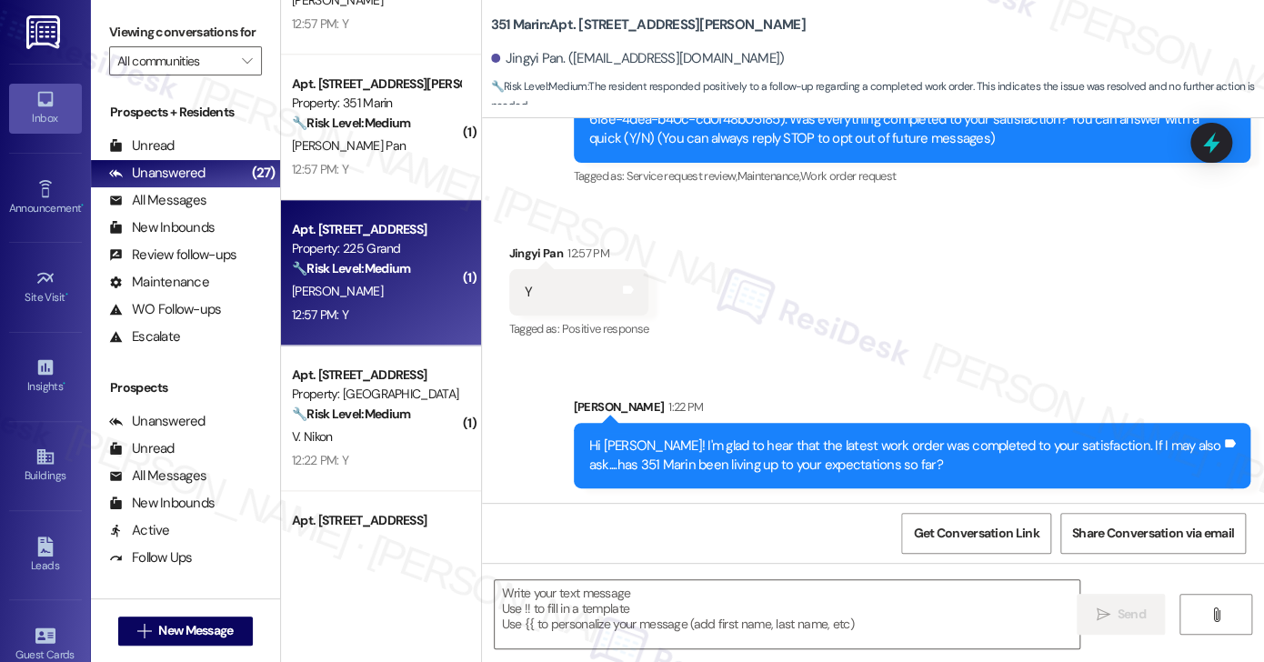
type textarea "Fetching suggested responses. Please feel free to read through the conversation…"
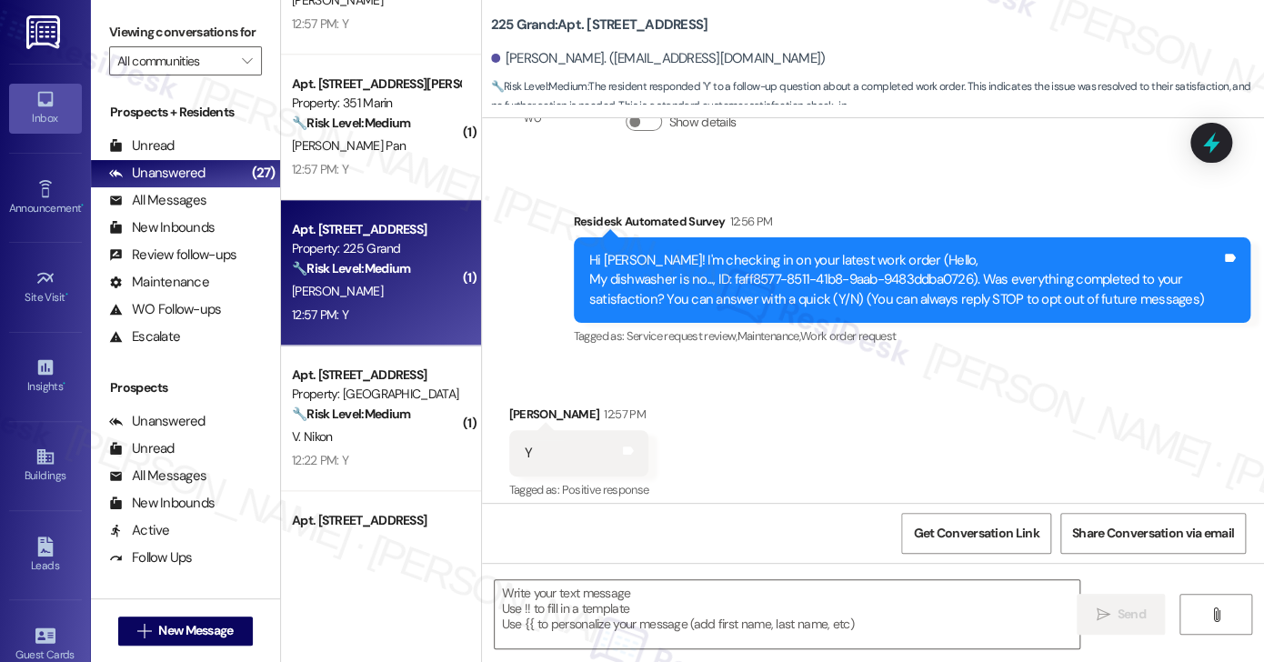
scroll to position [290, 0]
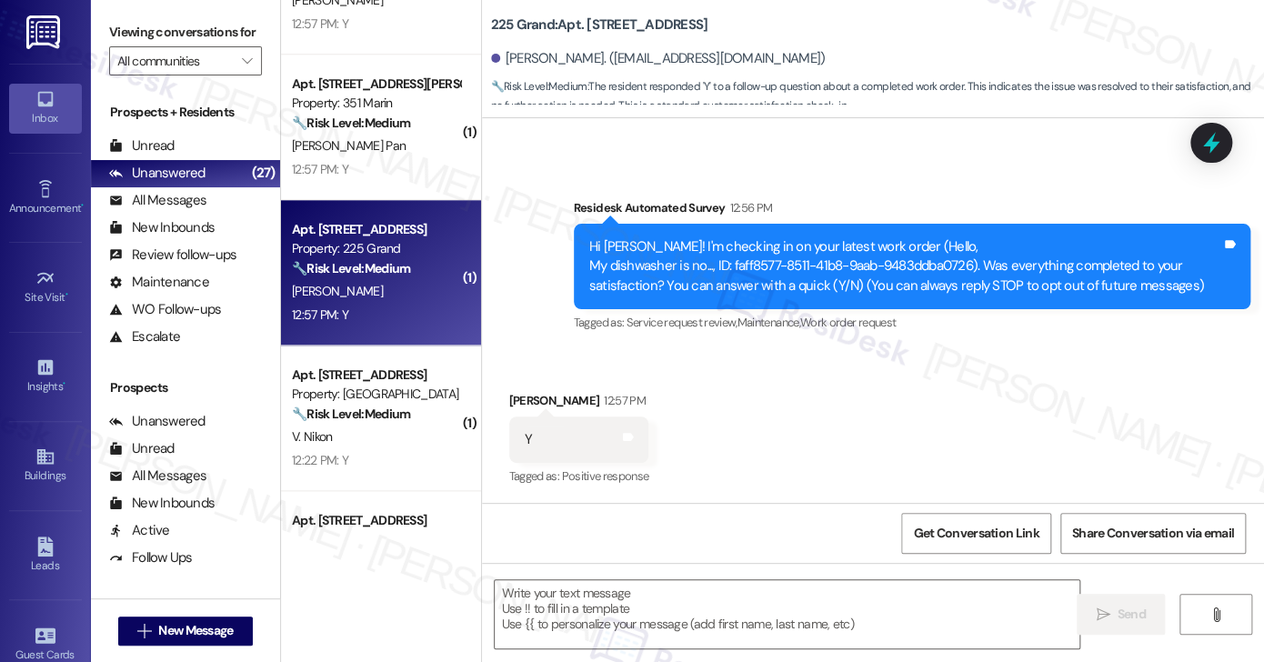
type textarea "Fetching suggested responses. Please feel free to read through the conversation…"
click at [573, 586] on textarea at bounding box center [787, 614] width 585 height 68
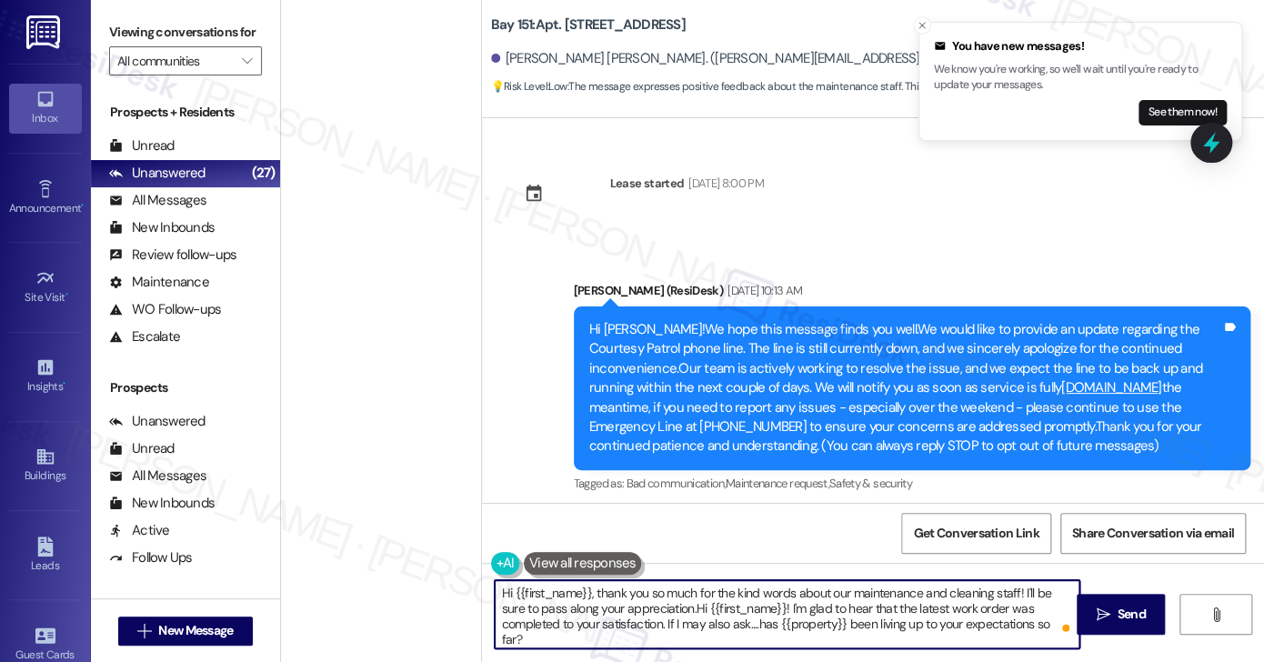
scroll to position [935, 0]
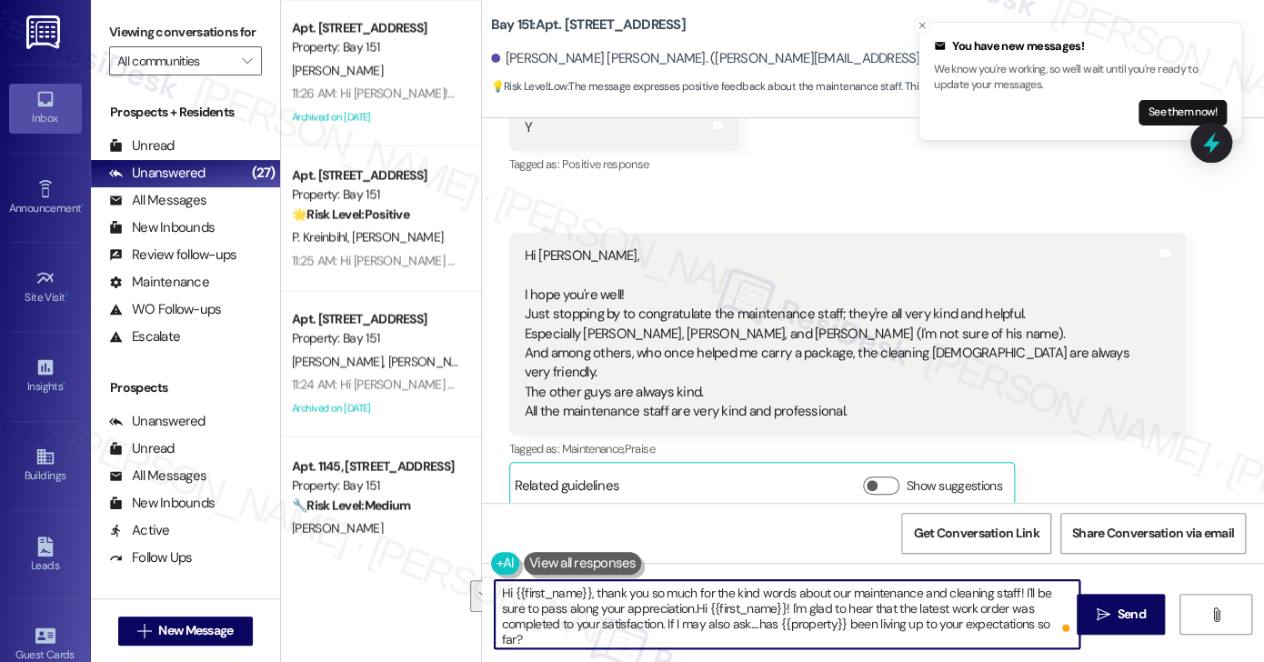
drag, startPoint x: 597, startPoint y: 628, endPoint x: 668, endPoint y: 604, distance: 75.0
click at [668, 604] on textarea "Hi {{first_name}}, thank you so much for the kind words about our maintenance a…" at bounding box center [787, 614] width 585 height 68
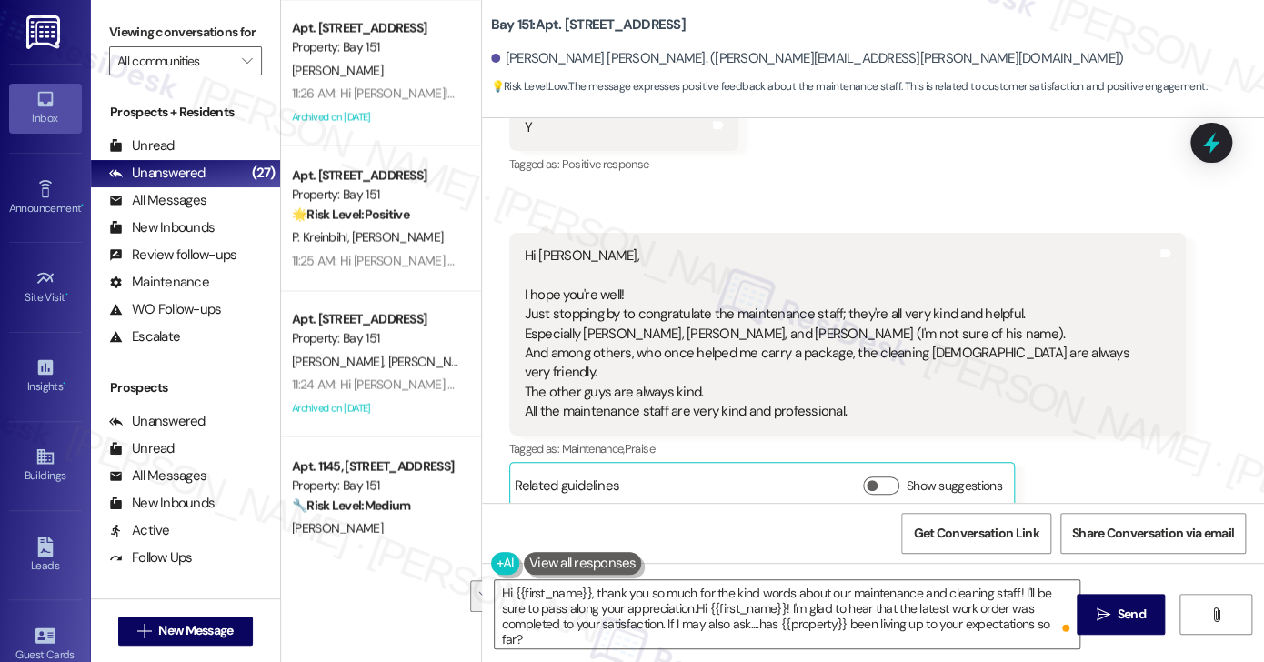
click at [154, 26] on label "Viewing conversations for" at bounding box center [185, 32] width 153 height 28
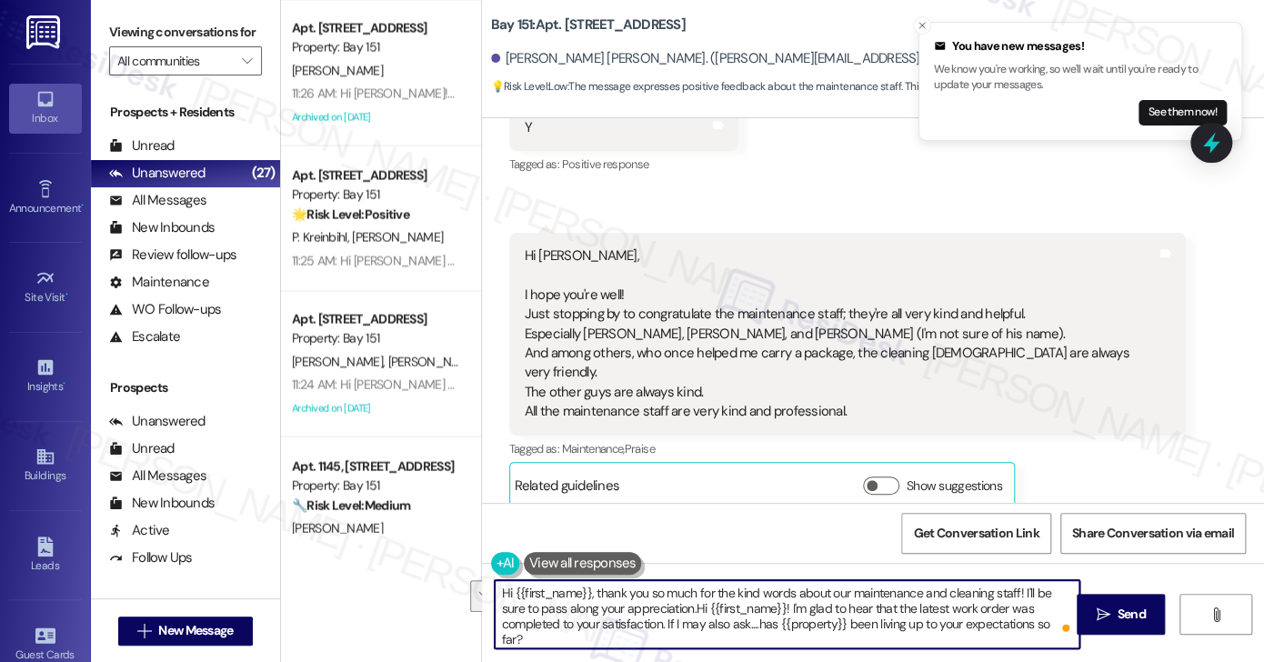
drag, startPoint x: 1017, startPoint y: 625, endPoint x: 664, endPoint y: 609, distance: 354.0
click at [664, 609] on textarea "Hi {{first_name}}, thank you so much for the kind words about our maintenance a…" at bounding box center [787, 614] width 585 height 68
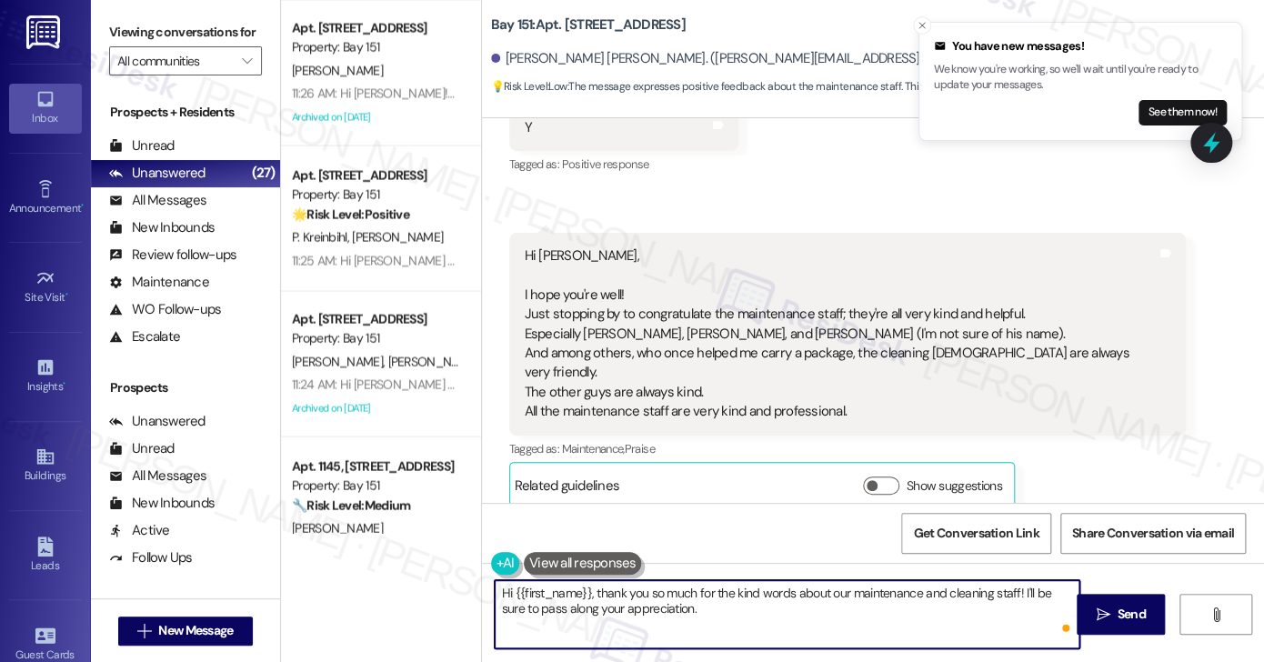
paste textarea "That’s wonderful to hear, [PERSON_NAME], thank you! 💛 If you’re comfortable, wo…"
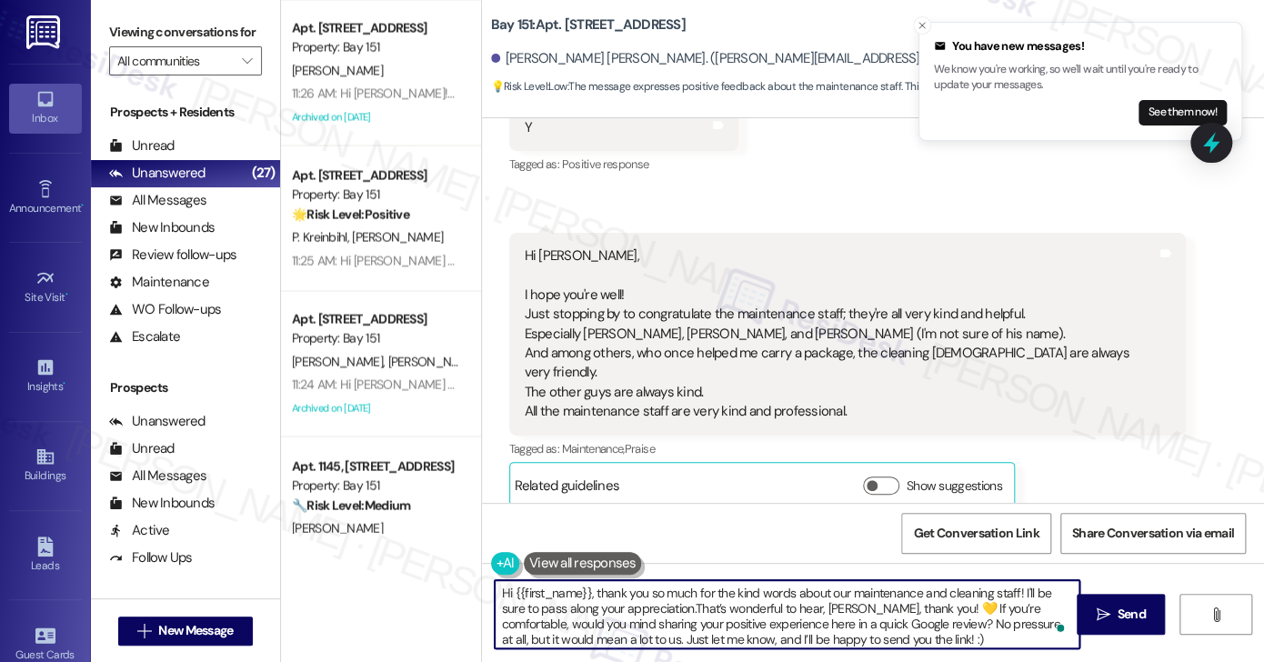
click at [689, 606] on textarea "Hi {{first_name}}, thank you so much for the kind words about our maintenance a…" at bounding box center [787, 614] width 585 height 68
click at [688, 606] on textarea "Hi {{first_name}}, thank you so much for the kind words about our maintenance a…" at bounding box center [787, 614] width 585 height 68
drag, startPoint x: 949, startPoint y: 606, endPoint x: 690, endPoint y: 608, distance: 259.1
click at [690, 608] on textarea "Hi {{first_name}}, thank you so much for the kind words about our maintenance a…" at bounding box center [787, 614] width 585 height 68
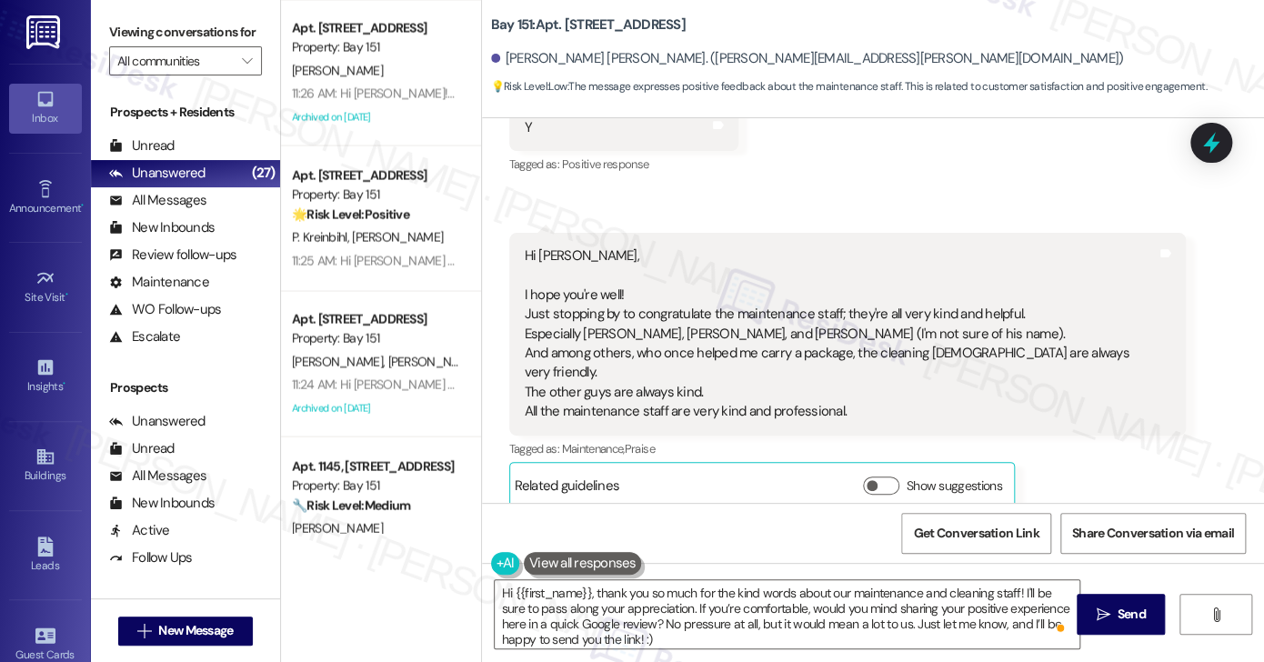
drag, startPoint x: 136, startPoint y: 21, endPoint x: 171, endPoint y: 28, distance: 35.3
click at [136, 21] on label "Viewing conversations for" at bounding box center [185, 32] width 153 height 28
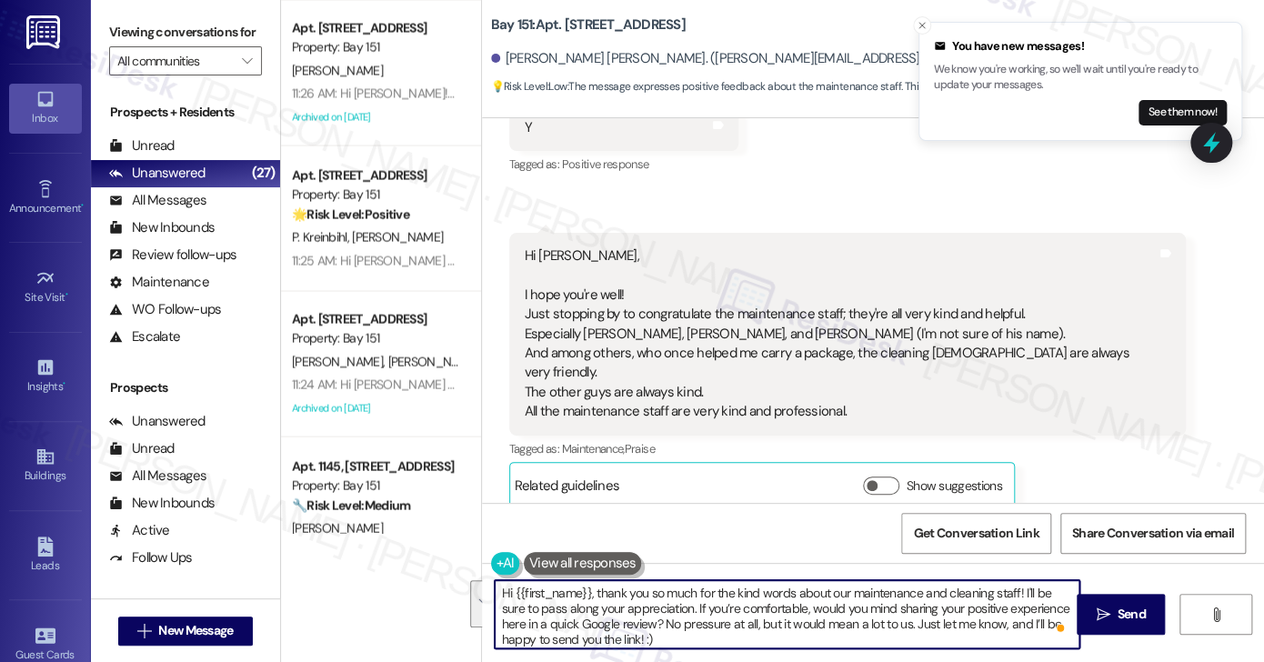
drag, startPoint x: 681, startPoint y: 638, endPoint x: 689, endPoint y: 611, distance: 28.5
click at [689, 611] on textarea "Hi {{first_name}}, thank you so much for the kind words about our maintenance a…" at bounding box center [787, 614] width 585 height 68
paste textarea ""Could I also take this chance to ask about your living experience? Has {{prope…"
drag, startPoint x: 692, startPoint y: 614, endPoint x: 709, endPoint y: 607, distance: 18.4
click at [692, 614] on textarea "Hi {{first_name}}, thank you so much for the kind words about our maintenance a…" at bounding box center [787, 614] width 585 height 68
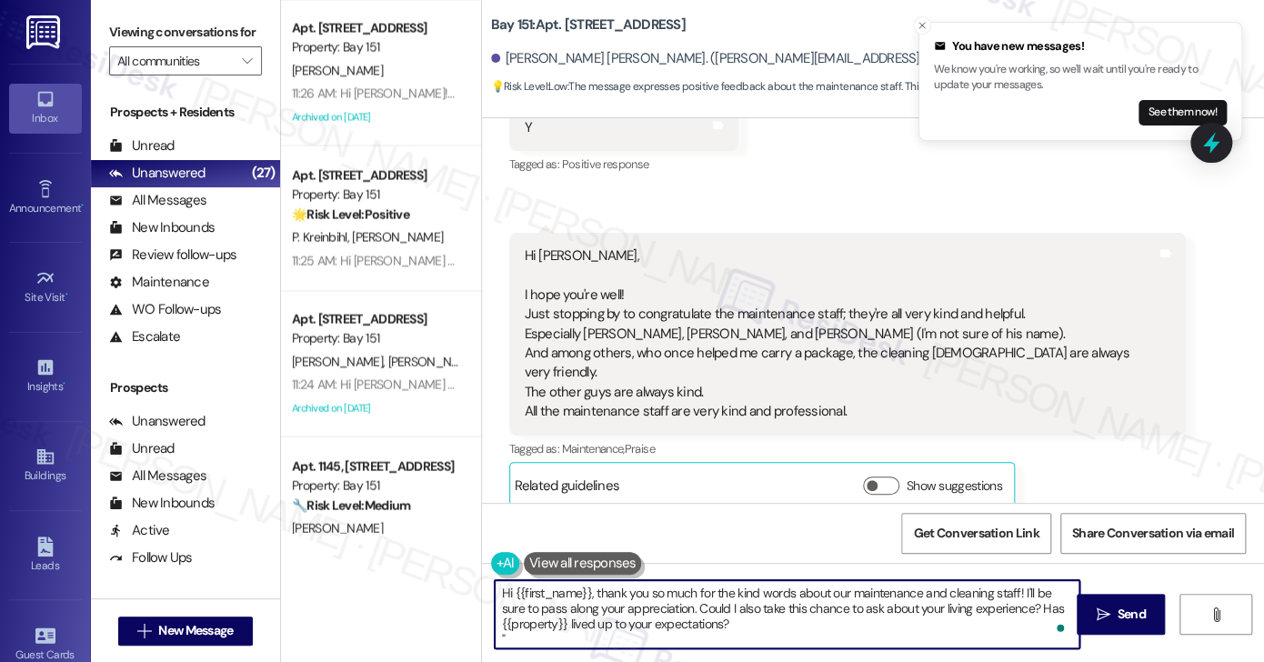
click at [562, 638] on textarea "Hi {{first_name}}, thank you so much for the kind words about our maintenance a…" at bounding box center [787, 614] width 585 height 68
click at [745, 589] on textarea "Hi {{first_name}}, thank you so much for the kind words about our maintenance a…" at bounding box center [787, 614] width 585 height 68
click at [831, 596] on textarea "Hi {{first_name}}, thank you so much for the kind words about our maintenance a…" at bounding box center [787, 614] width 585 height 68
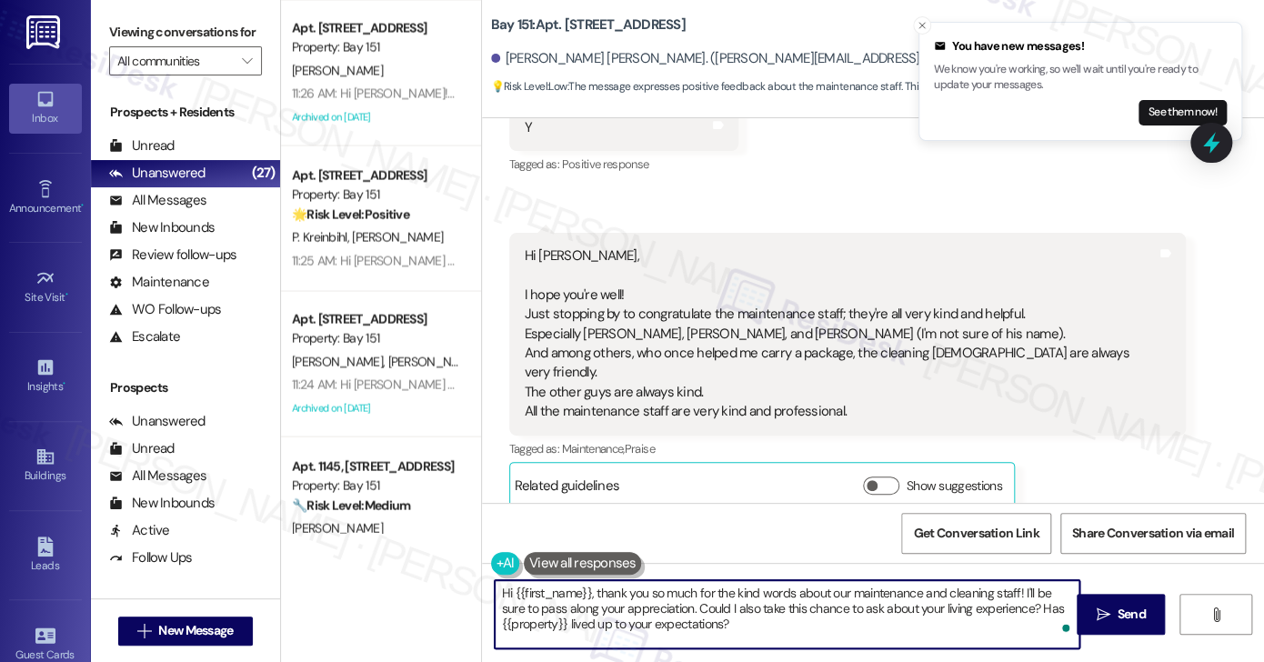
click at [665, 605] on textarea "Hi {{first_name}}, thank you so much for the kind words about our maintenance a…" at bounding box center [787, 614] width 585 height 68
drag, startPoint x: 795, startPoint y: 619, endPoint x: 807, endPoint y: 617, distance: 12.9
click at [795, 619] on textarea "Hi {{first_name}}, thank you so much for the kind words about our maintenance a…" at bounding box center [787, 614] width 585 height 68
type textarea "Hi {{first_name}}, thank you so much for the kind words about our maintenance a…"
click at [1085, 606] on button " Send" at bounding box center [1120, 614] width 88 height 41
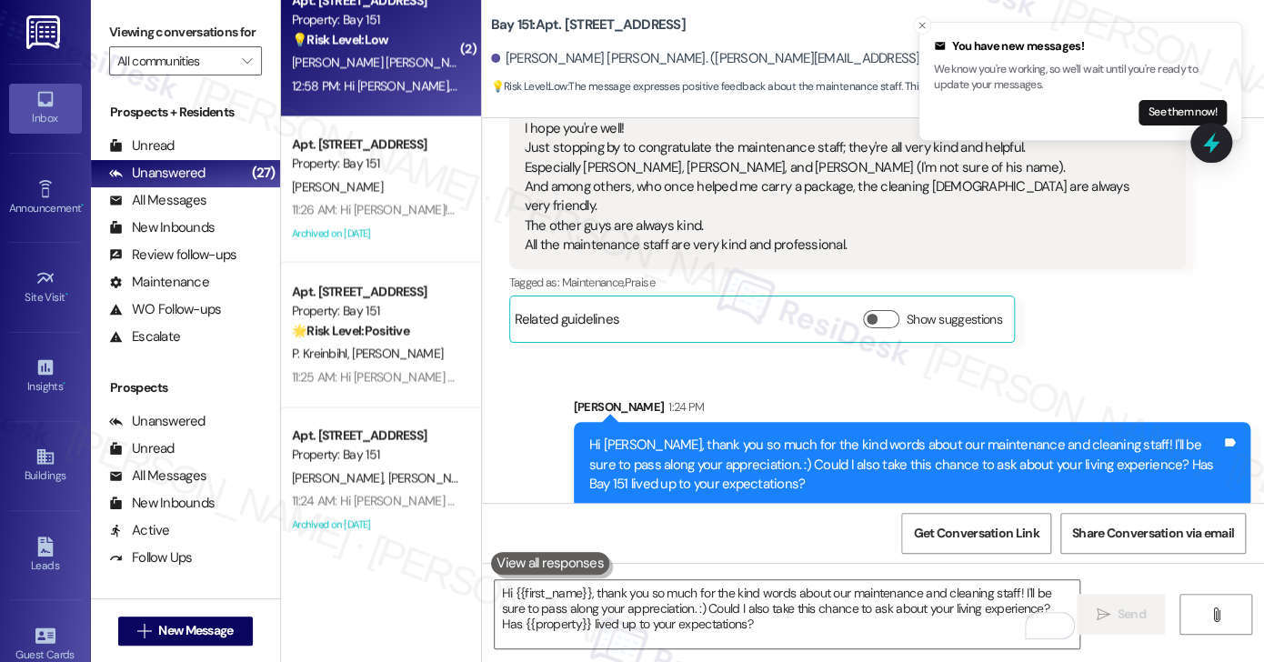
scroll to position [1182, 0]
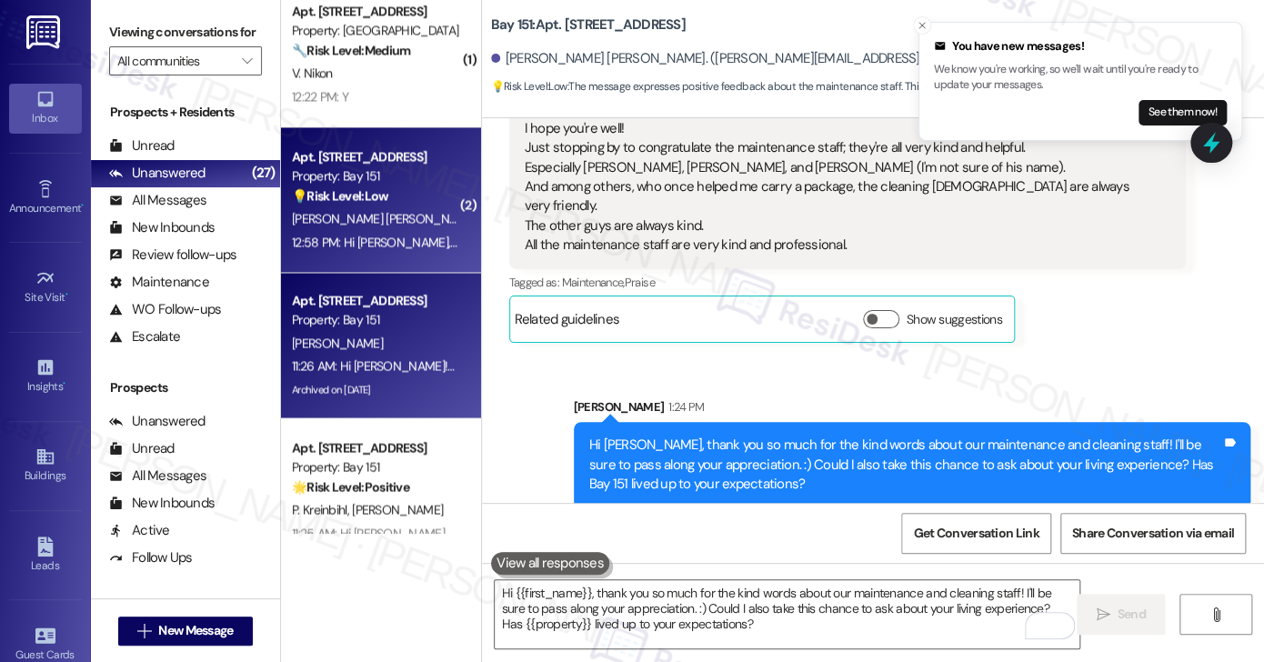
click at [354, 341] on div "[PERSON_NAME]" at bounding box center [376, 343] width 172 height 23
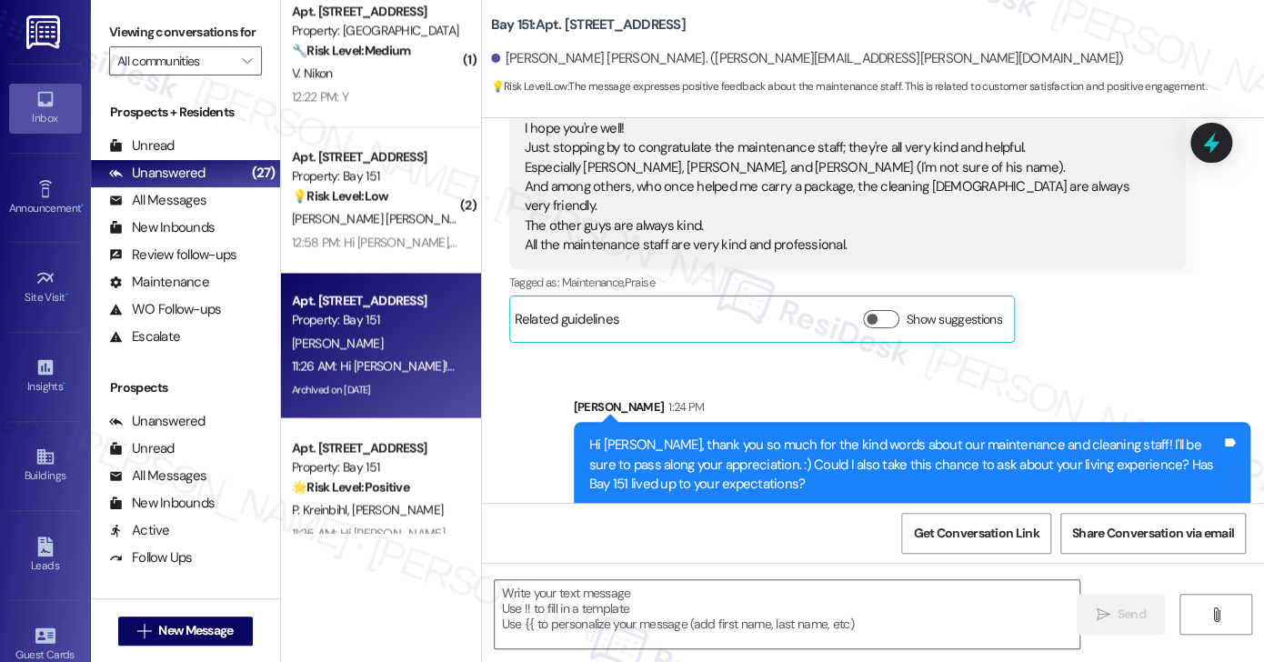
type textarea "Fetching suggested responses. Please feel free to read through the conversation…"
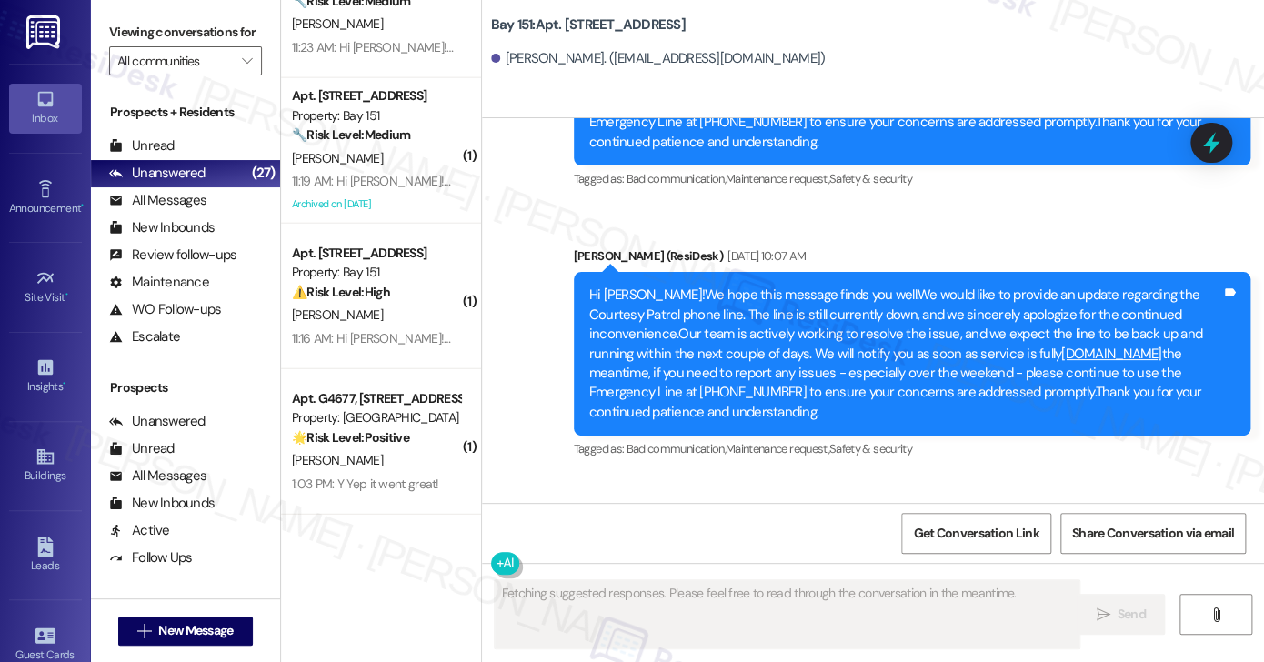
scroll to position [1909, 0]
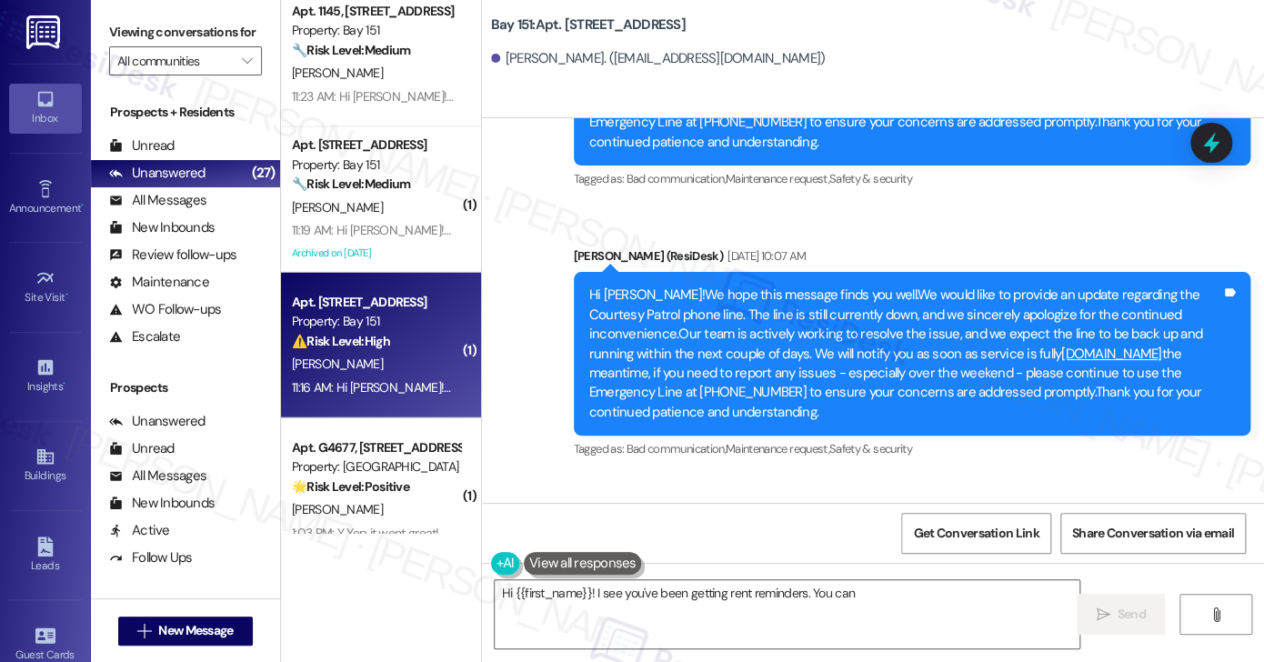
type textarea "Hi {{first_name}}! I see you've been getting rent reminders. You can"
click at [346, 359] on span "[PERSON_NAME]" at bounding box center [337, 363] width 91 height 16
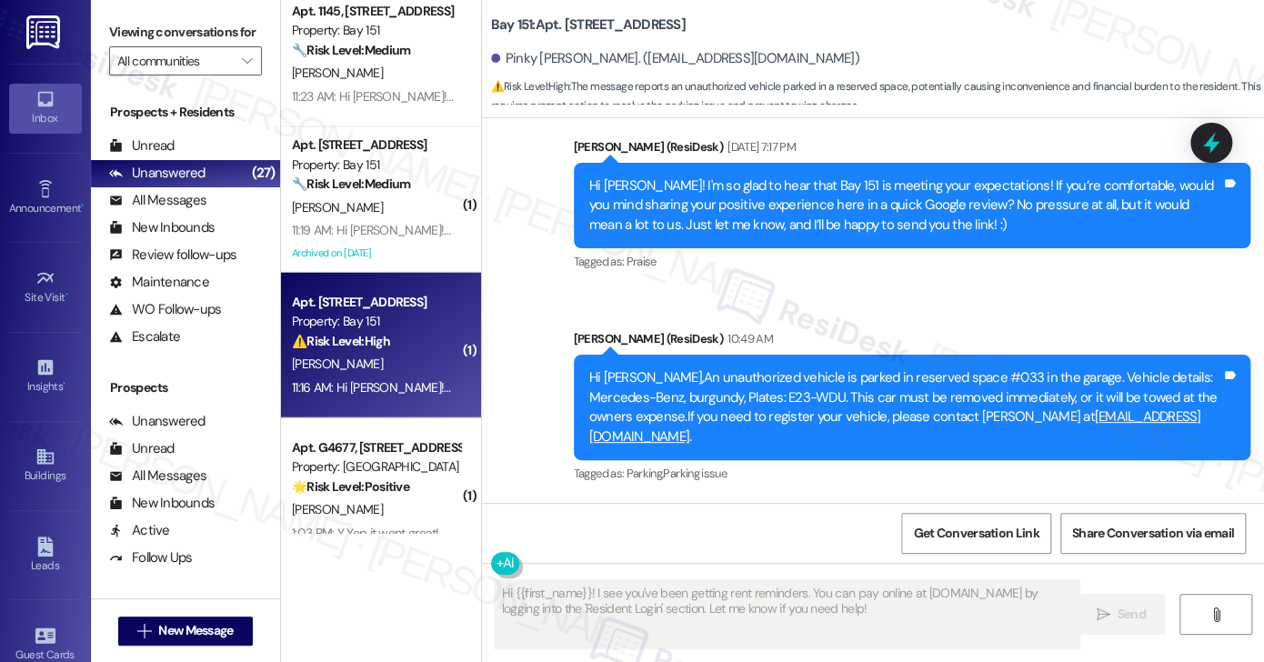
scroll to position [2356, 0]
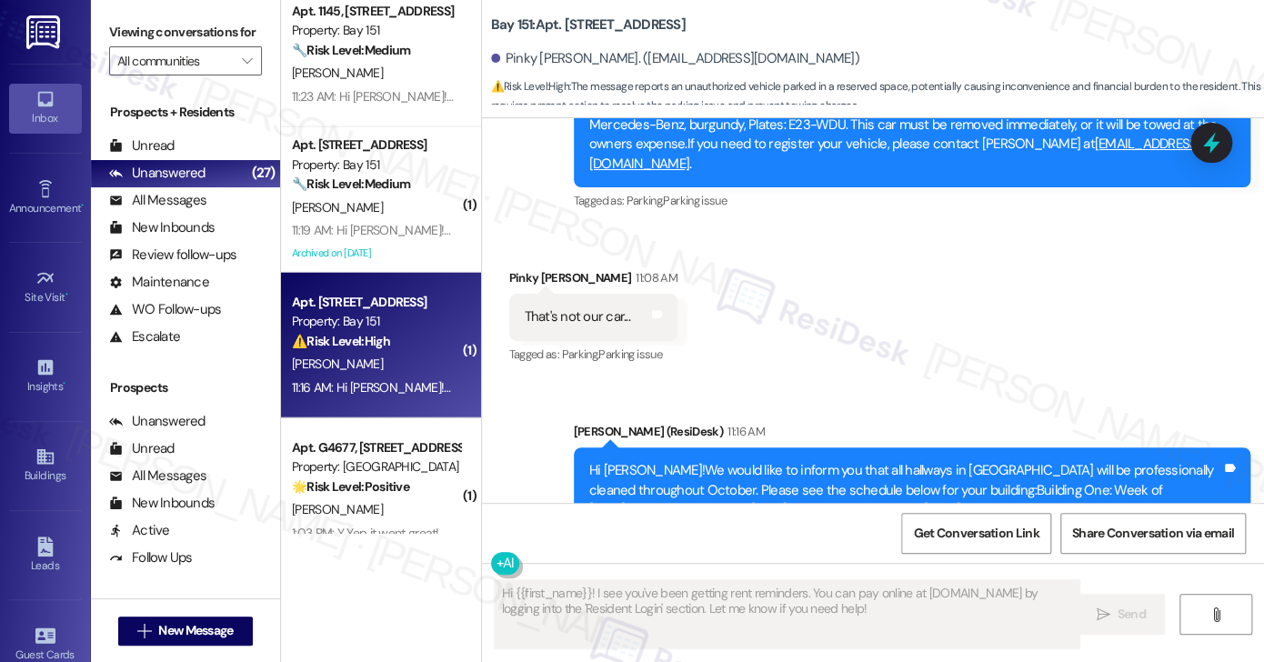
click at [565, 307] on div "That's not our car..." at bounding box center [577, 316] width 105 height 19
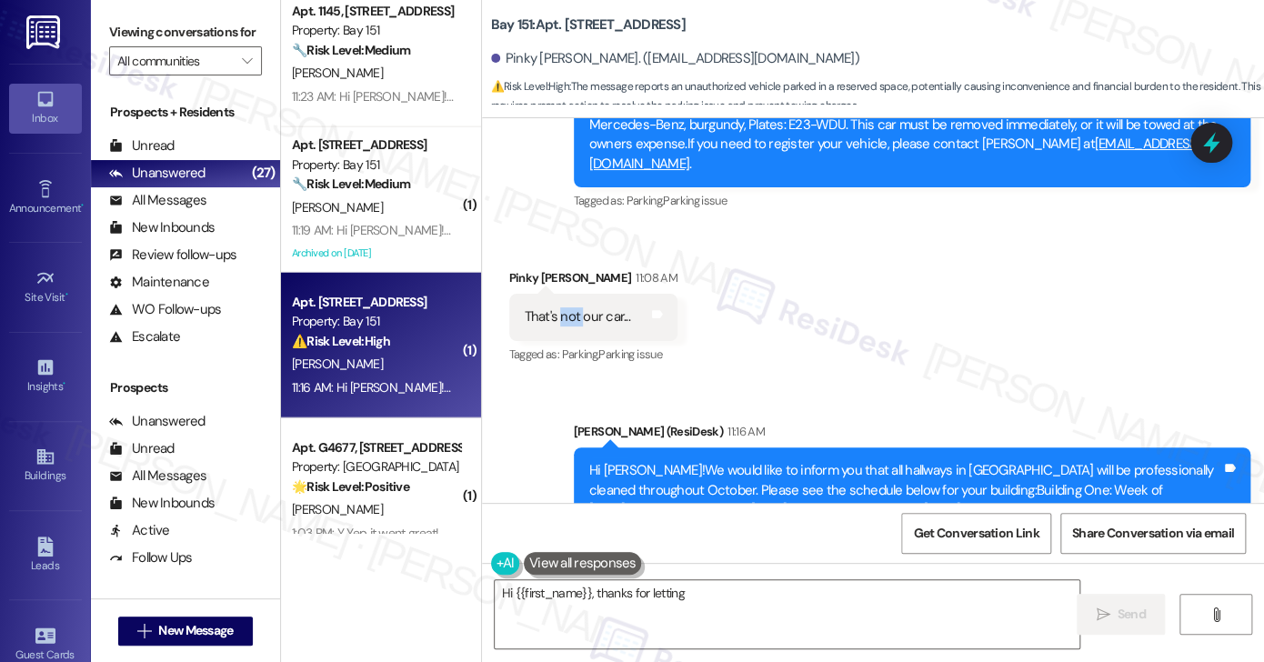
click at [565, 307] on div "That's not our car..." at bounding box center [577, 316] width 105 height 19
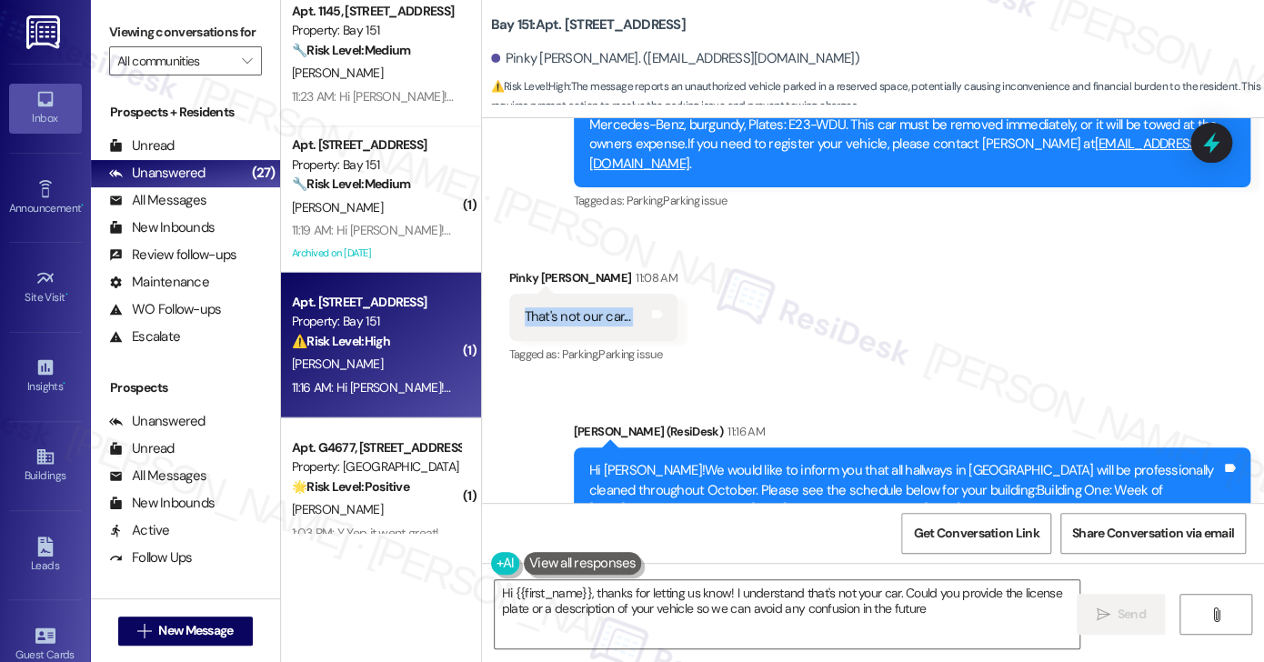
type textarea "Hi {{first_name}}, thanks for letting us know! I understand that's not your car…"
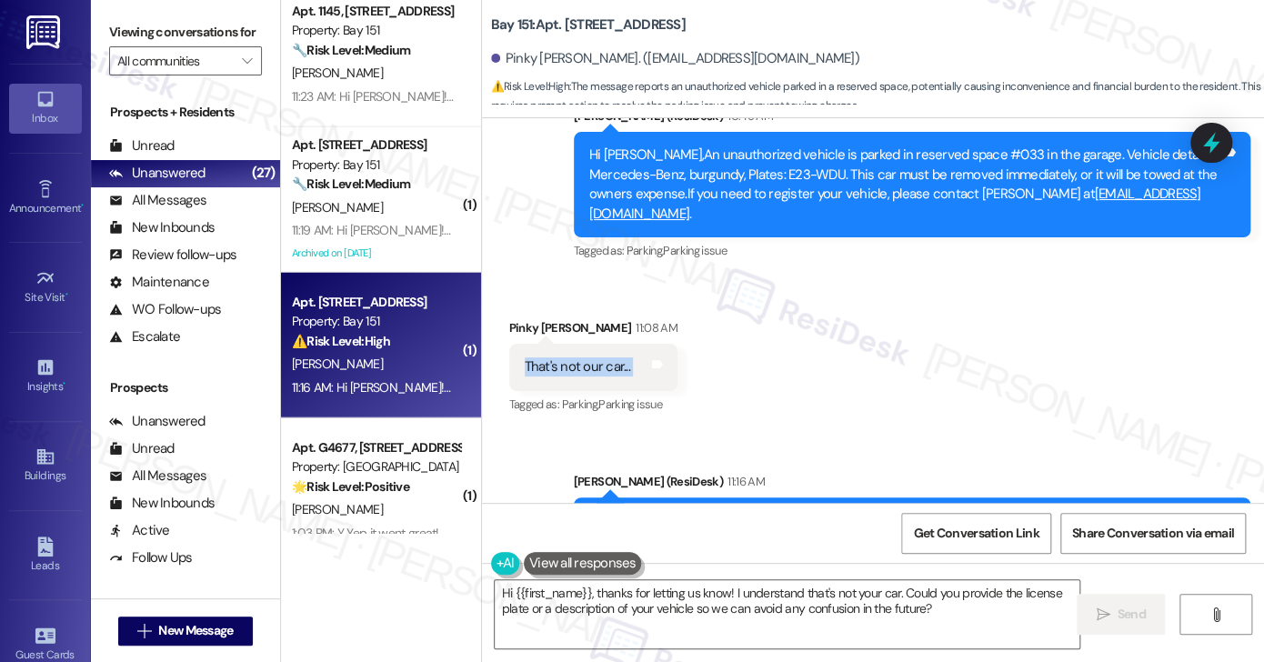
scroll to position [2175, 0]
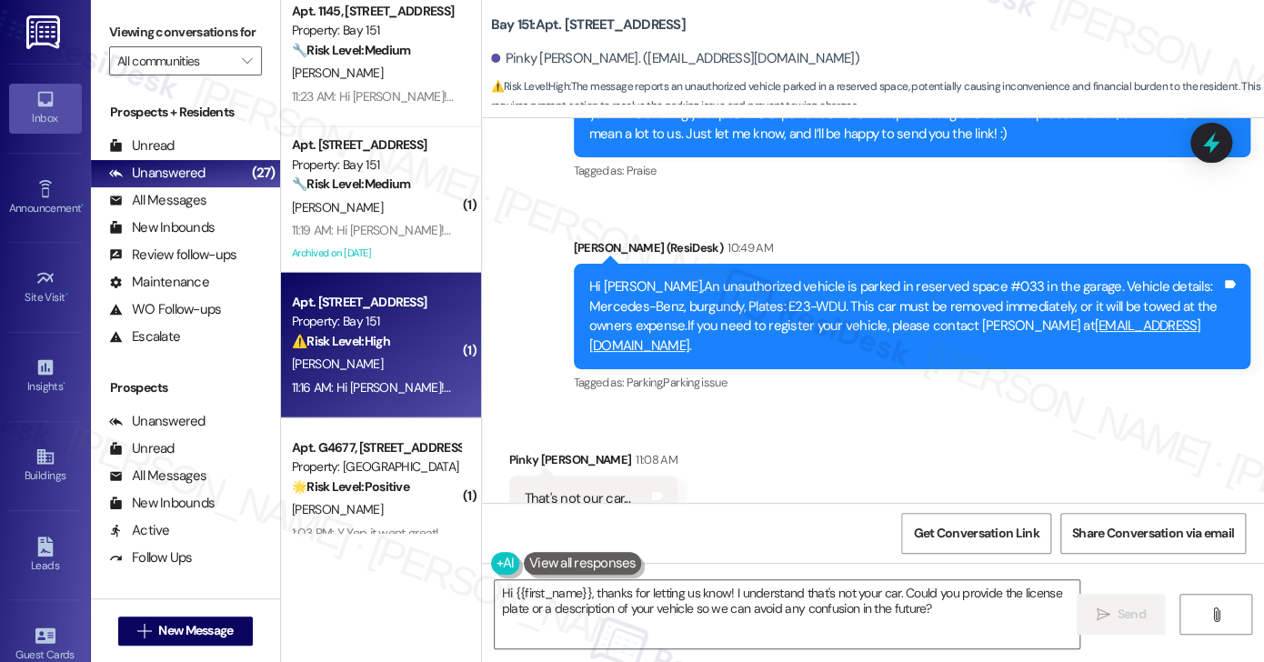
click at [646, 277] on div "Hi [PERSON_NAME],An unauthorized vehicle is parked in reserved space #033 in th…" at bounding box center [905, 316] width 632 height 78
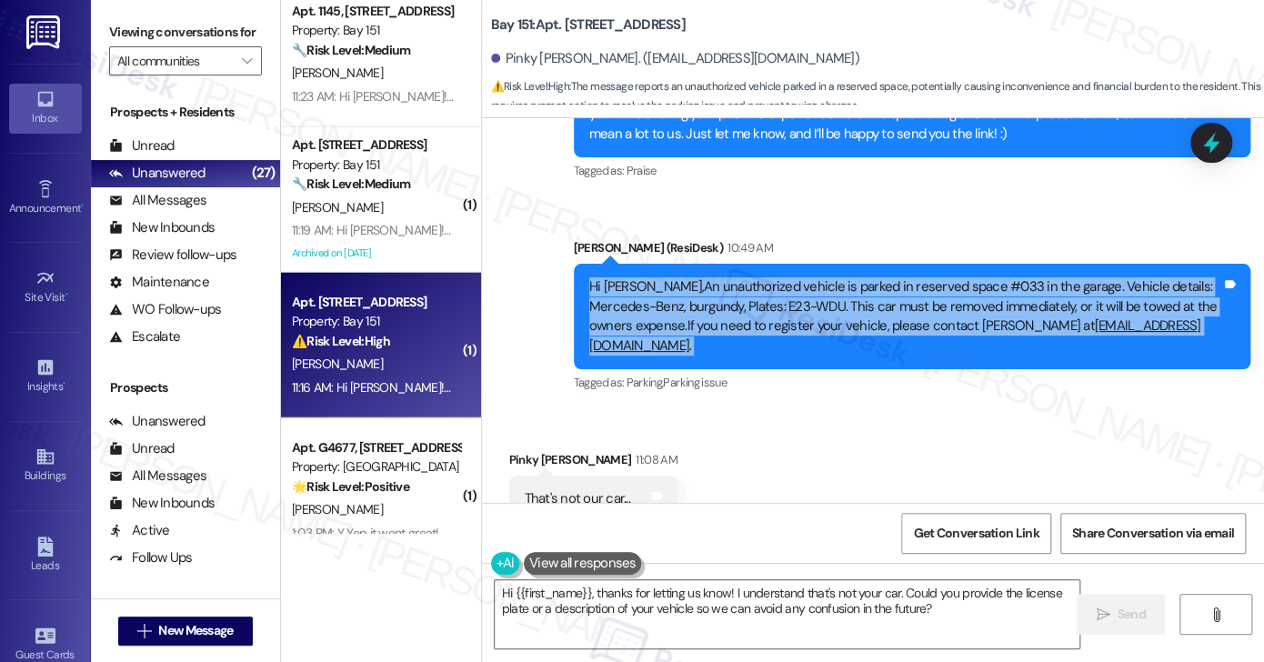
click at [646, 277] on div "Hi [PERSON_NAME],An unauthorized vehicle is parked in reserved space #033 in th…" at bounding box center [905, 316] width 632 height 78
click at [651, 592] on textarea "Hi {{first_name}}, thanks for letting us know! I understand that's not your car…" at bounding box center [787, 614] width 585 height 68
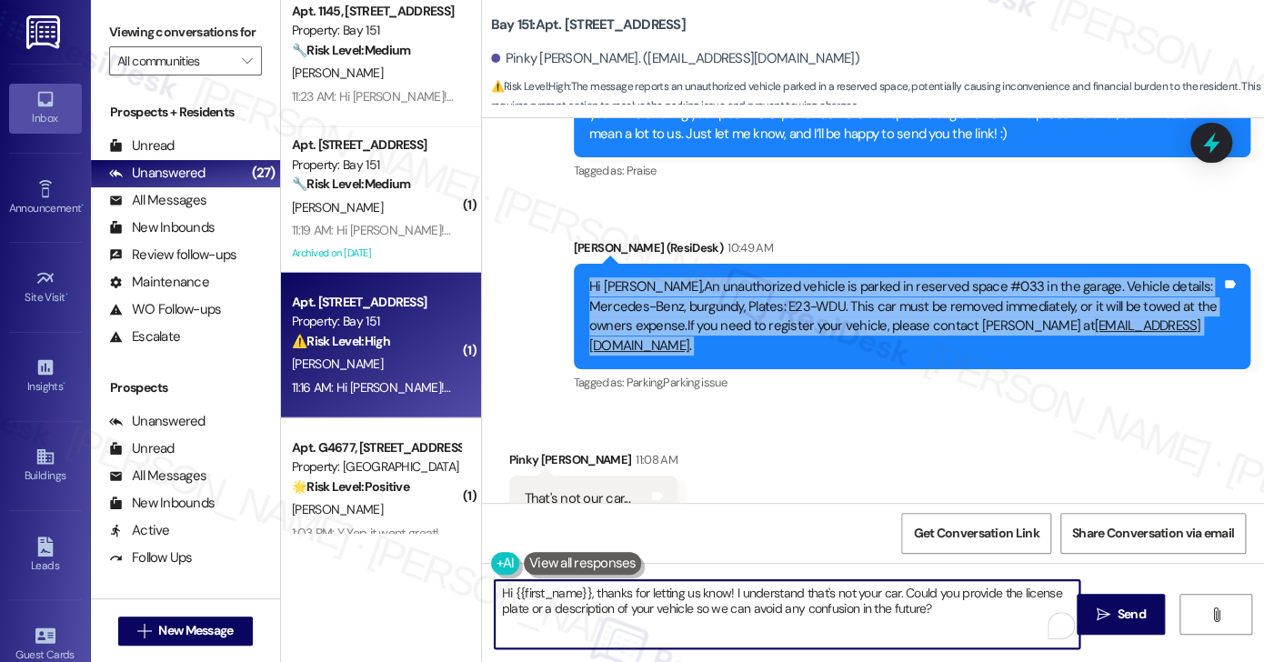
click at [651, 592] on textarea "Hi {{first_name}}, thanks for letting us know! I understand that's not your car…" at bounding box center [787, 614] width 585 height 68
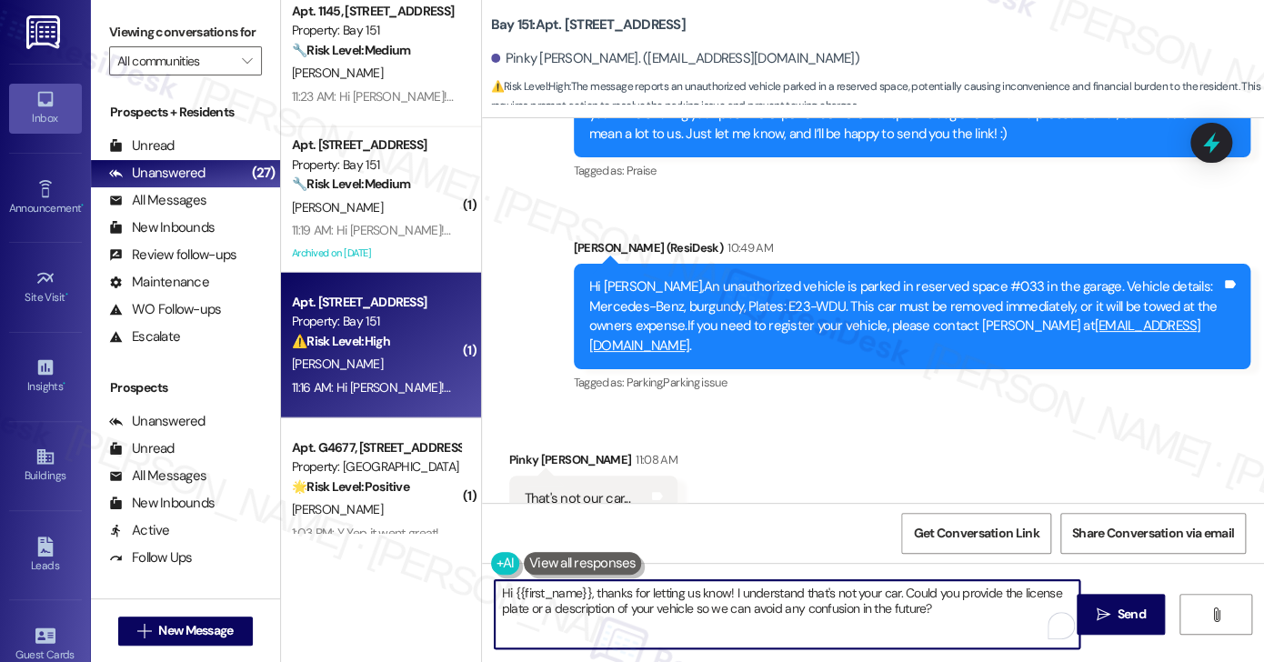
click at [651, 592] on textarea "Hi {{first_name}}, thanks for letting us know! I understand that's not your car…" at bounding box center [787, 614] width 585 height 68
click at [856, 594] on textarea "Hi {{first_name}}, thanks for letting us know! I understand that's not your car…" at bounding box center [787, 614] width 585 height 68
drag, startPoint x: 963, startPoint y: 607, endPoint x: 898, endPoint y: 583, distance: 69.1
click at [897, 590] on textarea "Hi {{first_name}}, thanks for letting us know! I understand that's not your car…" at bounding box center [787, 614] width 585 height 68
